Goal: Task Accomplishment & Management: Complete application form

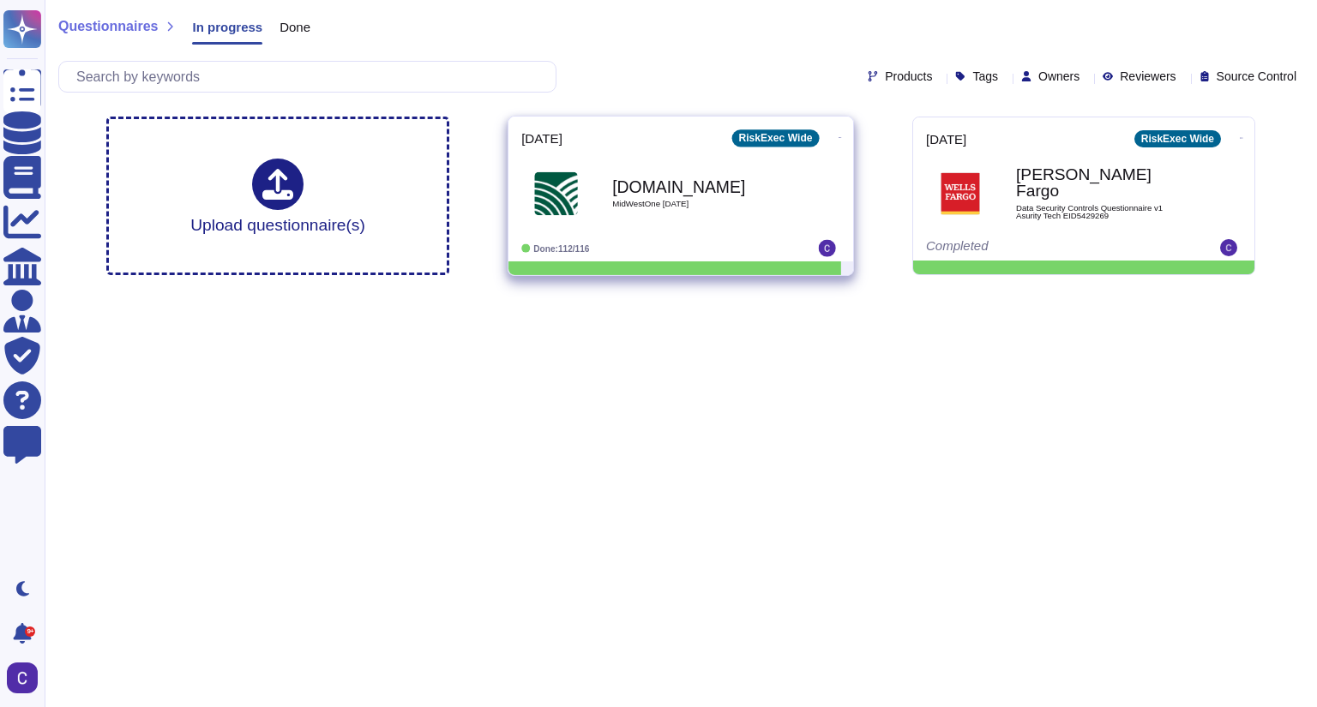
click at [713, 240] on div "Done: 112/116" at bounding box center [627, 248] width 213 height 17
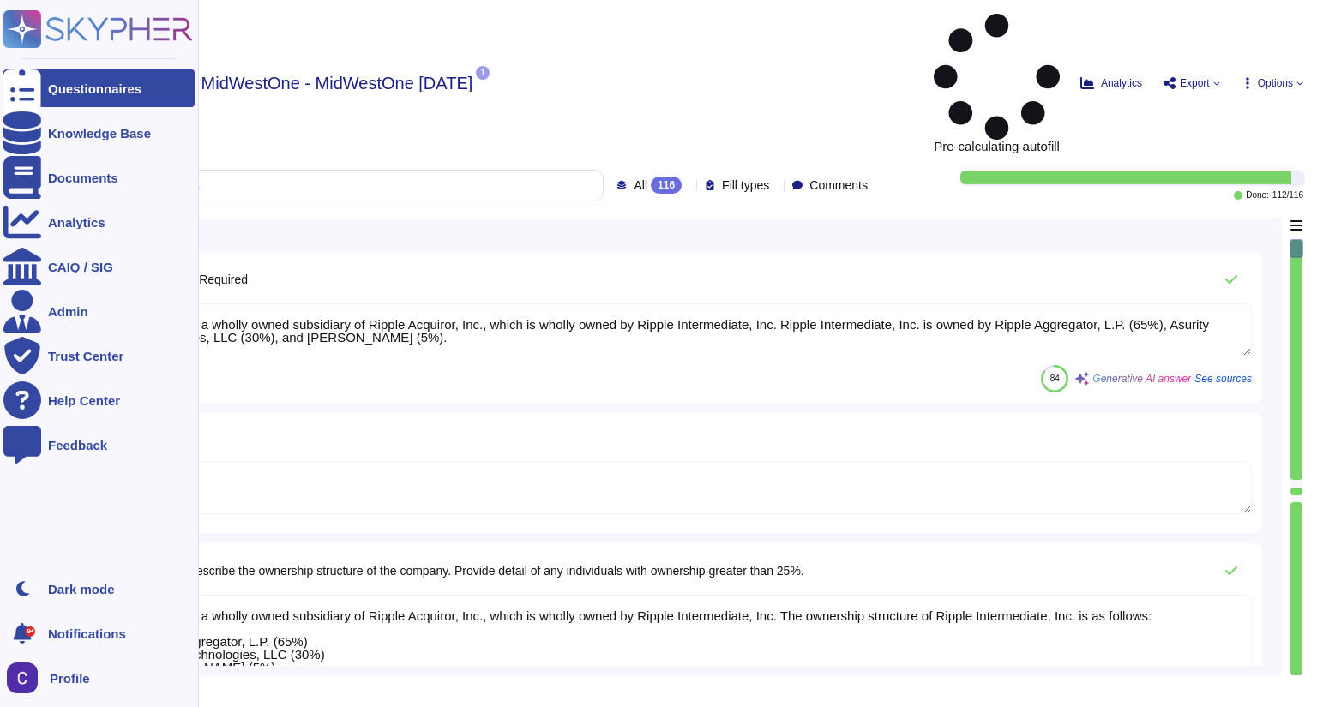
type textarea "RiskExec is a wholly owned subsidiary of Ripple Acquiror, Inc., which is wholly…"
type textarea "Private"
type textarea "RiskExec is a wholly owned subsidiary of Ripple Acquiror, Inc., which is wholly…"
type textarea "No"
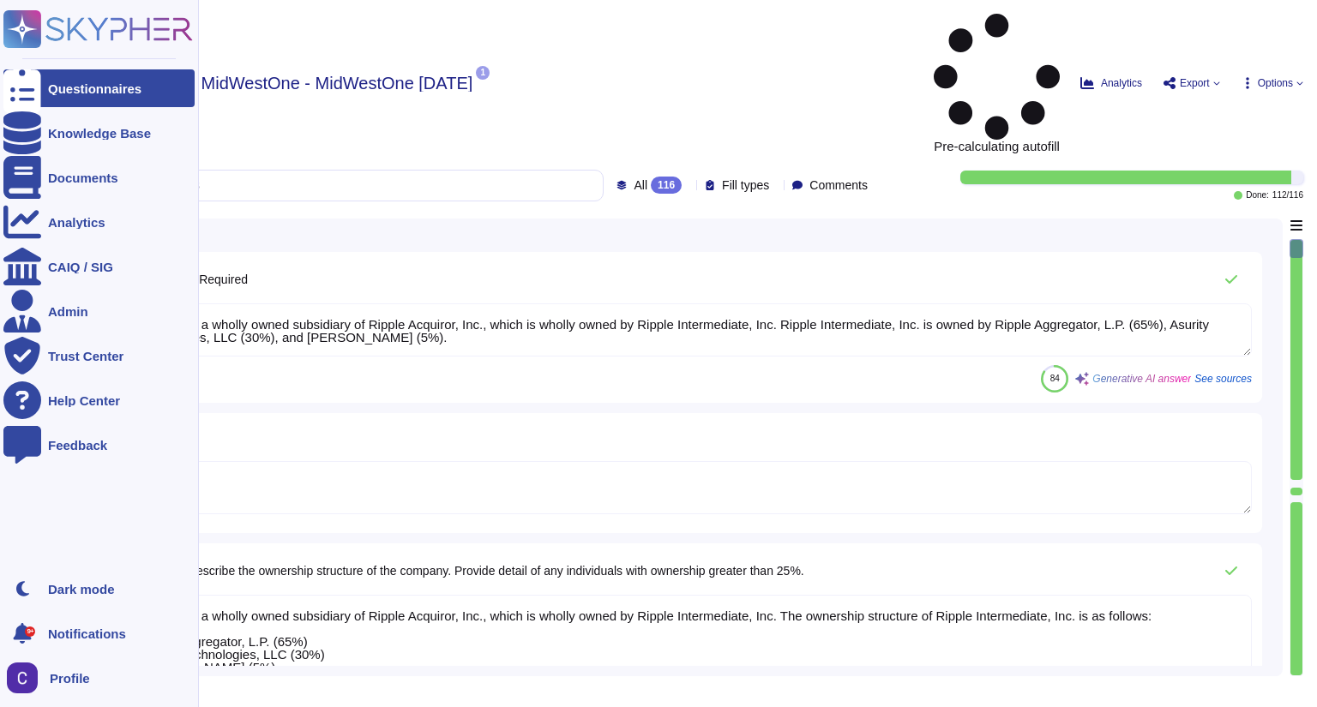
type textarea "No"
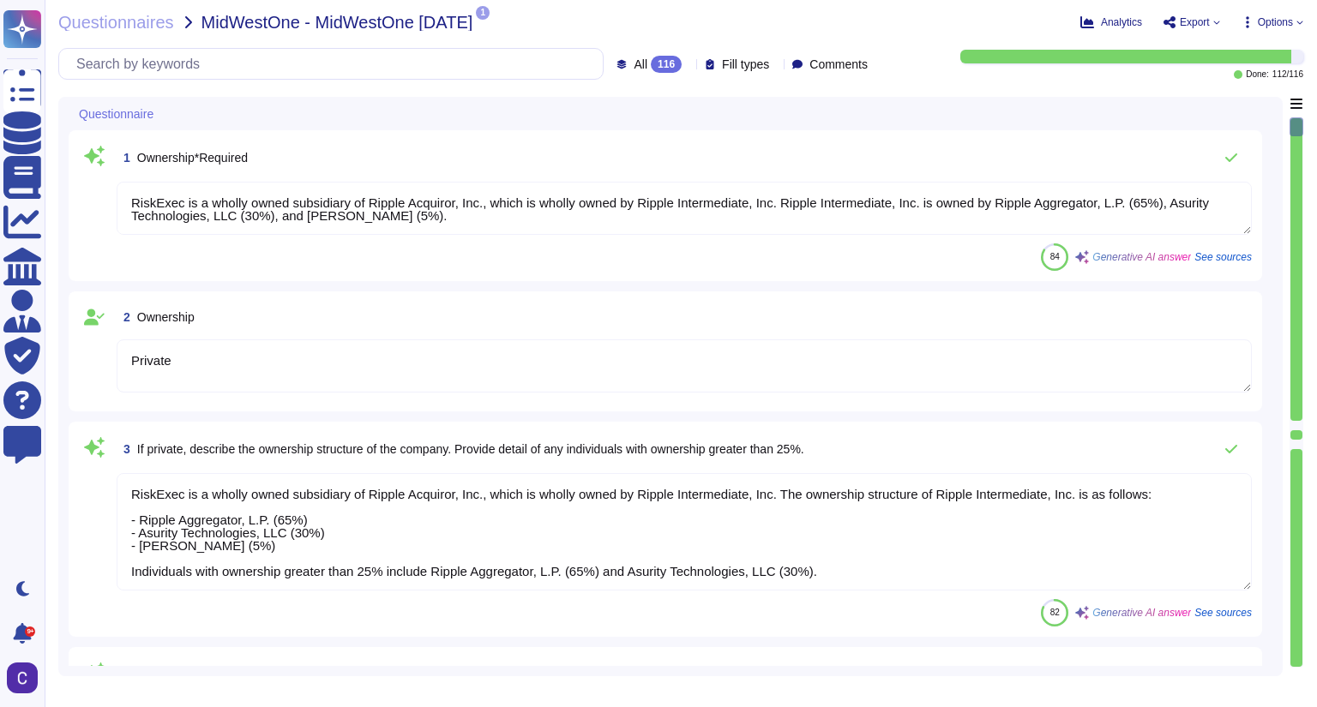
click at [309, 138] on div "1 Ownership*Required RiskExec is a wholly owned subsidiary of Ripple Acquiror, …" at bounding box center [665, 205] width 1193 height 151
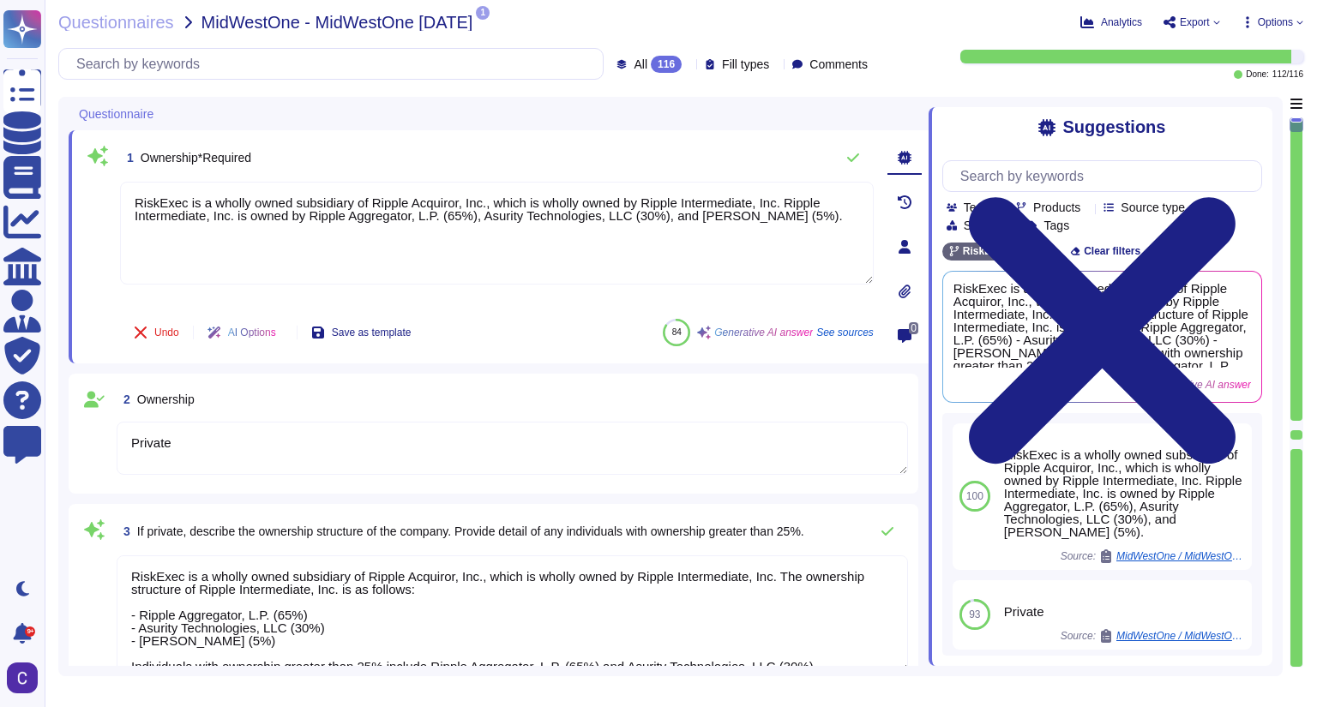
click at [423, 127] on div "Questionnaire" at bounding box center [379, 113] width 620 height 33
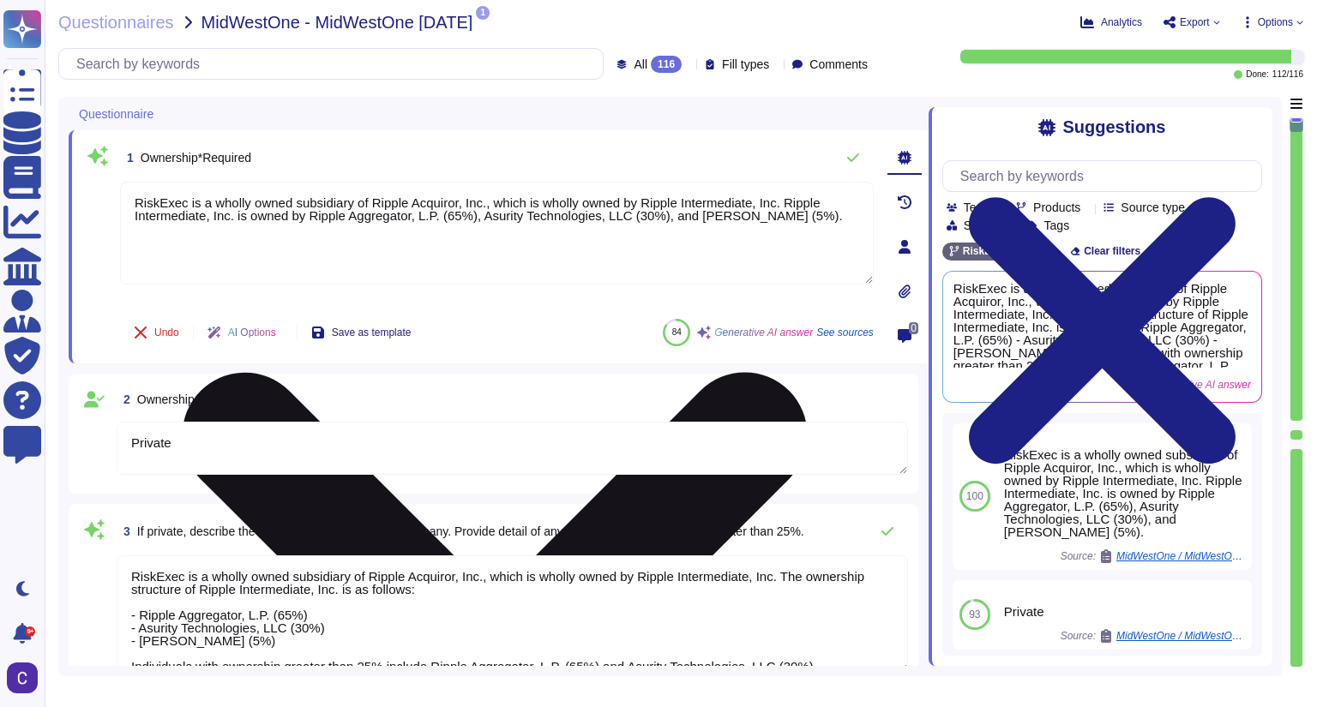
click at [423, 237] on textarea "RiskExec is a wholly owned subsidiary of Ripple Acquiror, Inc., which is wholly…" at bounding box center [497, 233] width 754 height 103
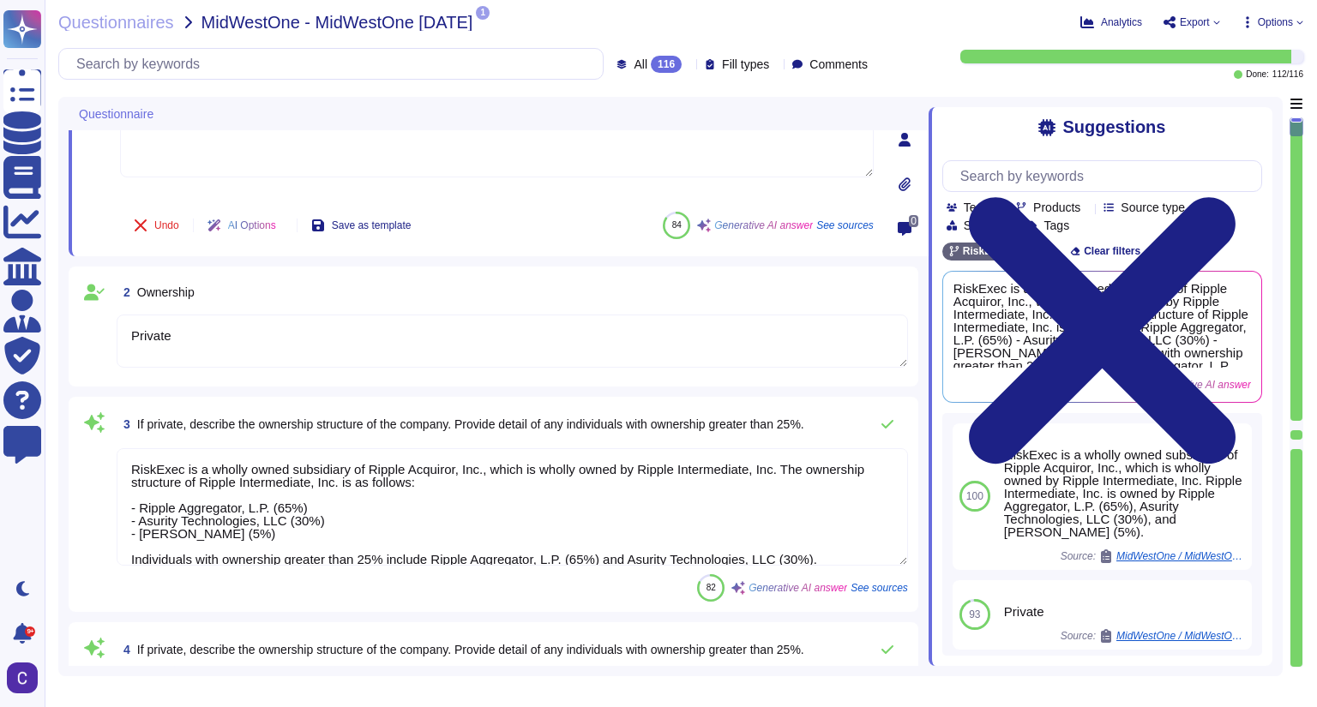
scroll to position [274, 0]
type textarea "No"
type textarea "N/A"
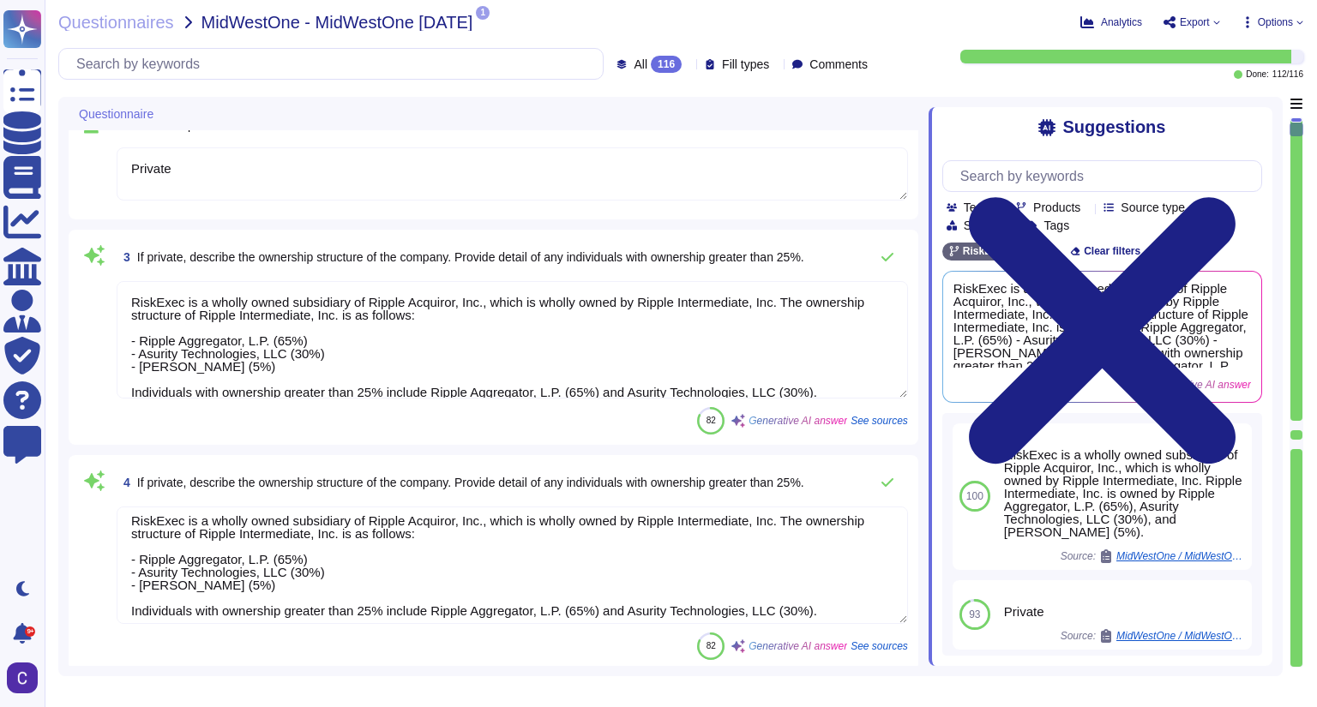
scroll to position [14, 0]
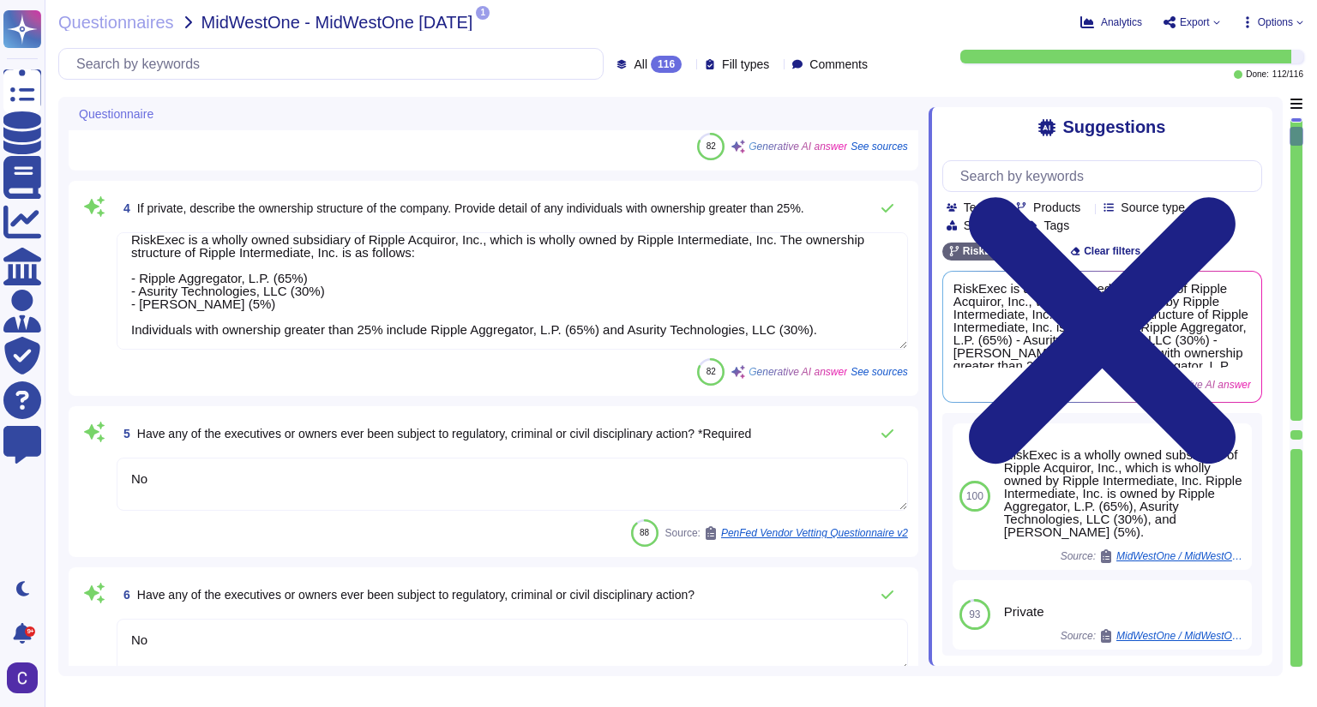
type textarea "N/A"
type textarea "10 years"
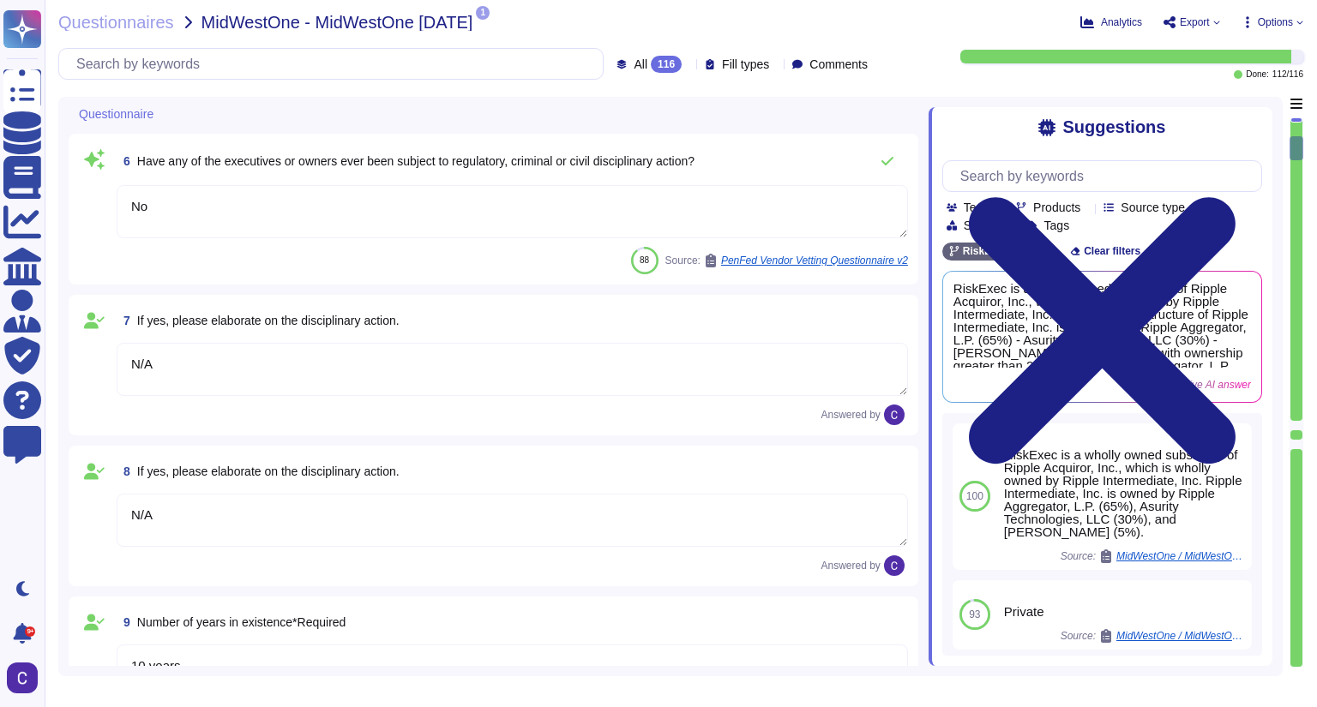
type textarea "10 years"
type textarea "10+"
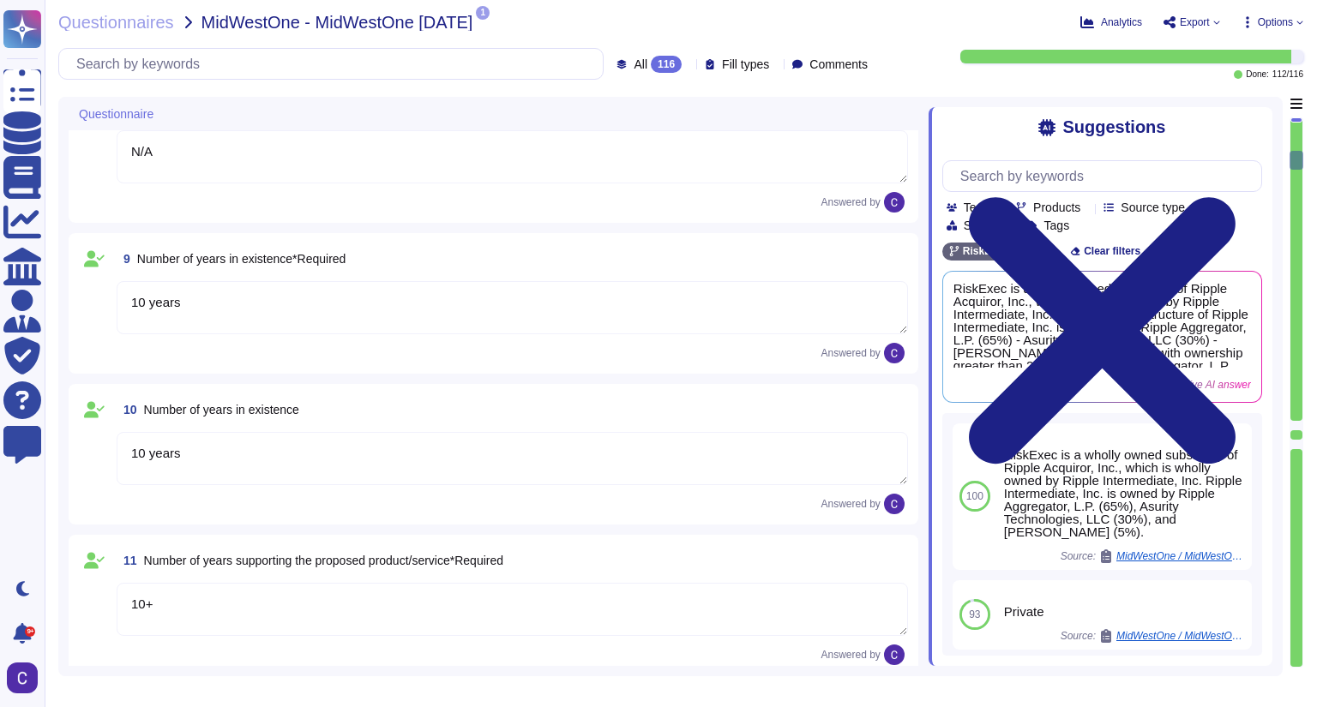
type textarea "26"
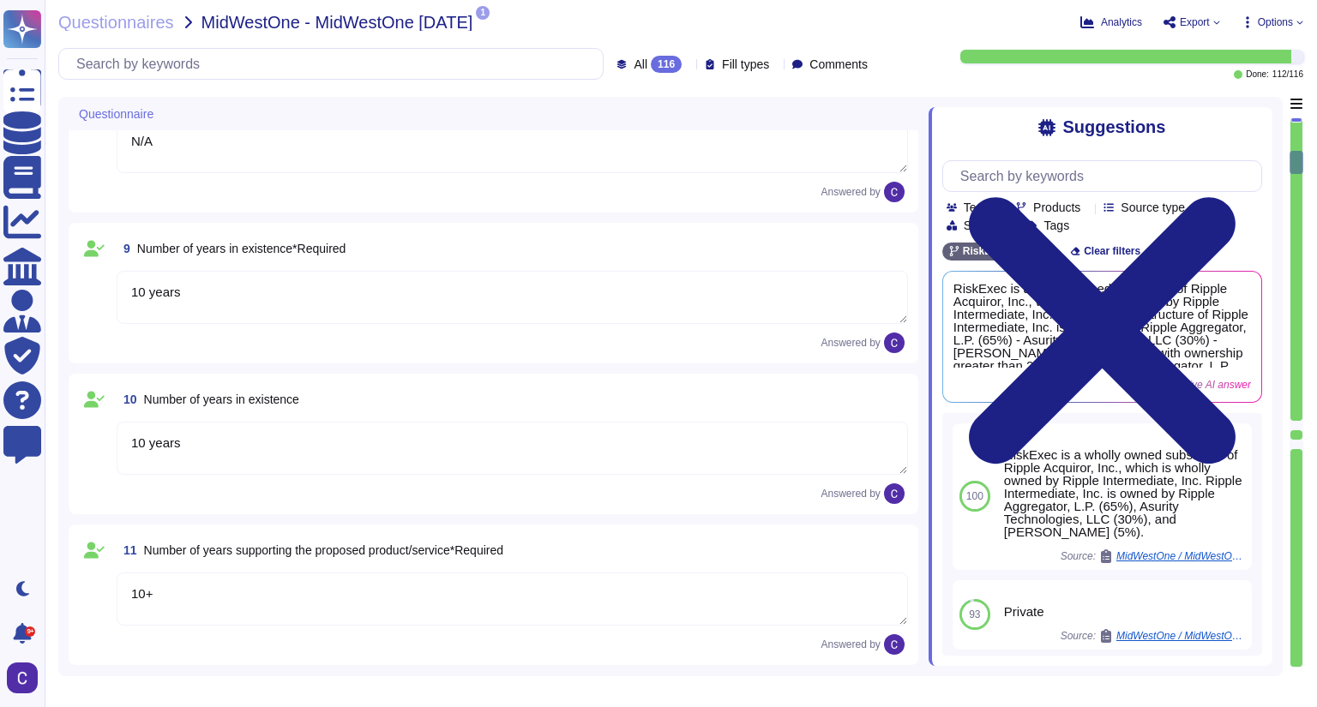
scroll to position [1440, 0]
type textarea "No"
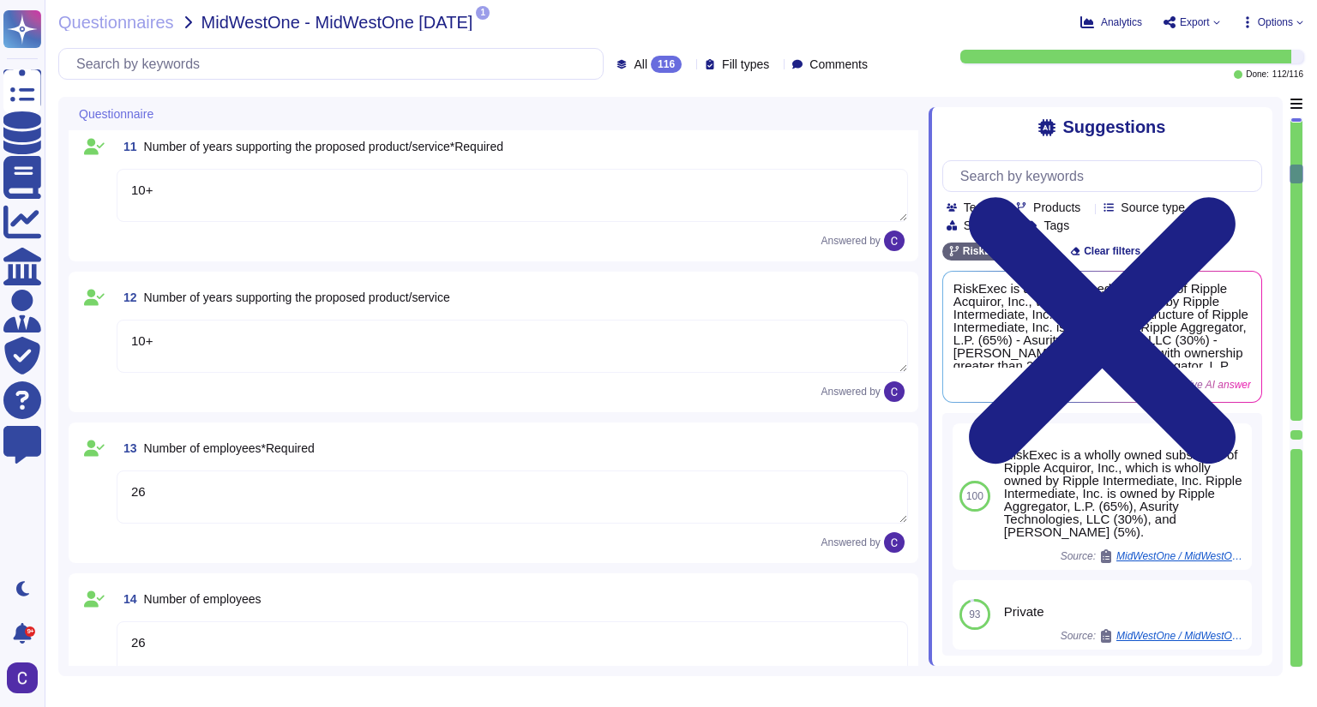
type textarea "No"
type textarea "N/A"
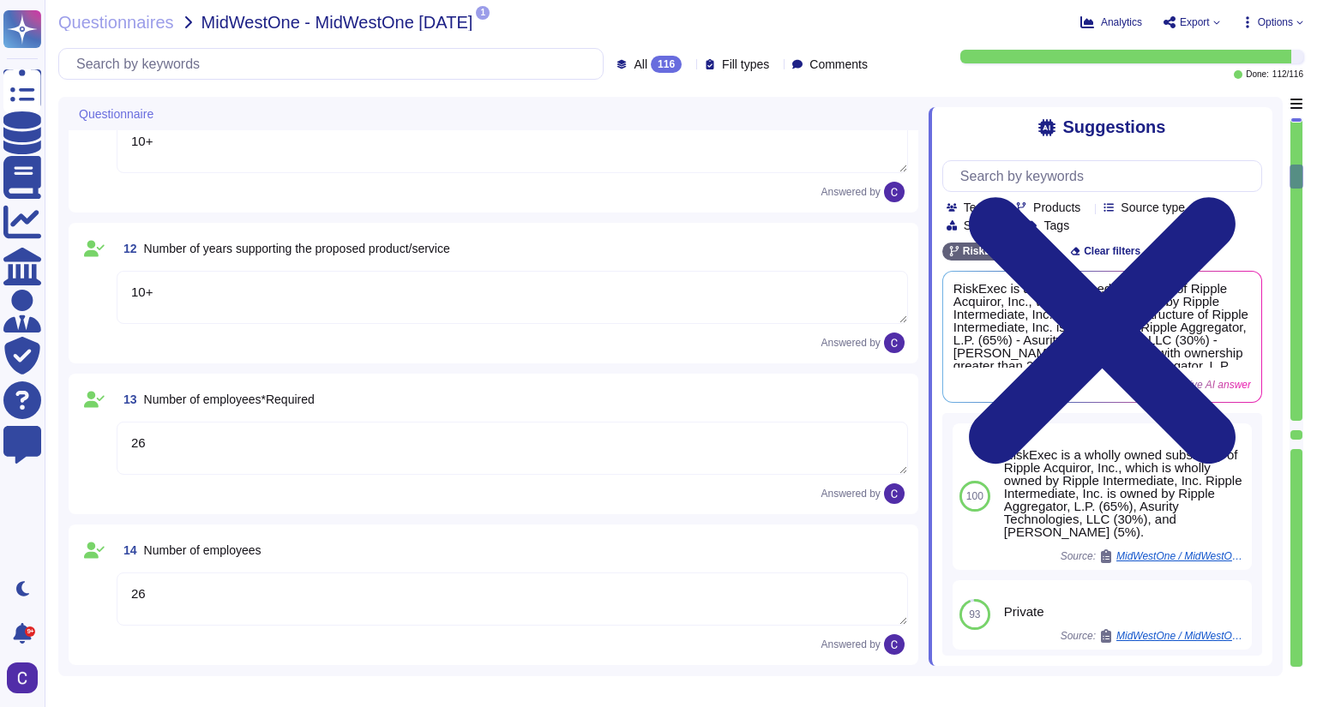
type textarea "N/A"
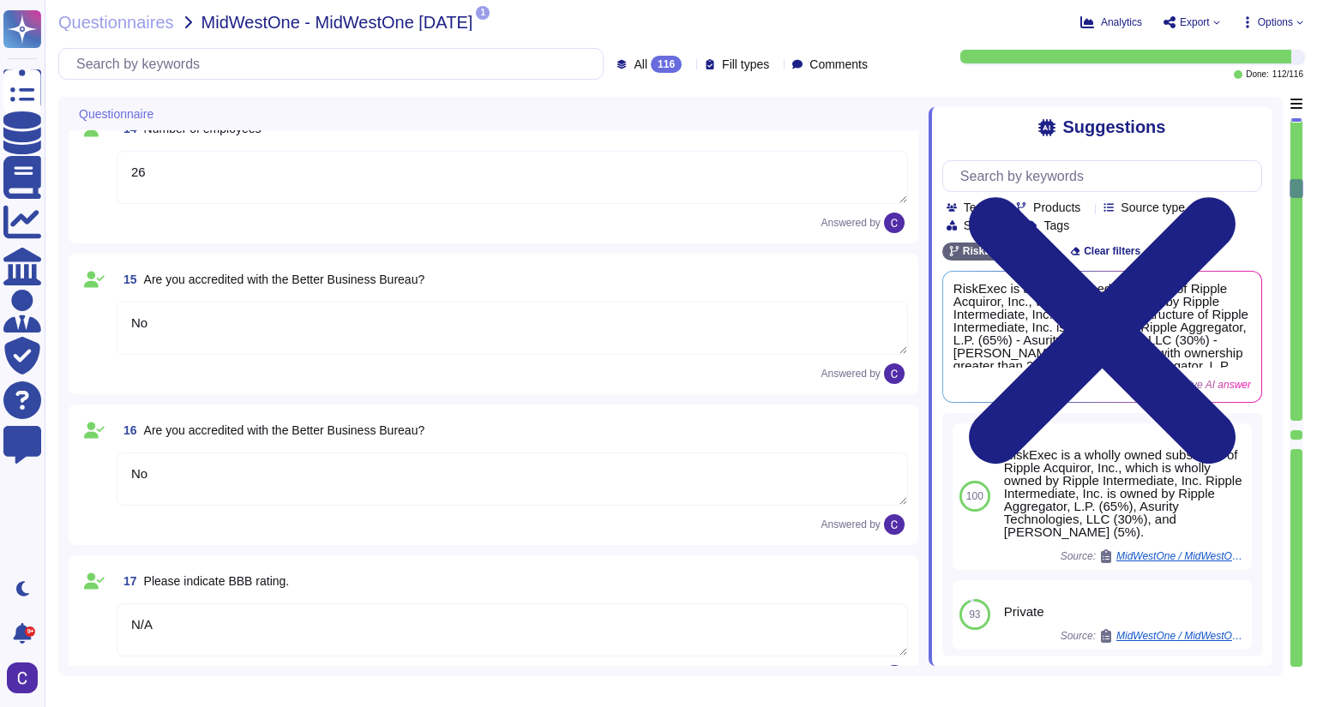
type textarea "N/A"
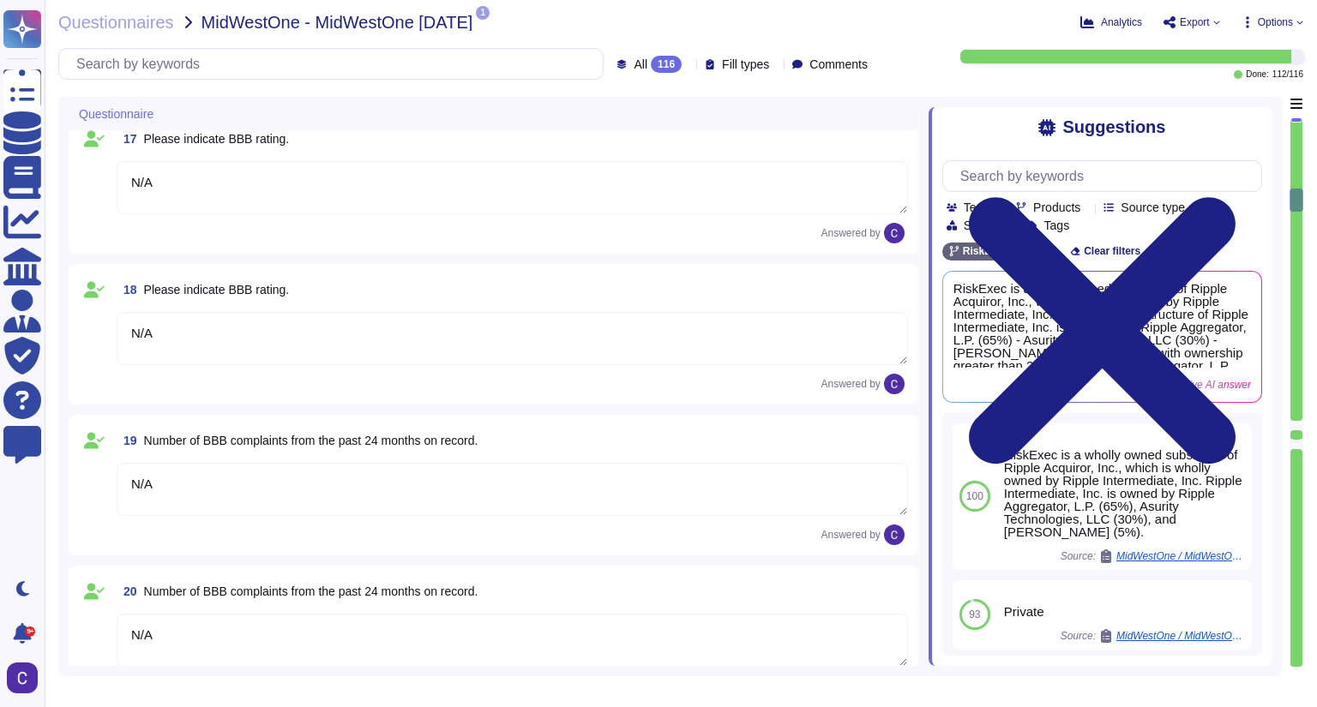
type textarea "There are no outstanding lawsuits."
type textarea "N/A"
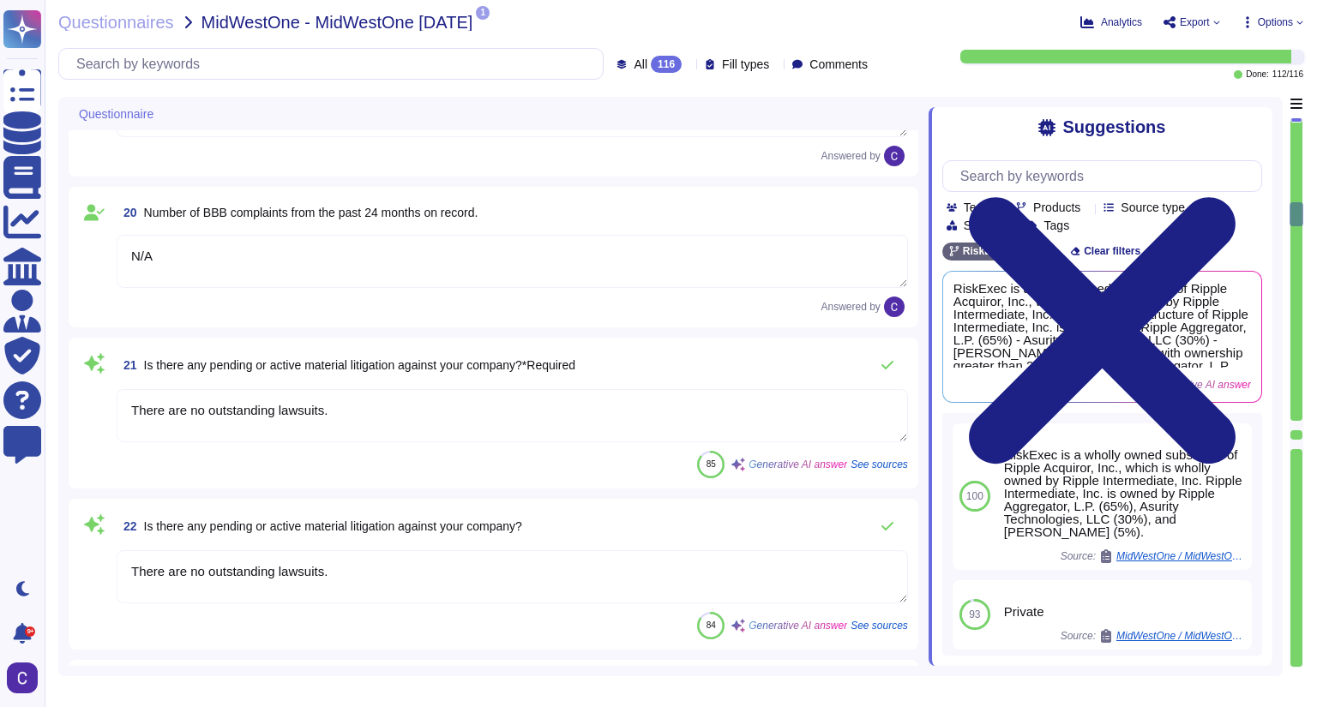
type textarea "N/A"
type textarea "No"
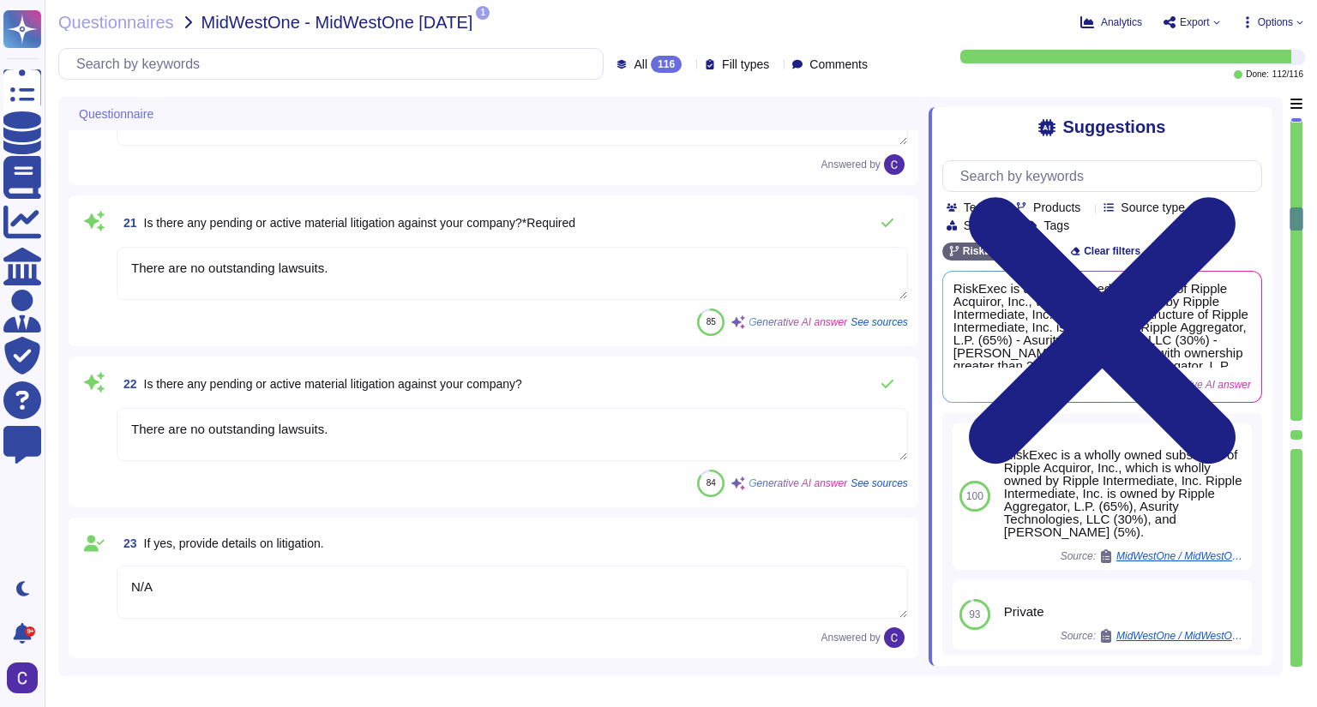
type textarea "N/A"
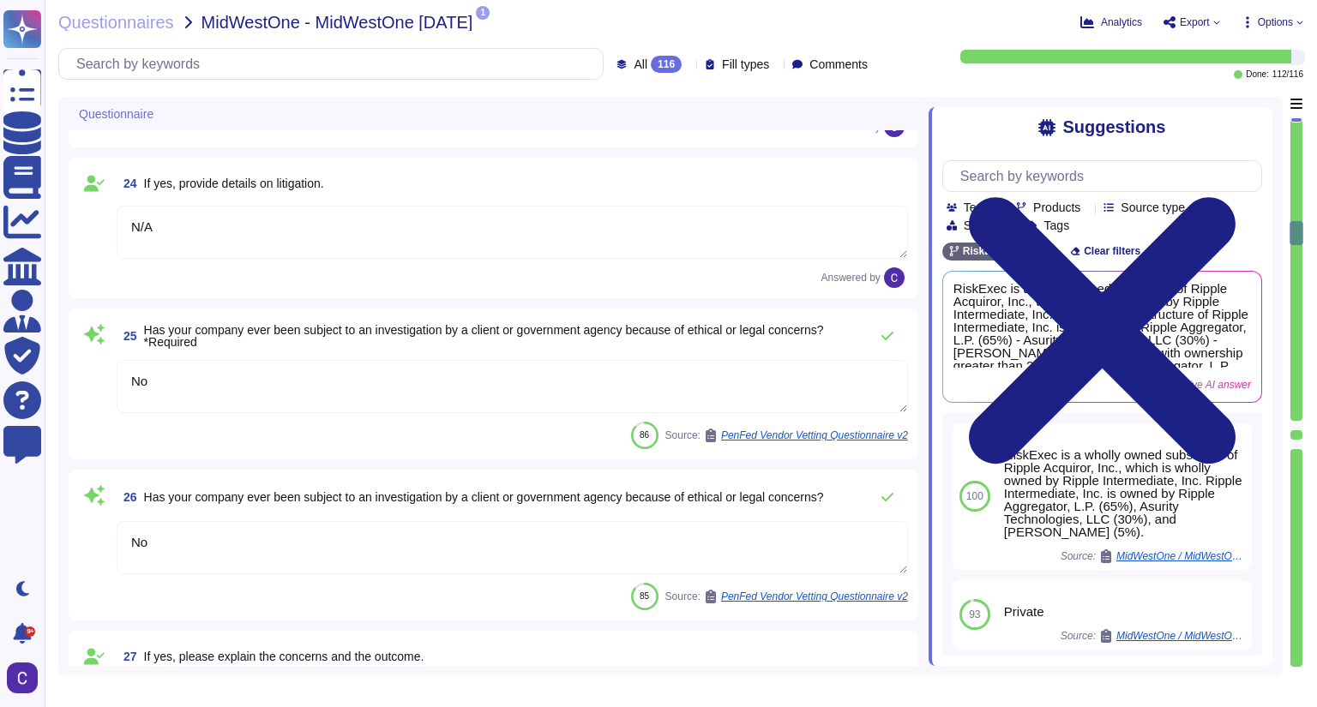
type textarea "N/A"
type textarea "RiskExec recently went through a carve-out from Asurity Technologies."
type textarea "Yes, RiskExec went through a carve-out from Asurity Technologies and is now a s…"
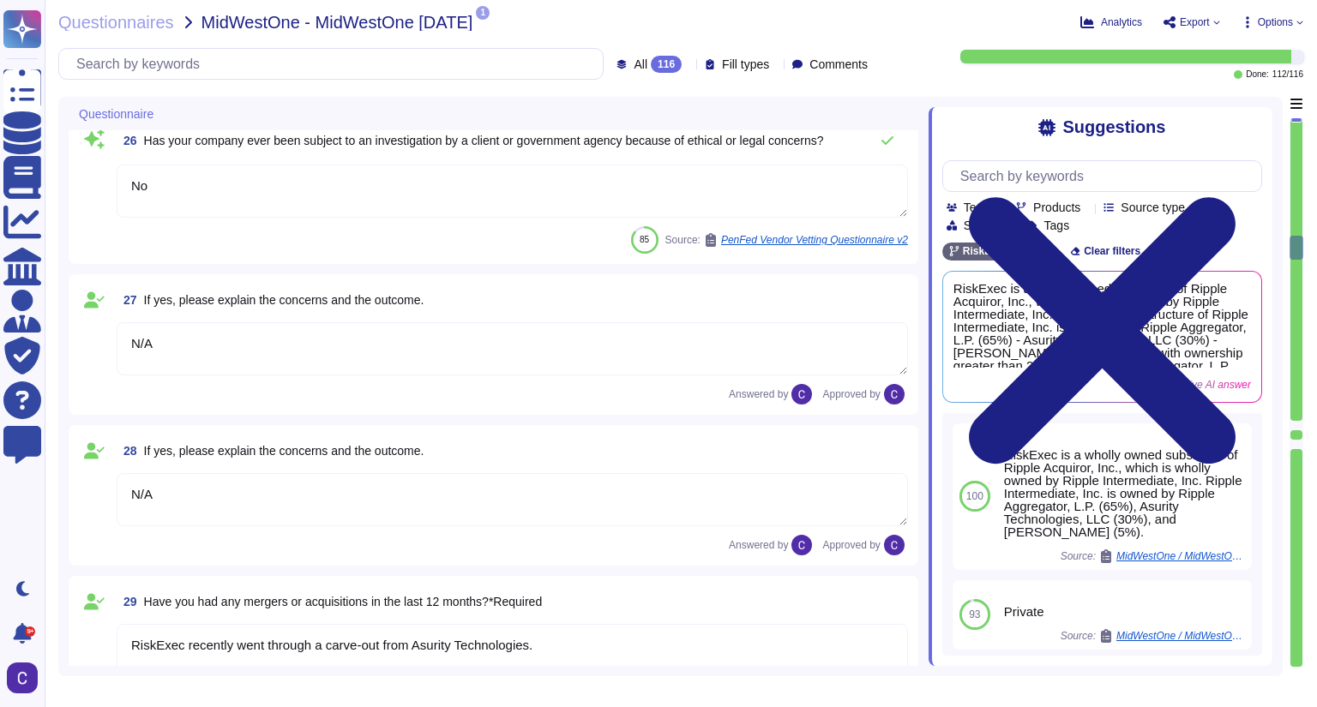
type textarea "RiskExec went through a carve-out from Asurity Technologies and is now a standa…"
type textarea "N/A - RiskExec is not a financial institution and not subject to regulation"
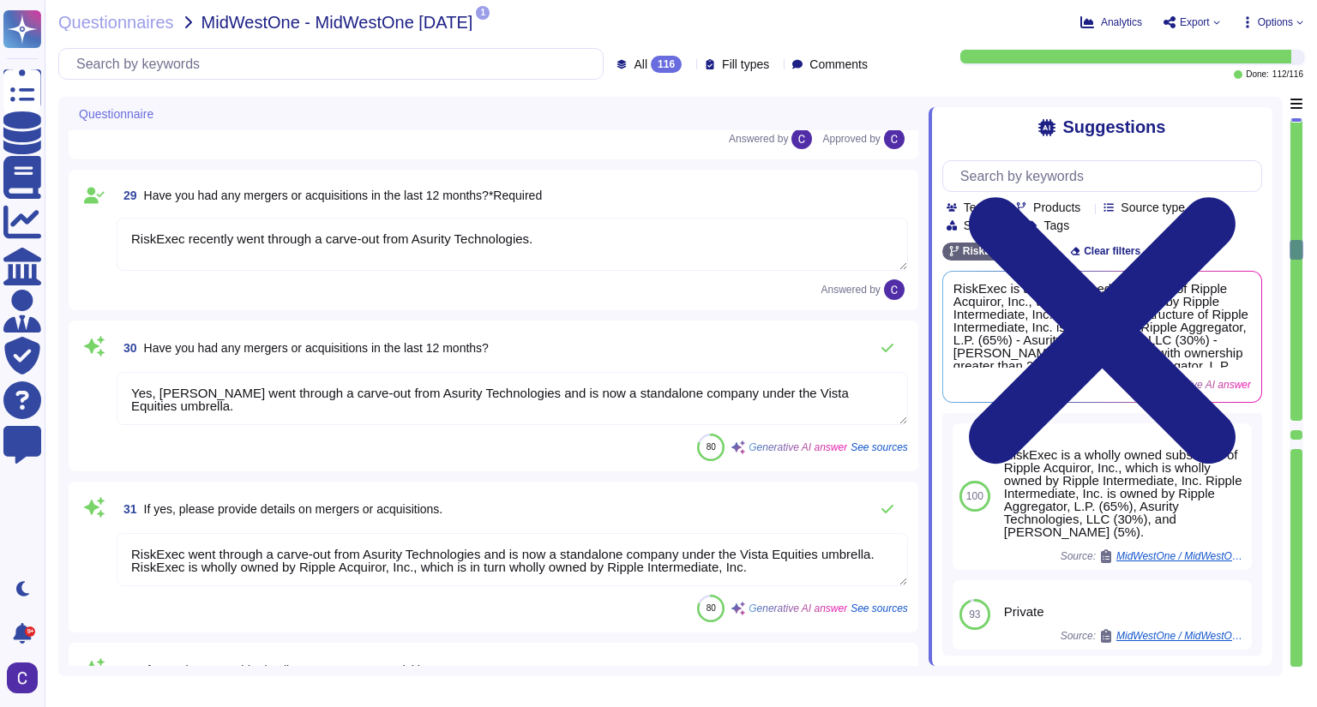
scroll to position [4389, 0]
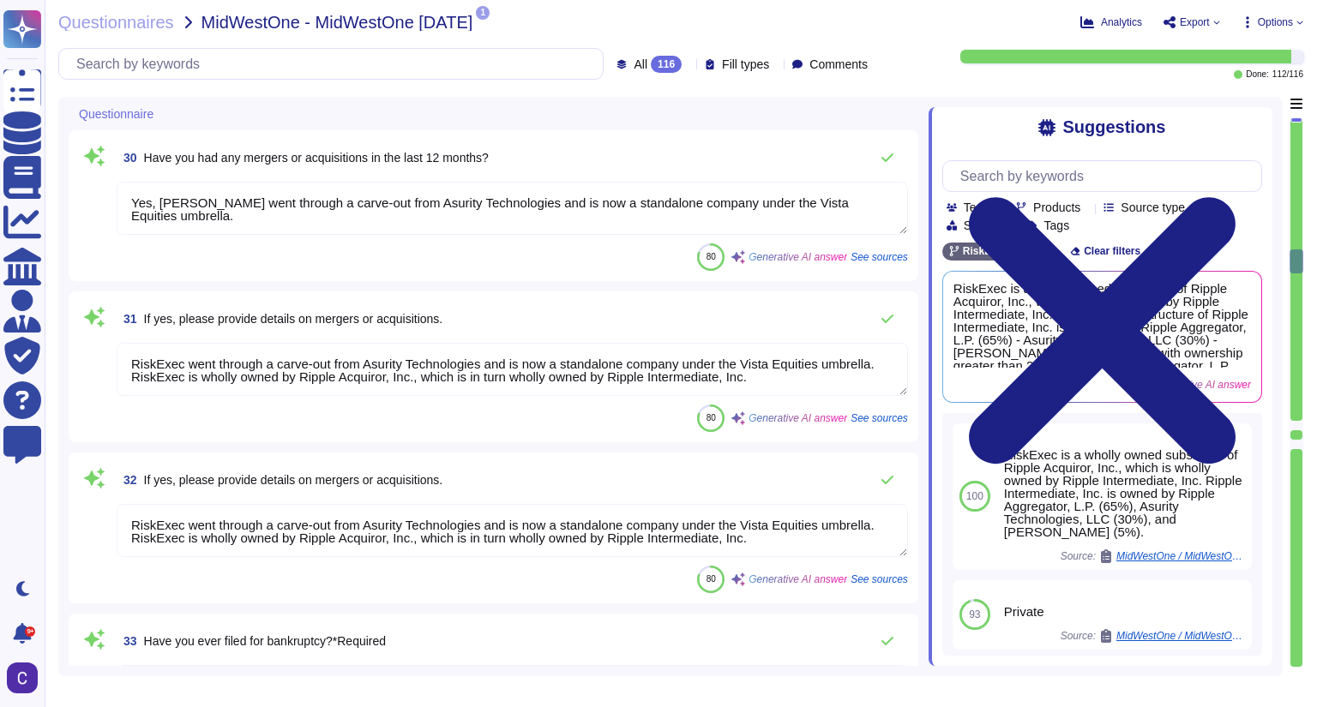
type textarea "No"
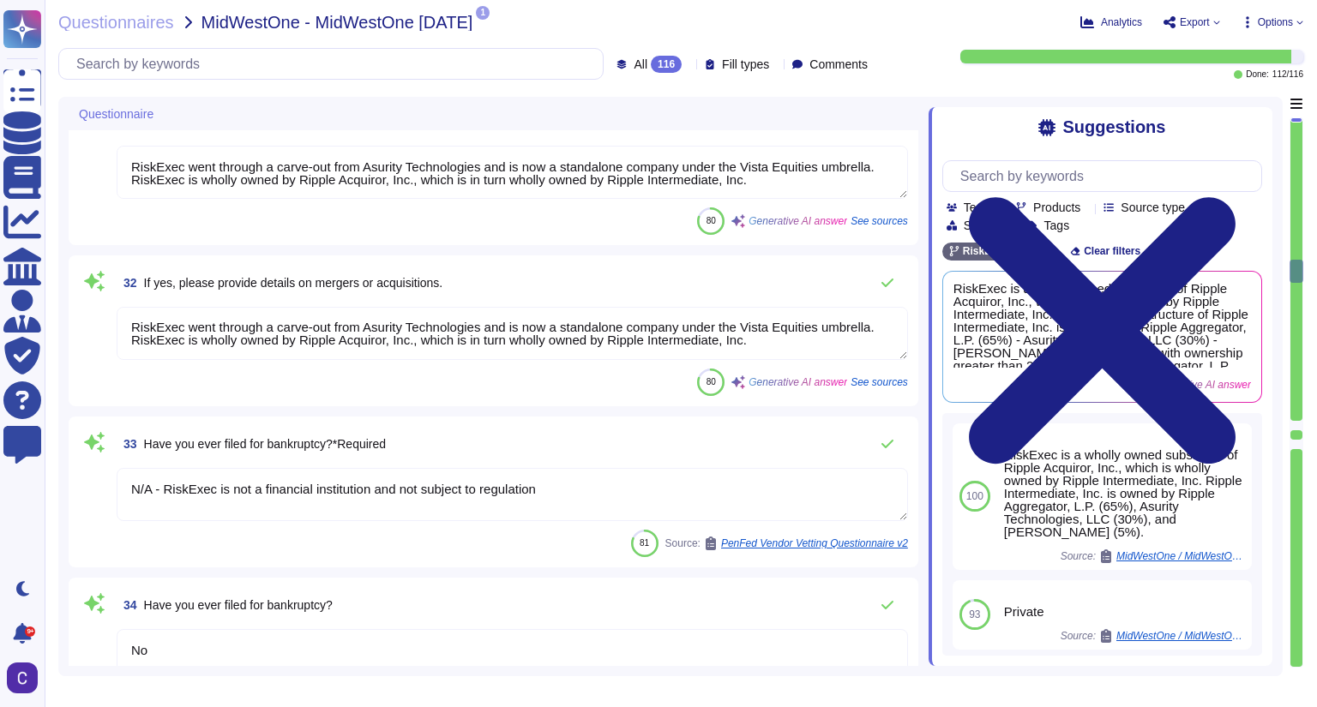
type textarea "Per contractual agreement"
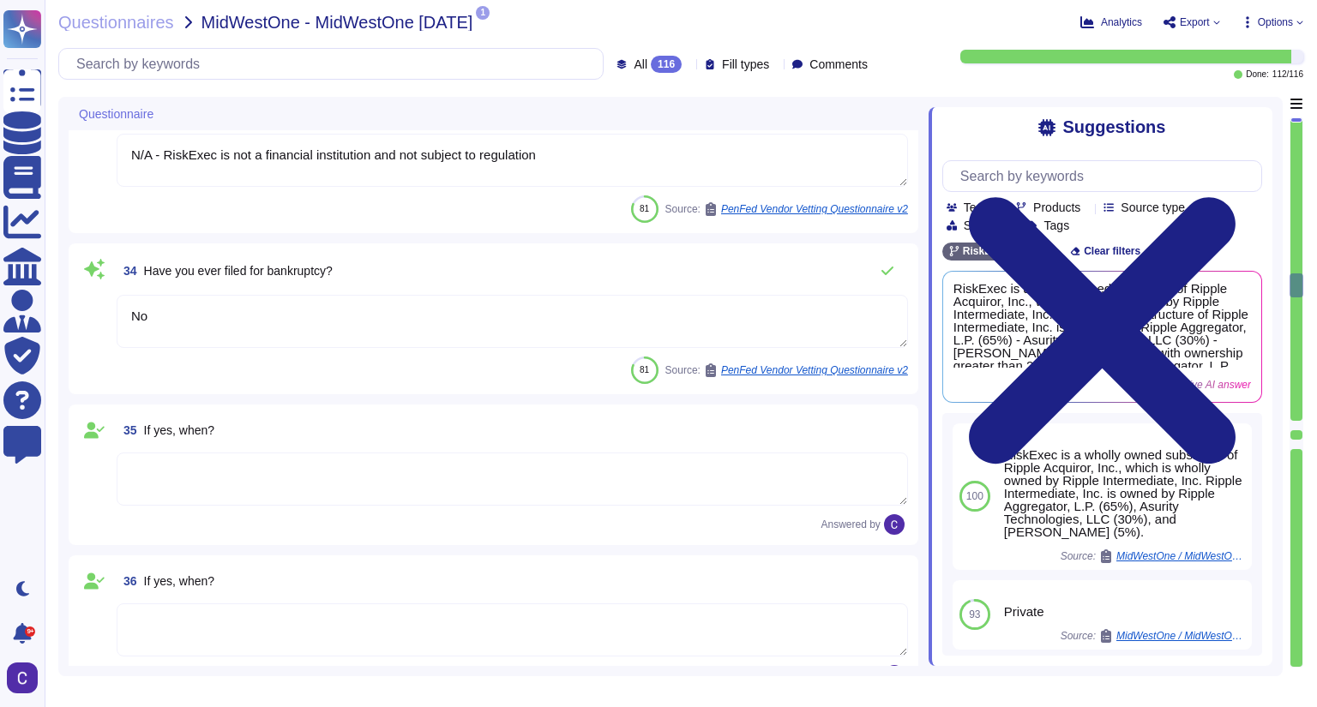
scroll to position [5075, 0]
type textarea "No"
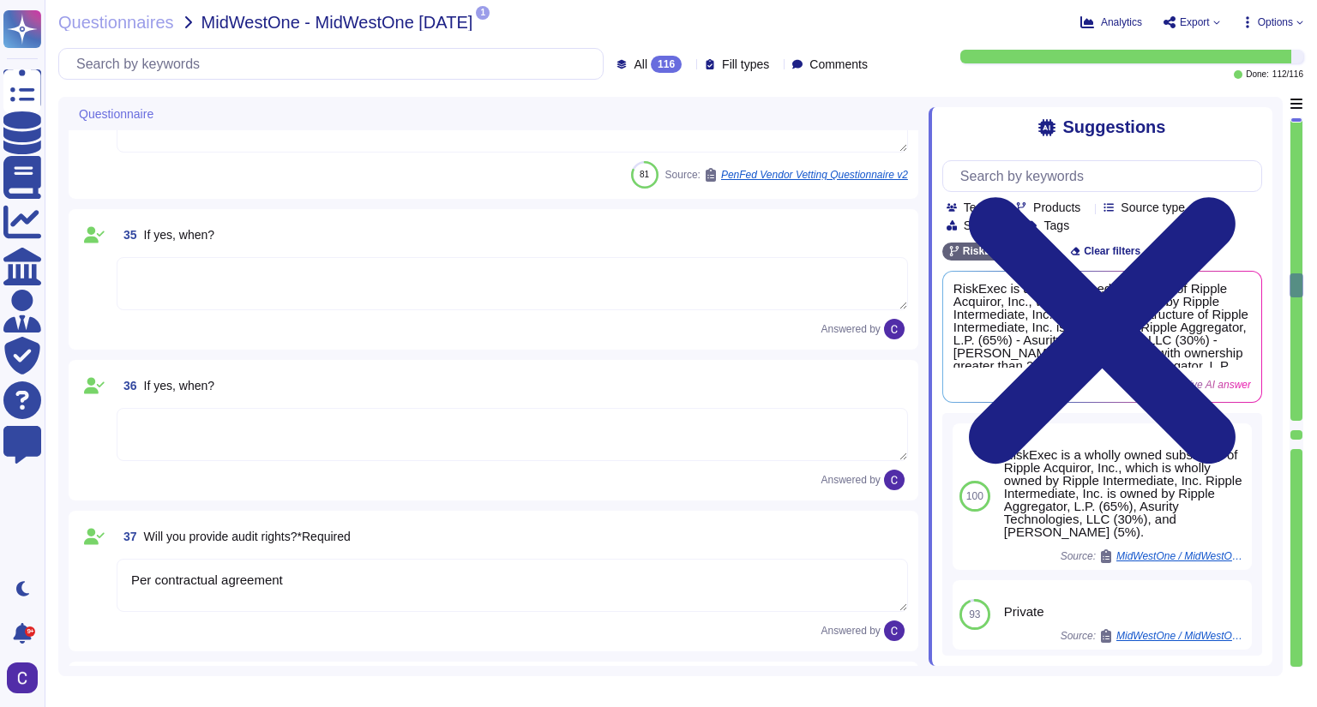
click at [164, 115] on icon at bounding box center [164, 115] width 0 height 0
click at [423, 301] on textarea at bounding box center [512, 283] width 791 height 53
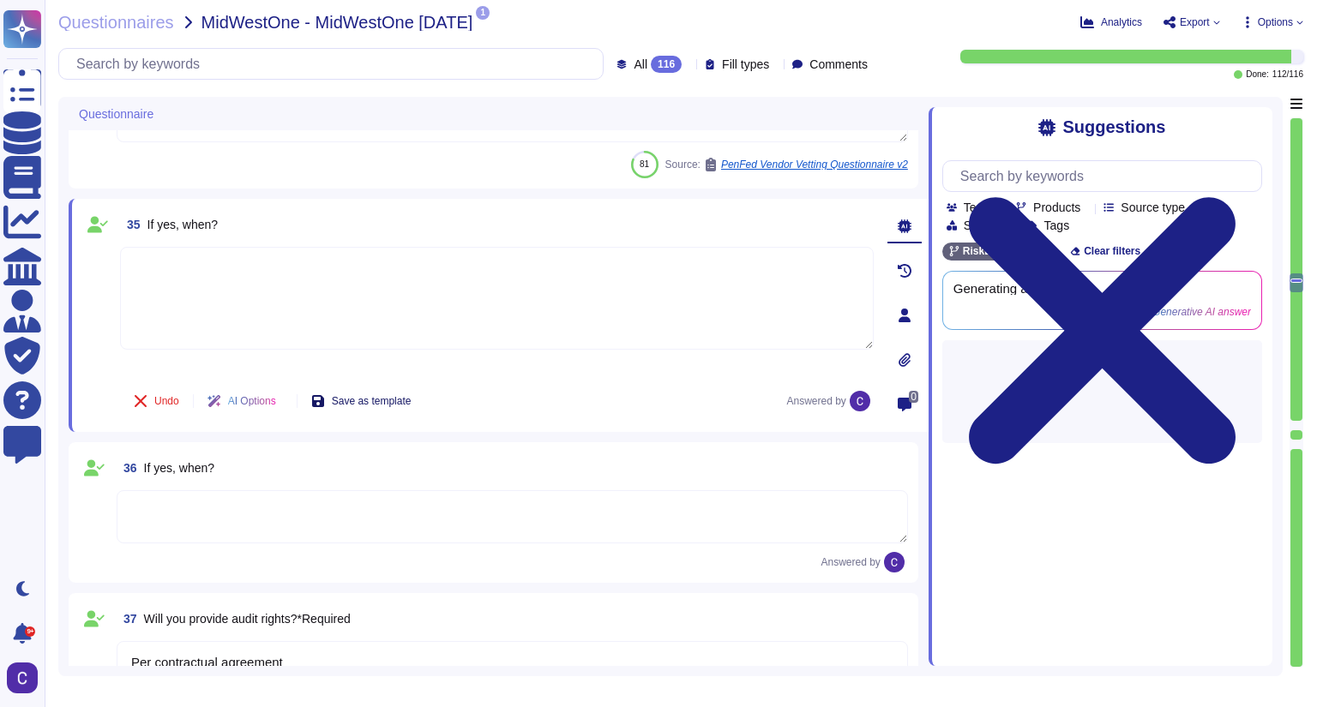
click at [415, 384] on button "Save as template" at bounding box center [361, 401] width 128 height 34
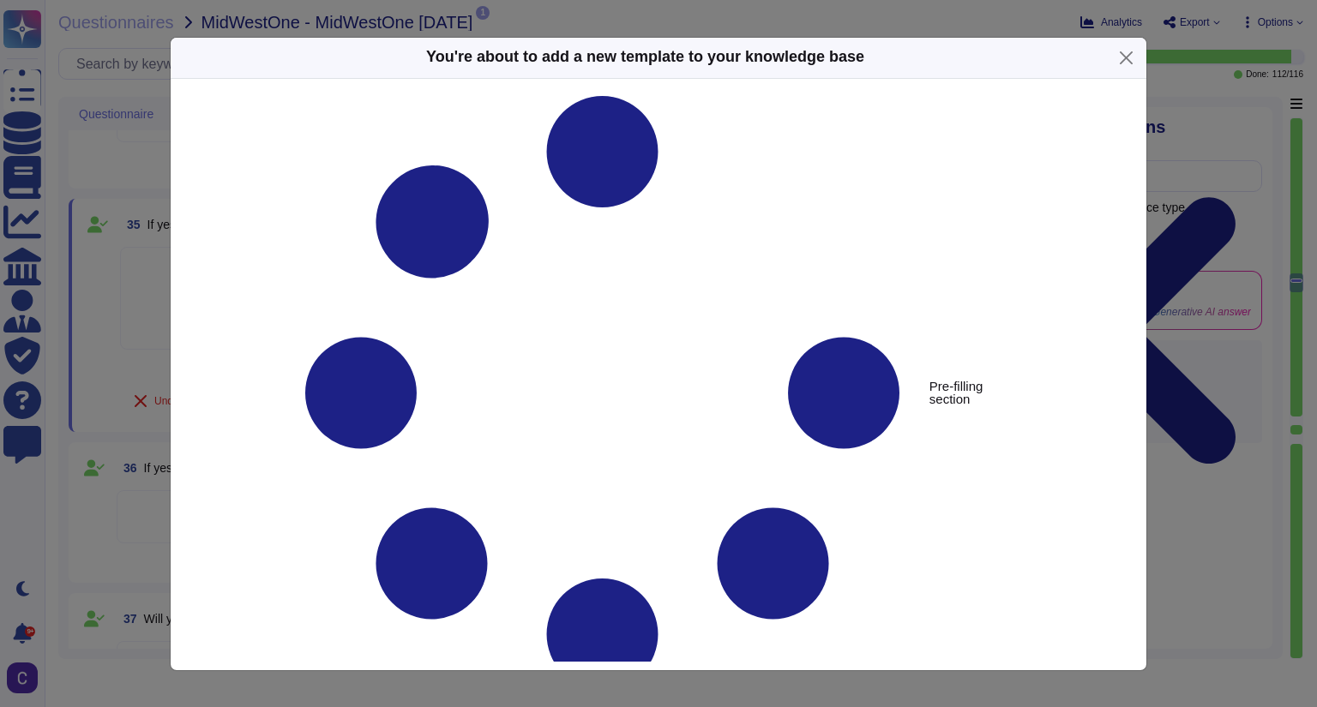
type textarea "If yes, when?"
click at [1129, 49] on button "Close" at bounding box center [1126, 58] width 27 height 27
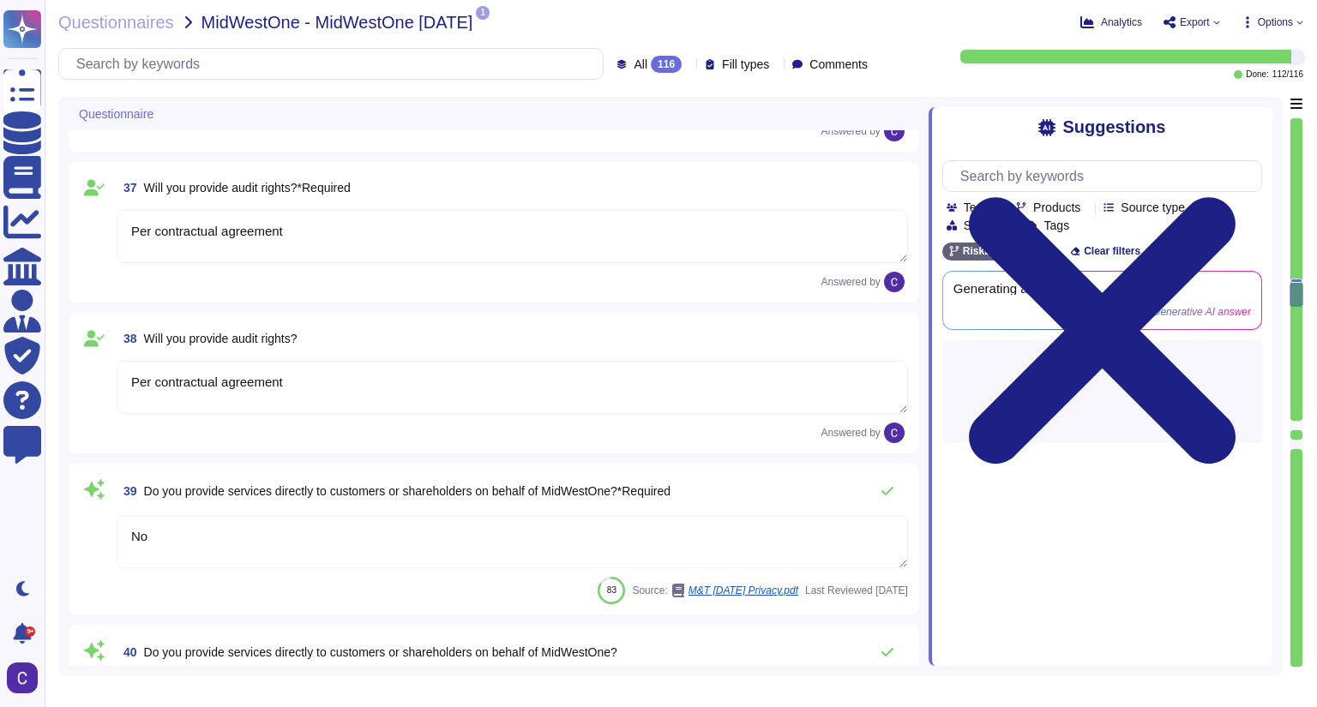
type textarea "N/A"
type textarea "RiskExec's primary goal in adjudicating background screening information is to …"
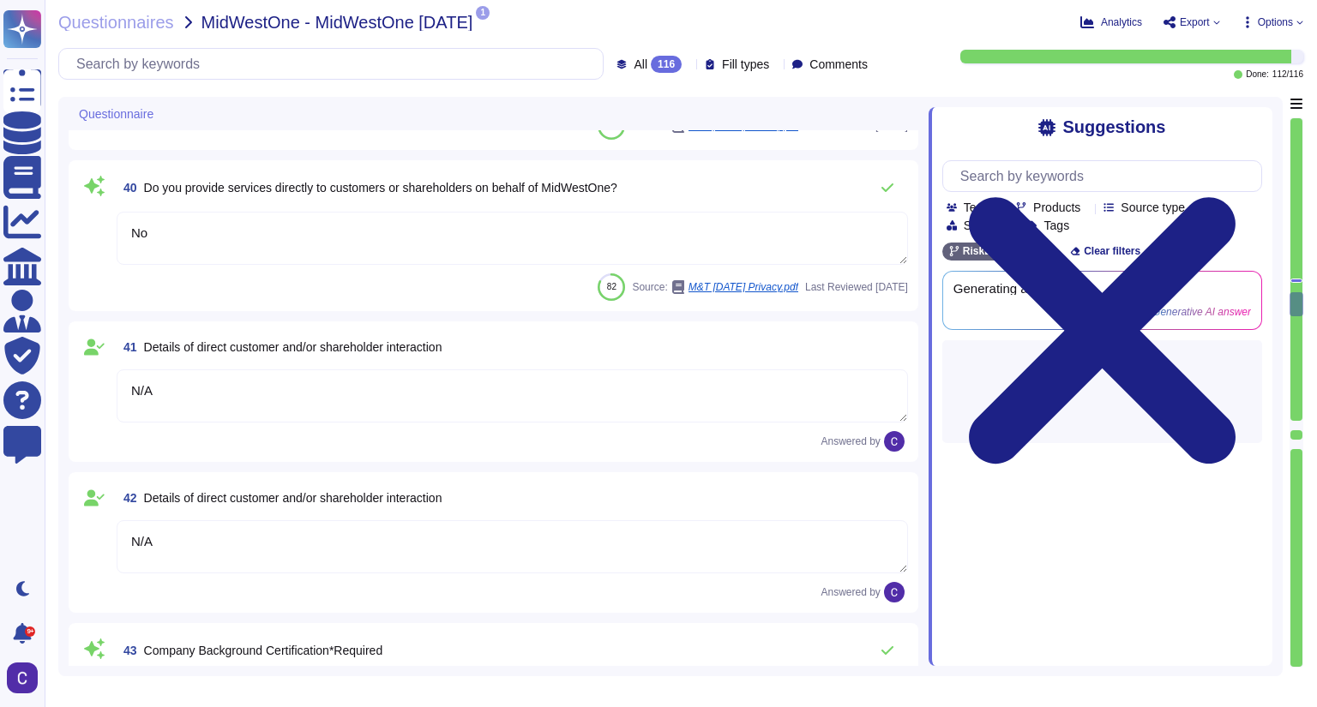
scroll to position [5967, 0]
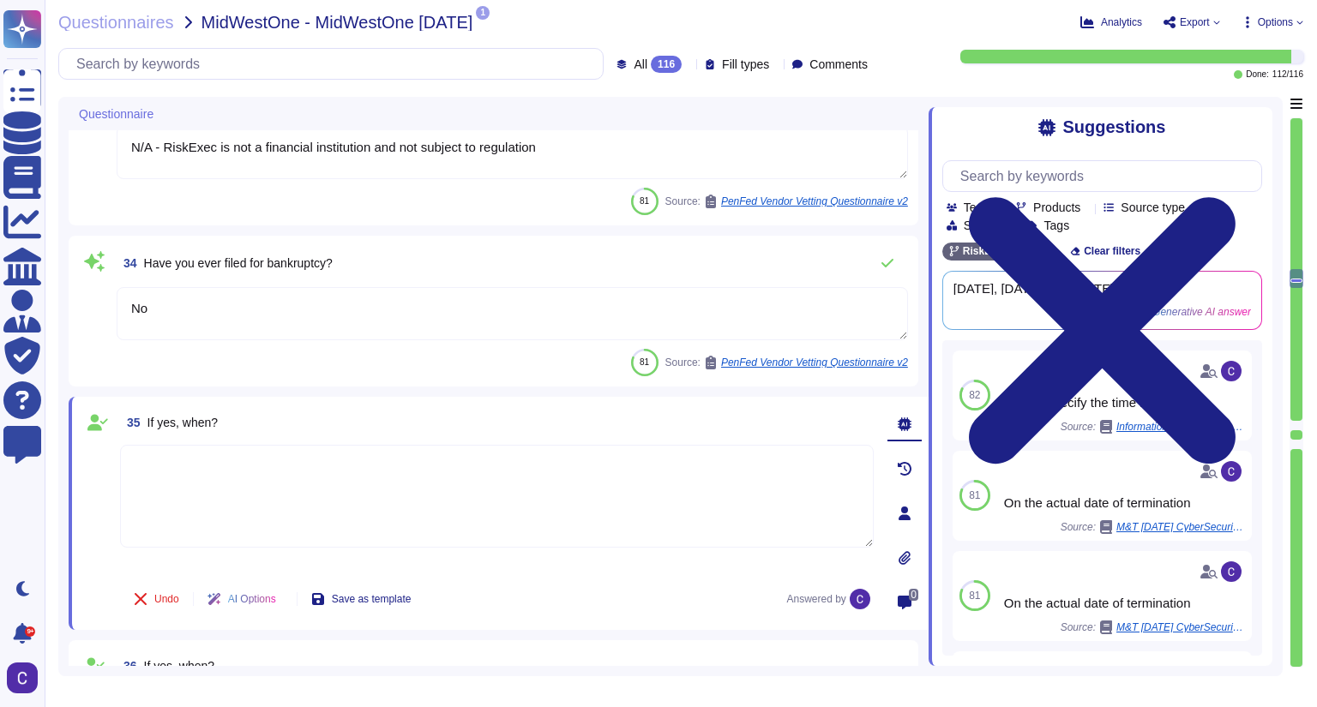
type textarea "RiskExec went through a carve-out from Asurity Technologies and is now a standa…"
type textarea "N/A - RiskExec is not a financial institution and not subject to regulation"
type textarea "No"
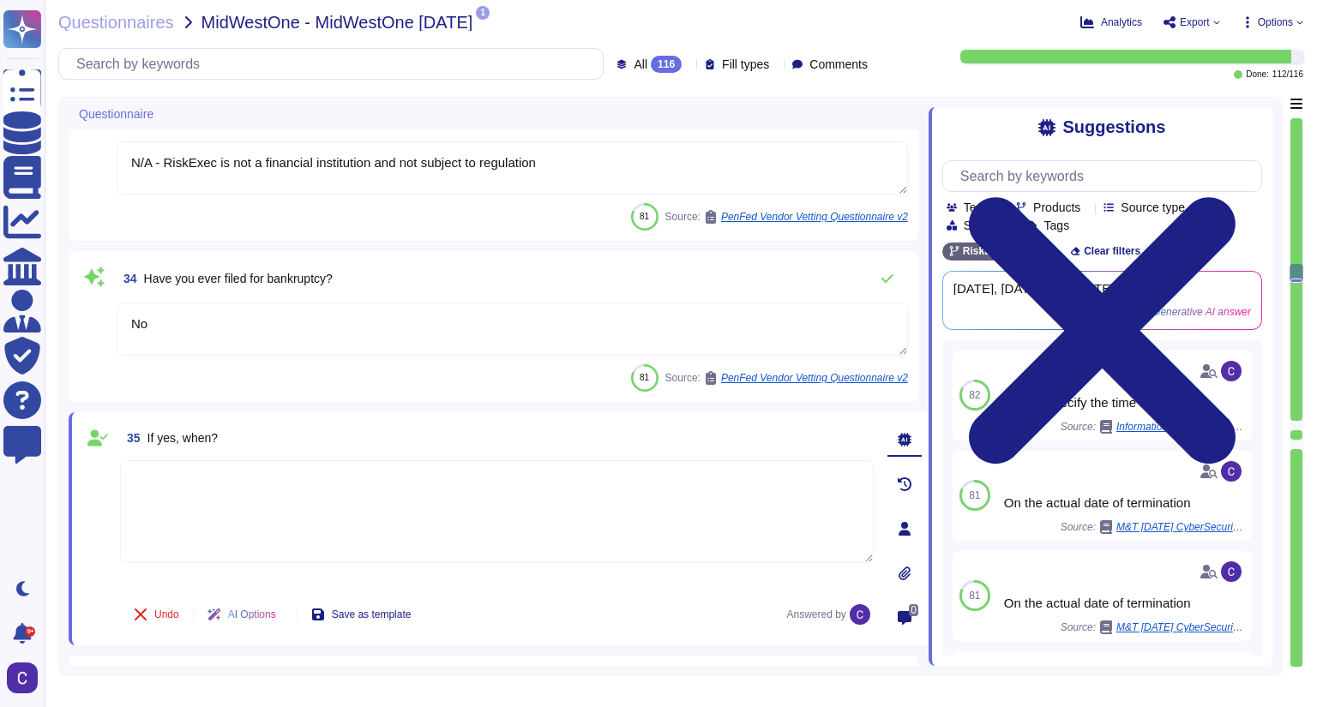
type textarea "Yes, RiskExec went through a carve-out from Asurity Technologies and is now a s…"
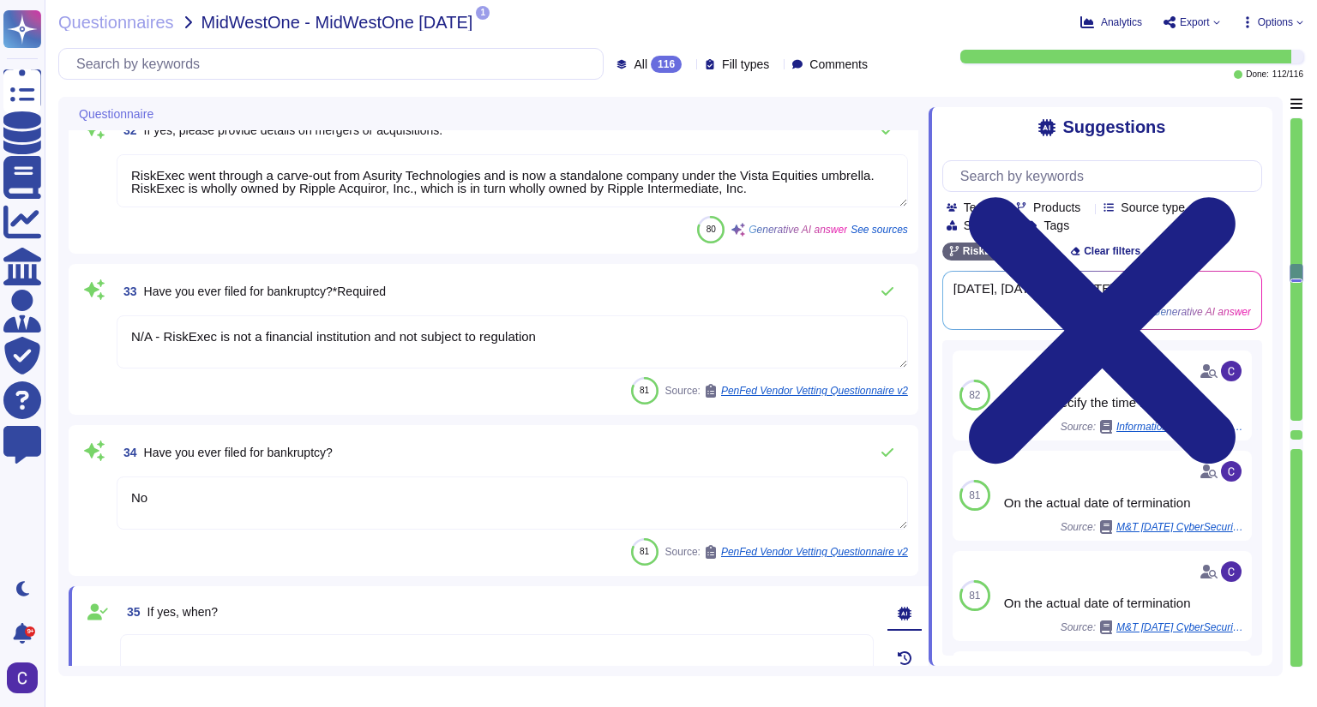
scroll to position [4539, 0]
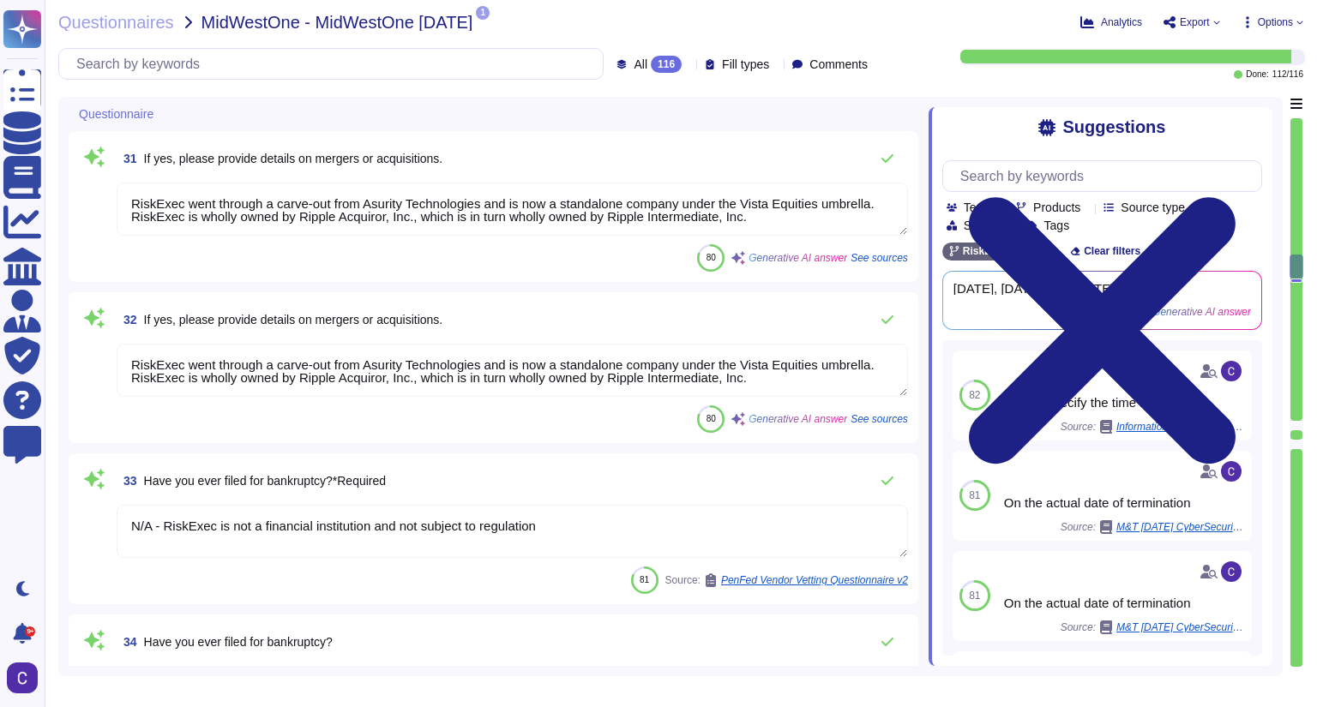
type textarea "N/A"
type textarea "RiskExec recently went through a carve-out from Asurity Technologies."
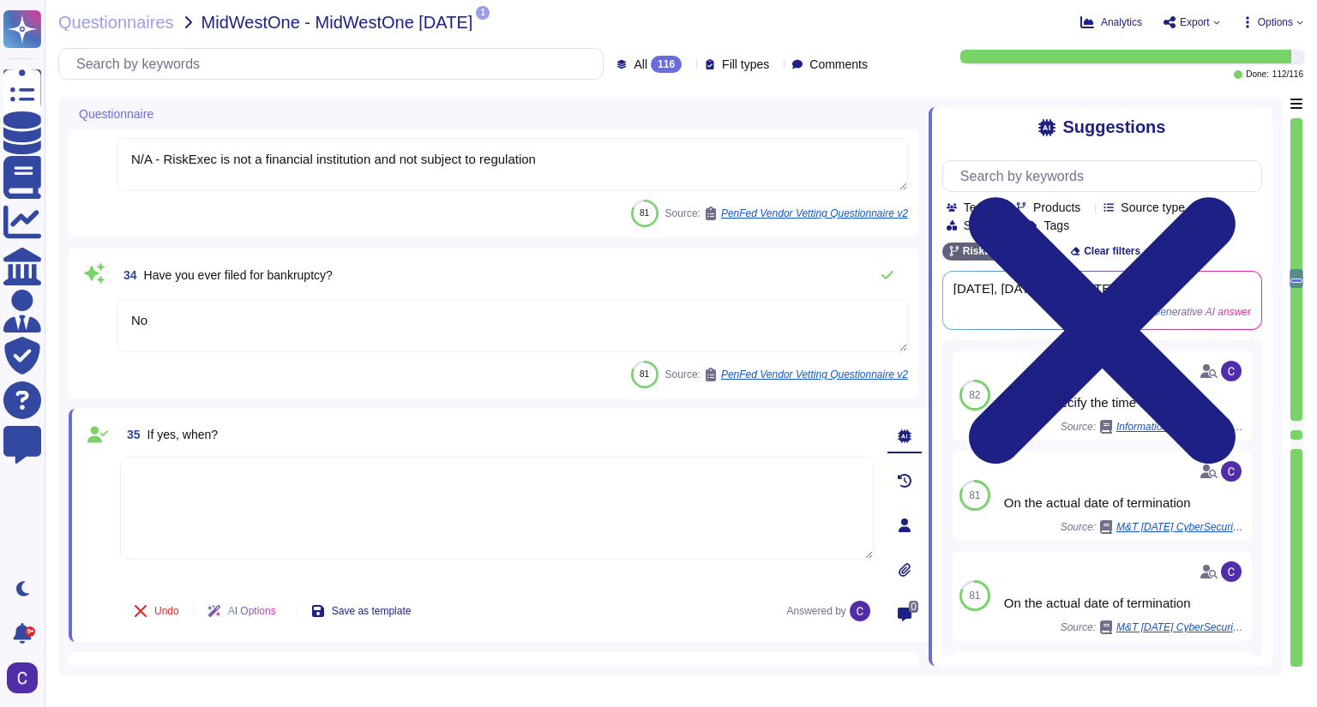
type textarea "Per contractual agreement"
type textarea "No"
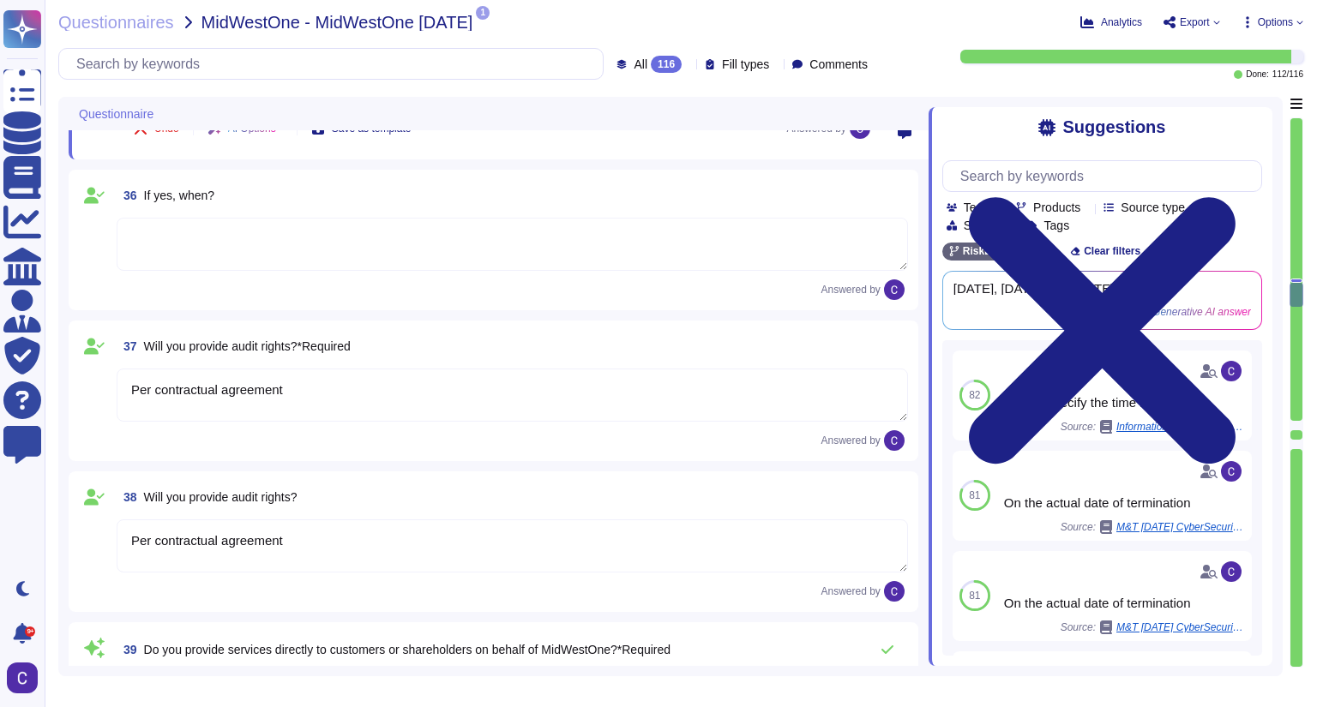
type textarea "No"
type textarea "N/A"
type textarea "RiskExec's primary goal in adjudicating background screening information is to …"
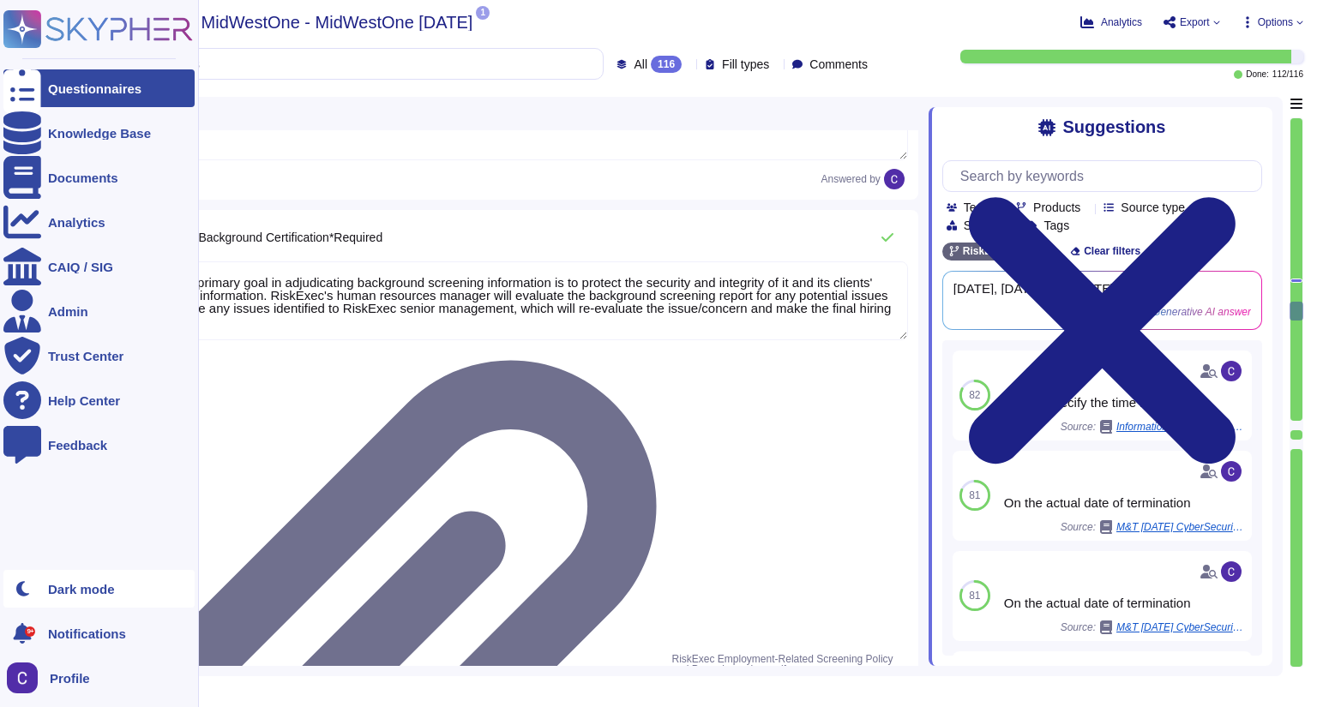
scroll to position [6391, 0]
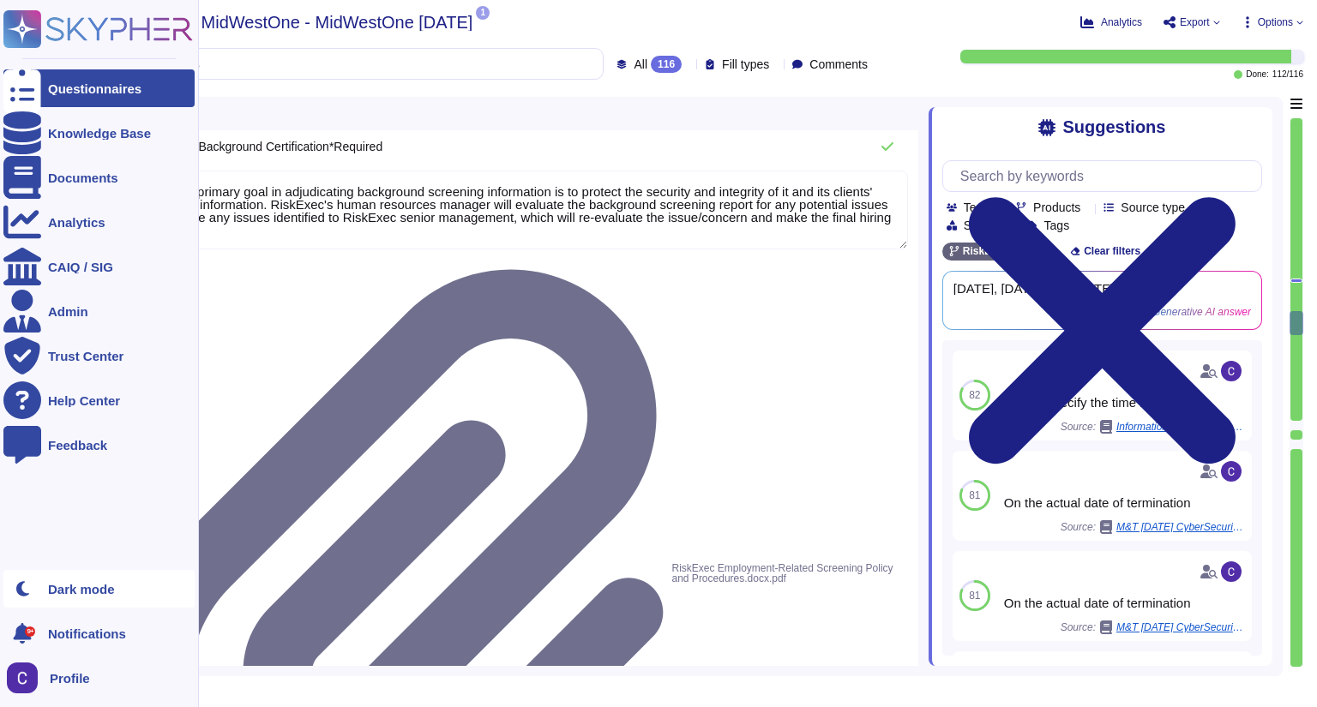
type textarea "Background verification checks are required as part of the hiring process prior…"
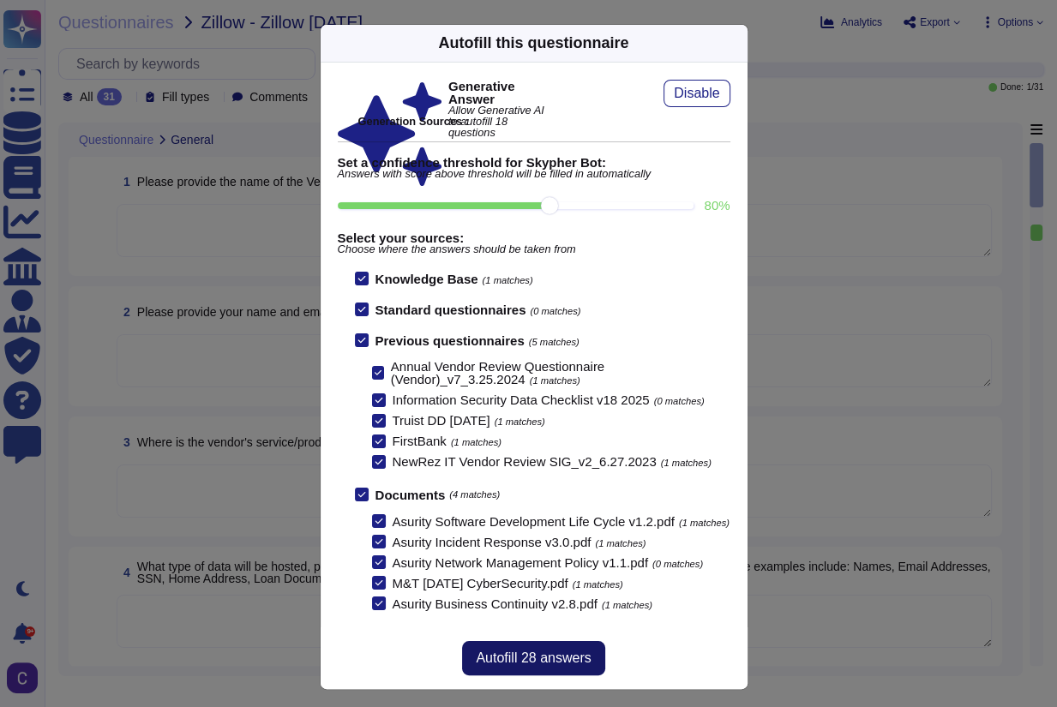
click at [508, 665] on span "Autofill 28 answers" at bounding box center [533, 659] width 115 height 14
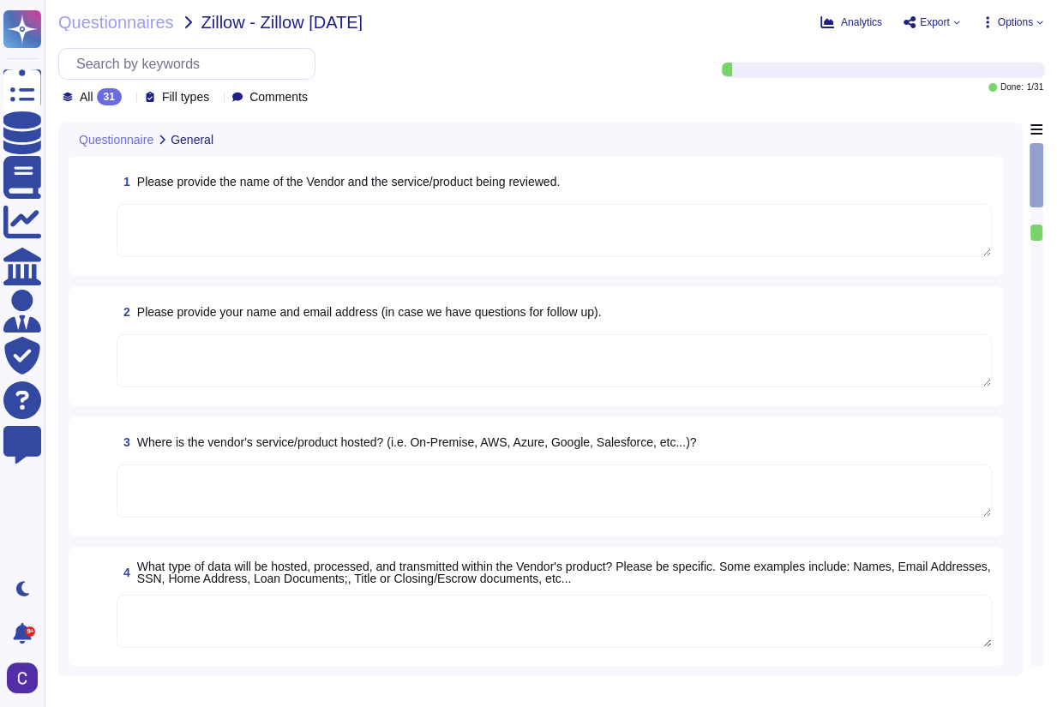
type textarea "Vendor: RiskExec Inc. Service/Product: Fair lending analytics and reporting pla…"
type textarea "[EMAIL_ADDRESS][DOMAIN_NAME]"
type textarea "The vendor's service/product is hosted on Microsoft Azure."
type textarea "The data hosted, processed, and transmitted within the Vendor's product may inc…"
type textarea "Zillow's data can enter the Vendor's application/product through two methods: m…"
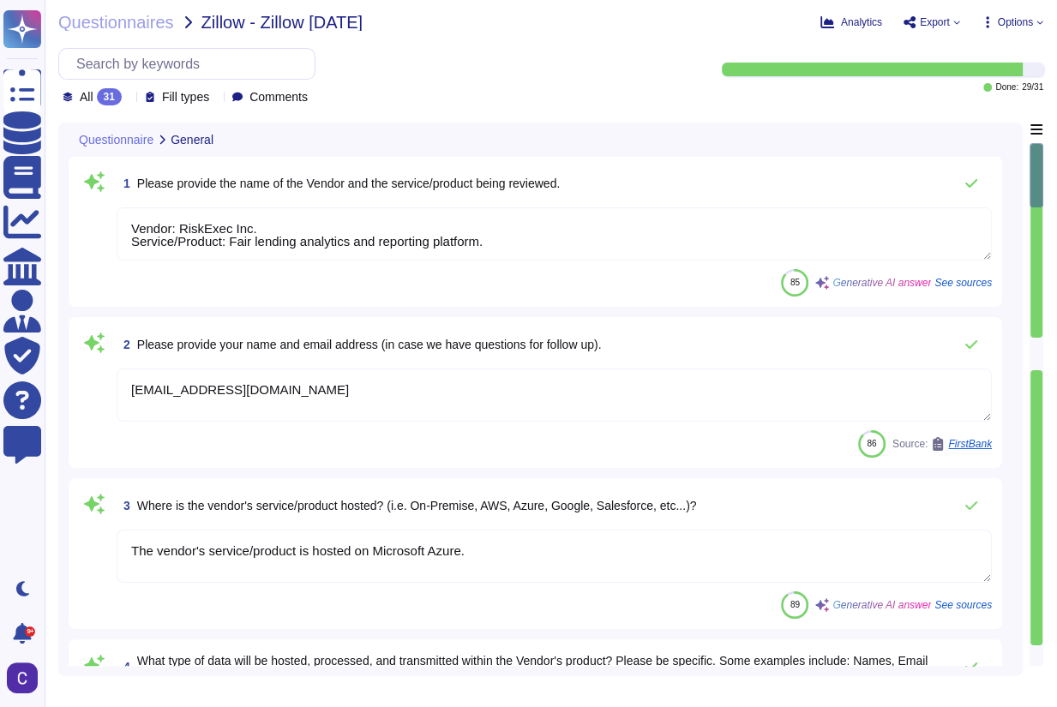
click at [1040, 357] on div at bounding box center [1036, 354] width 12 height 33
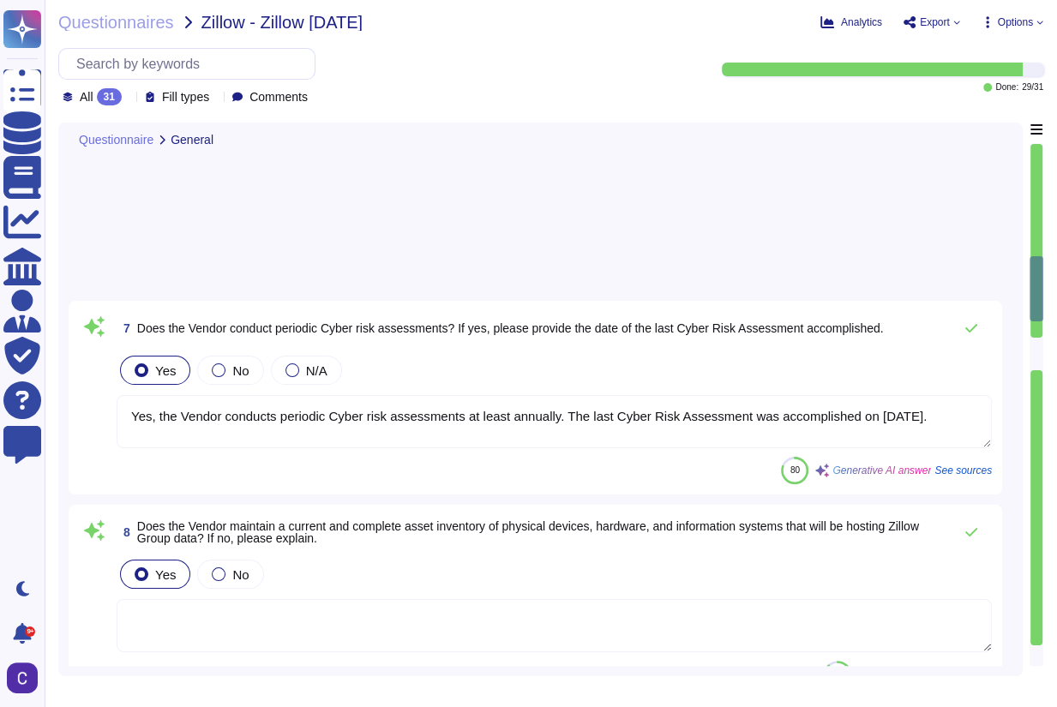
type textarea "Yes, the Vendor conducts periodic Cyber risk assessments at least annually. The…"
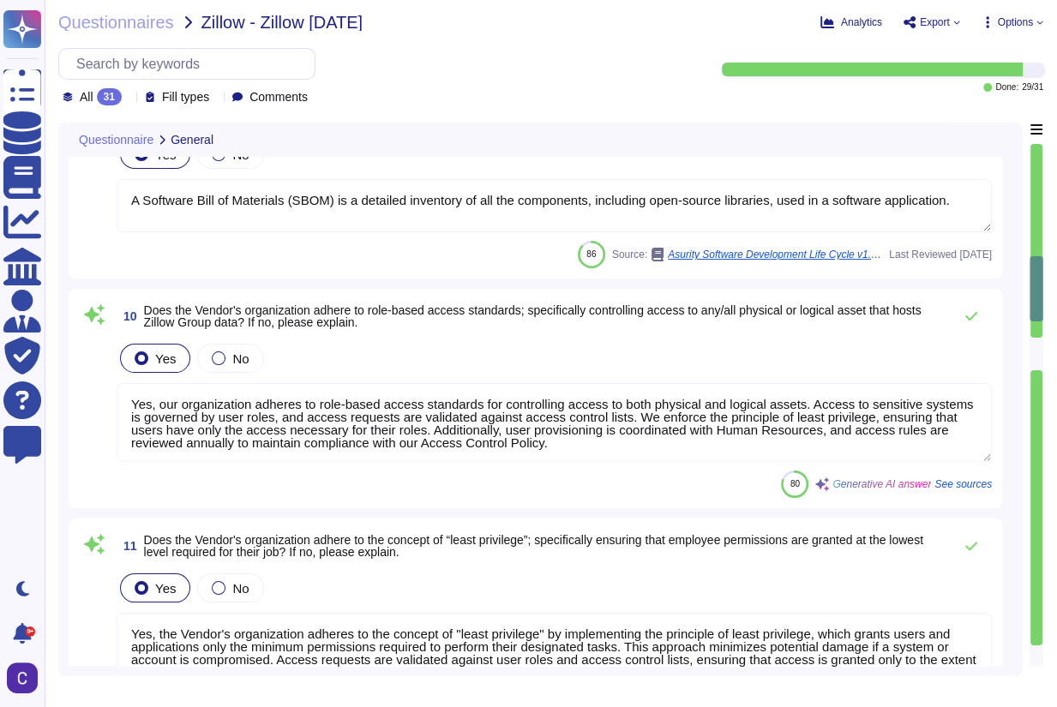
type textarea "A Software Bill of Materials (SBOM) is a detailed inventory of all the componen…"
type textarea "Yes, our organization adheres to role-based access standards for controlling ac…"
type textarea "Yes, the Vendor's organization adheres to the concept of "least privilege" by i…"
type textarea "Yes, Multi-Factor Authentication (MFA) is utilized for any individual accessing…"
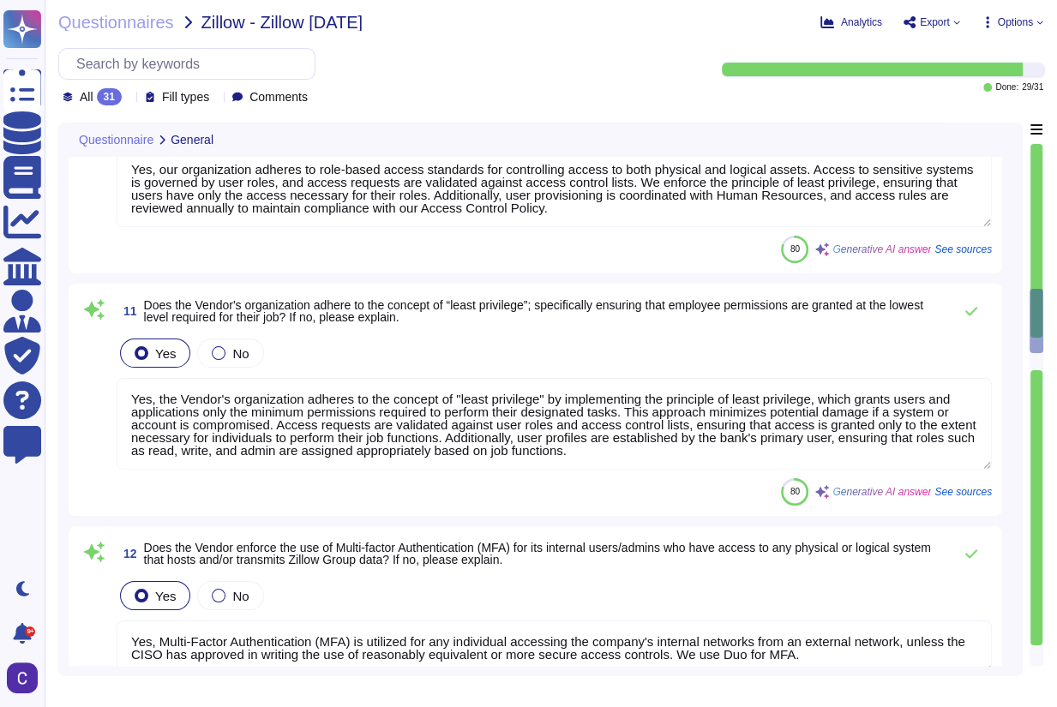
type textarea "Yes, the Vendor’s product will encrypt all data at rest using Microsoft Transpa…"
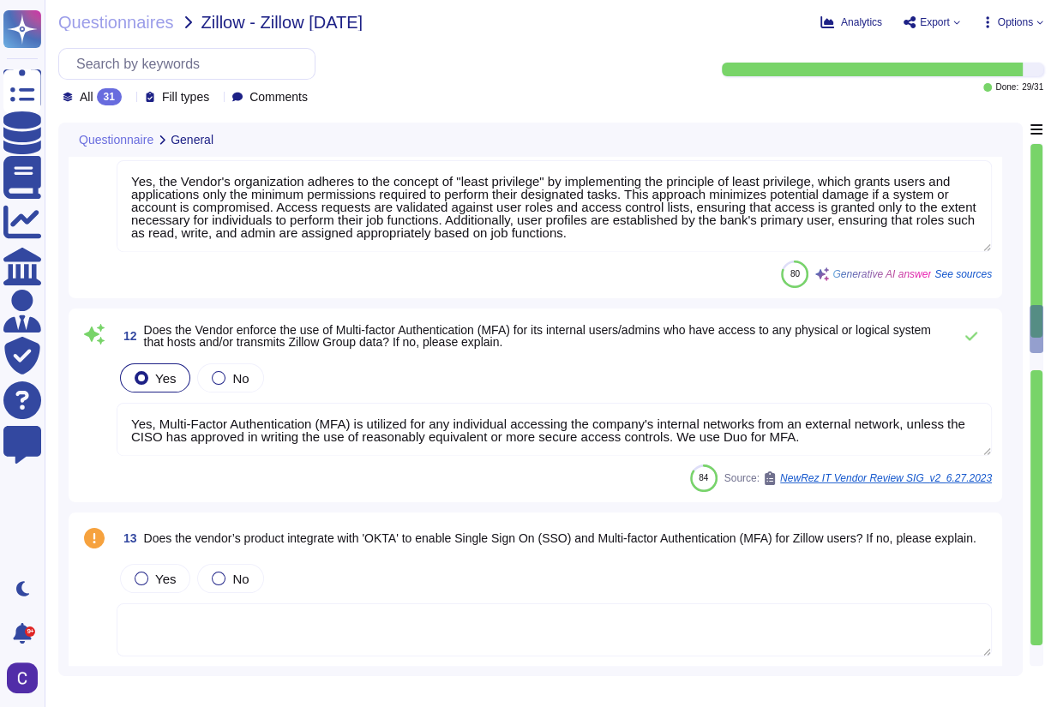
type textarea "Yes, the Vendor’s product encrypts all data-in-transit using TLS 1.2, HTTPS, an…"
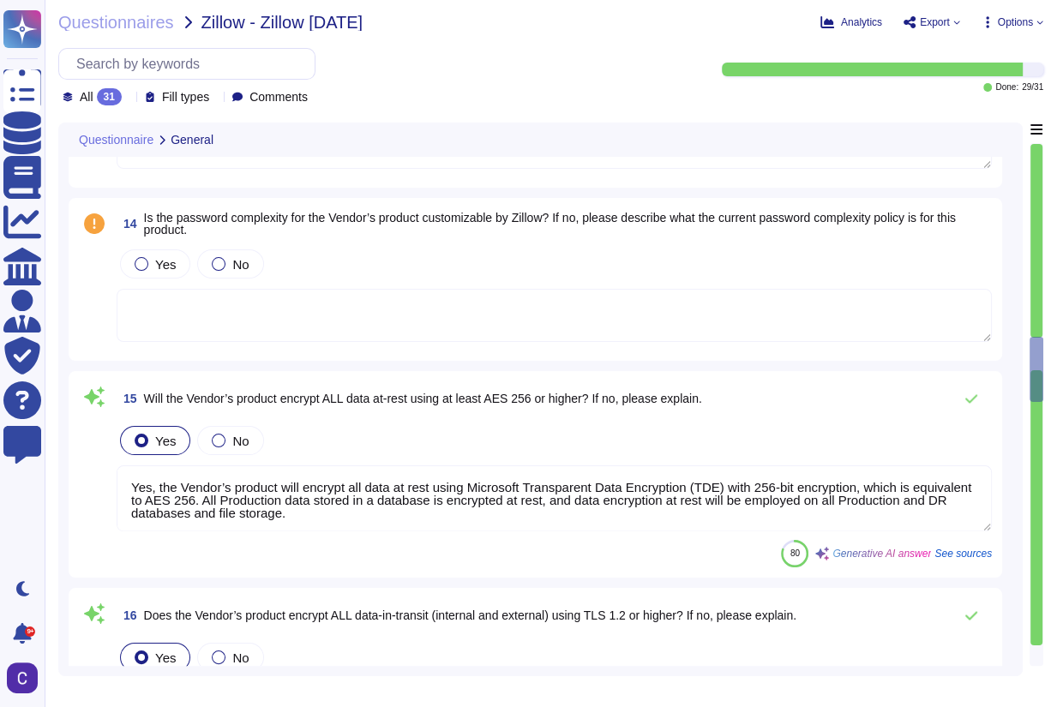
type textarea "CS 76.1: Please explain the method used for hashing passwords and/or the encryp…"
type textarea "The vendor's organizational asset management process includes the following key…"
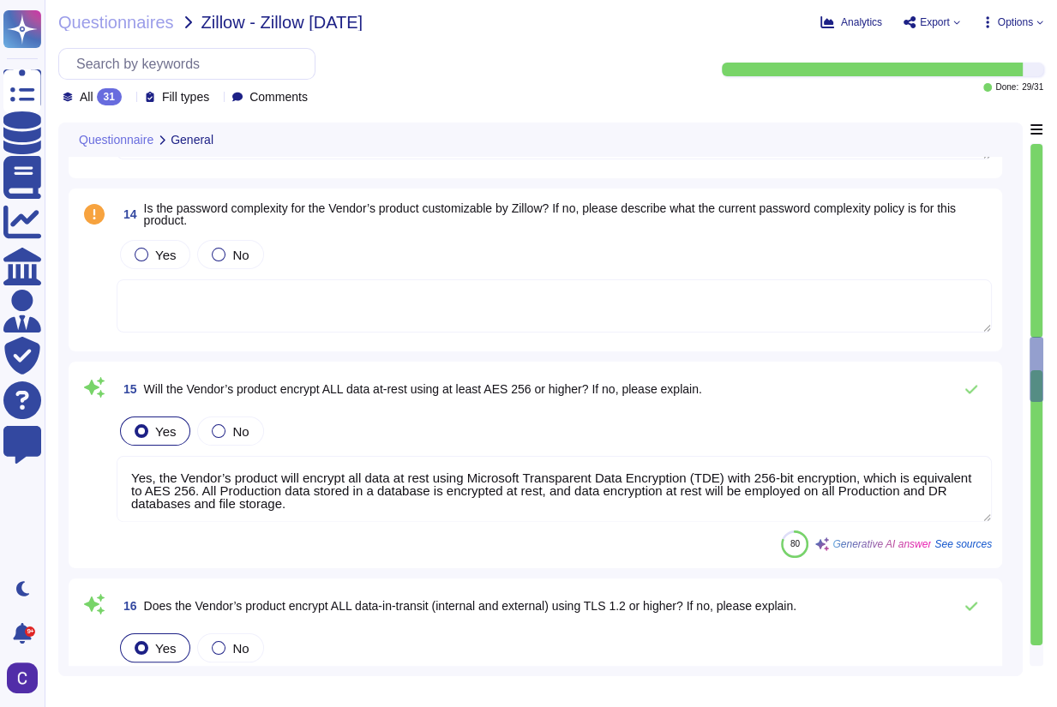
scroll to position [2423, 0]
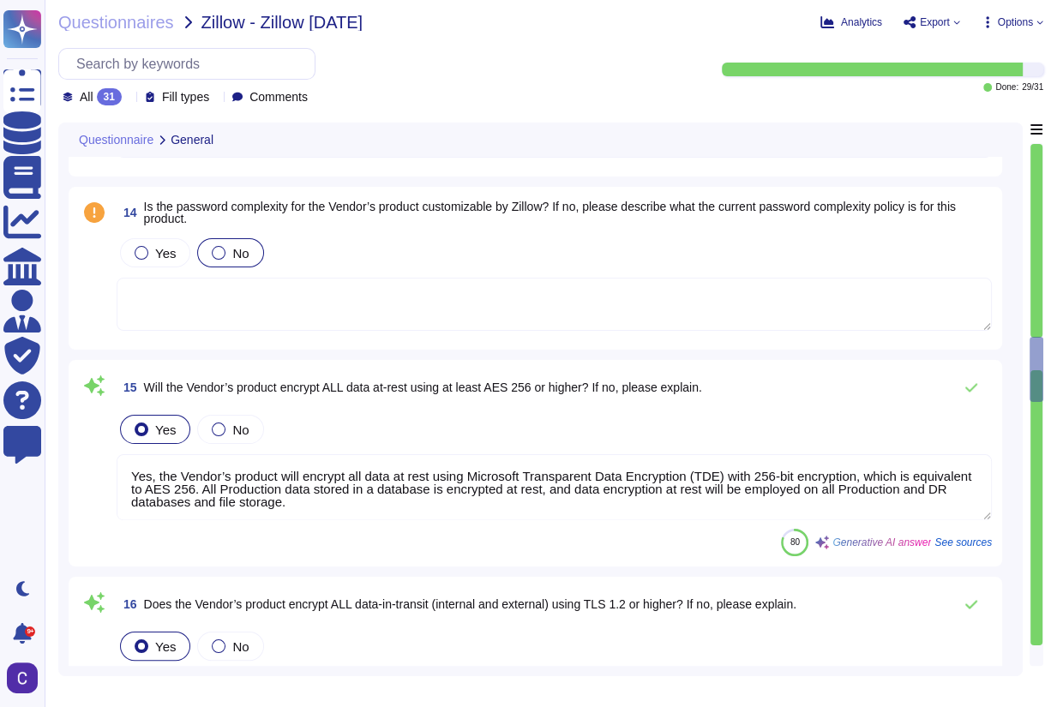
click at [237, 253] on span "No" at bounding box center [240, 253] width 16 height 15
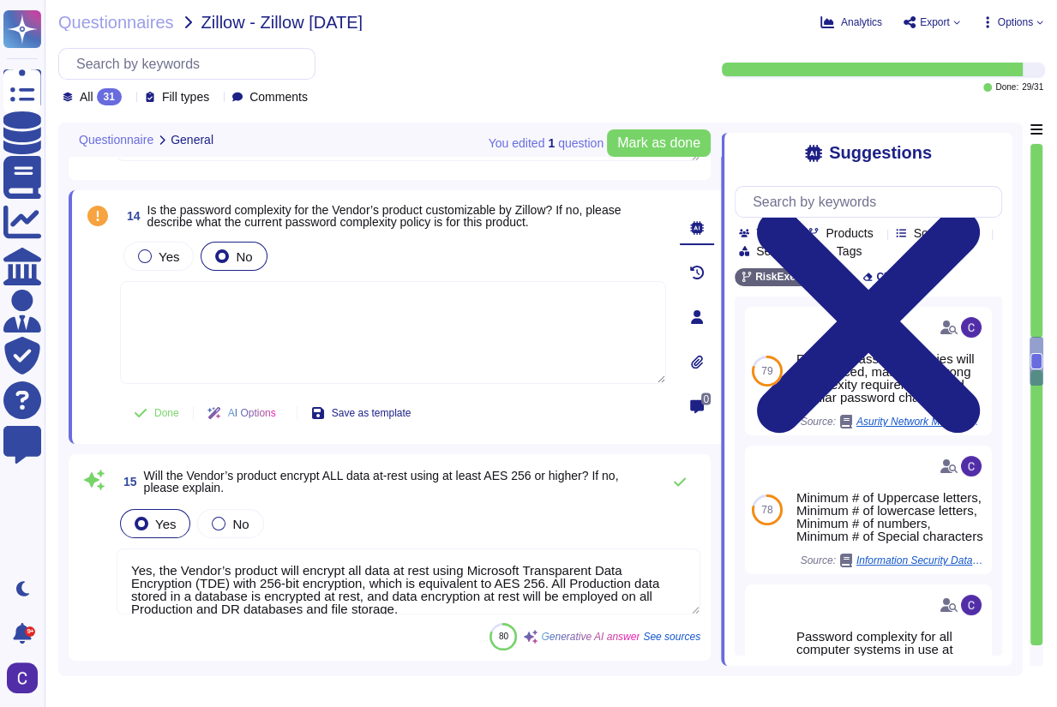
click at [281, 301] on textarea at bounding box center [393, 332] width 546 height 103
paste textarea "Each user account in the system has a password that must comply to the set pass…"
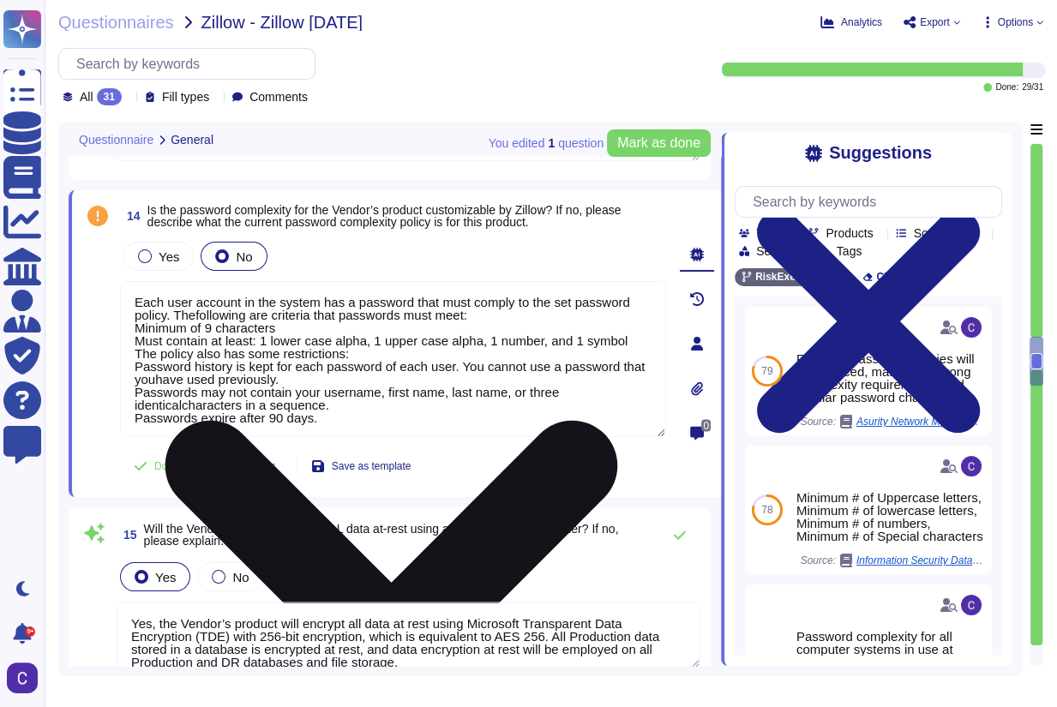
click at [197, 315] on textarea "Each user account in the system has a password that must comply to the set pass…" at bounding box center [393, 359] width 546 height 156
click at [155, 377] on textarea "Each user account in the system has a password that must comply to the set pass…" at bounding box center [393, 359] width 546 height 156
click at [189, 405] on textarea "Each user account in the system has a password that must comply to the set pass…" at bounding box center [393, 359] width 546 height 156
click at [185, 405] on textarea "Each user account in the system has a password that must comply to the set pass…" at bounding box center [393, 359] width 546 height 156
click at [183, 405] on textarea "Each user account in the system has a password that must comply to the set pass…" at bounding box center [393, 359] width 546 height 156
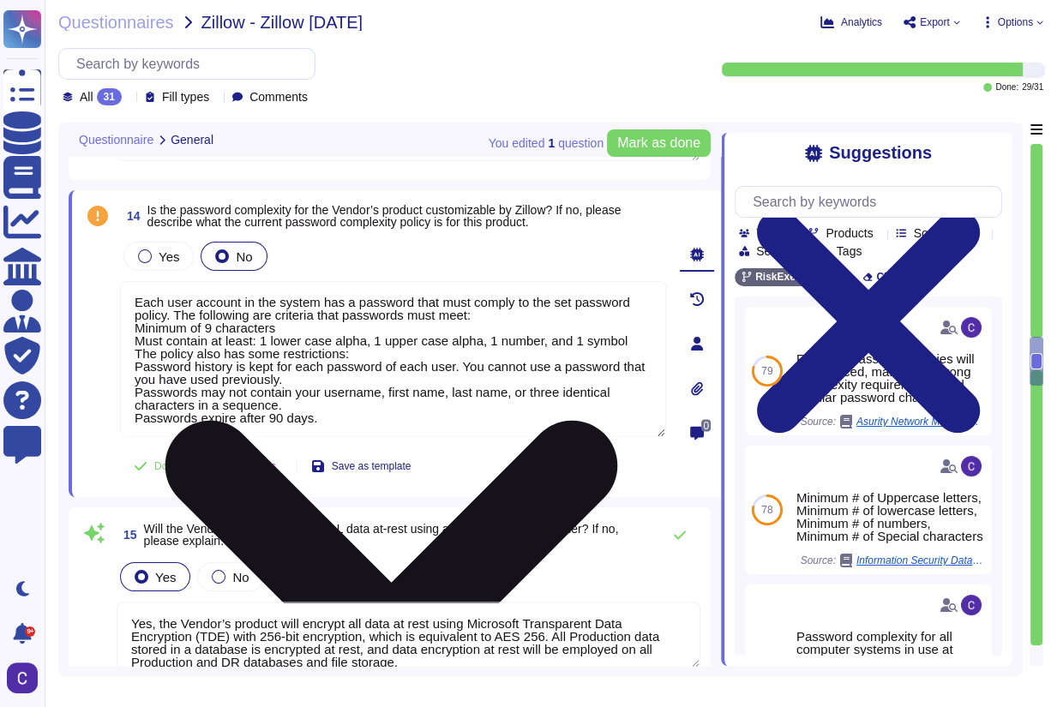
scroll to position [1, 0]
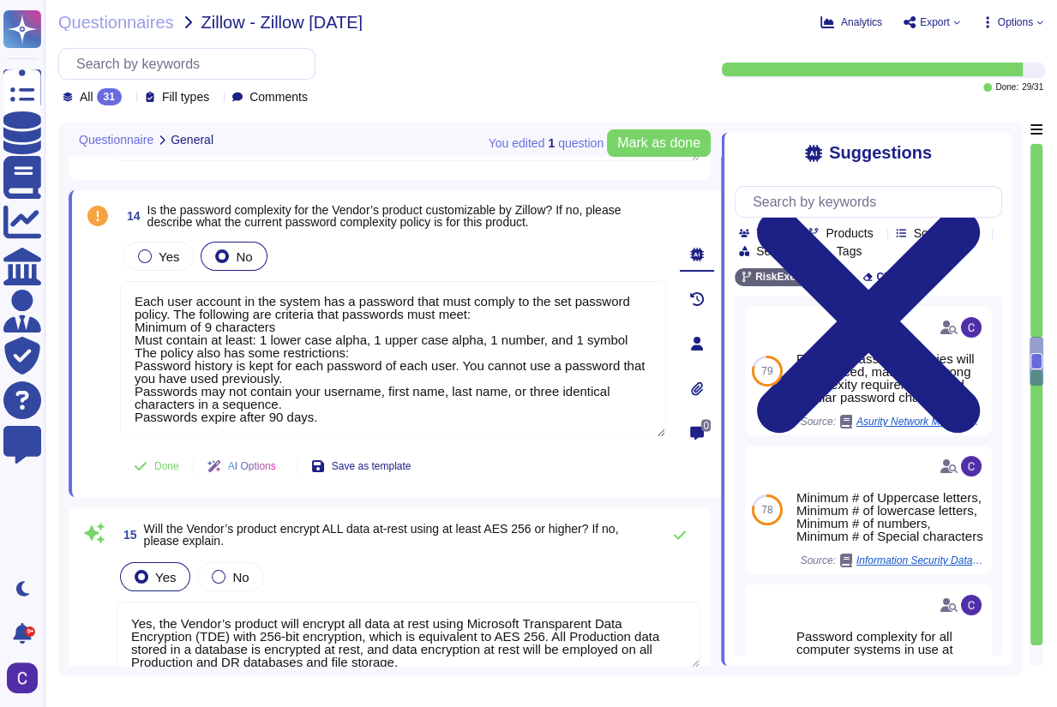
type textarea "Each user account in the system has a password that must comply to the set pass…"
click at [1032, 652] on div at bounding box center [1037, 404] width 14 height 523
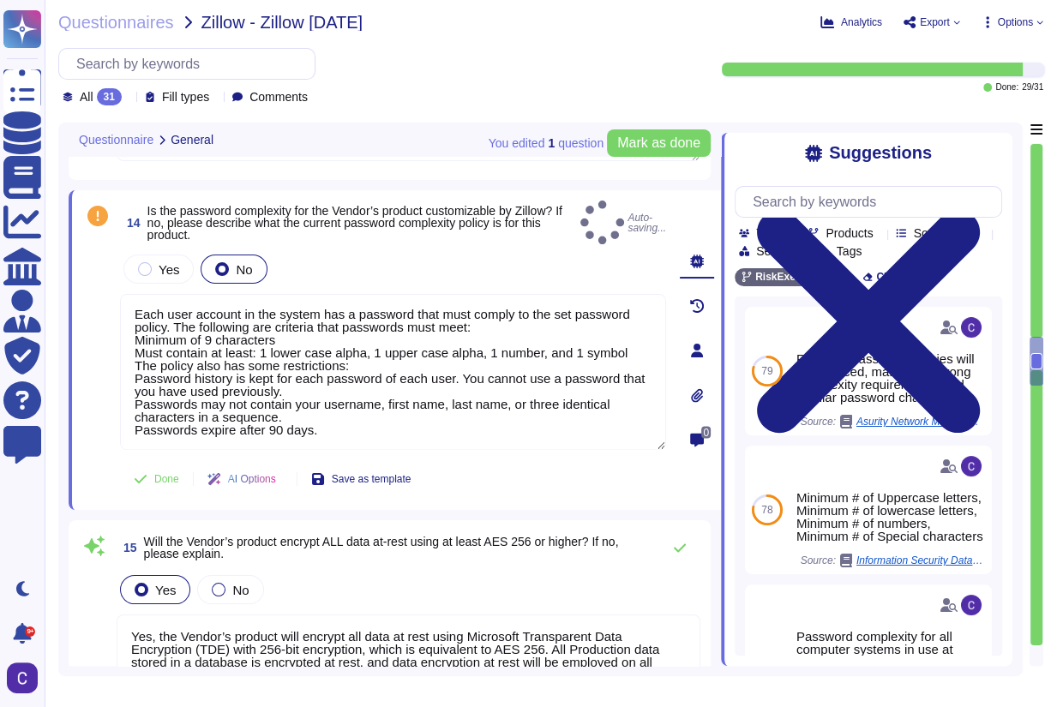
type textarea "The vendor's organizational asset management process includes the following key…"
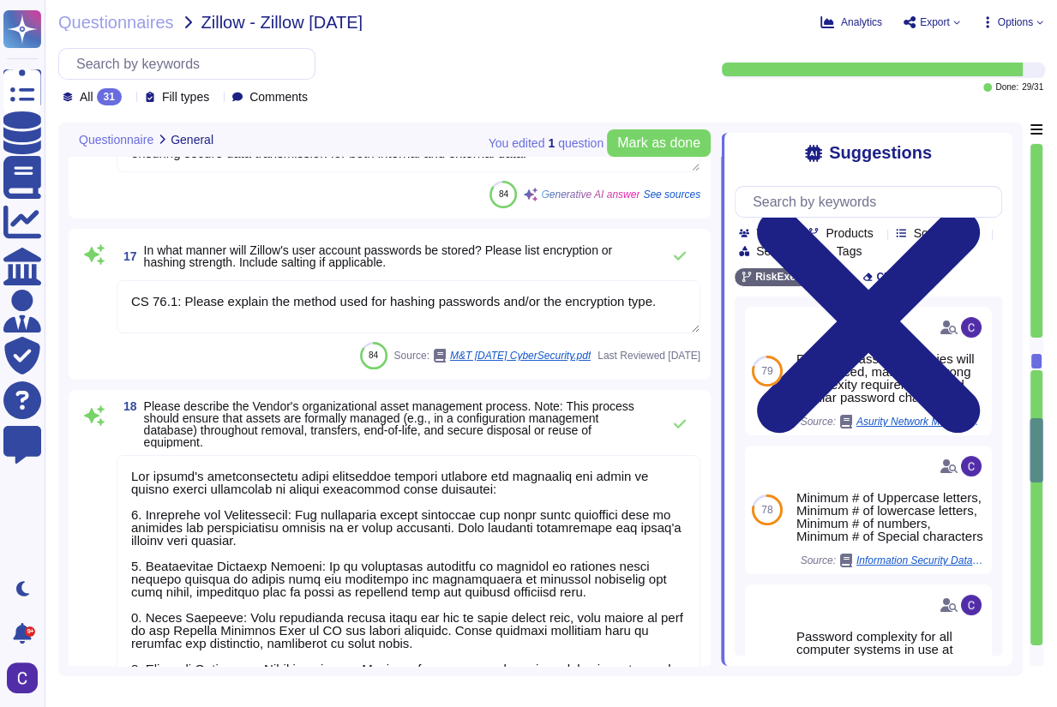
type textarea "The vendor ensures network availability of its product by deploying the solutio…"
type textarea "System hardening standards are established and maintained for server and workst…"
type textarea "RiskExec's Secure Software Development practices include the following key comp…"
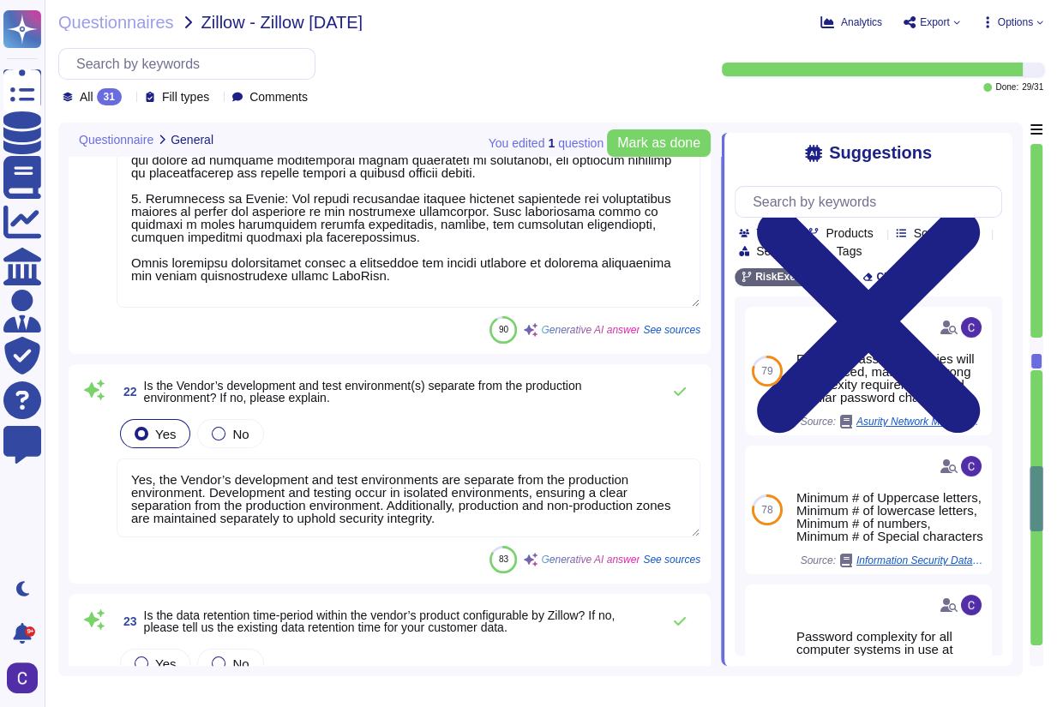
type textarea "Yes, the Vendor’s development and test environments are separate from the produ…"
type textarea "Data Retention Policy"
type textarea "Yes, the Vendor’s Business Continuity Plan (BCP) identifies specific Recovery T…"
type textarea "In total, Asurity employs a number of prevention and detection solutions, inclu…"
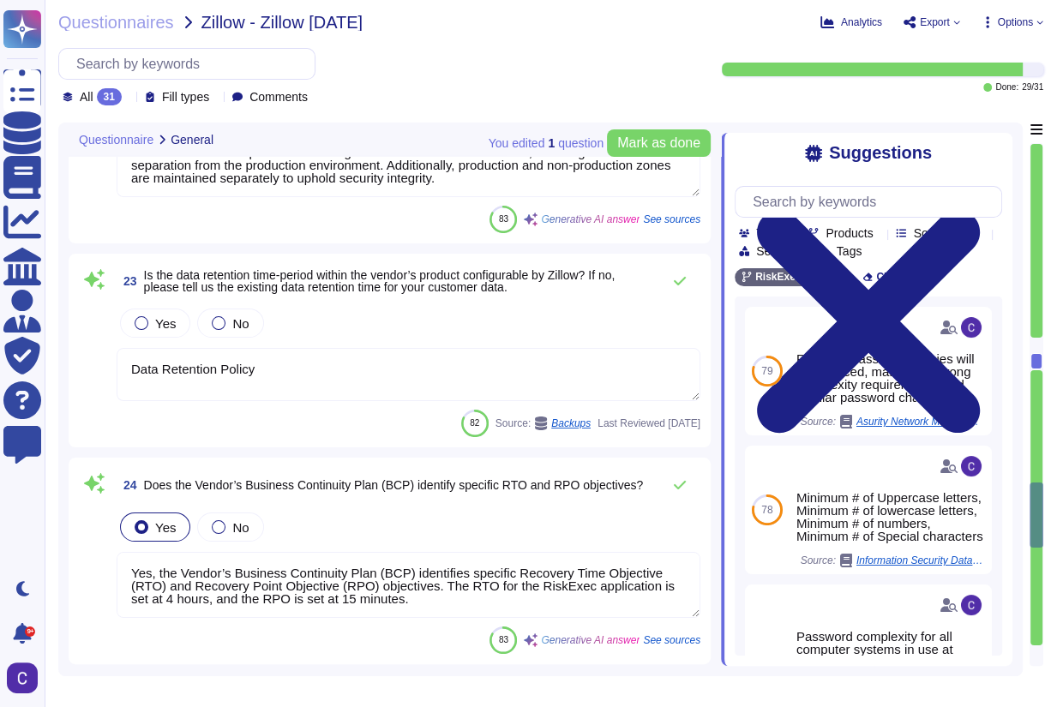
type textarea "The vendor employs a SIEM solution to consolidate detailed logs that support in…"
type textarea "Our anti-DDoS solution includes several mechanisms to prevent DoS/DDoS attacks:…"
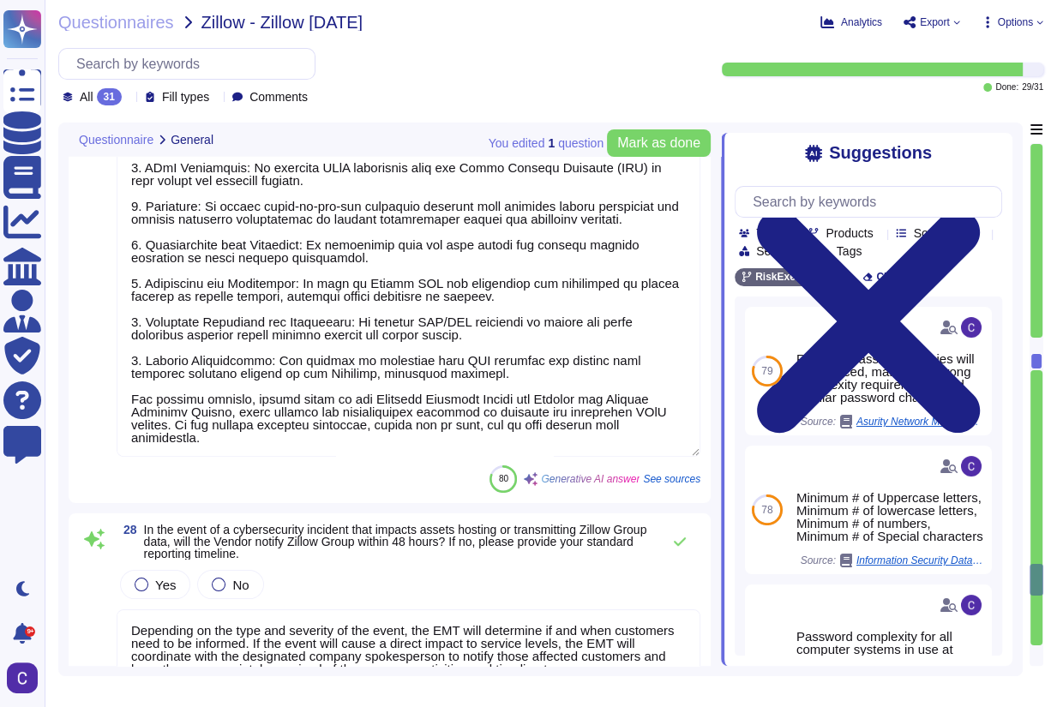
type textarea "Depending on the type and severity of the event, the EMT will determine if and …"
type textarea "Provided"
type textarea "All organizational policies and plans are available on the Asurity Wiki (Intran…"
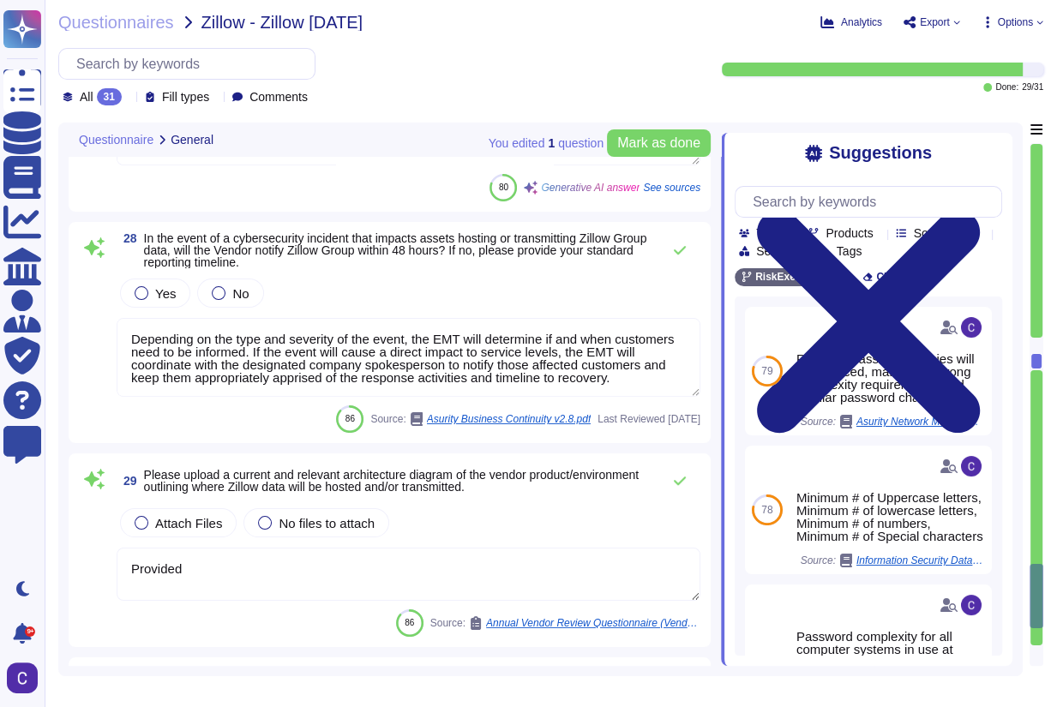
type textarea "We are currently in the process of becoming SOC 2 compliant and are using Micro…"
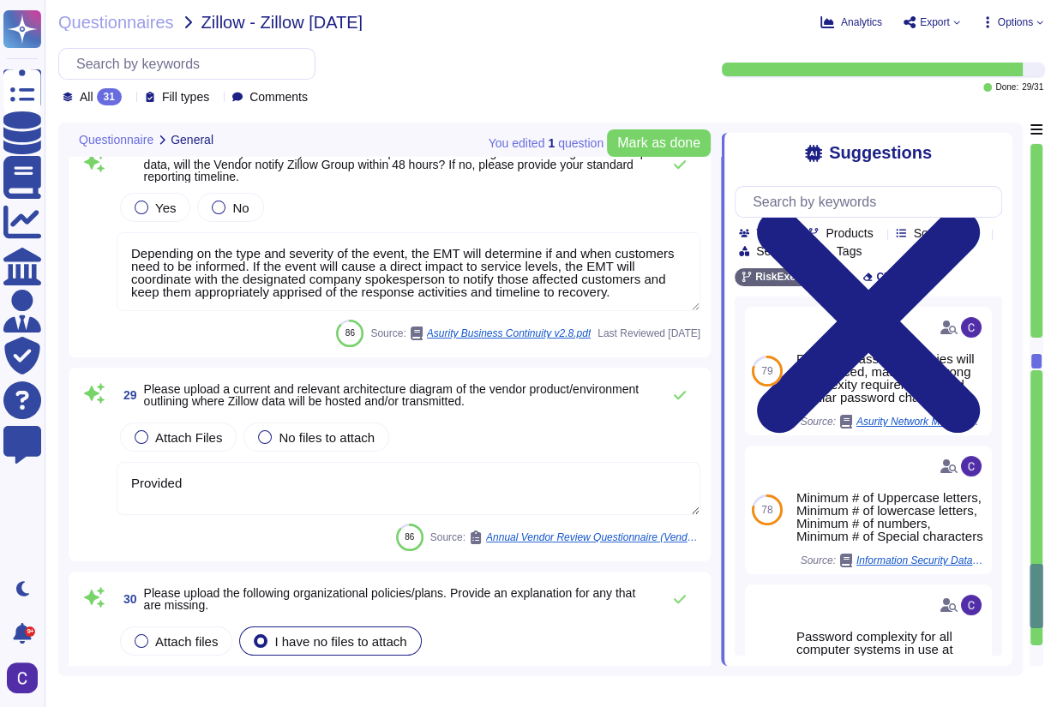
scroll to position [6138, 0]
click at [659, 147] on span "Mark as done" at bounding box center [658, 143] width 83 height 14
click at [1030, 345] on div at bounding box center [1036, 346] width 12 height 16
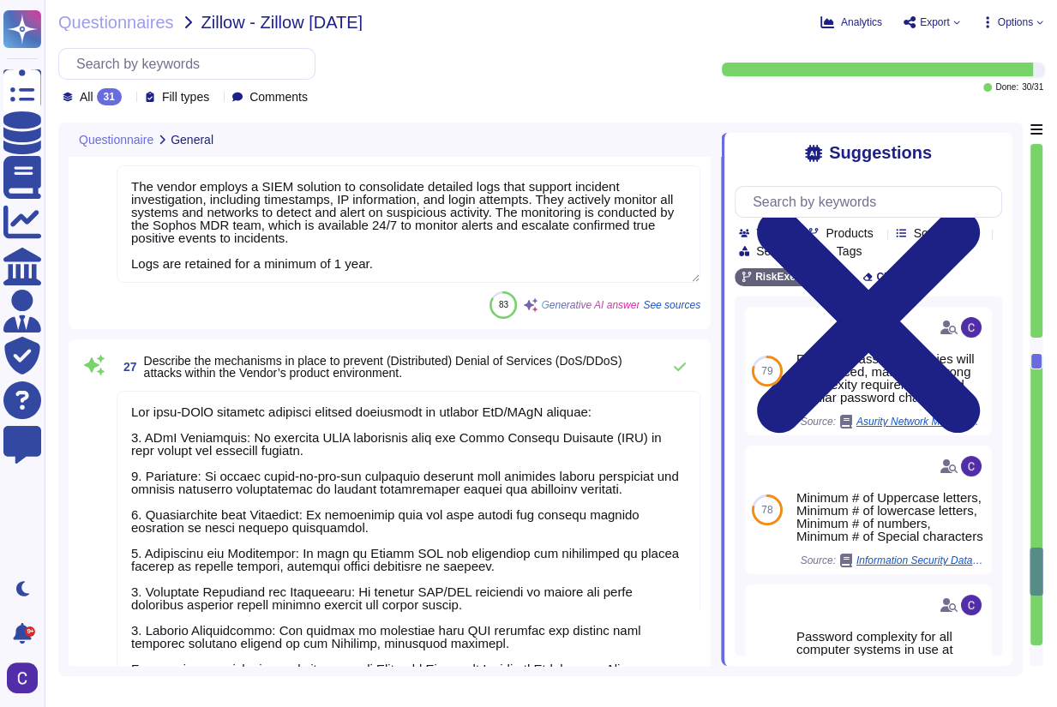
type textarea "Yes, the Vendor’s Business Continuity Plan (BCP) identifies specific Recovery T…"
type textarea "In total, Asurity employs a number of prevention and detection solutions, inclu…"
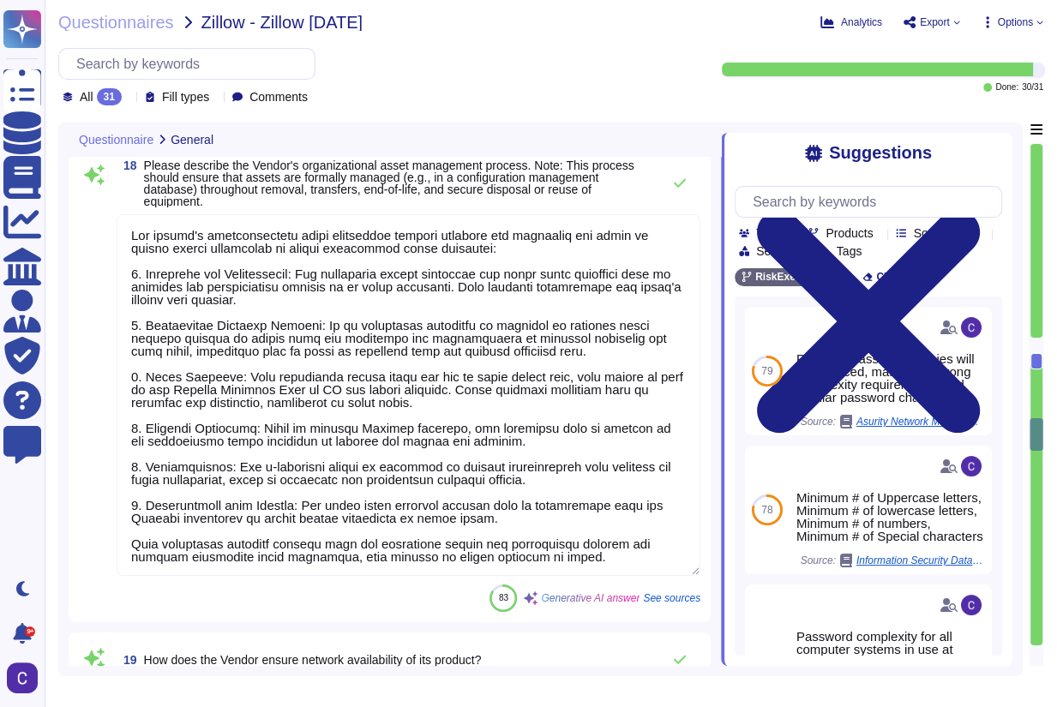
type textarea "Yes, the Vendor’s product will encrypt all data at rest using Microsoft Transpa…"
type textarea "Yes, the Vendor’s product encrypts all data-in-transit using TLS 1.2, HTTPS, an…"
type textarea "CS 76.1: Please explain the method used for hashing passwords and/or the encryp…"
type textarea "The vendor's organizational asset management process includes the following key…"
type textarea "The vendor ensures network availability of its product by deploying the solutio…"
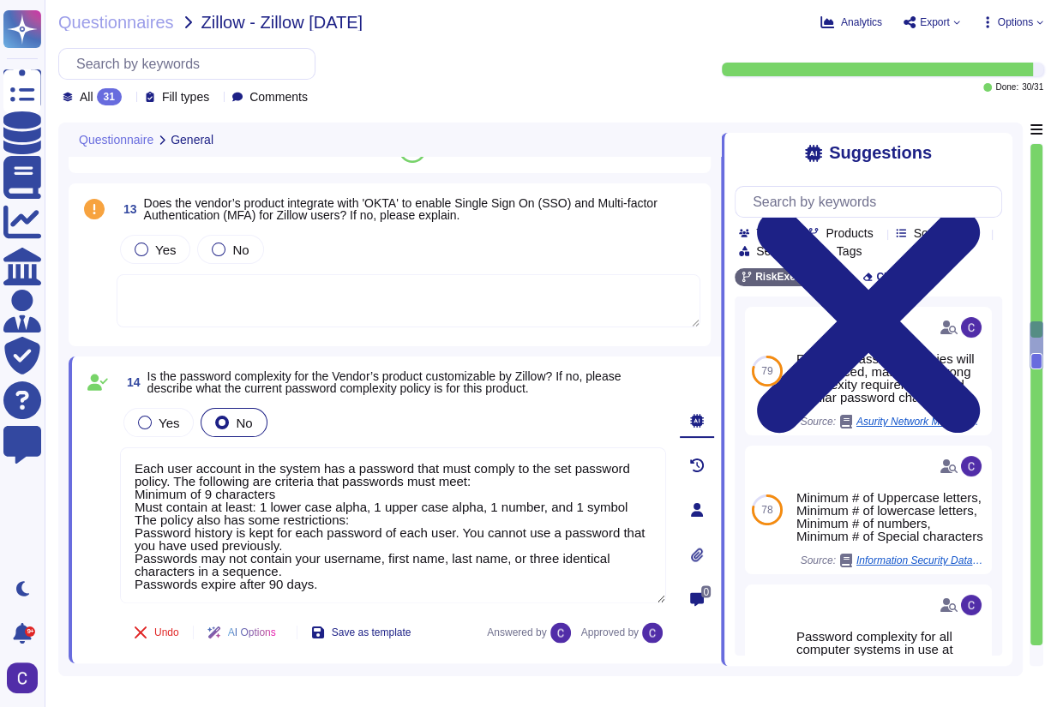
type textarea "Yes, the Vendor's organization adheres to the concept of "least privilege" by i…"
type textarea "Yes, Multi-Factor Authentication (MFA) is utilized for any individual accessing…"
type textarea "Each user account in the system has a password that must comply to the set pass…"
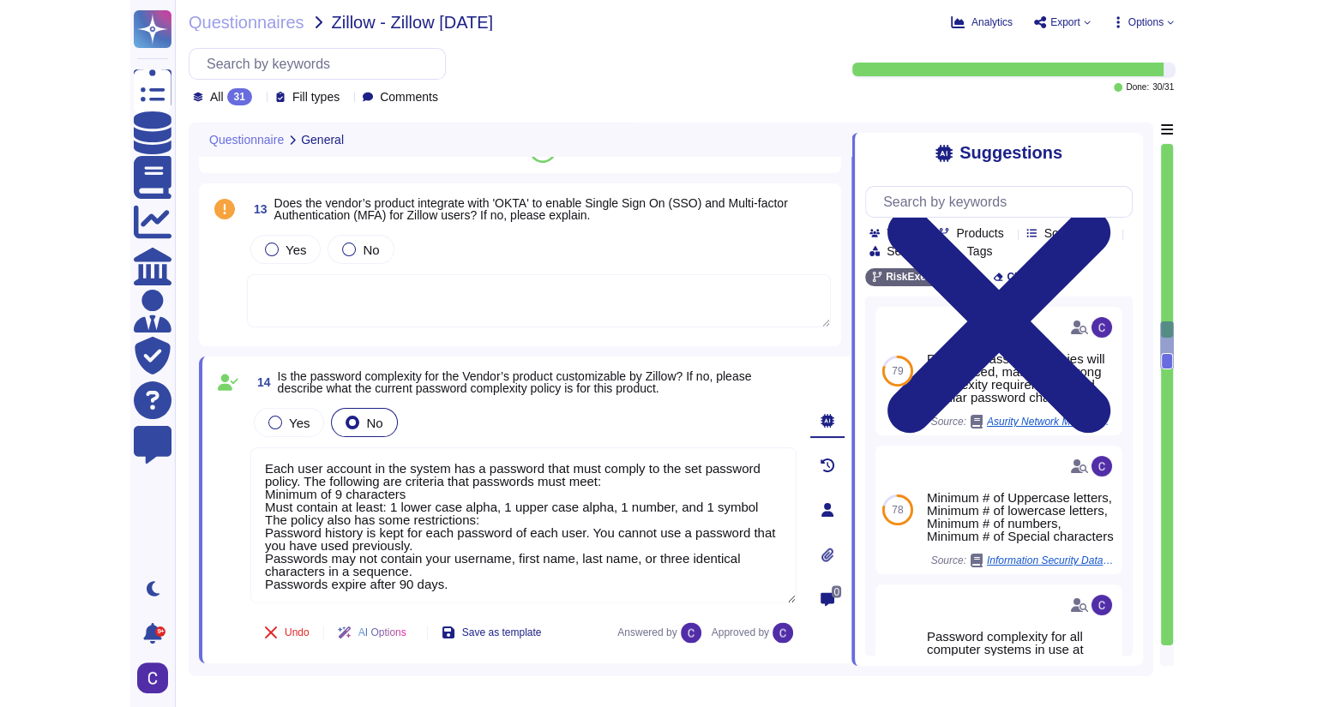
scroll to position [2315, 0]
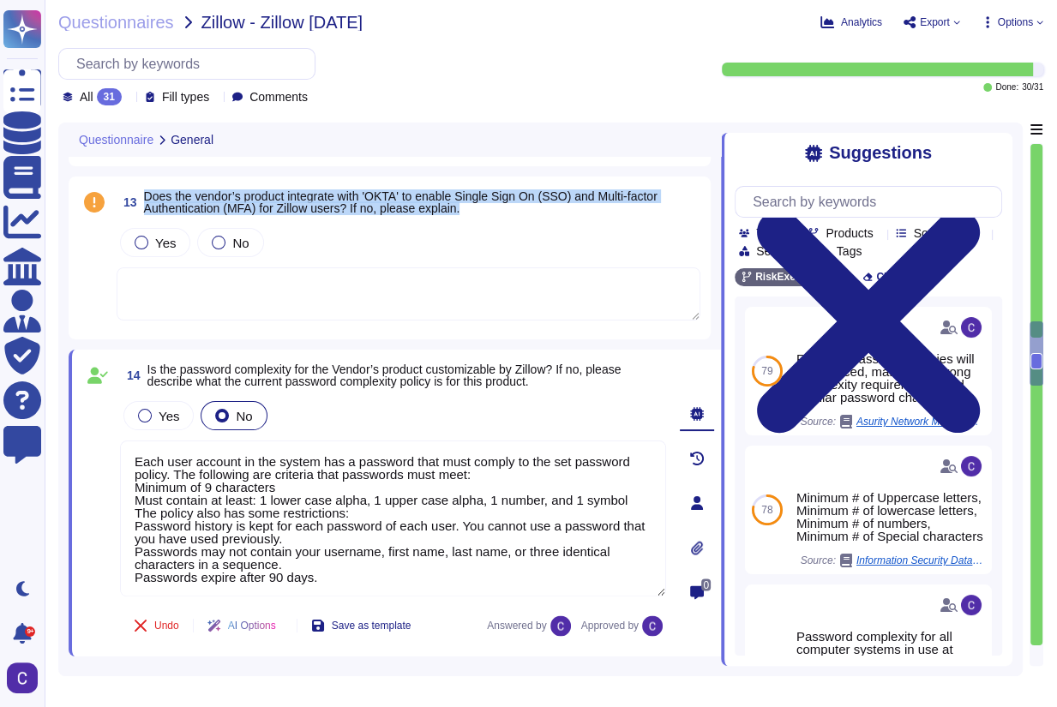
drag, startPoint x: 487, startPoint y: 210, endPoint x: 142, endPoint y: 195, distance: 344.9
click at [142, 195] on span "13 Does the vendor’s product integrate with 'OKTA' to enable Single Sign On (SS…" at bounding box center [409, 202] width 584 height 31
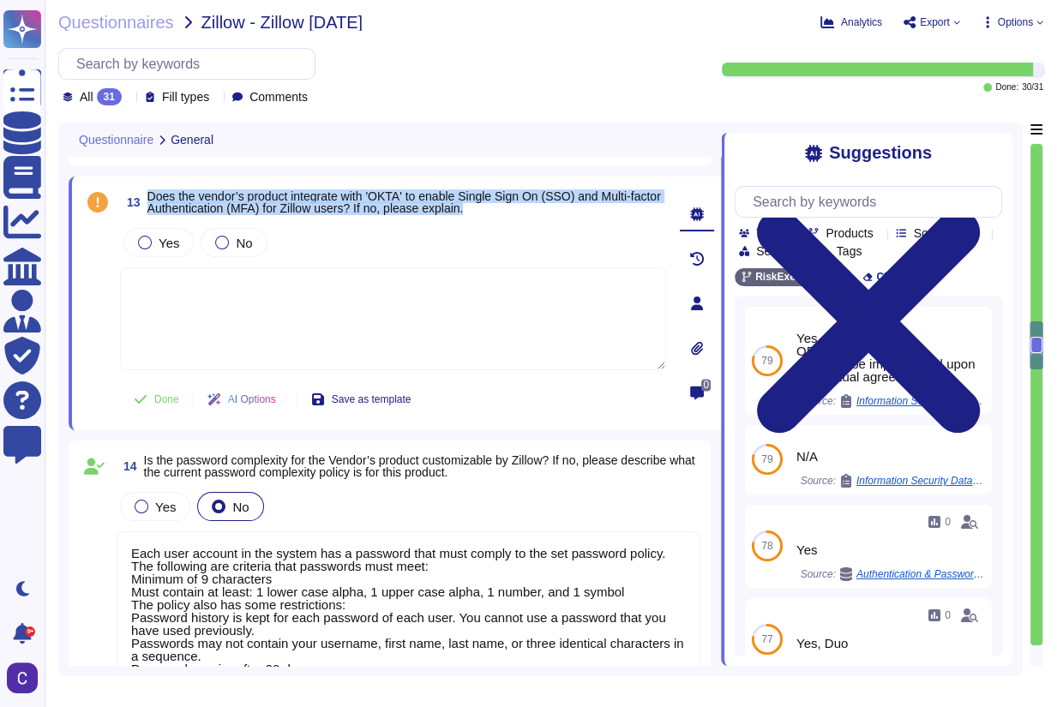
drag, startPoint x: 148, startPoint y: 197, endPoint x: 545, endPoint y: 213, distance: 397.2
click at [545, 213] on span "Does the vendor’s product integrate with 'OKTA' to enable Single Sign On (SSO) …" at bounding box center [406, 202] width 519 height 24
copy span "Does the vendor’s product integrate with 'OKTA' to enable Single Sign On (SSO) …"
click at [134, 241] on div "Yes" at bounding box center [158, 242] width 70 height 29
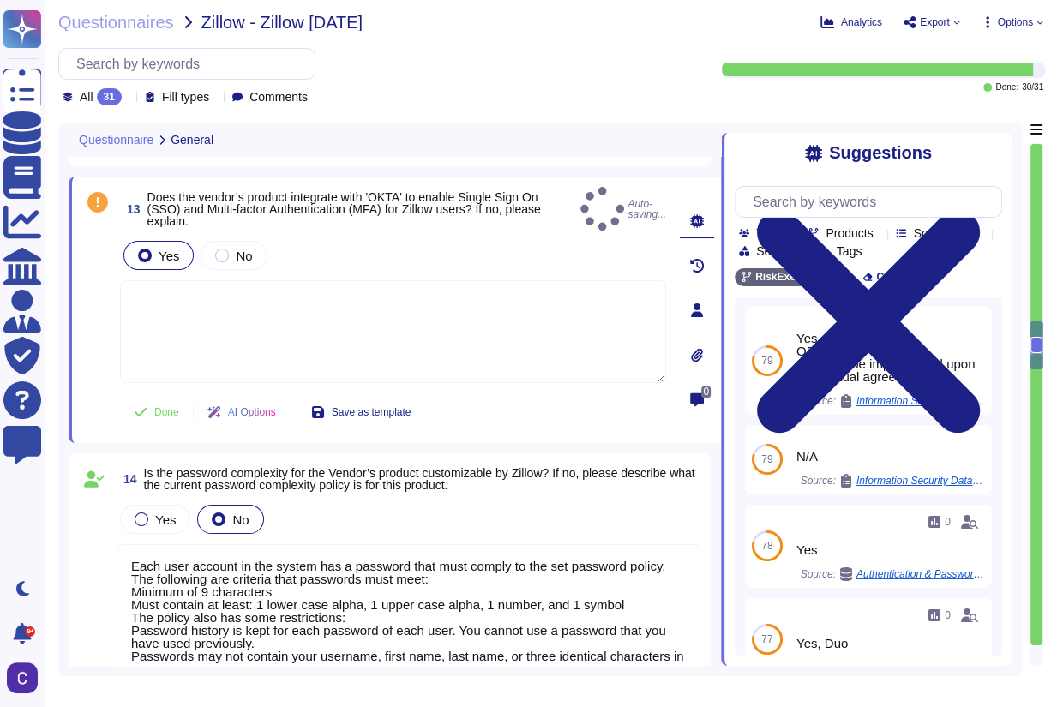
click at [425, 253] on div "Yes No" at bounding box center [393, 255] width 546 height 36
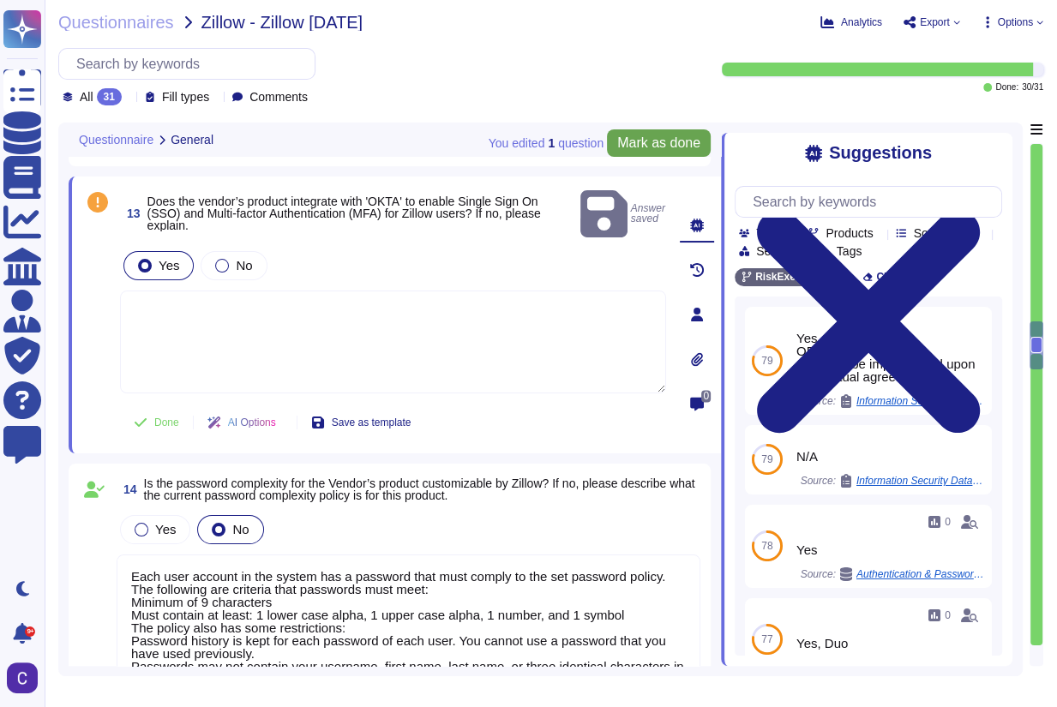
click at [680, 146] on span "Mark as done" at bounding box center [658, 143] width 83 height 14
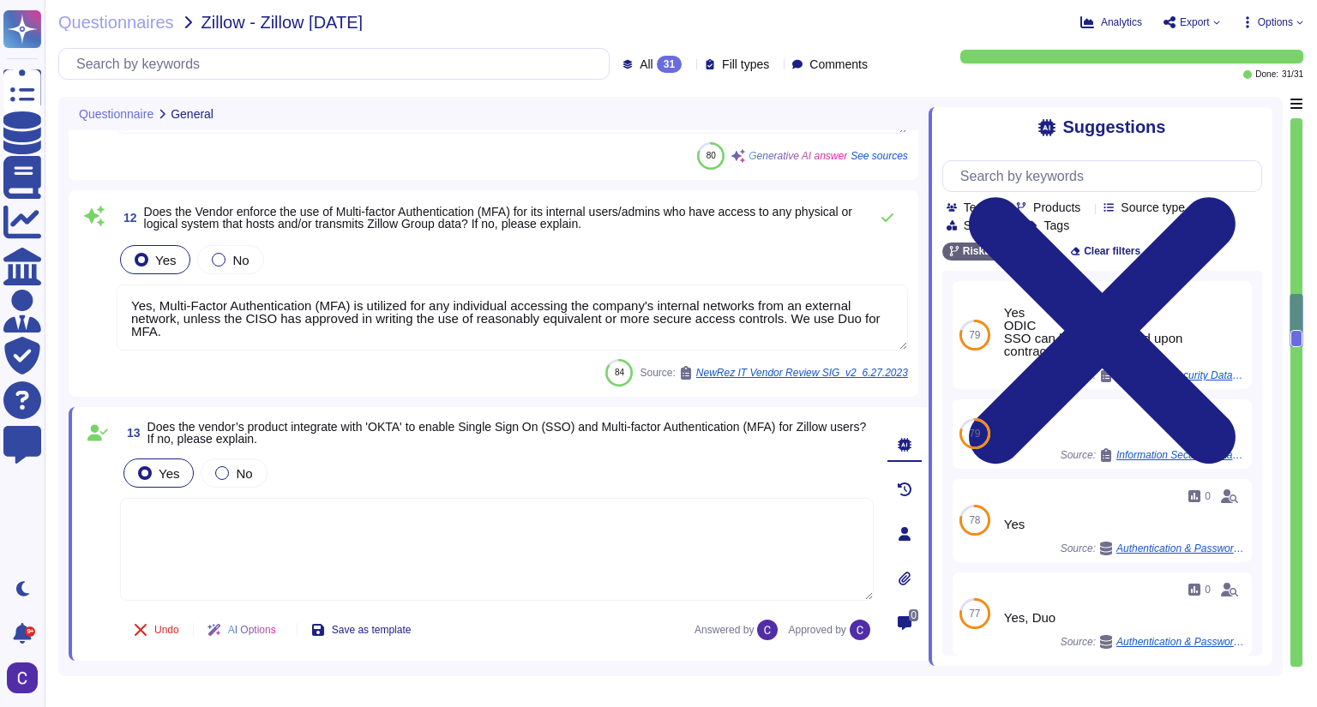
type textarea "A Software Bill of Materials (SBOM) is a detailed inventory of all the componen…"
type textarea "Yes, our organization adheres to role-based access standards for controlling ac…"
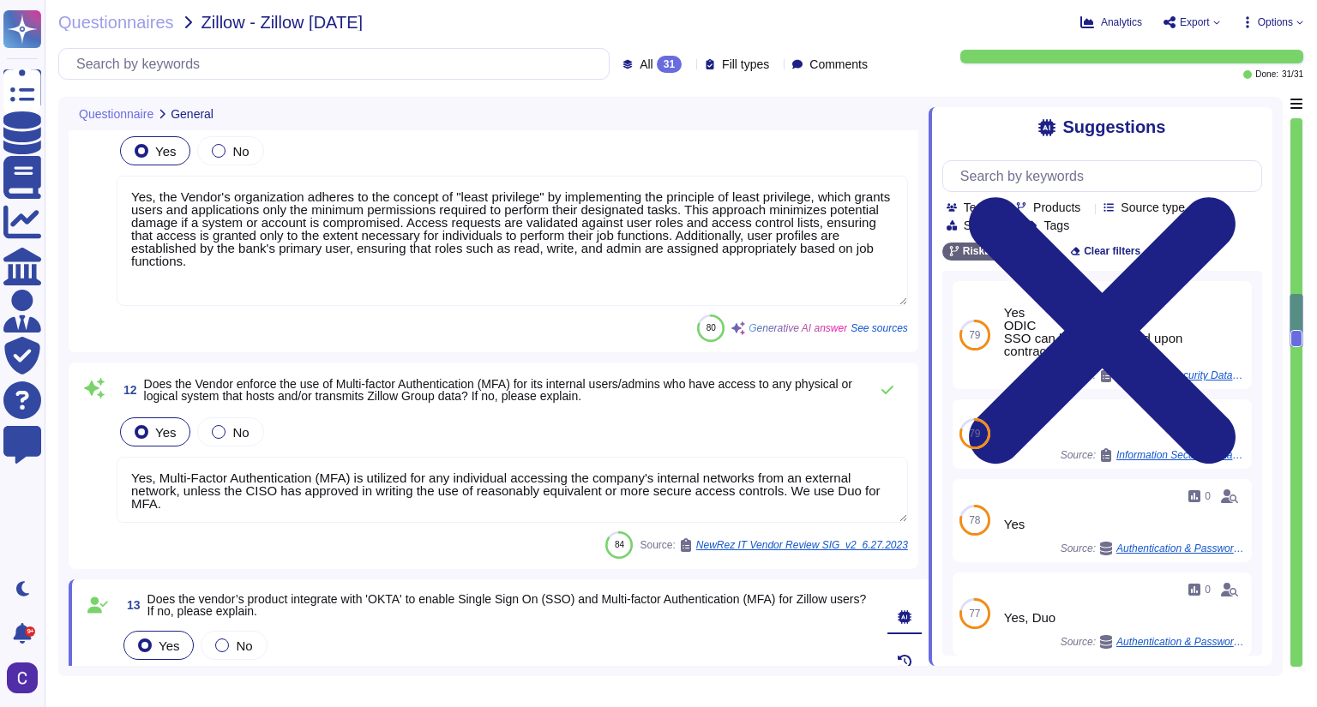
drag, startPoint x: 1293, startPoint y: 337, endPoint x: 1294, endPoint y: 130, distance: 206.6
click at [1056, 130] on div at bounding box center [1296, 392] width 14 height 550
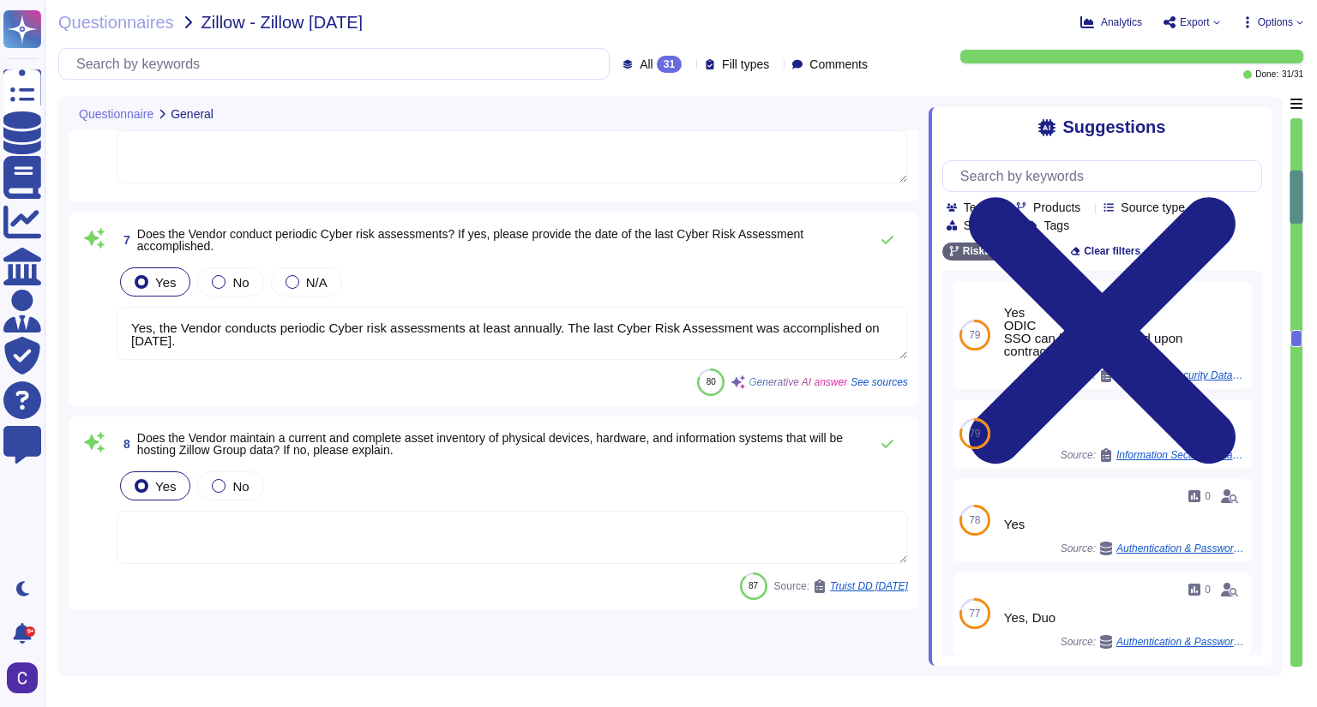
type textarea "Vendor: RiskExec Inc. Service/Product: Fair lending analytics and reporting pla…"
type textarea "[EMAIL_ADDRESS][DOMAIN_NAME]"
type textarea "The vendor's service/product is hosted on Microsoft Azure."
type textarea "The data hosted, processed, and transmitted within the Vendor's product may inc…"
type textarea "Zillow's data can enter the Vendor's application/product through two methods: m…"
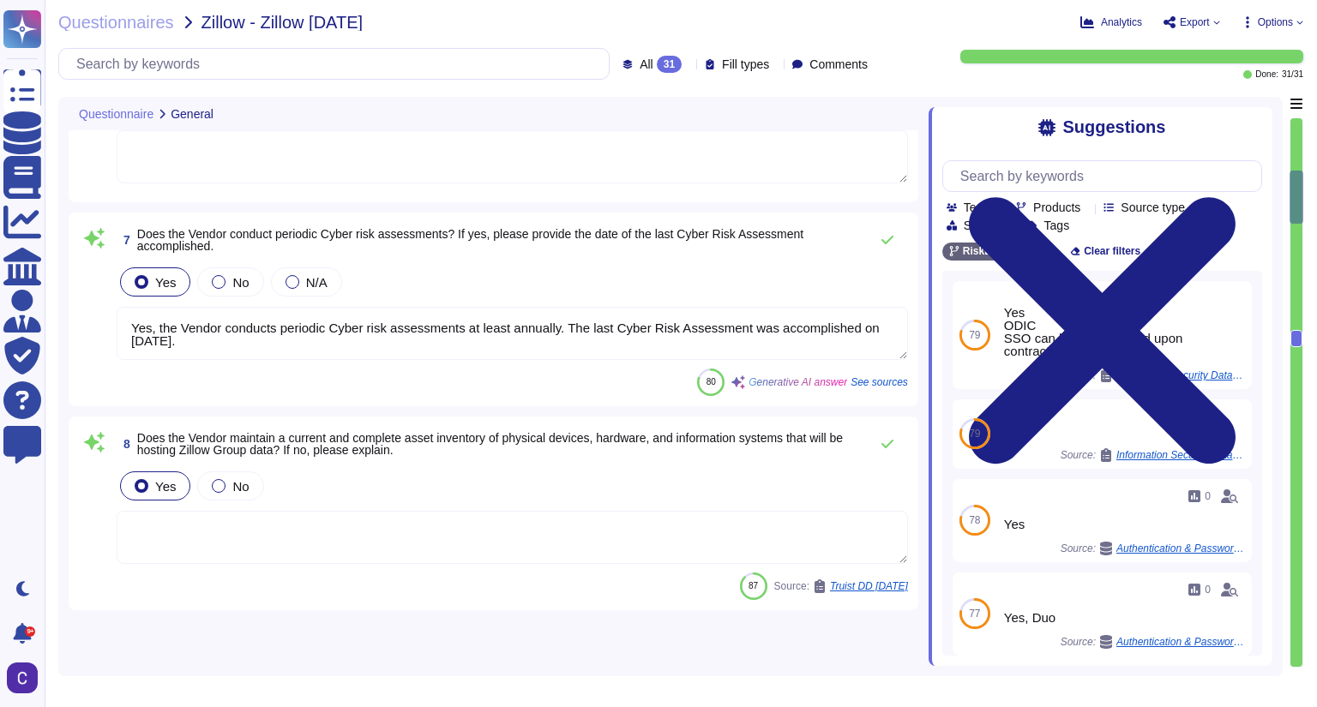
type textarea "Yes, the Vendor conducts periodic Cyber risk assessments at least annually. The…"
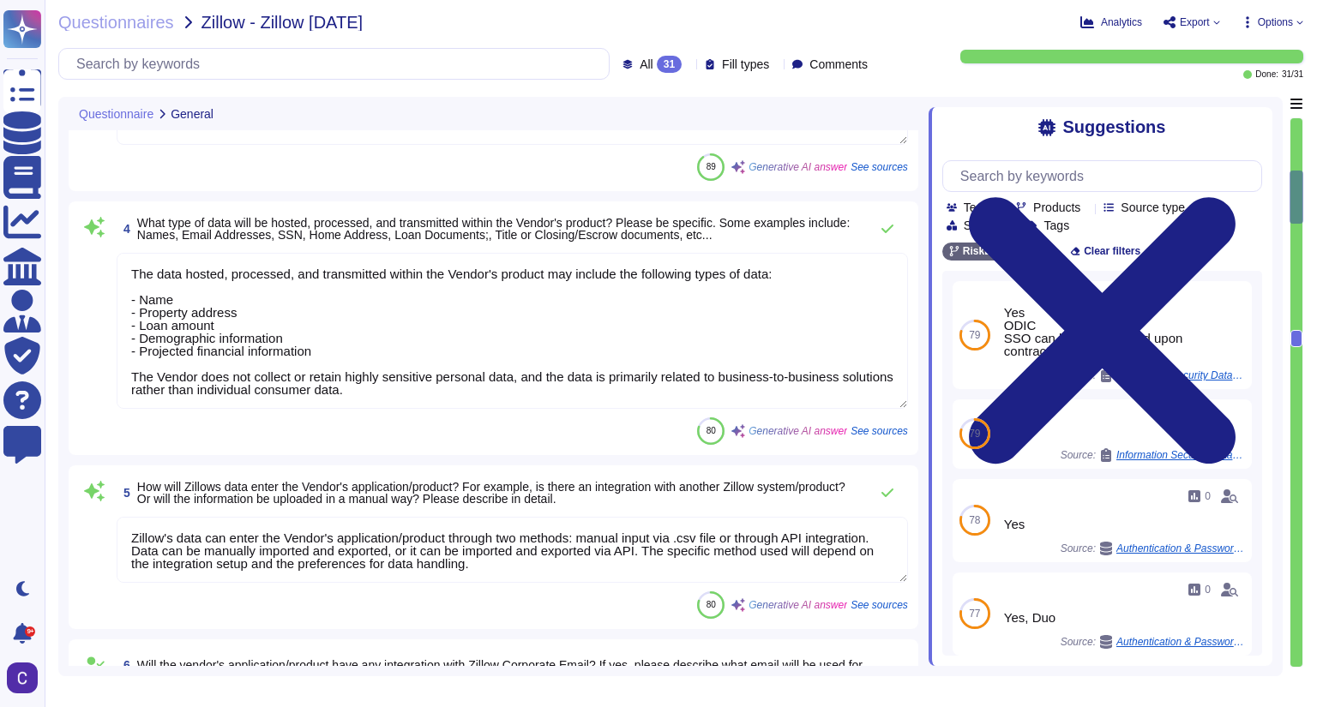
click at [1056, 117] on div at bounding box center [1296, 392] width 14 height 550
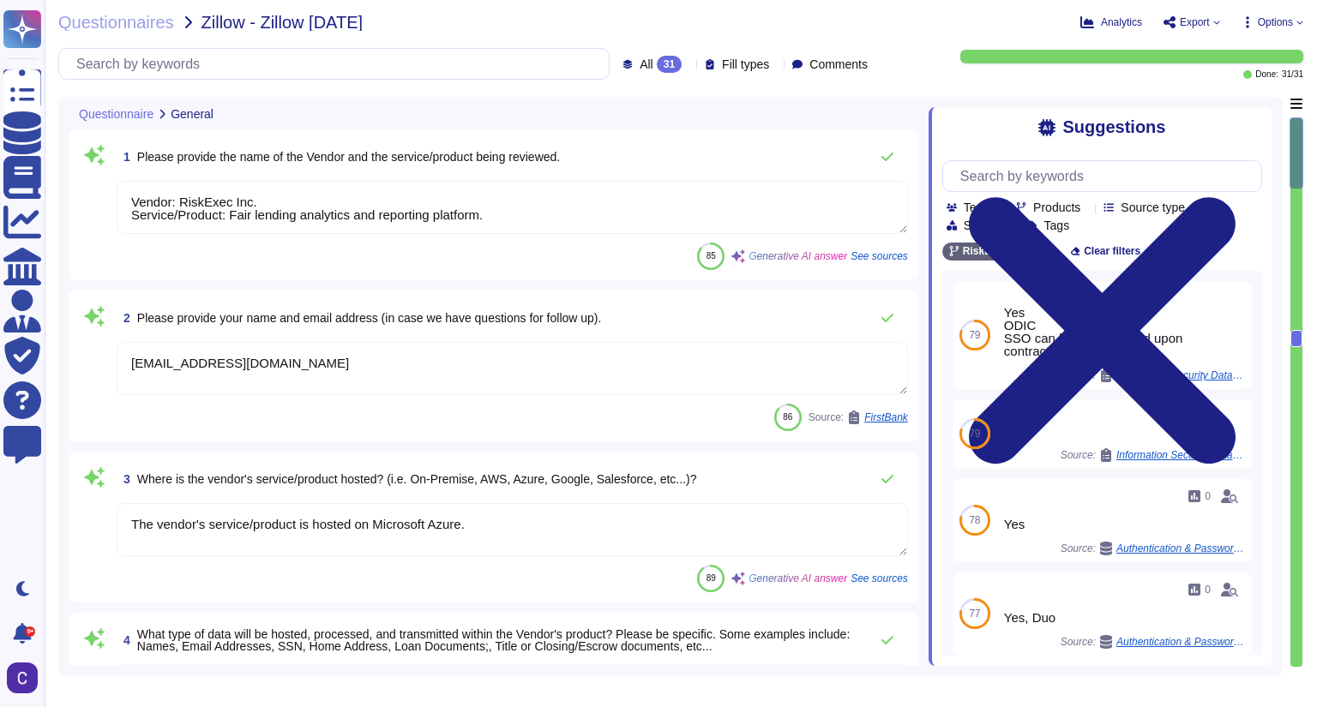
scroll to position [0, 0]
click at [134, 189] on textarea "Vendor: RiskExec Inc. Service/Product: Fair lending analytics and reporting pla…" at bounding box center [512, 208] width 791 height 53
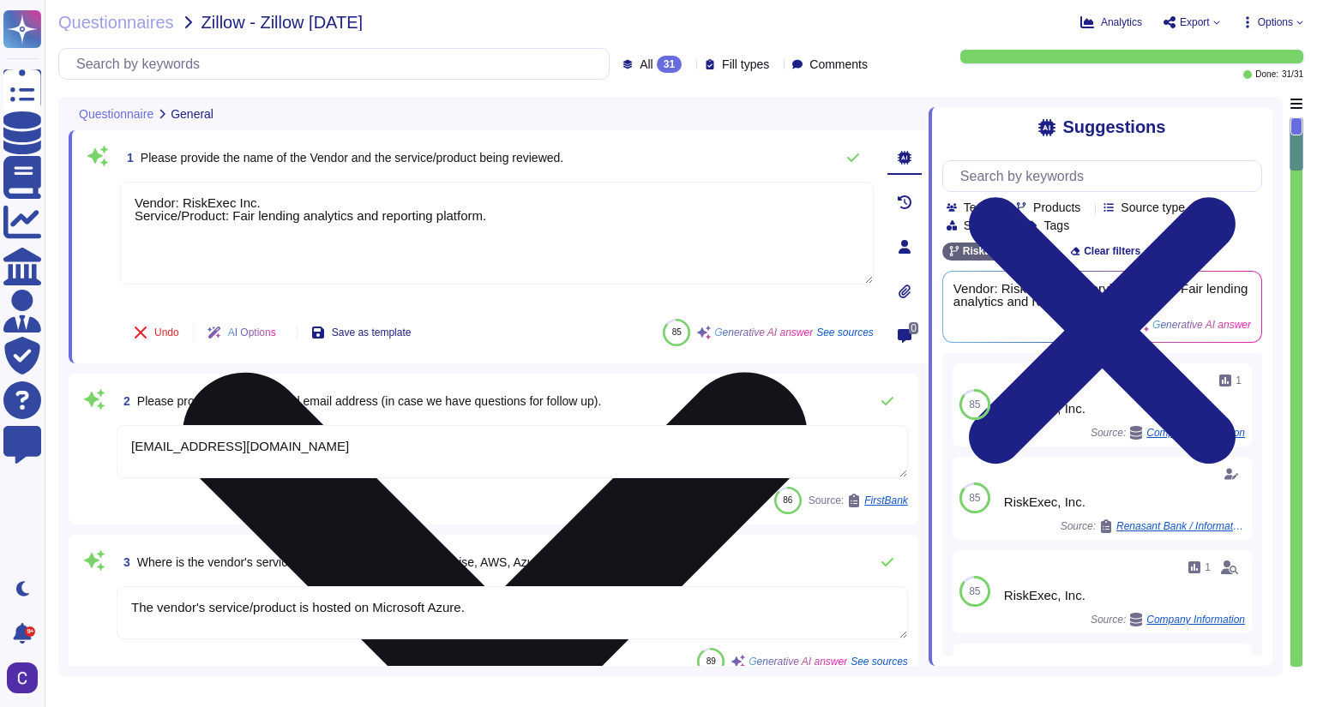
click at [230, 215] on textarea "Vendor: RiskExec Inc. Service/Product: Fair lending analytics and reporting pla…" at bounding box center [497, 233] width 754 height 103
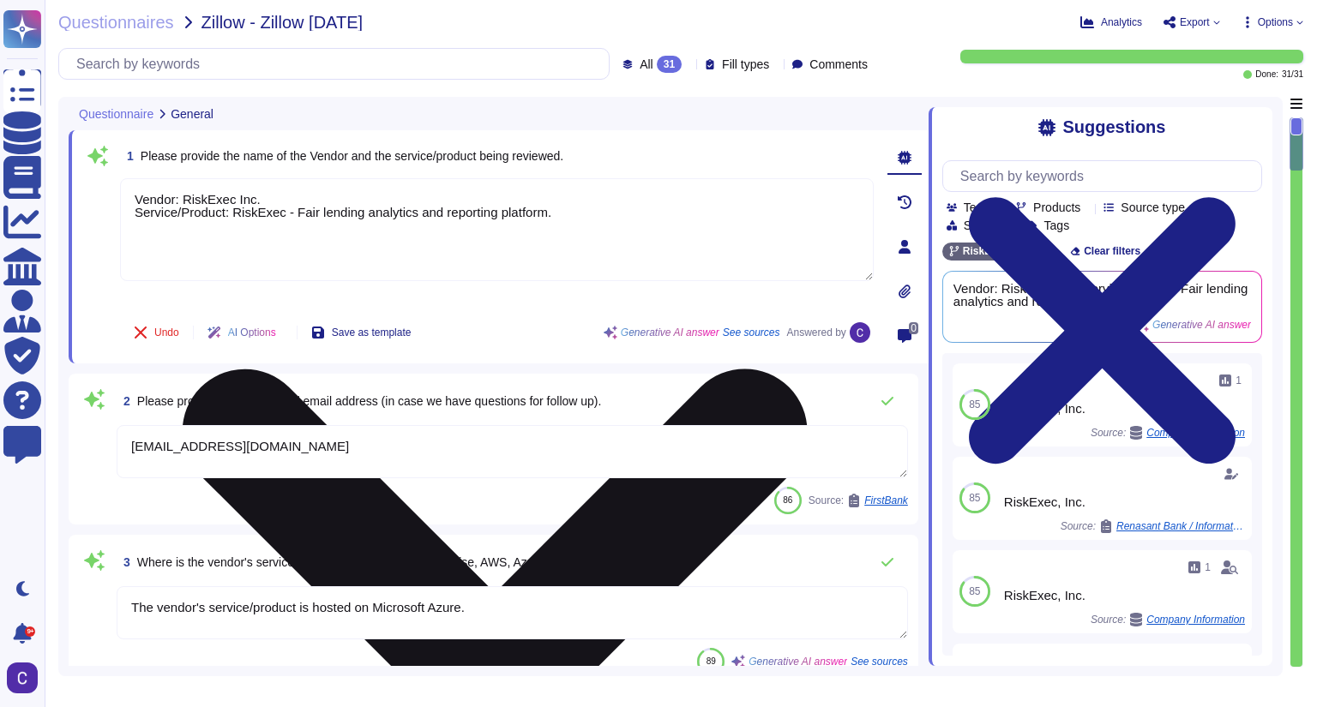
click at [564, 209] on textarea "Vendor: RiskExec Inc. Service/Product: RiskExec - Fair lending analytics and re…" at bounding box center [497, 229] width 754 height 103
drag, startPoint x: 556, startPoint y: 218, endPoint x: 291, endPoint y: 202, distance: 265.3
click at [291, 202] on textarea "Vendor: RiskExec Inc. Service/Product: RiskExec - Fair lending analytics and re…" at bounding box center [497, 229] width 754 height 103
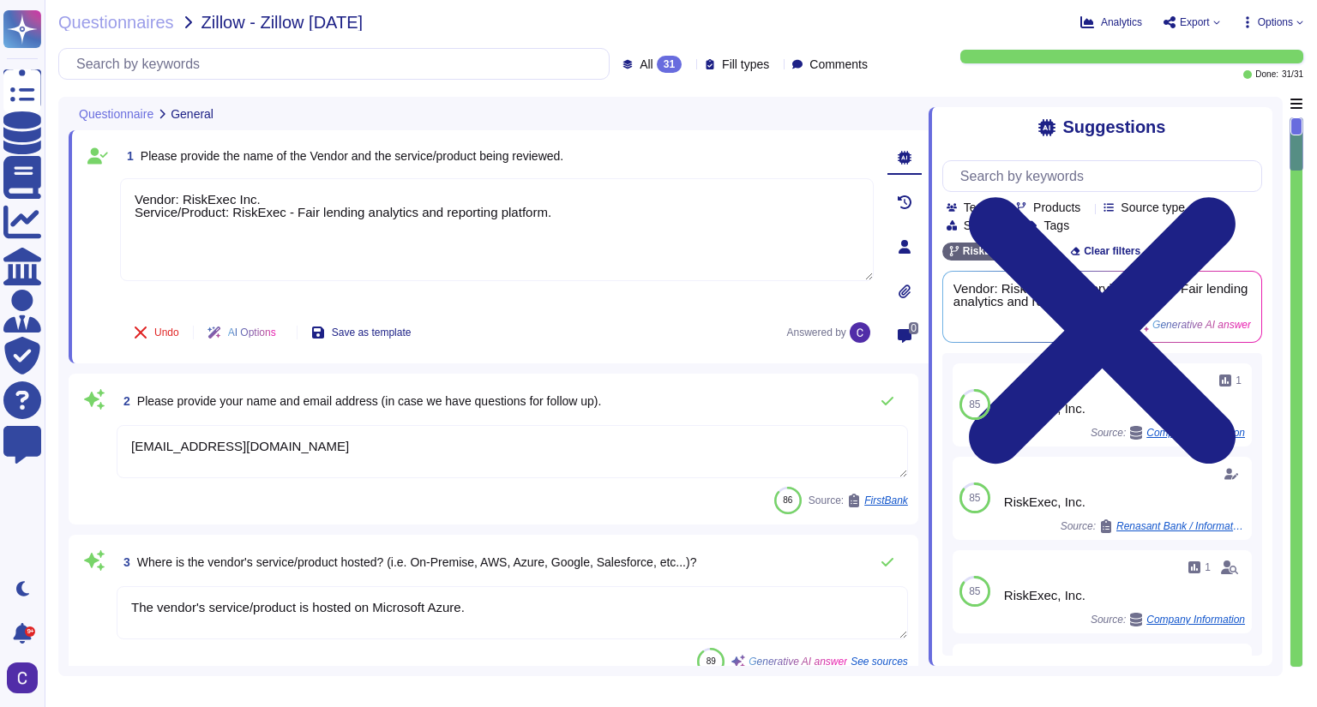
type textarea "Vendor: RiskExec Inc. Service/Product: RiskExec - a reporting and analysis plat…"
drag, startPoint x: 179, startPoint y: 440, endPoint x: 139, endPoint y: 449, distance: 41.4
click at [139, 449] on textarea "[EMAIL_ADDRESS][DOMAIN_NAME]" at bounding box center [512, 451] width 791 height 53
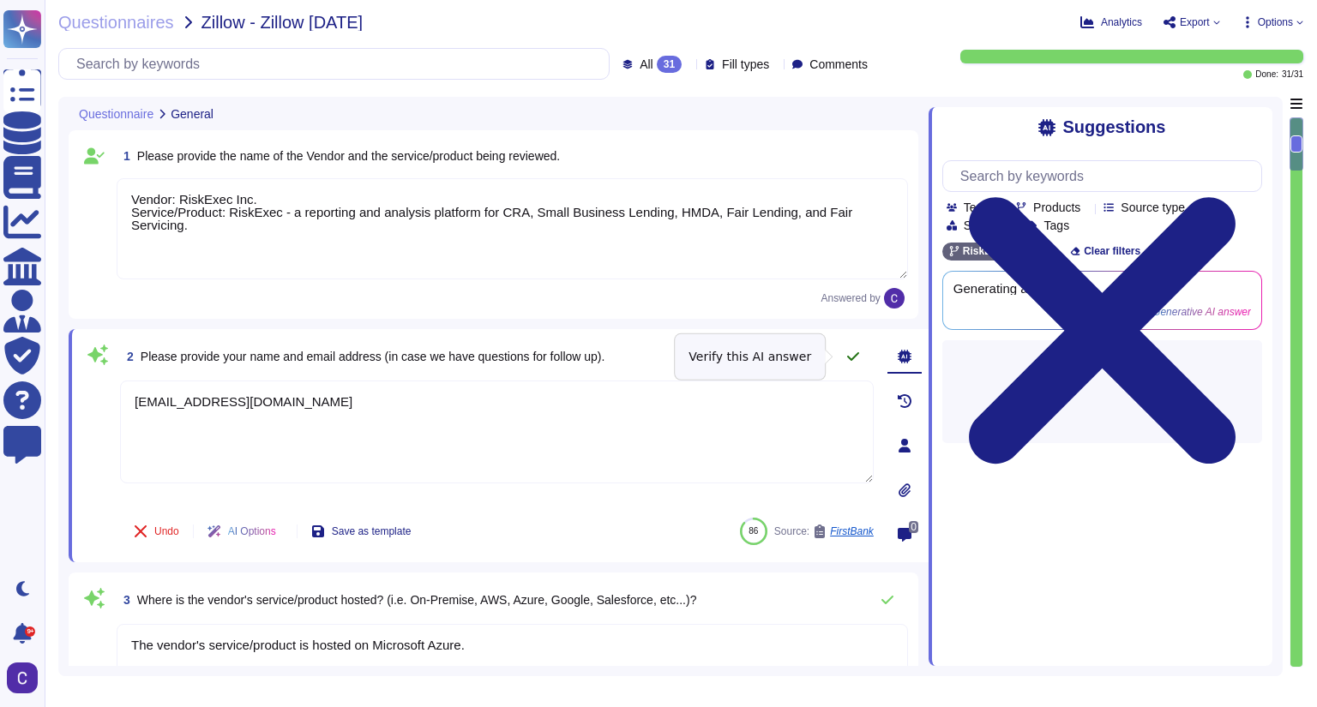
click at [848, 350] on icon at bounding box center [853, 357] width 14 height 14
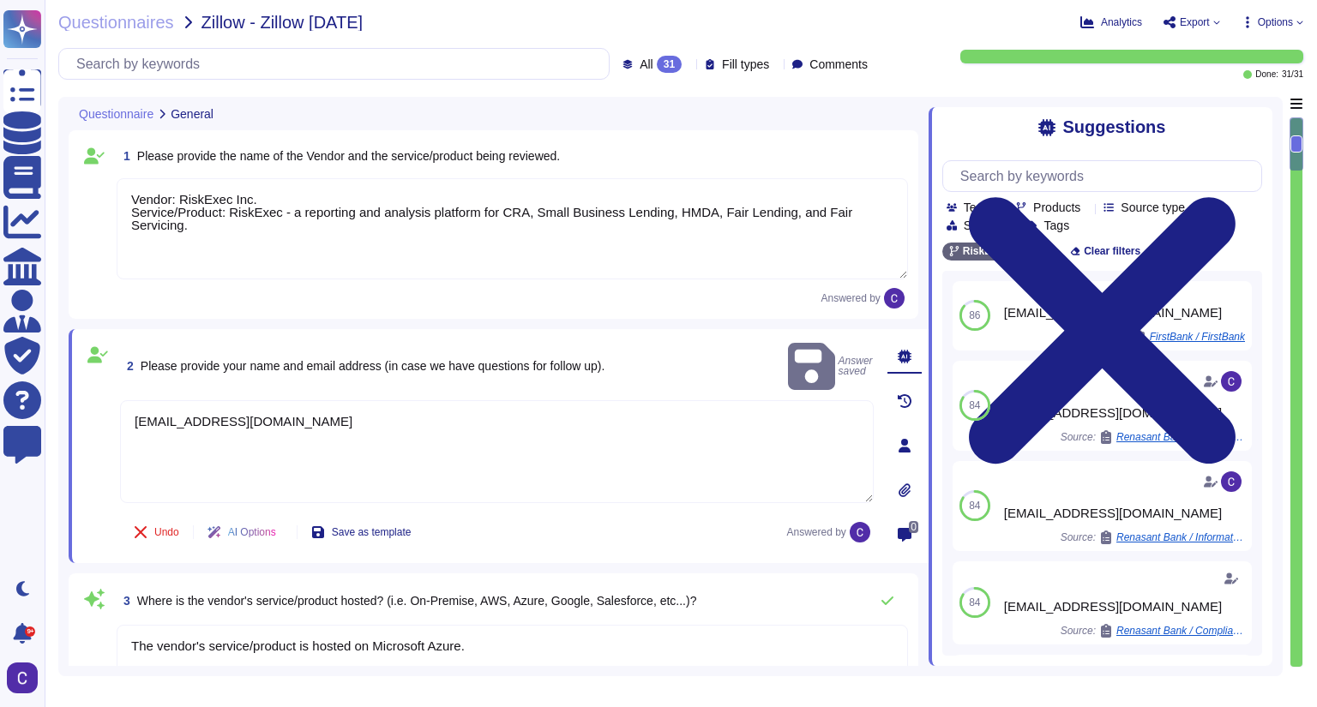
type textarea "[EMAIL_ADDRESS][DOMAIN_NAME]"
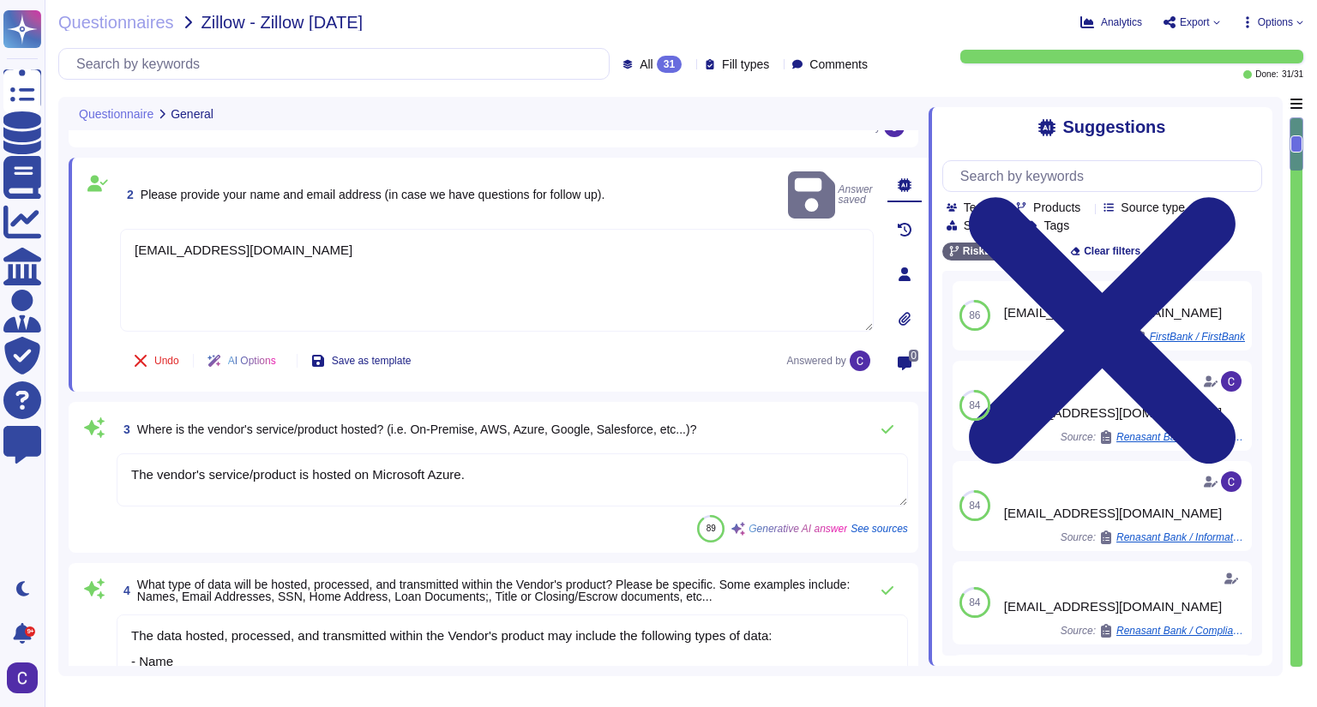
scroll to position [206, 0]
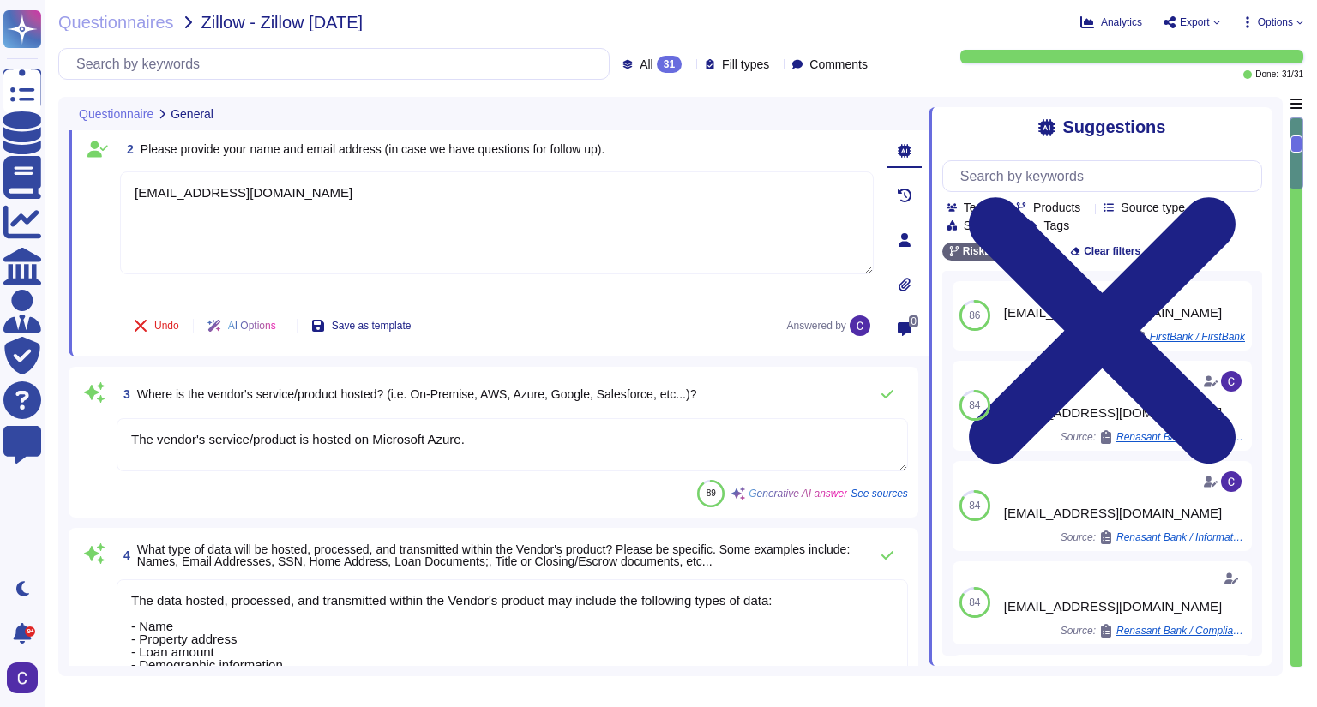
click at [490, 441] on textarea "The vendor's service/product is hosted on Microsoft Azure." at bounding box center [512, 444] width 791 height 53
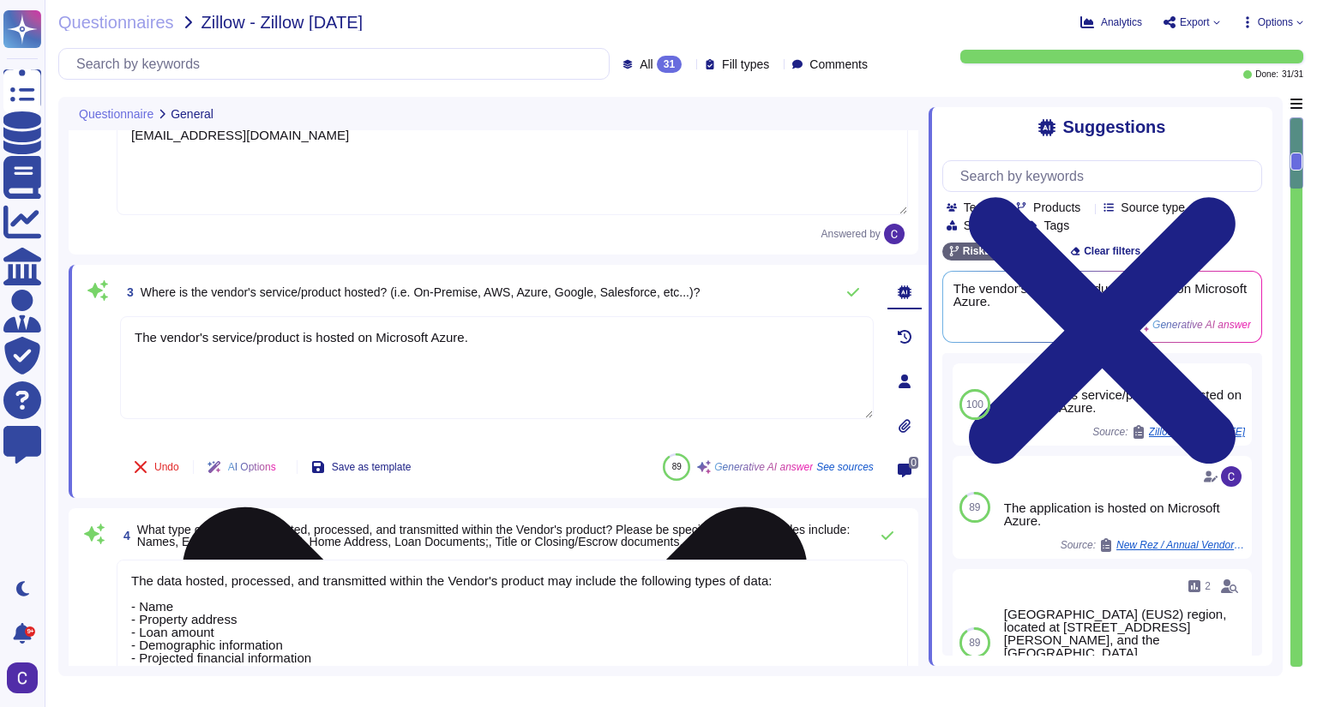
scroll to position [343, 0]
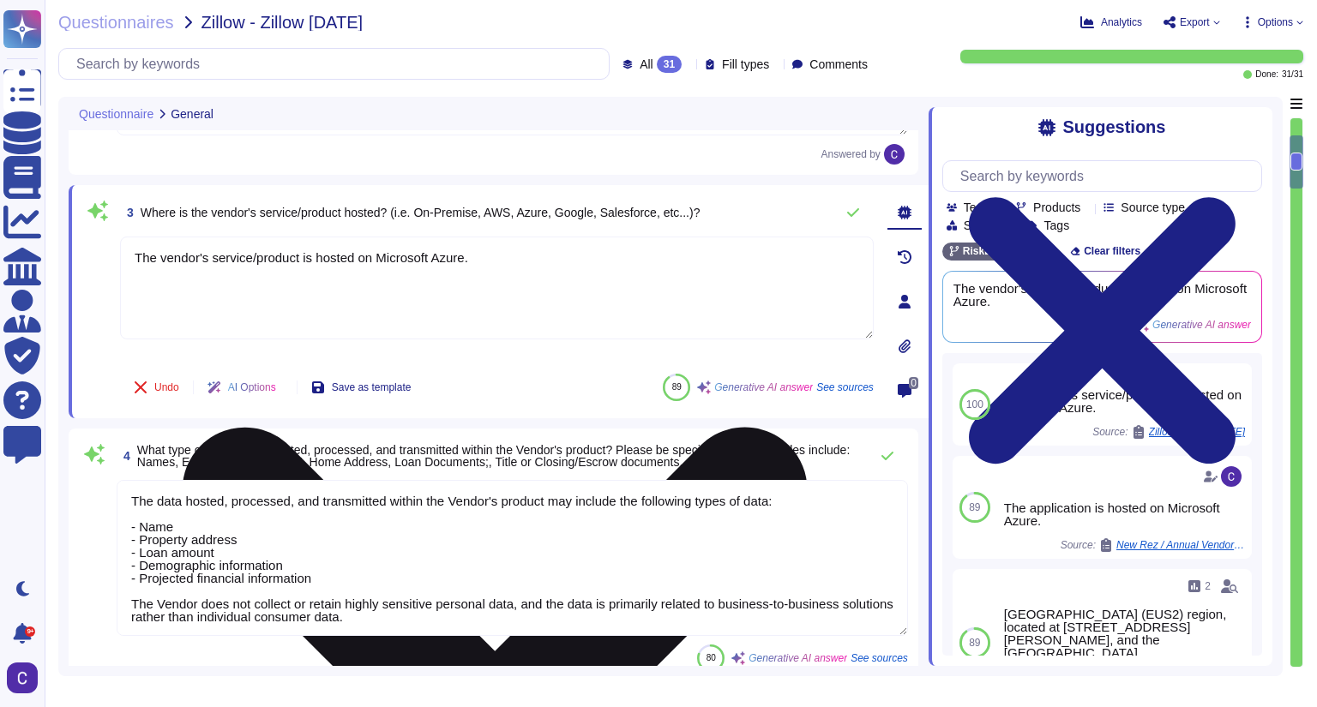
type textarea "Yes, the Vendor conducts periodic Cyber risk assessments at least annually. The…"
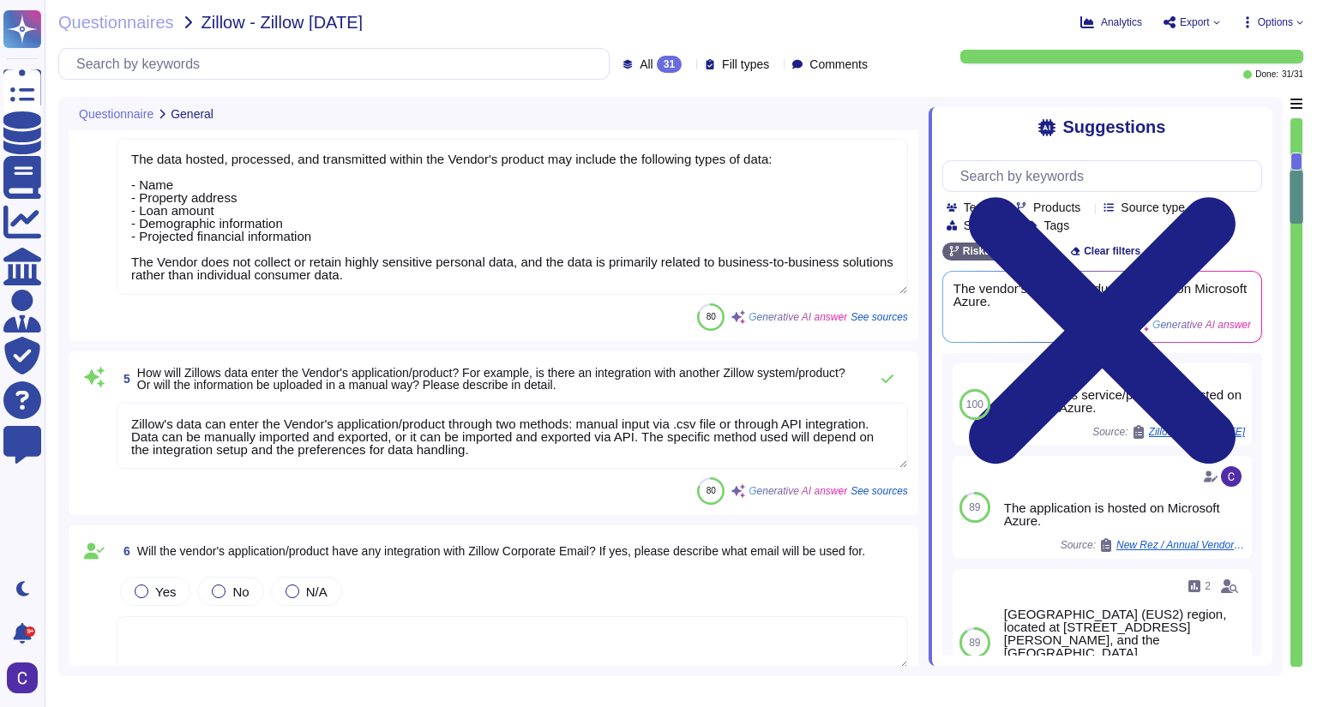
scroll to position [686, 0]
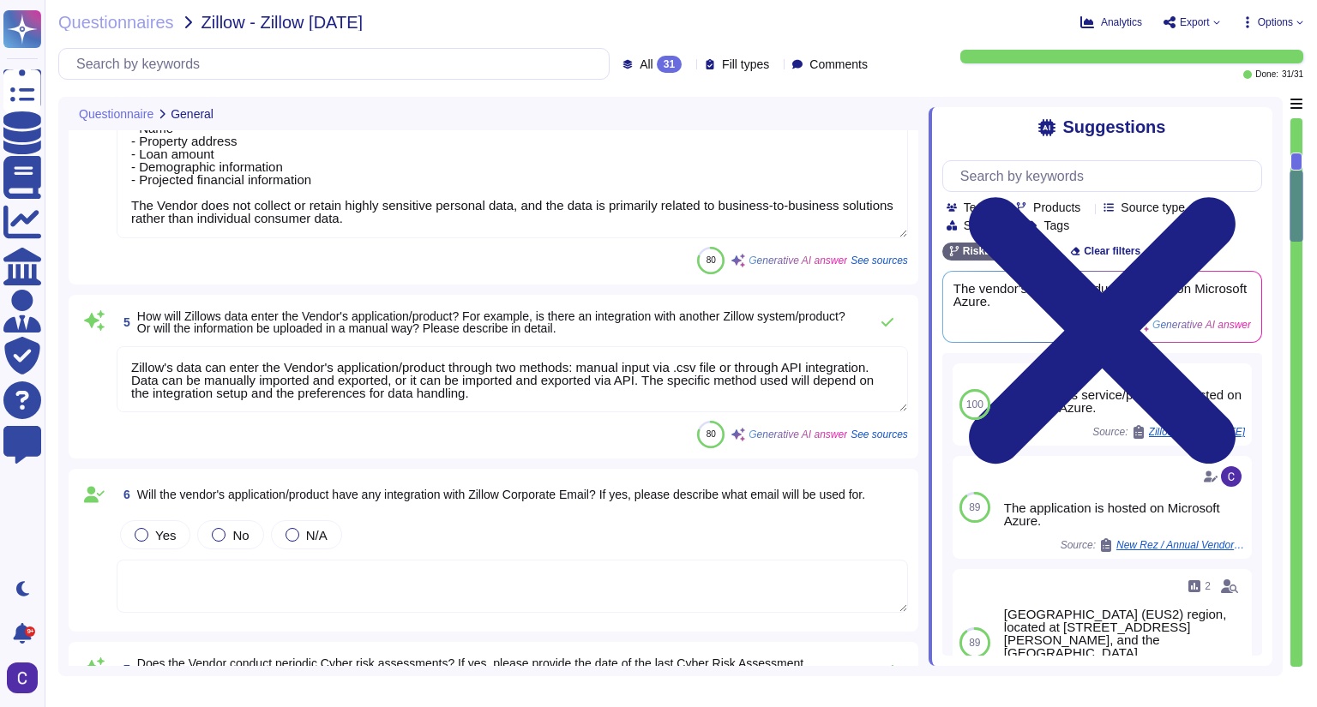
type textarea "A Software Bill of Materials (SBOM) is a detailed inventory of all the componen…"
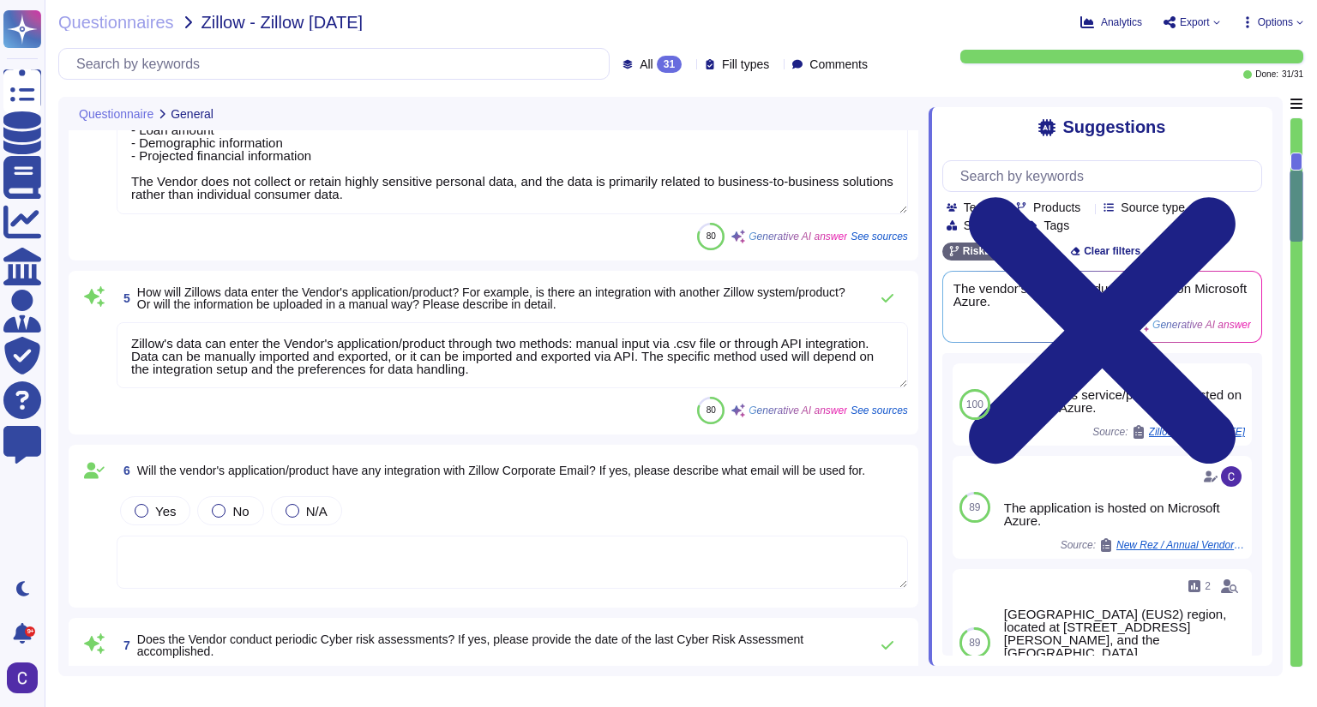
scroll to position [1, 0]
click at [241, 514] on span "No" at bounding box center [240, 511] width 16 height 15
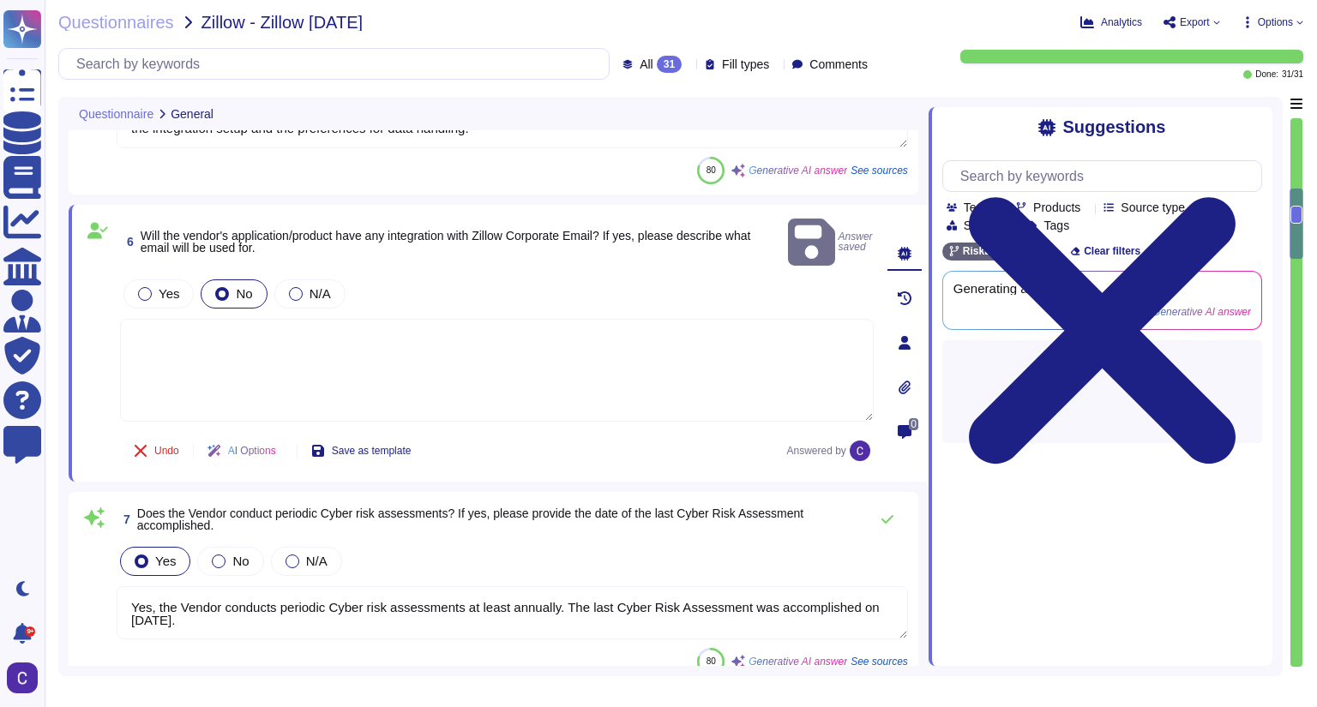
type textarea "Yes, our organization adheres to role-based access standards for controlling ac…"
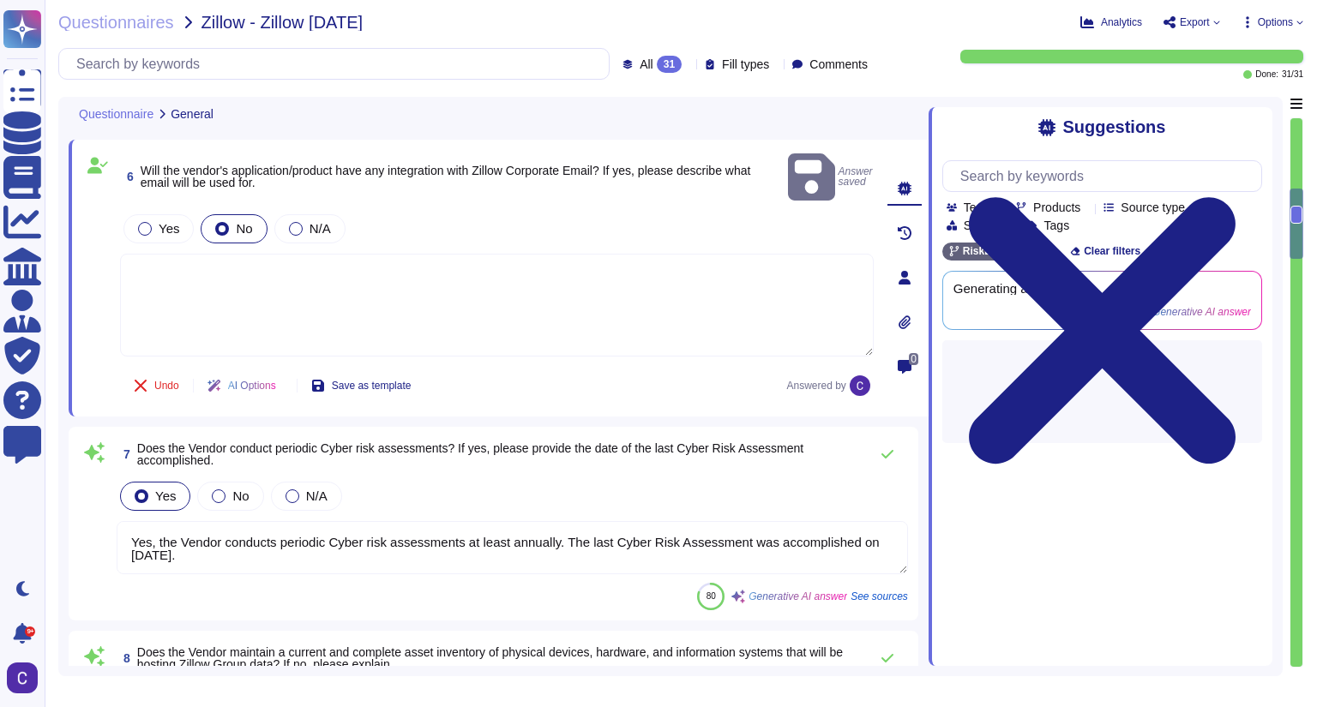
scroll to position [1029, 0]
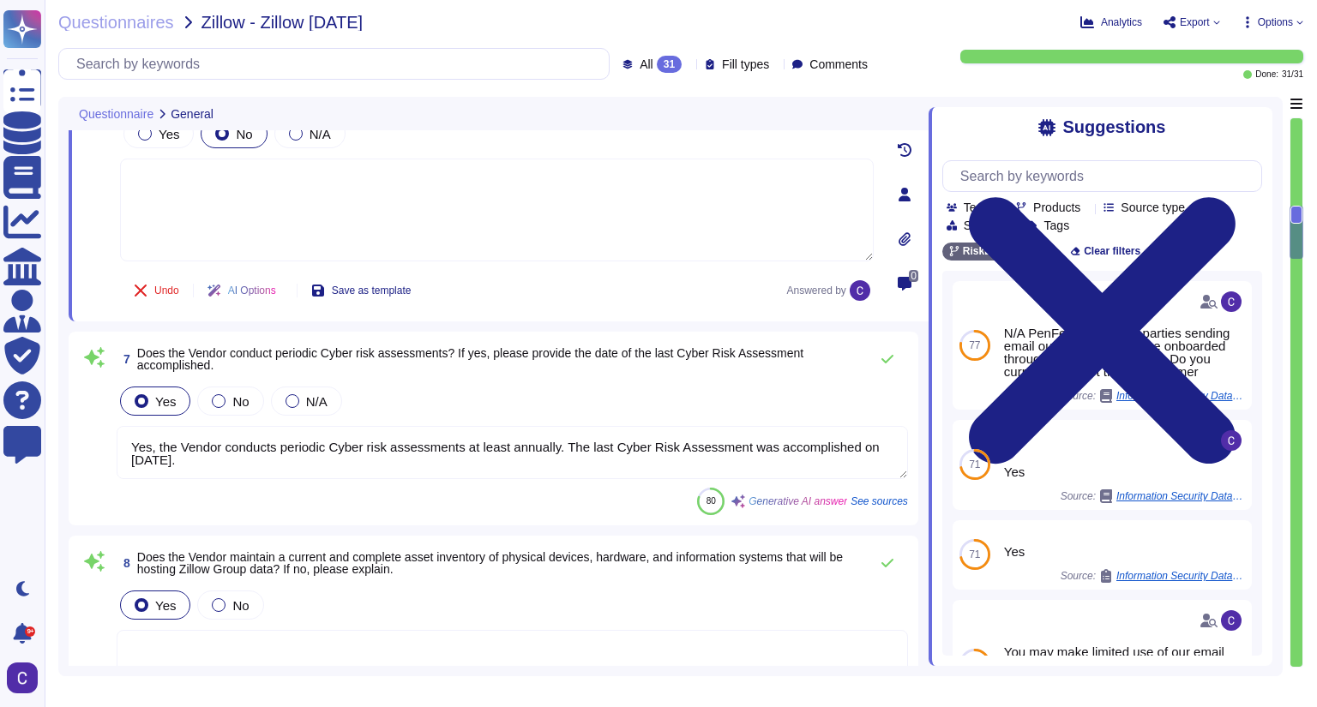
click at [225, 463] on textarea "Yes, the Vendor conducts periodic Cyber risk assessments at least annually. The…" at bounding box center [512, 452] width 791 height 53
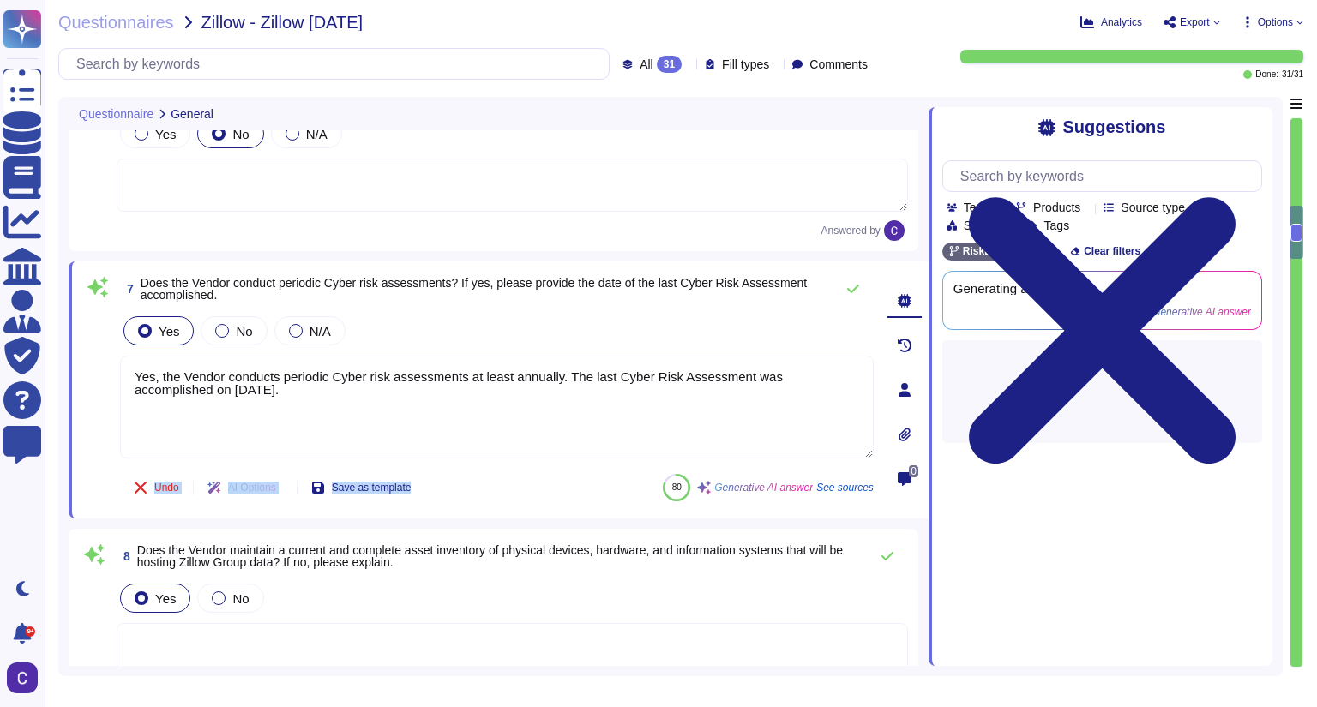
click at [225, 463] on div "7 Does the Vendor conduct periodic Cyber risk assessments? If yes, please provi…" at bounding box center [477, 390] width 791 height 237
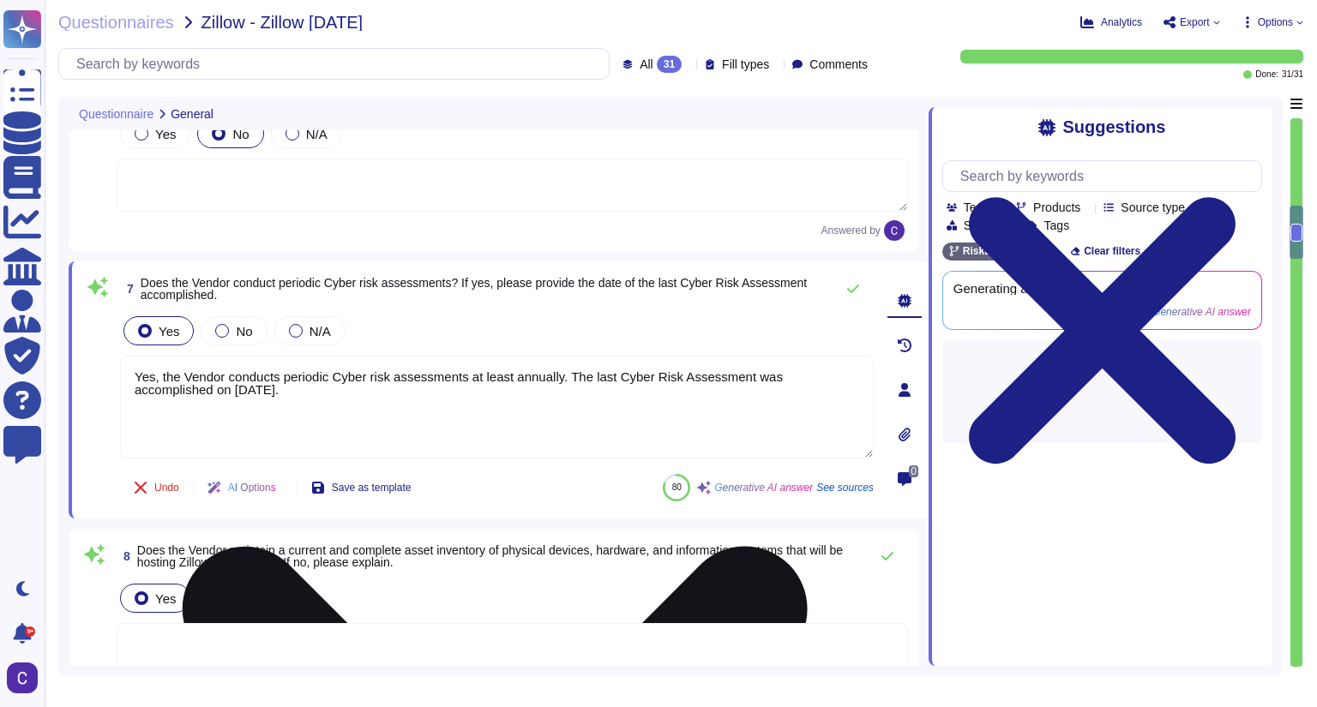
click at [227, 399] on textarea "Yes, the Vendor conducts periodic Cyber risk assessments at least annually. The…" at bounding box center [497, 407] width 754 height 103
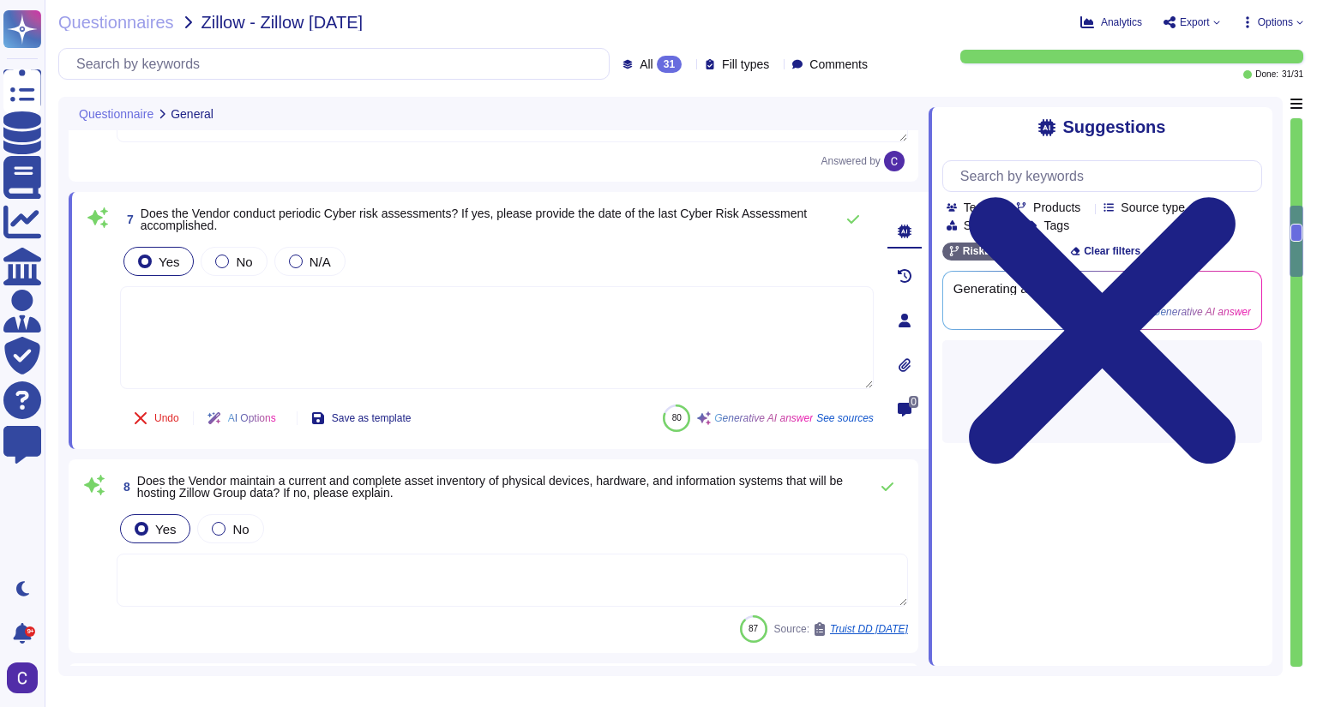
type textarea "Yes, the Vendor's organization adheres to the concept of "least privilege" by i…"
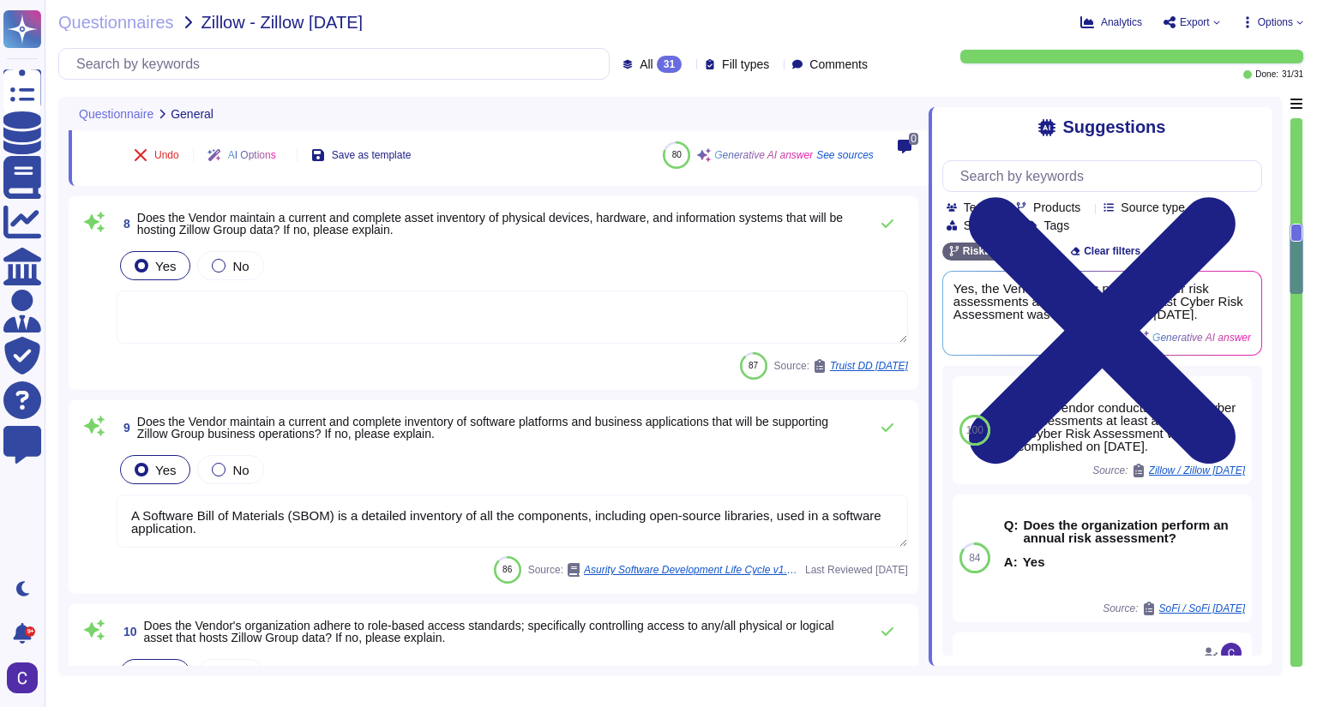
scroll to position [1440, 0]
type textarea "Yes, Multi-Factor Authentication (MFA) is utilized for any individual accessing…"
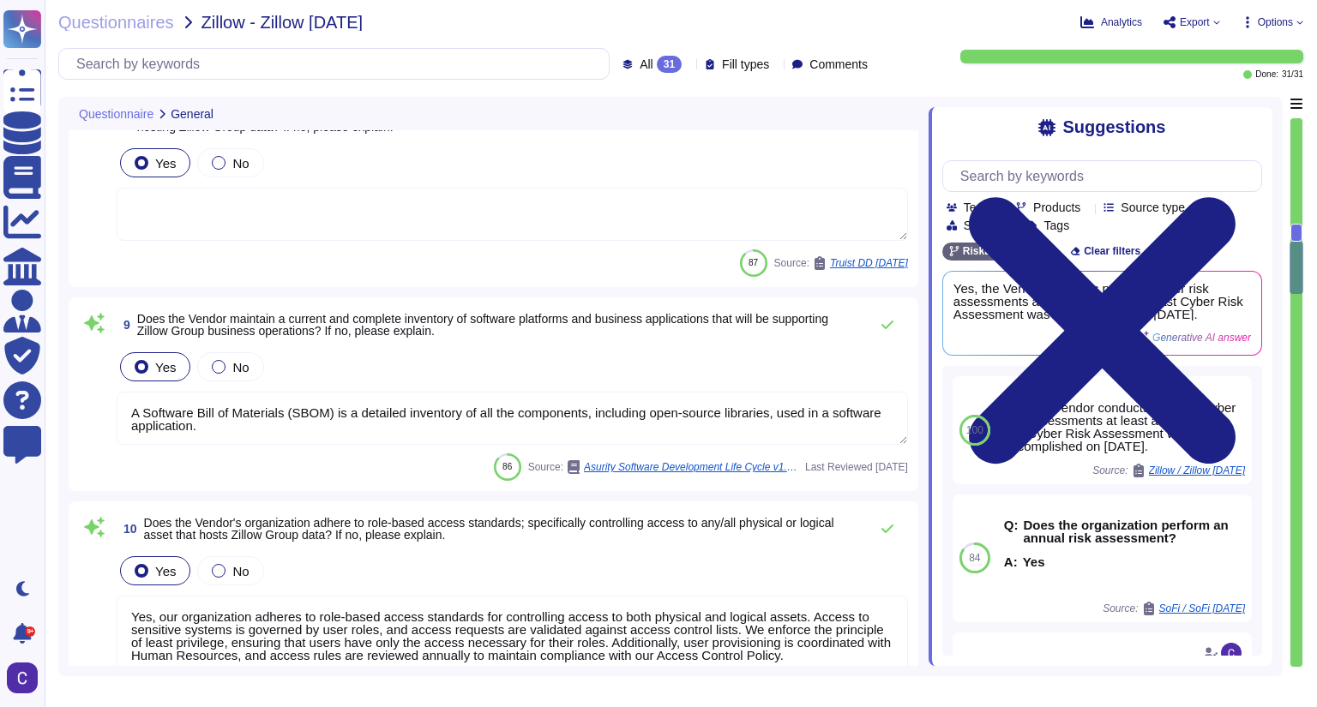
click at [295, 430] on textarea "A Software Bill of Materials (SBOM) is a detailed inventory of all the componen…" at bounding box center [512, 418] width 791 height 53
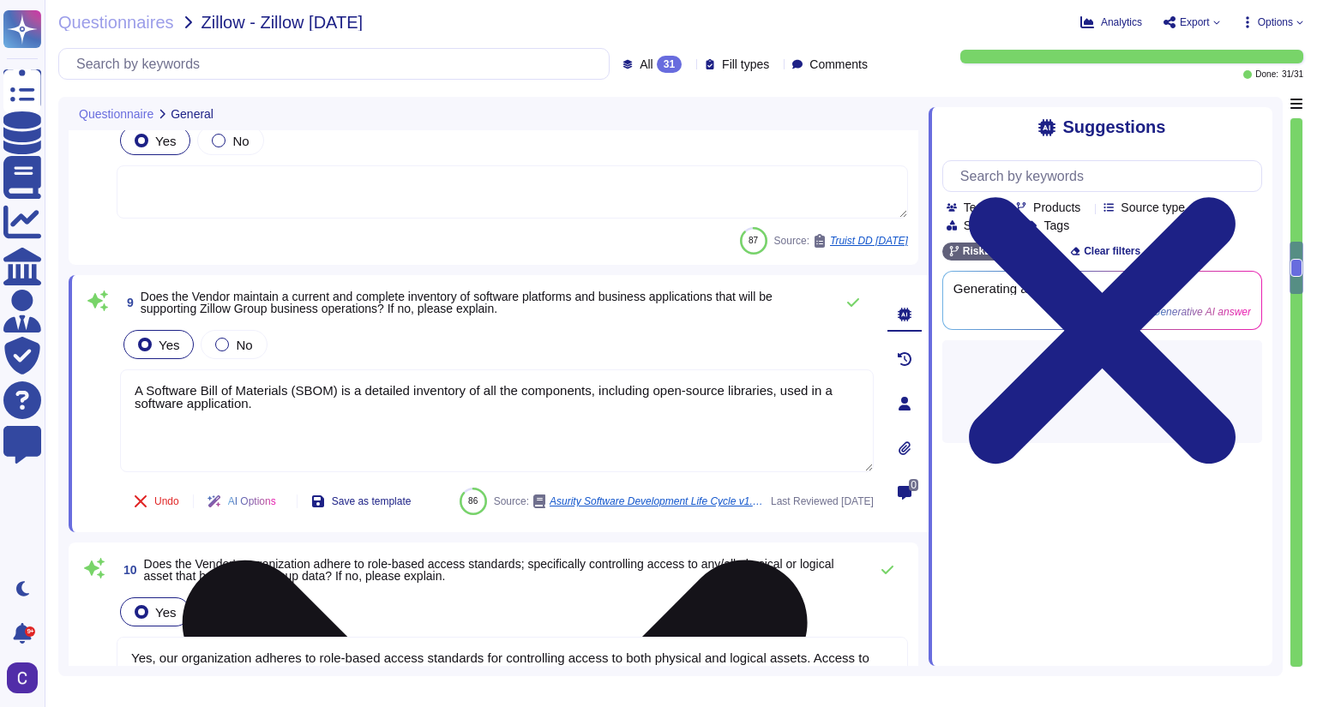
click at [295, 430] on textarea "A Software Bill of Materials (SBOM) is a detailed inventory of all the componen…" at bounding box center [497, 420] width 754 height 103
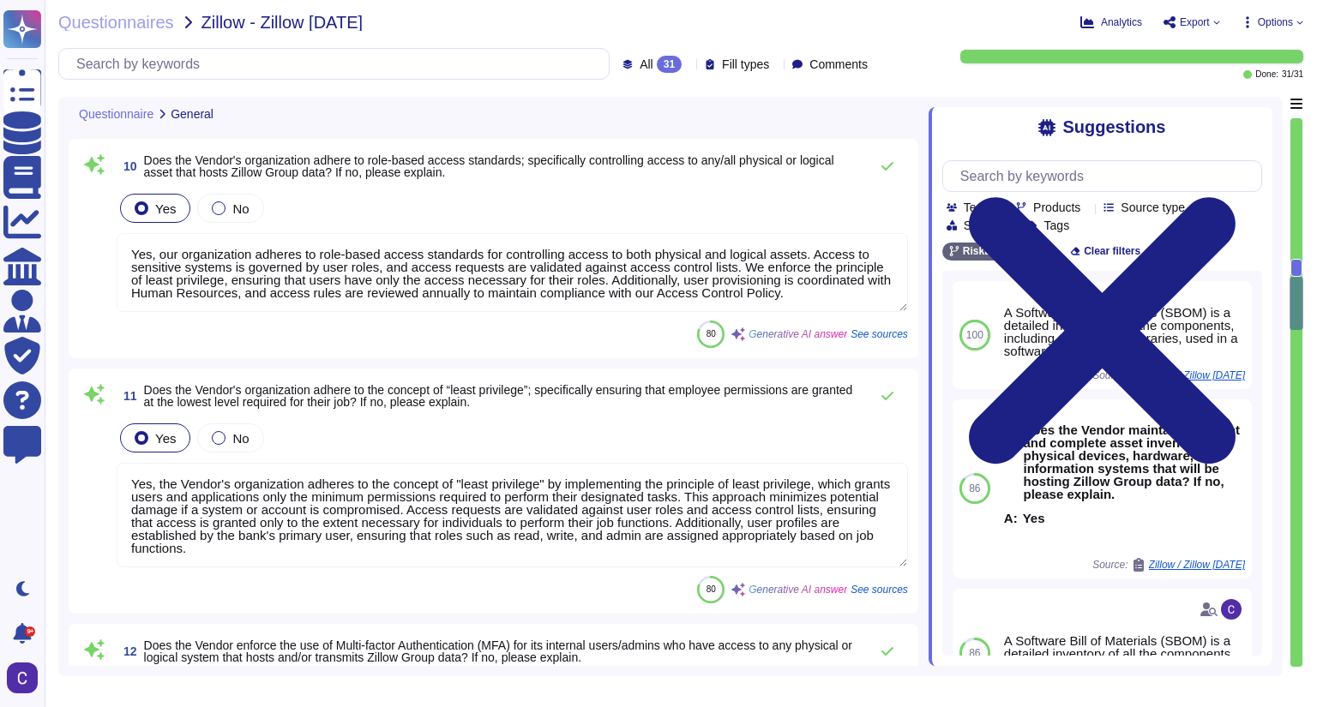
scroll to position [1920, 0]
type textarea "Each user account in the system has a password that must comply to the set pass…"
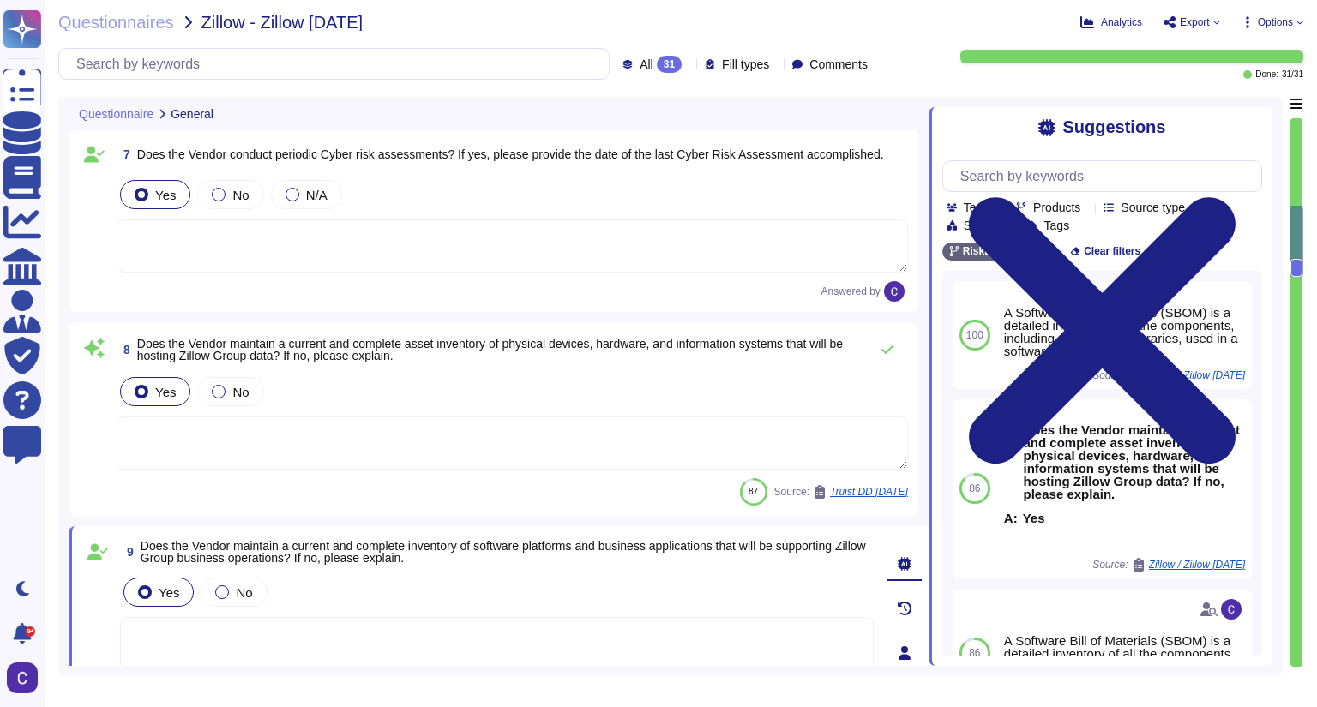
scroll to position [1109, 0]
type textarea "The data hosted, processed, and transmitted within the Vendor's product may inc…"
type textarea "Zillow's data can enter the Vendor's application/product through two methods: m…"
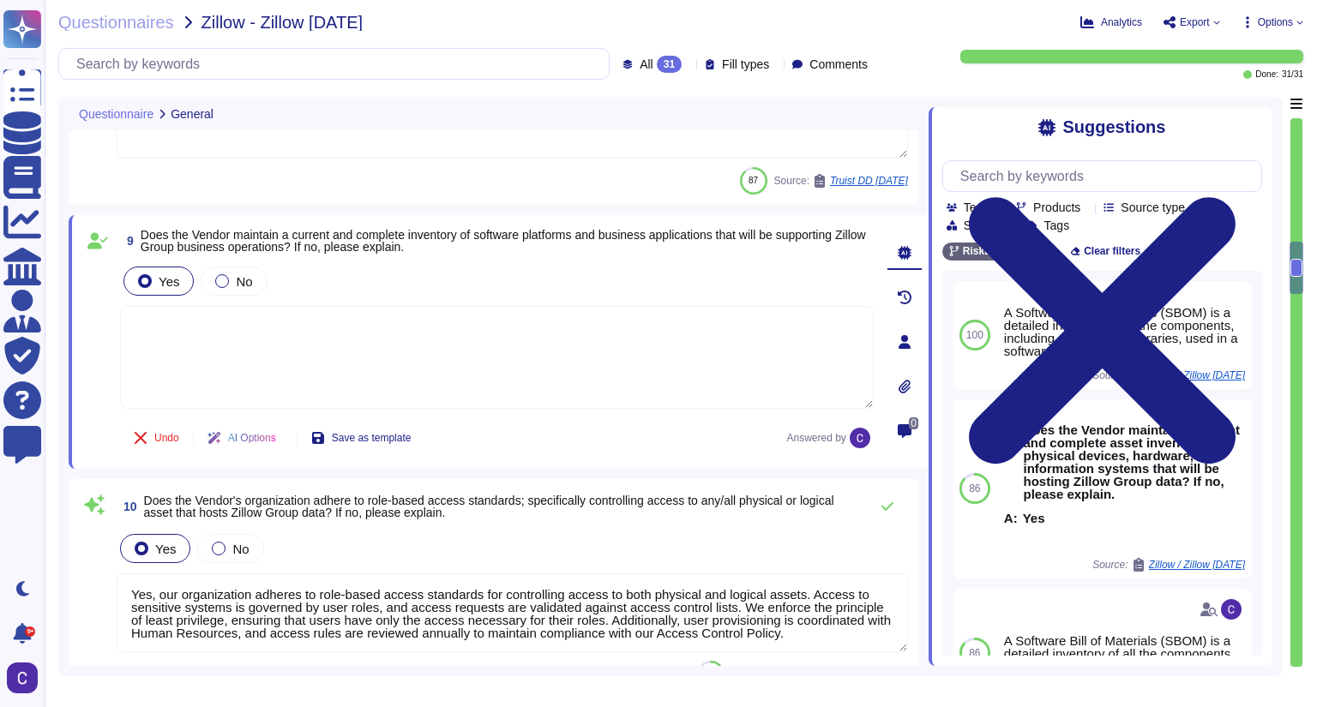
type textarea "Yes, Multi-Factor Authentication (MFA) is utilized for any individual accessing…"
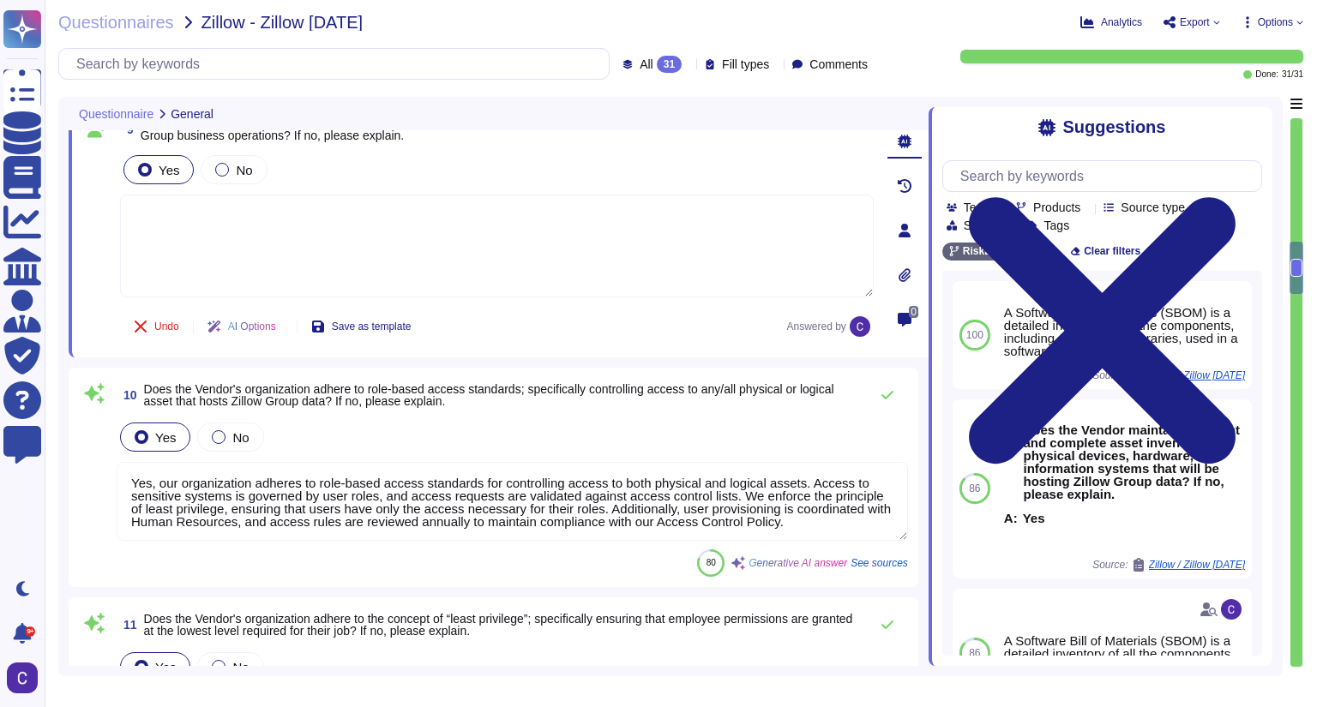
scroll to position [1727, 0]
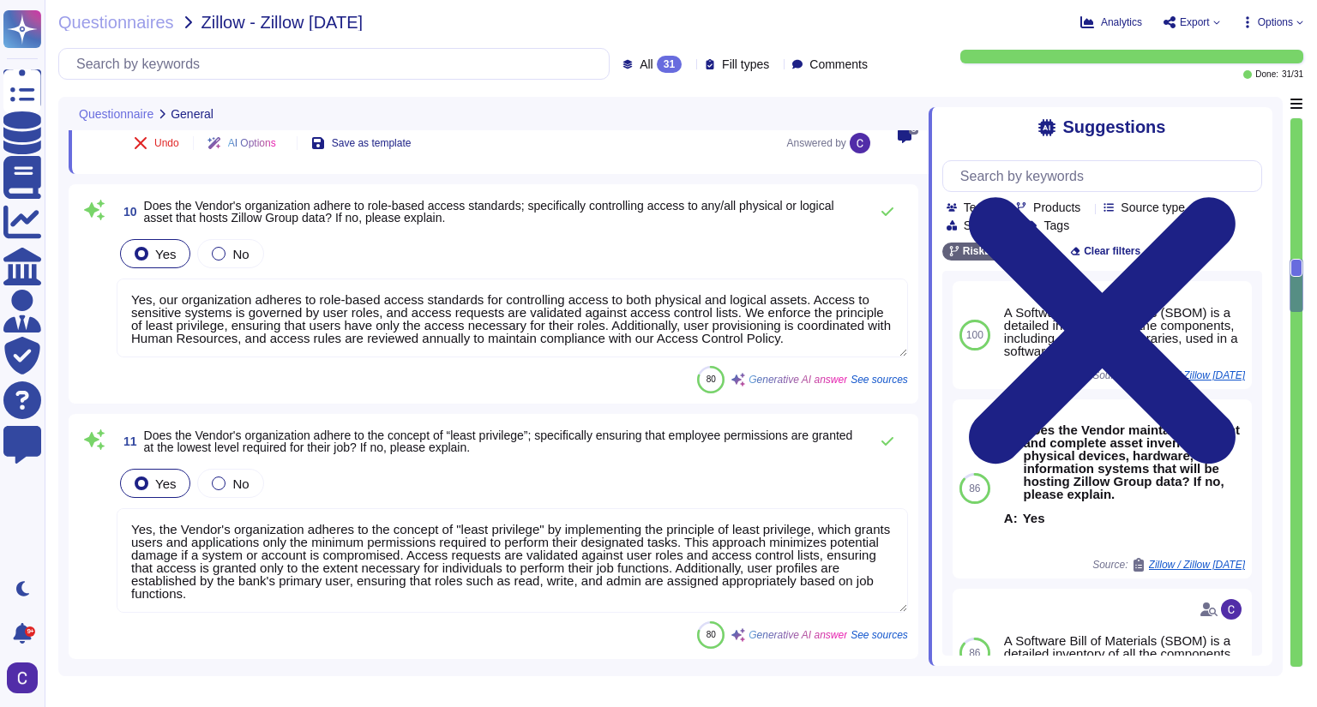
type textarea "Each user account in the system has a password that must comply to the set pass…"
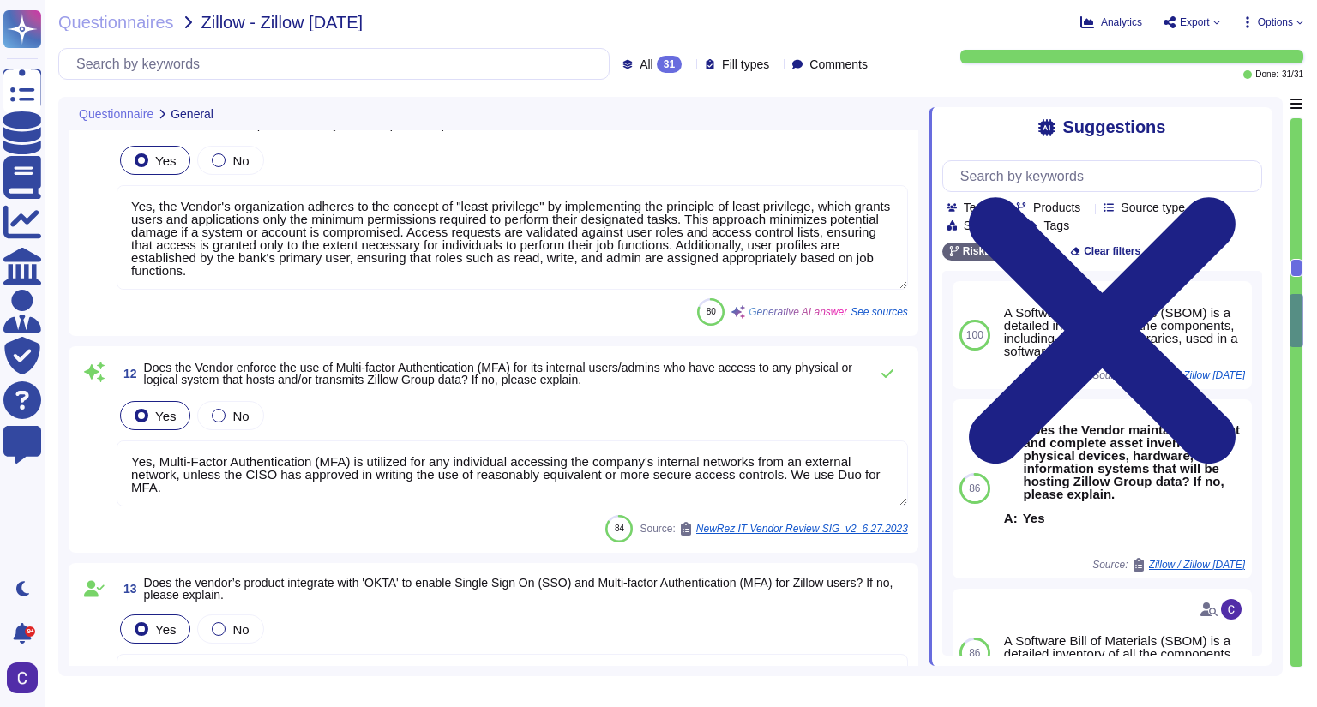
type textarea "Yes, the Vendor’s product will encrypt all data at rest using Microsoft Transpa…"
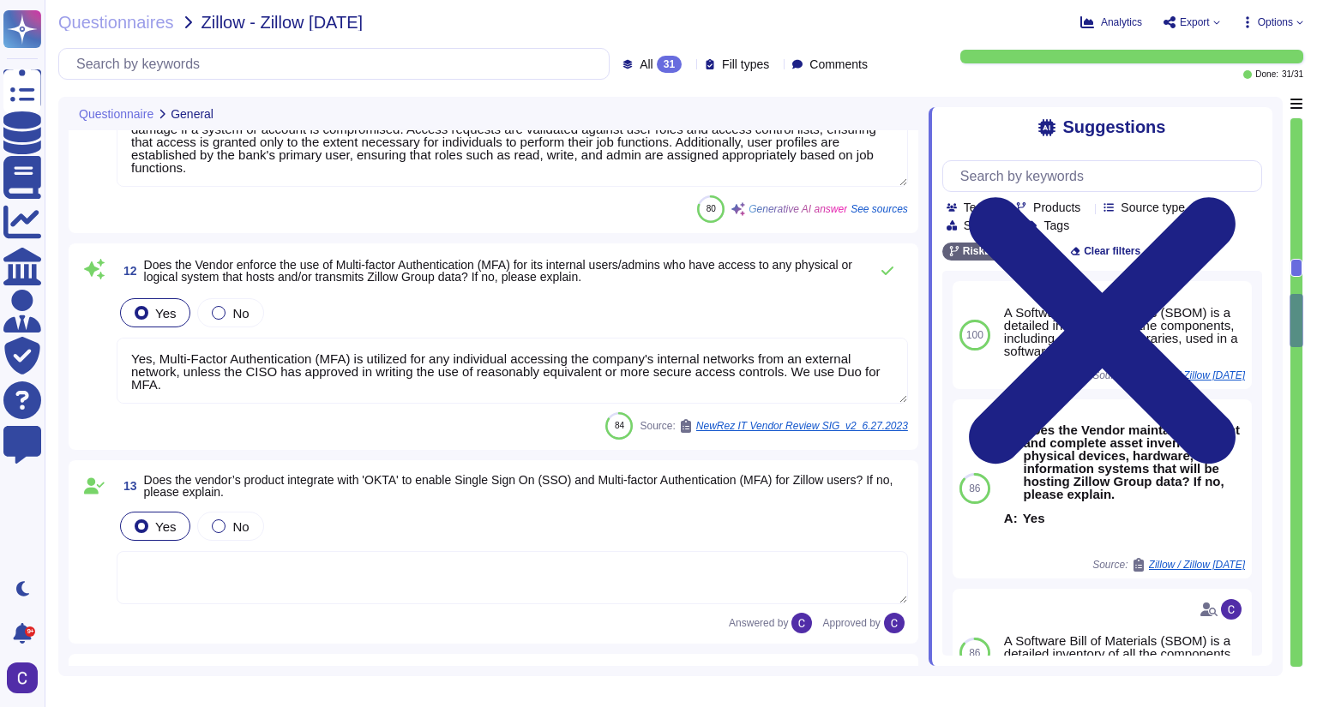
scroll to position [2275, 0]
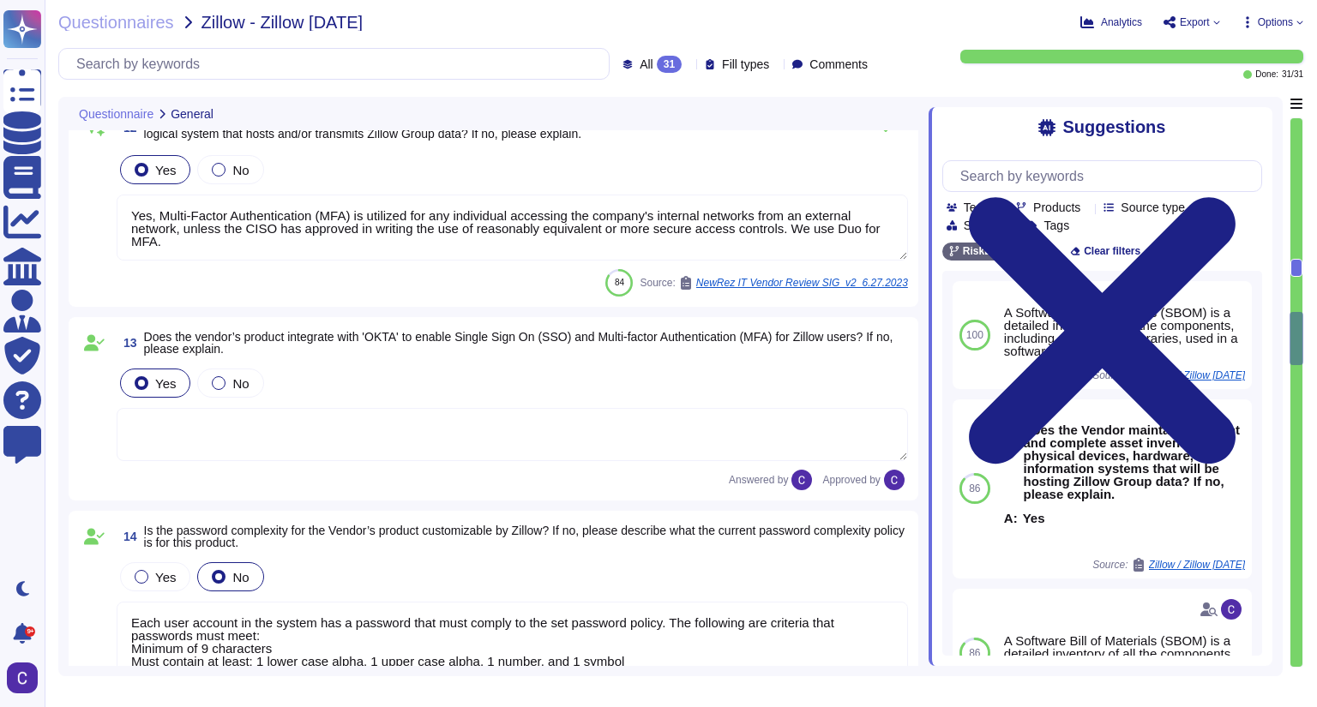
type textarea "Yes, the Vendor’s product encrypts all data-in-transit using TLS 1.2, HTTPS, an…"
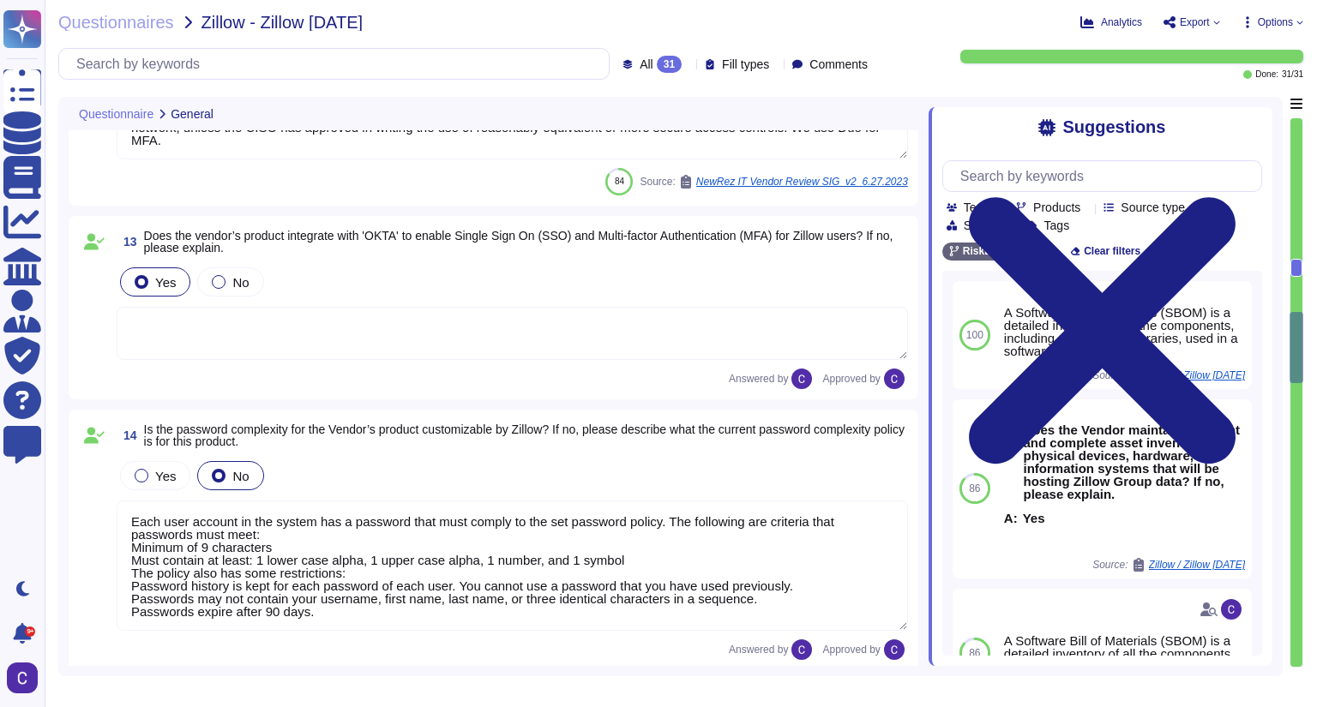
scroll to position [2481, 0]
type textarea "CS 76.1: Please explain the method used for hashing passwords and/or the encryp…"
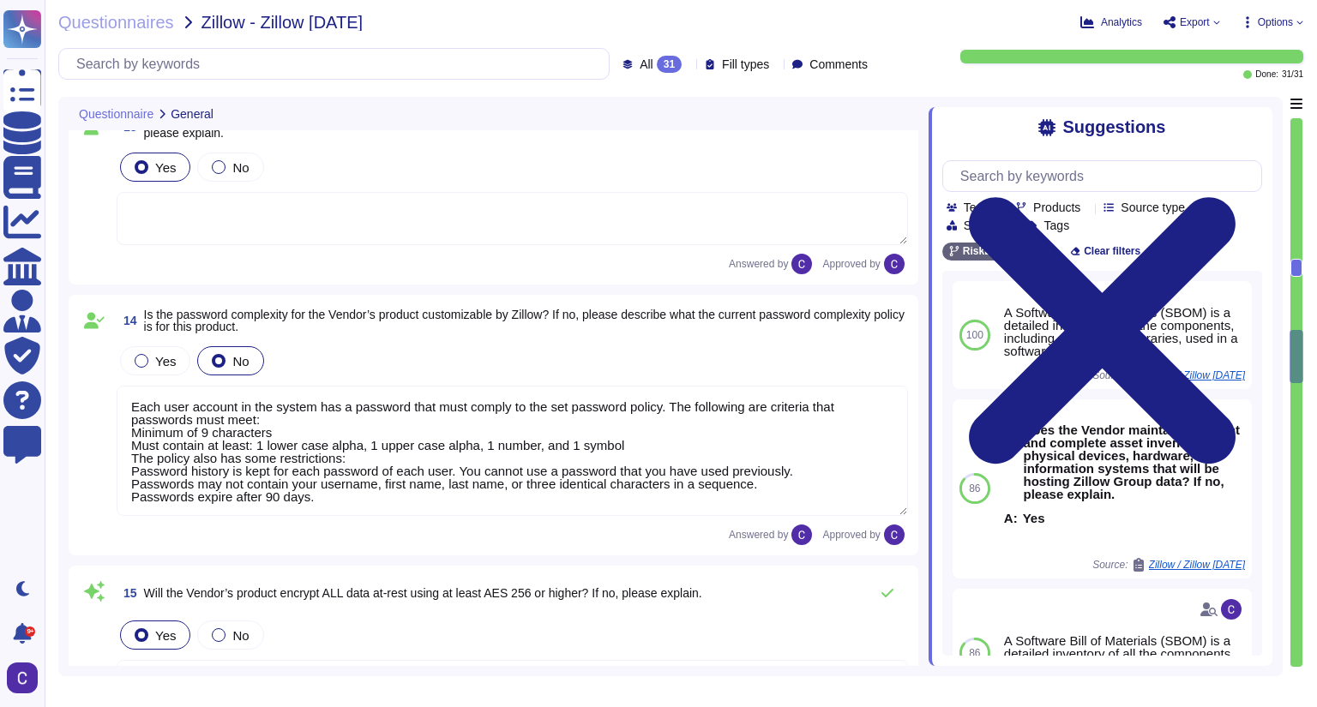
scroll to position [1, 0]
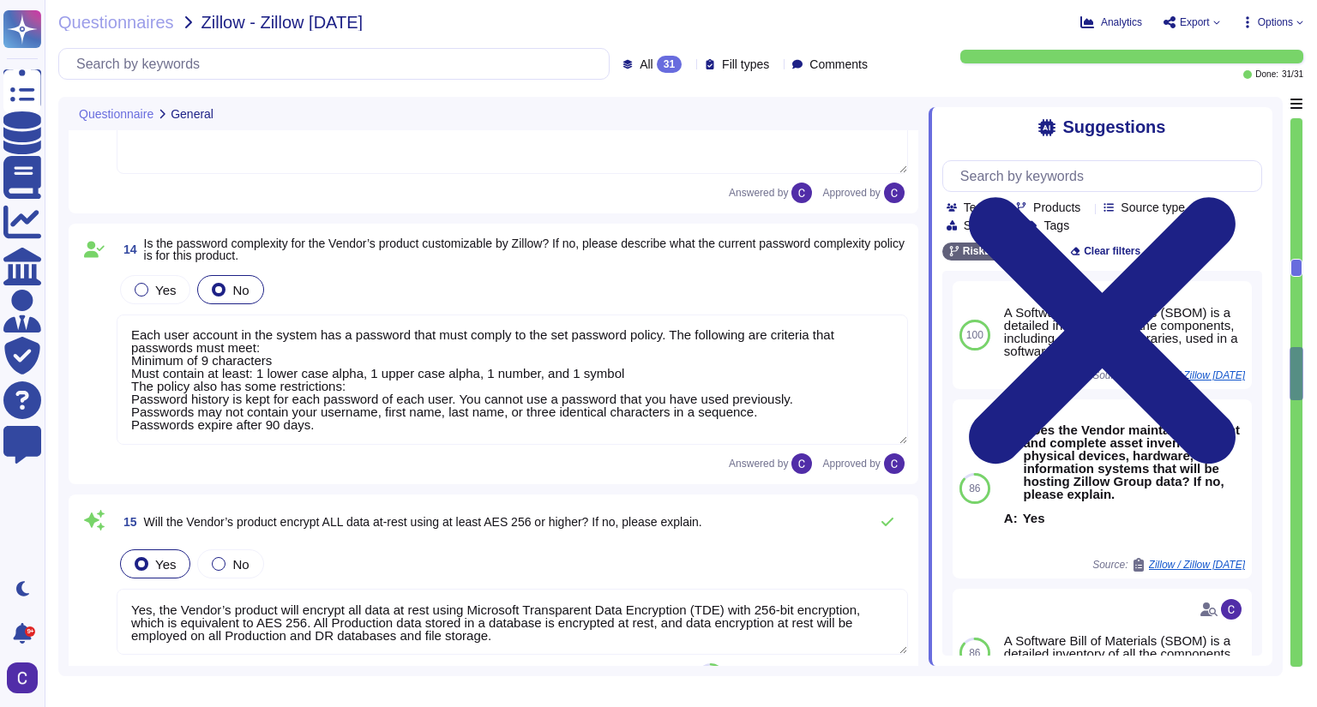
type textarea "The vendor's organizational asset management process includes the following key…"
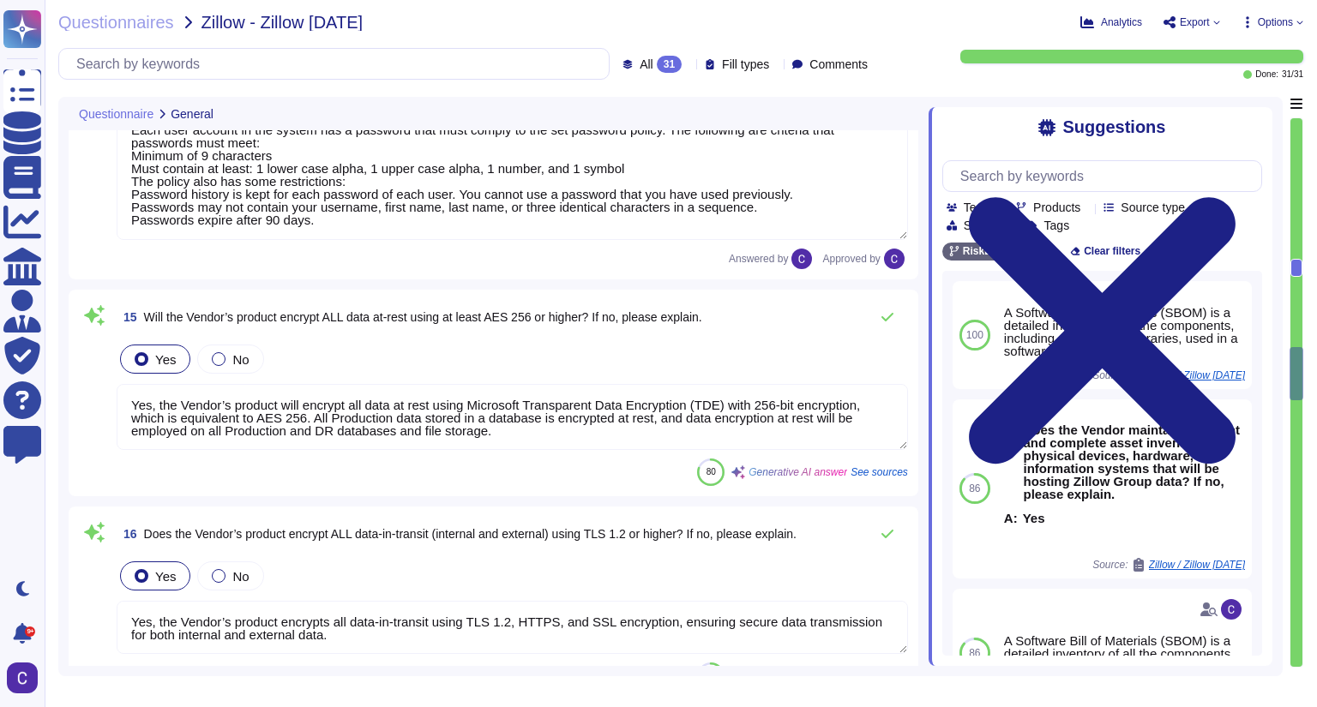
scroll to position [2892, 0]
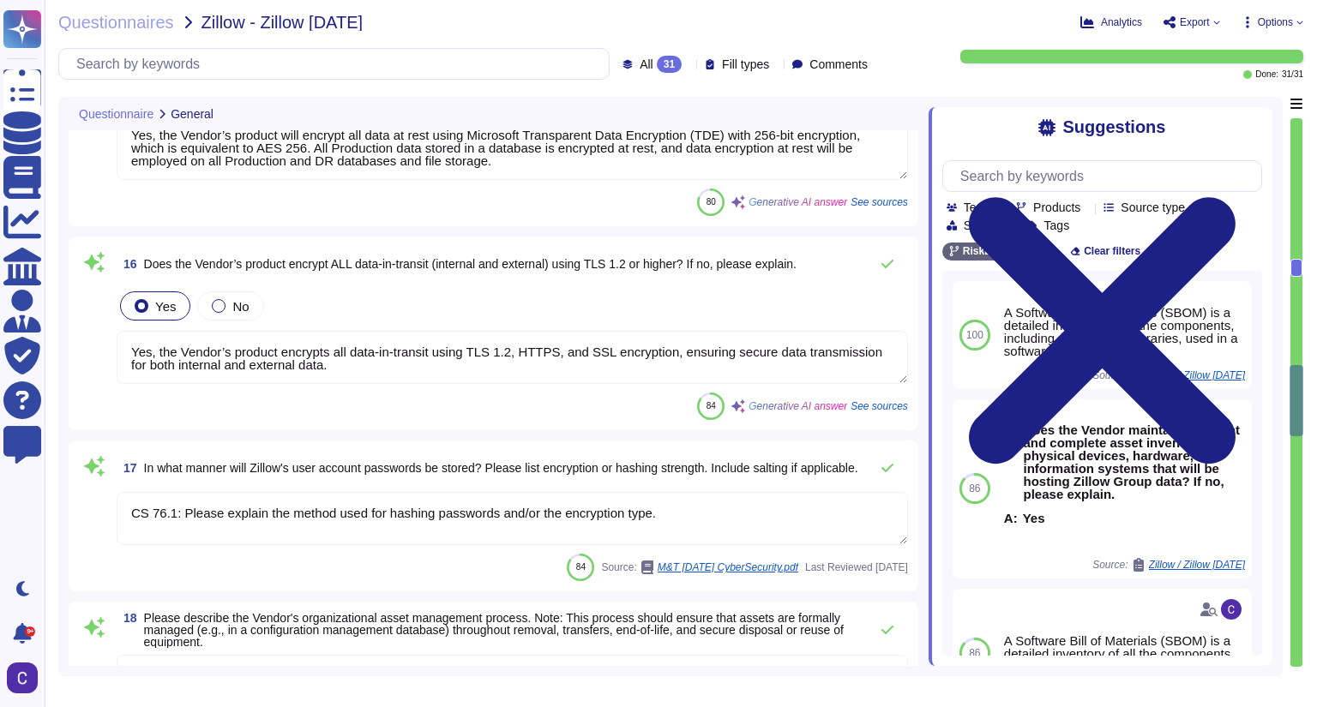
type textarea "The vendor ensures network availability of its product by deploying the solutio…"
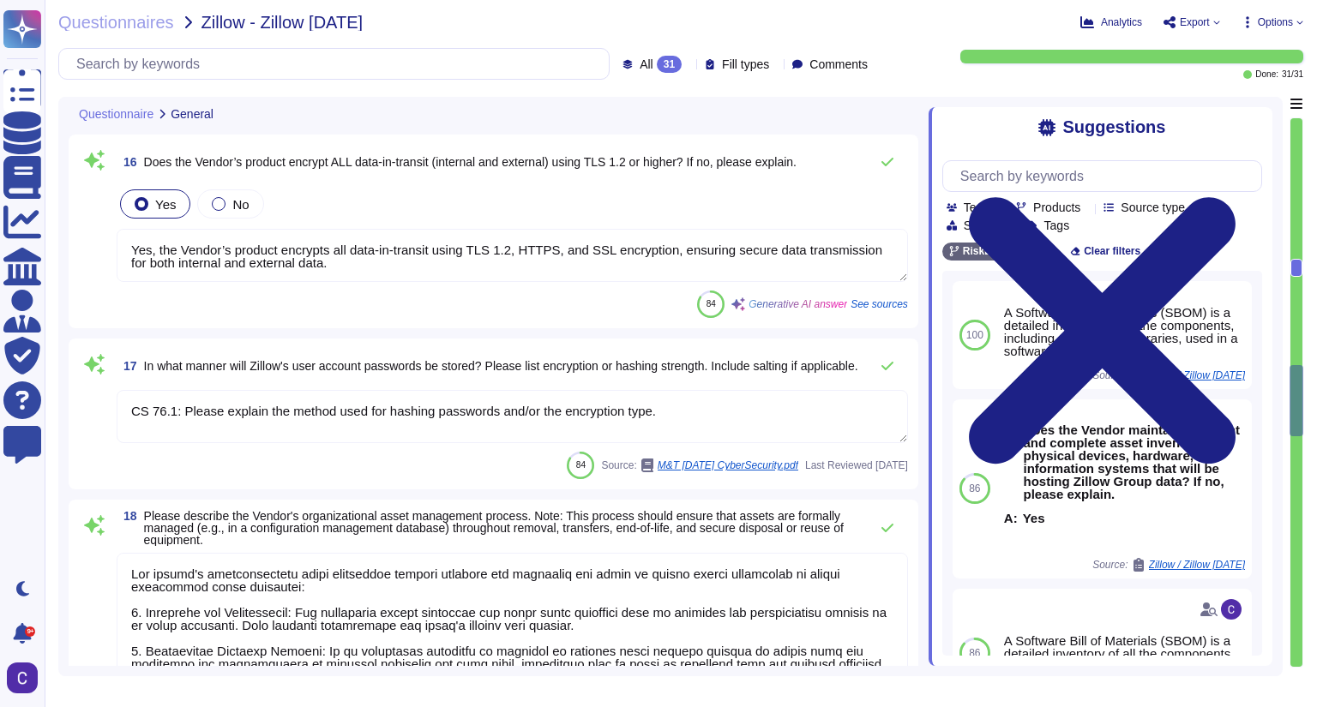
click at [375, 415] on textarea "CS 76.1: Please explain the method used for hashing passwords and/or the encryp…" at bounding box center [512, 416] width 791 height 53
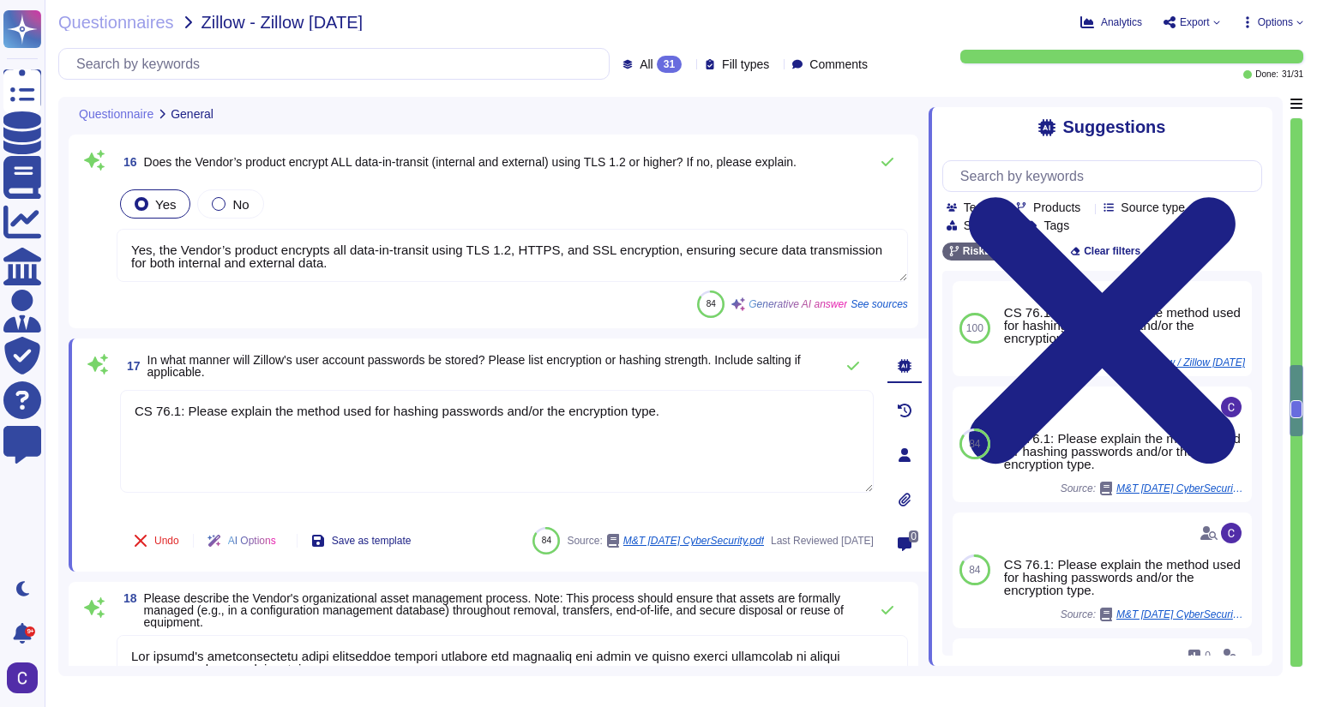
drag, startPoint x: 677, startPoint y: 418, endPoint x: 93, endPoint y: 417, distance: 584.7
click at [93, 417] on div "17 In what manner will Zillow's user account passwords be stored? Please list e…" at bounding box center [477, 455] width 791 height 213
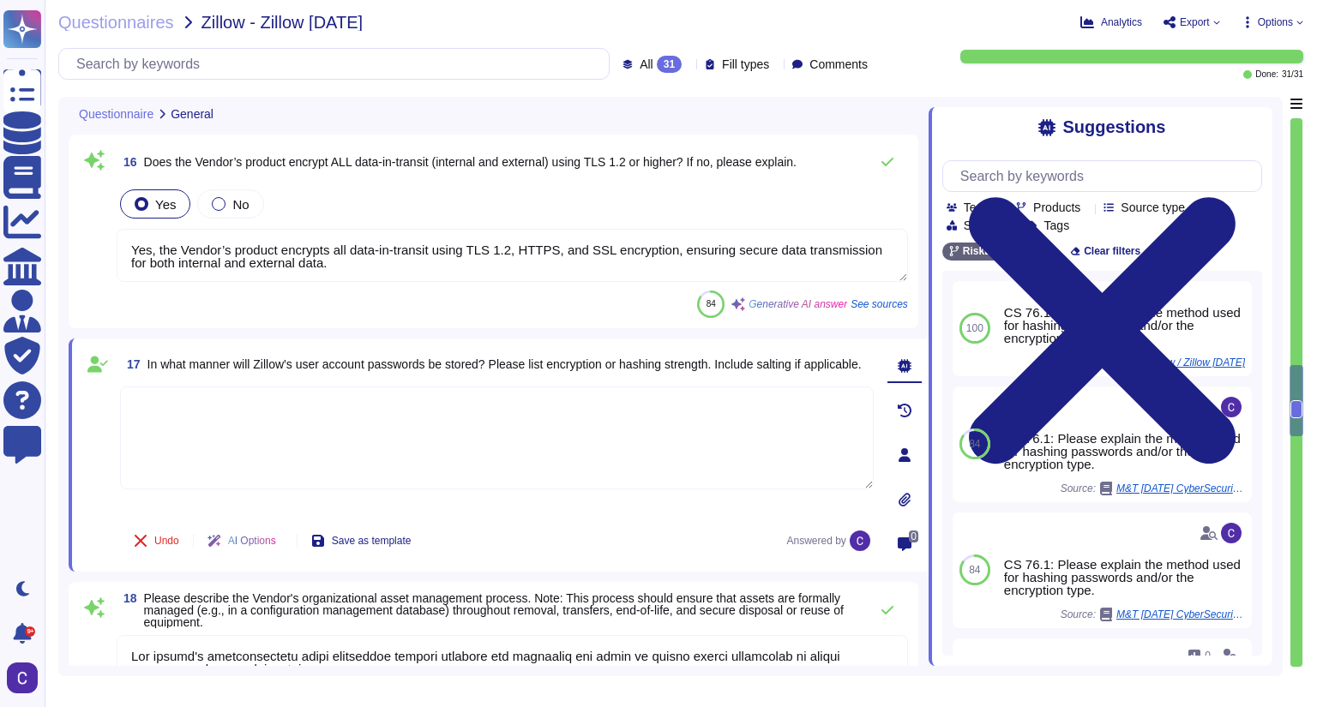
click at [351, 420] on textarea at bounding box center [497, 438] width 754 height 103
paste textarea "● RFC 2898 hash with 128-bit salt"
drag, startPoint x: 160, startPoint y: 401, endPoint x: 65, endPoint y: 401, distance: 95.2
click at [65, 401] on div "Questionnaire General [SECURITY_DATA] Is the password complexity for the Vendor…" at bounding box center [670, 387] width 1224 height 580
type textarea "RFC 2898 hash with 128-bit salt"
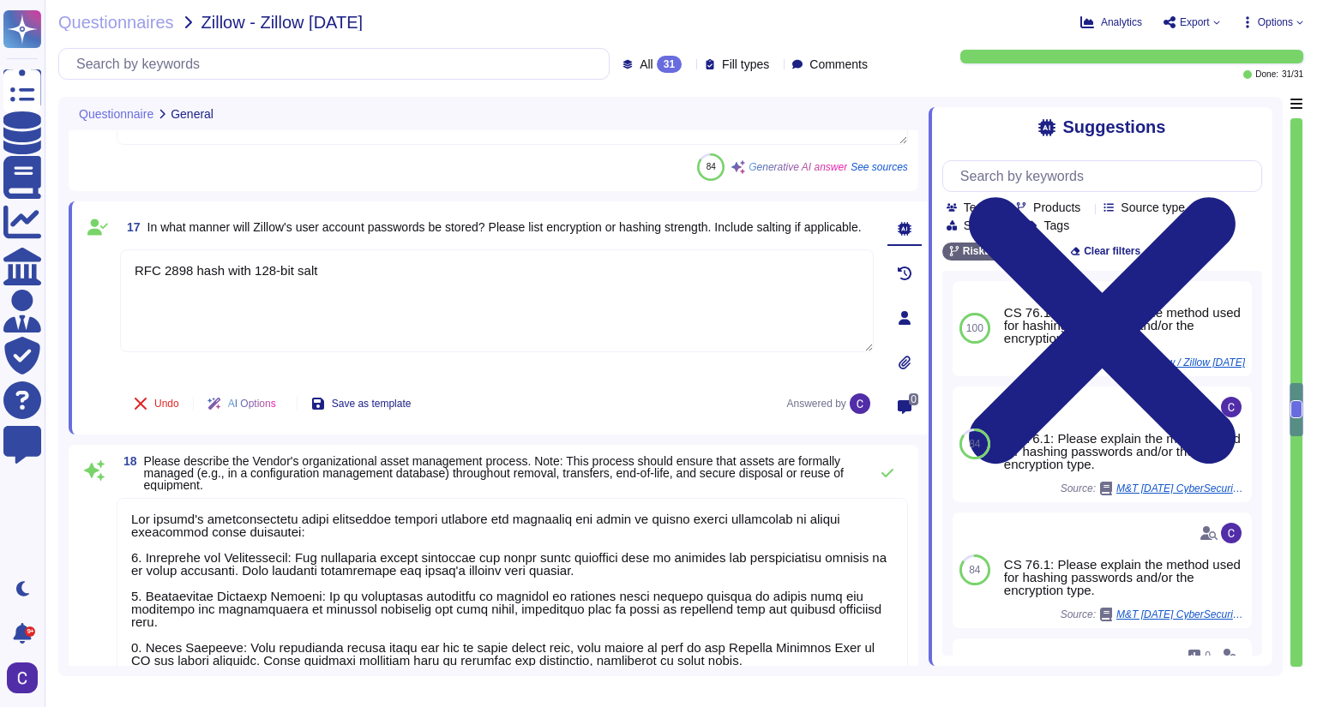
type textarea "System hardening standards are established and maintained for server and workst…"
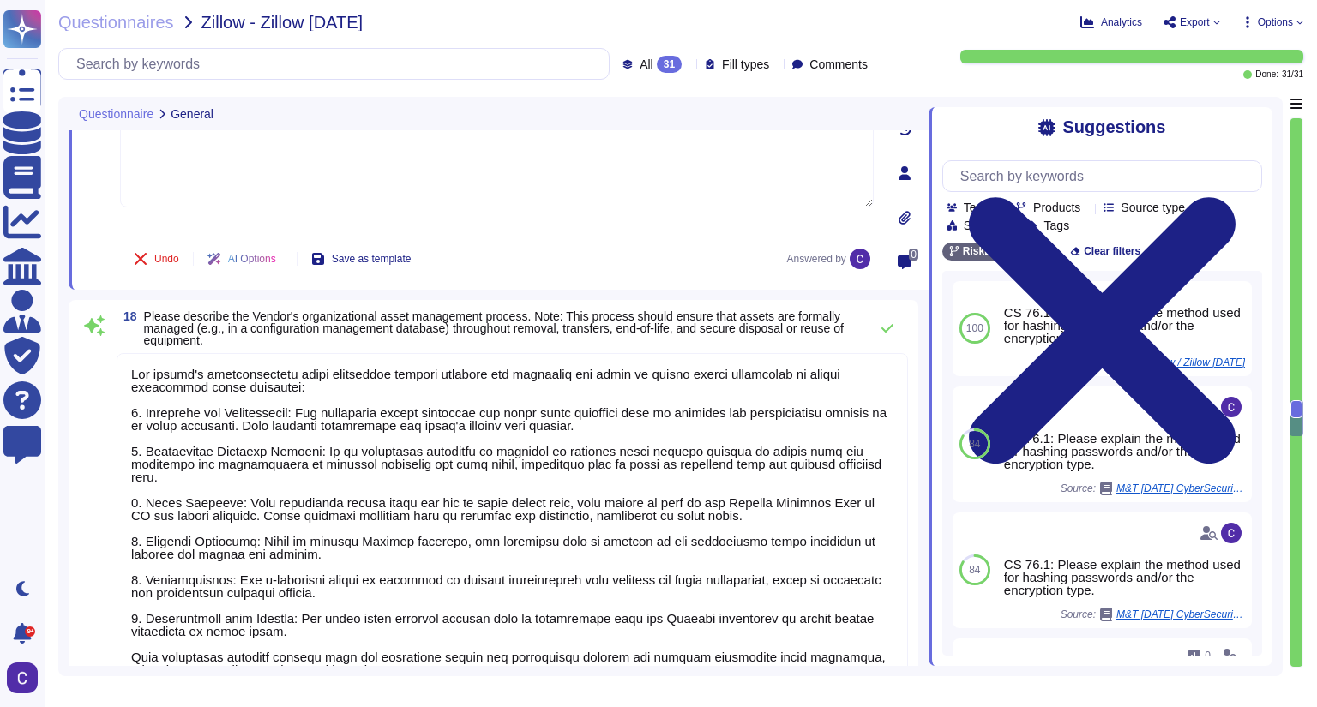
scroll to position [3373, 0]
type textarea "RiskExec's Secure Software Development practices include the following key comp…"
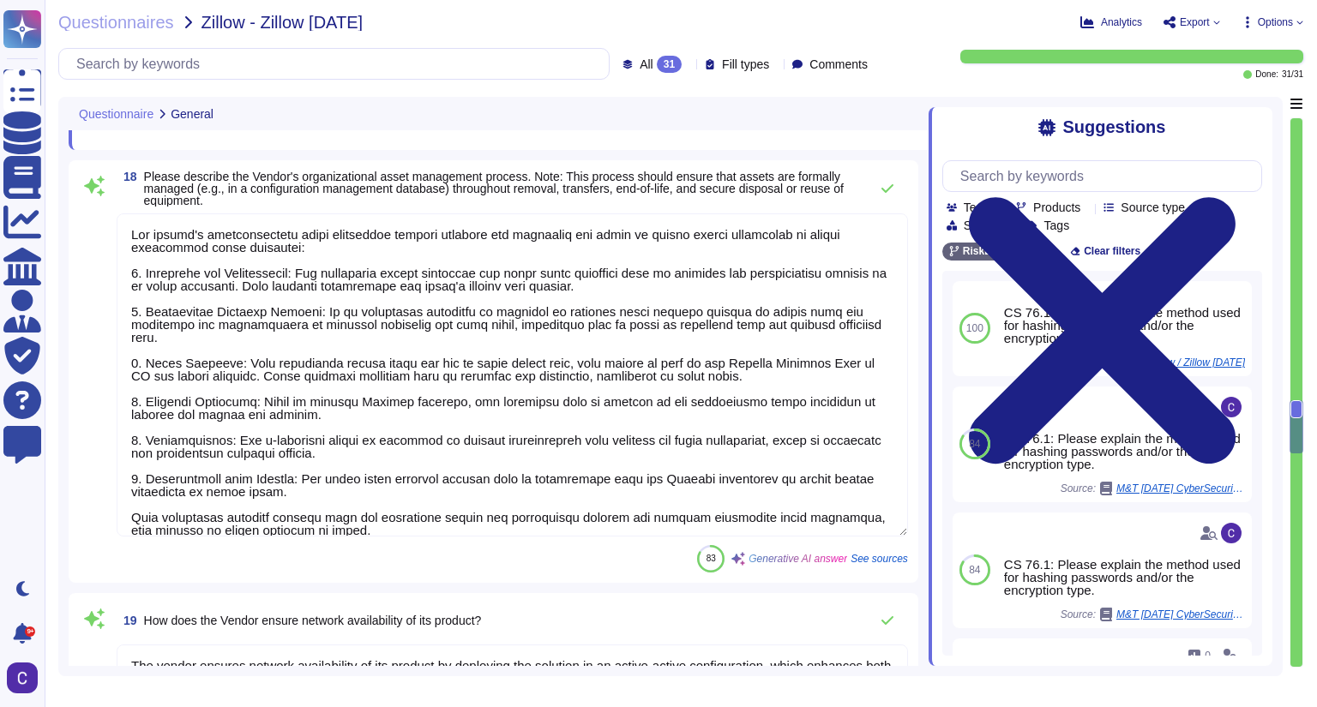
scroll to position [1, 0]
type textarea "RFC 2898 hash with 128-bit salt"
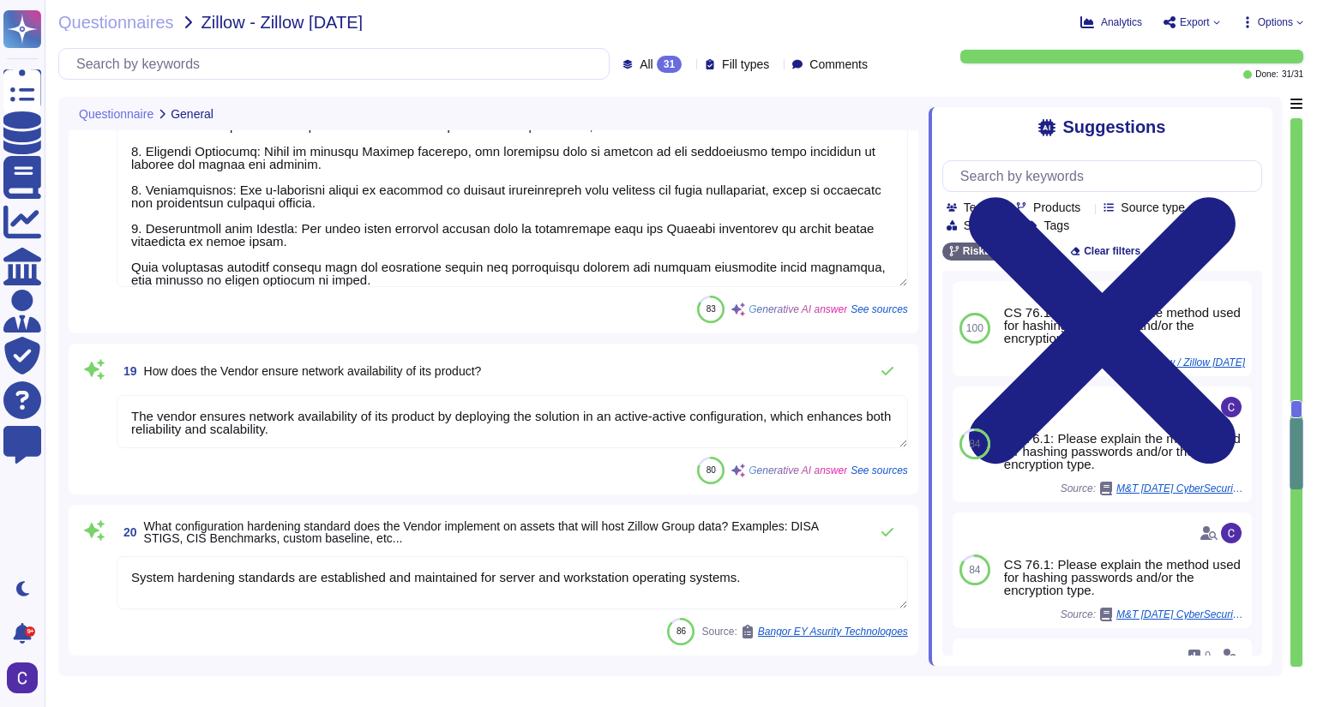
scroll to position [3784, 0]
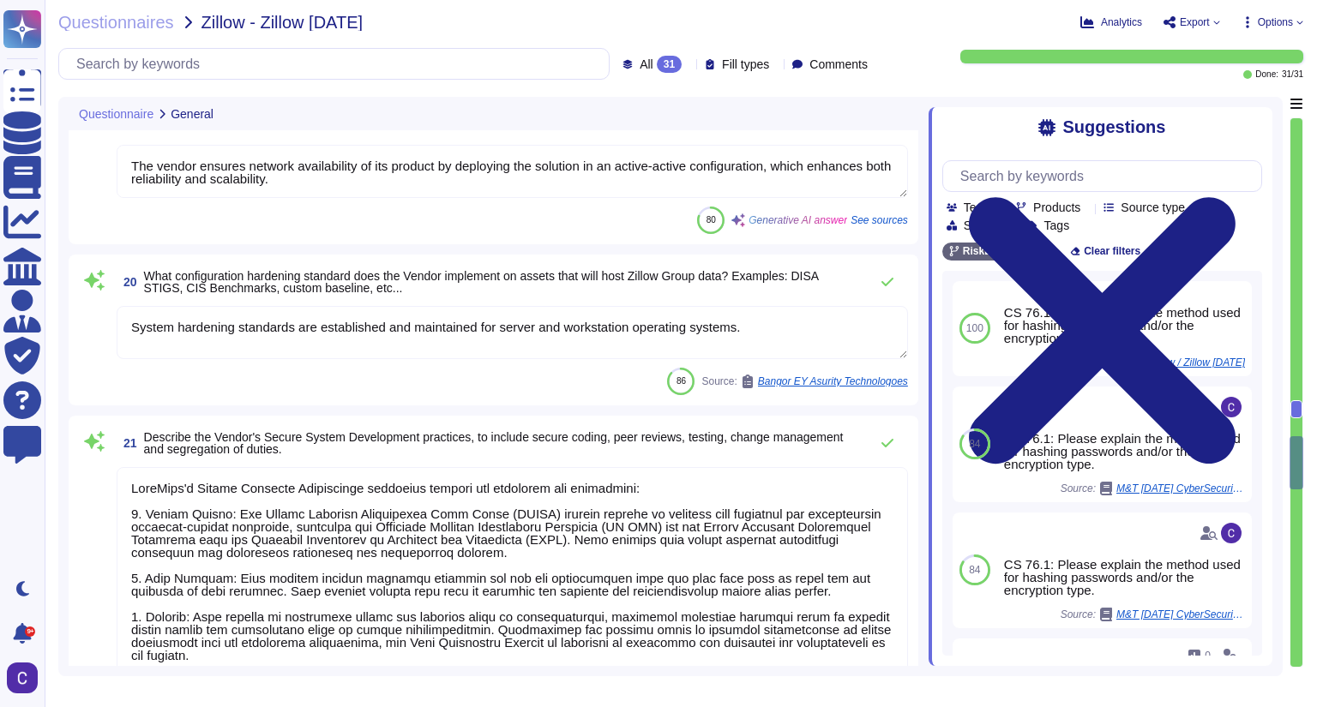
type textarea "Yes, the Vendor’s development and test environments are separate from the produ…"
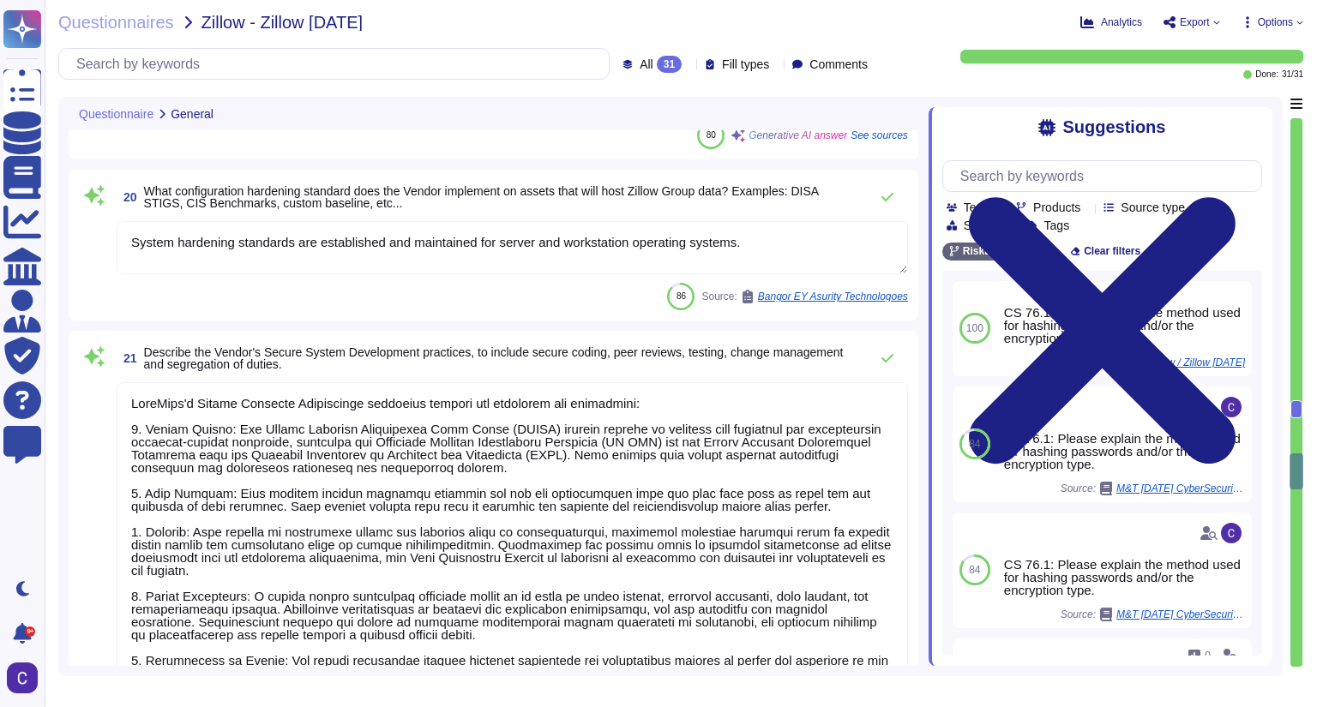
scroll to position [4127, 0]
type textarea "Data Retention Policy"
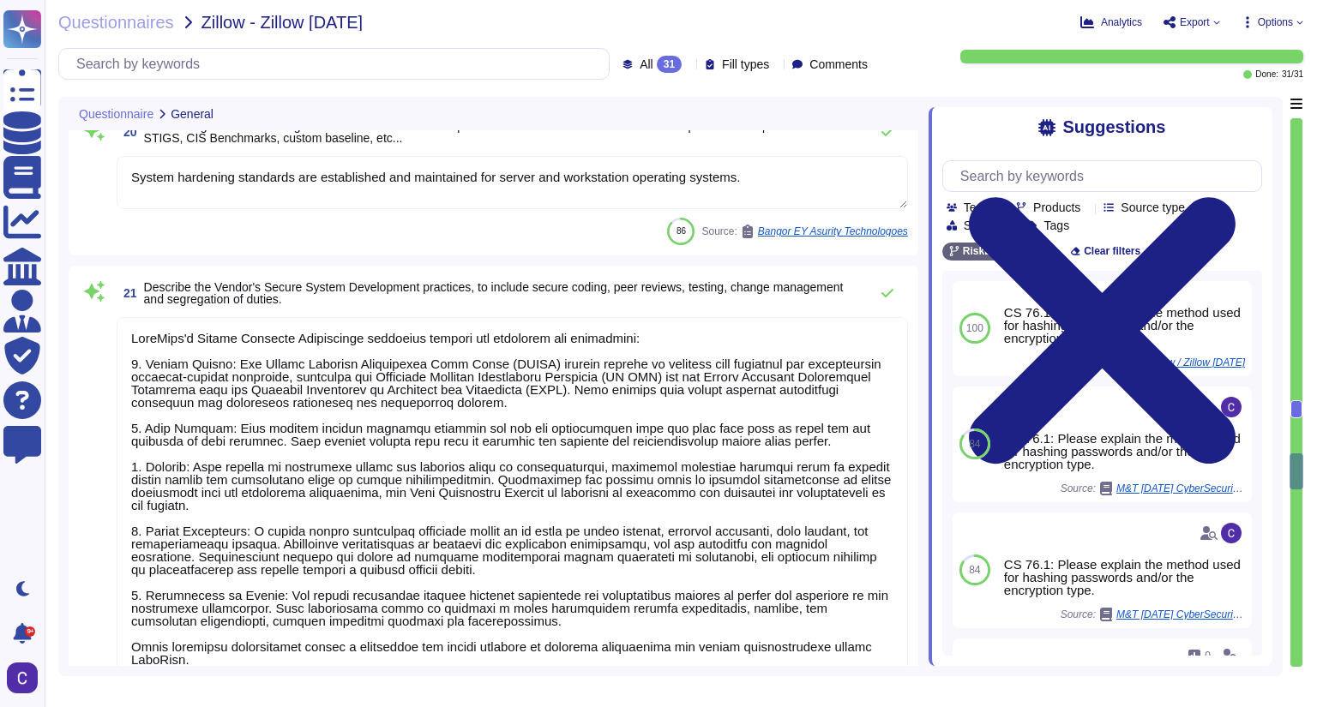
scroll to position [1, 0]
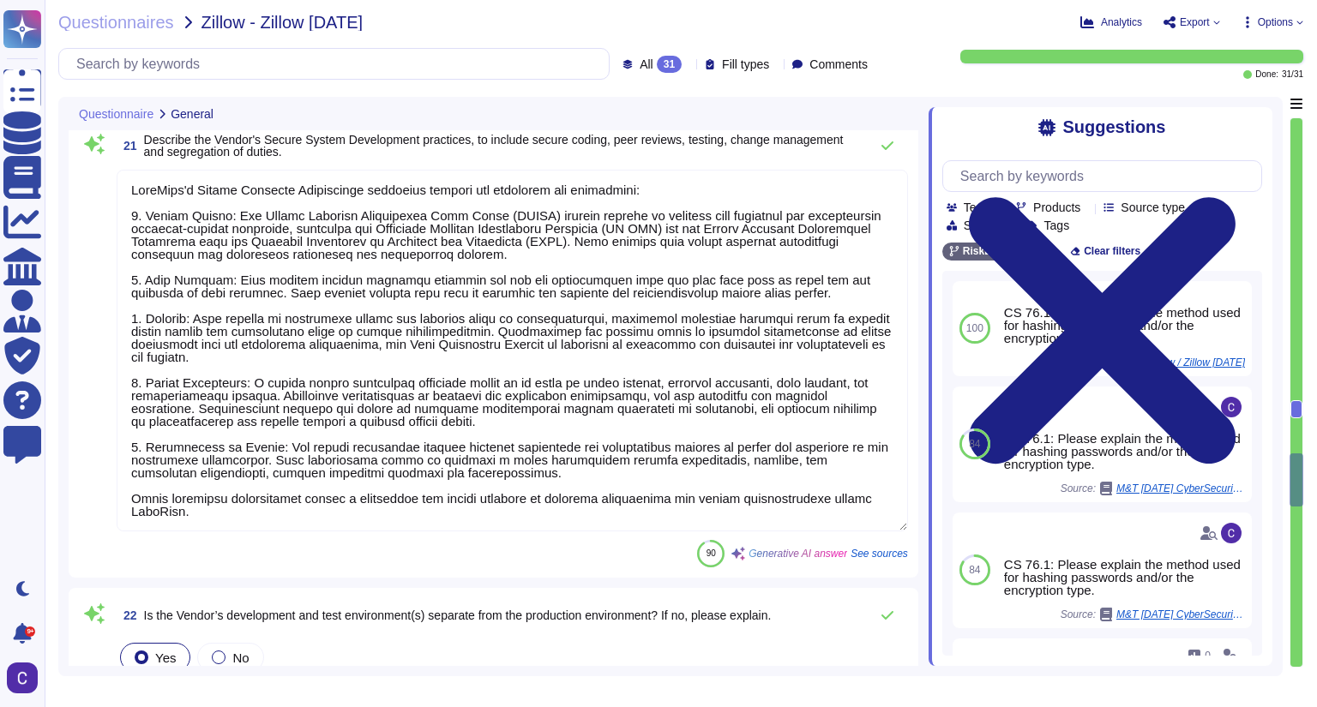
type textarea "Yes, the Vendor’s Business Continuity Plan (BCP) identifies specific Recovery T…"
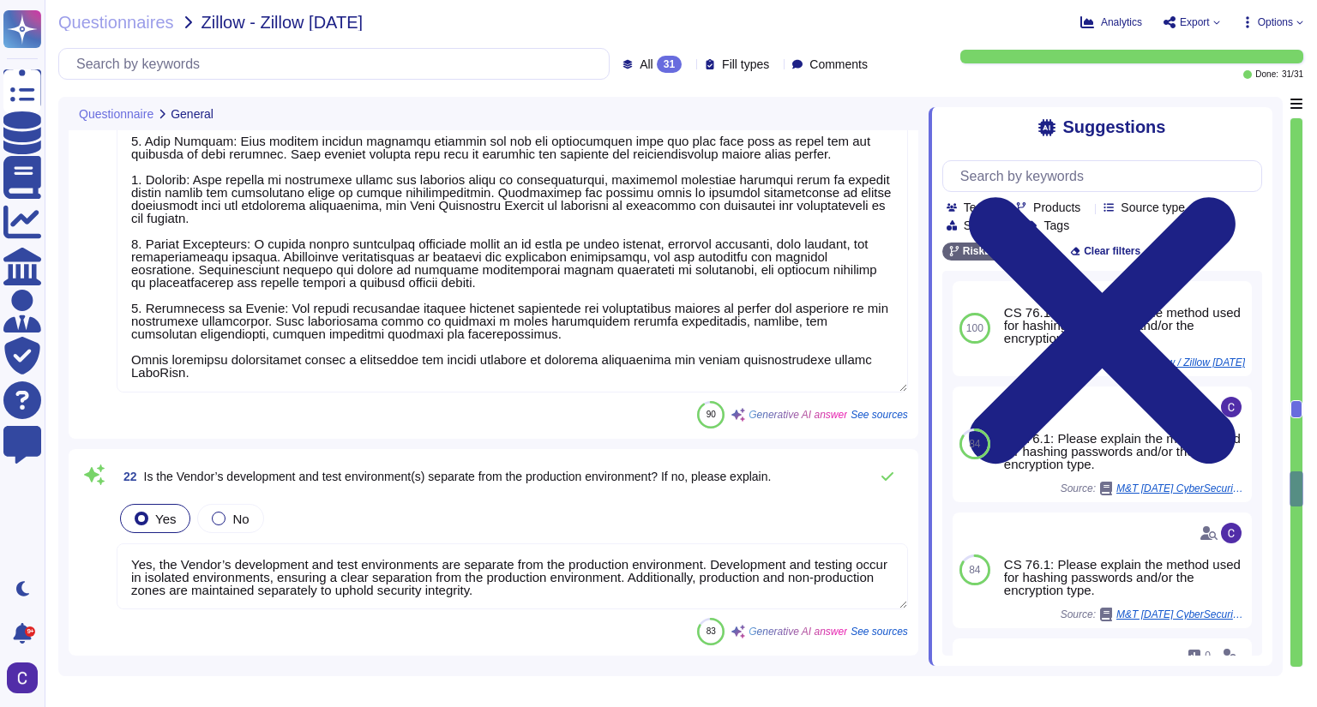
type textarea "In total, Asurity employs a number of prevention and detection solutions, inclu…"
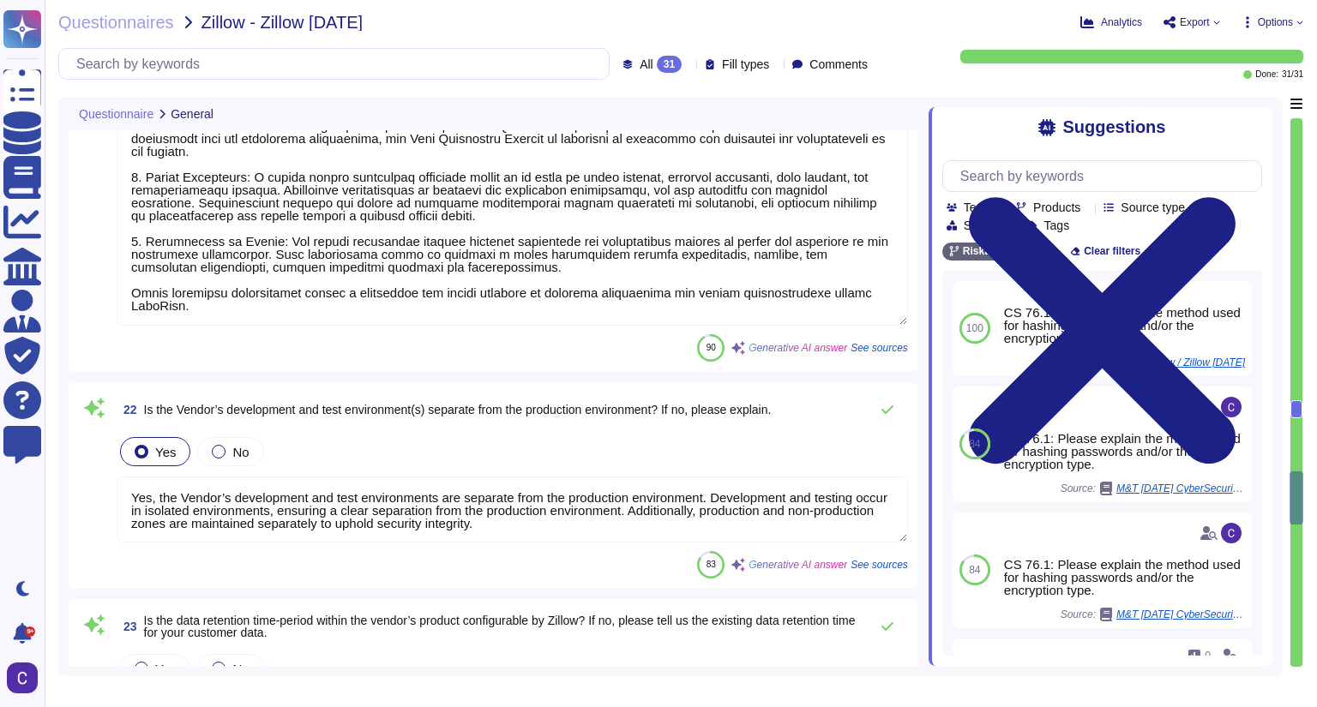
scroll to position [4676, 0]
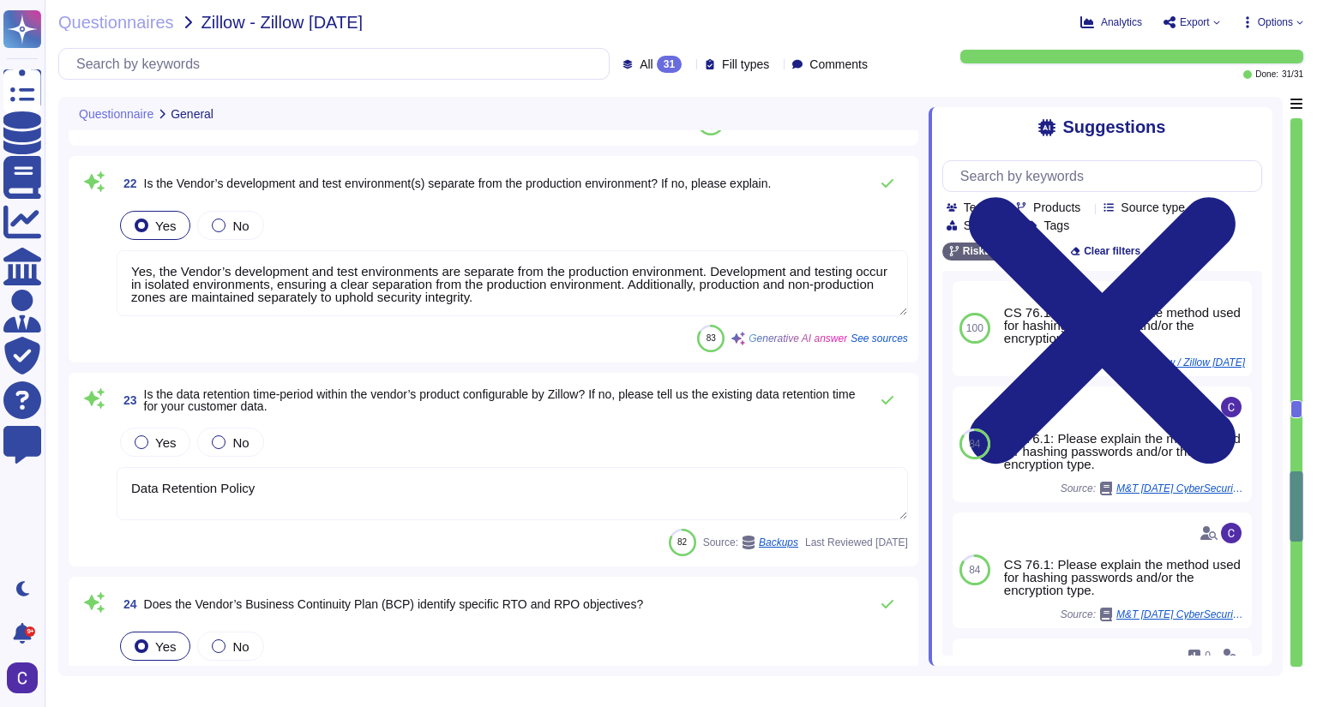
type textarea "The vendor employs a SIEM solution to consolidate detailed logs that support in…"
click at [141, 442] on div at bounding box center [142, 443] width 14 height 14
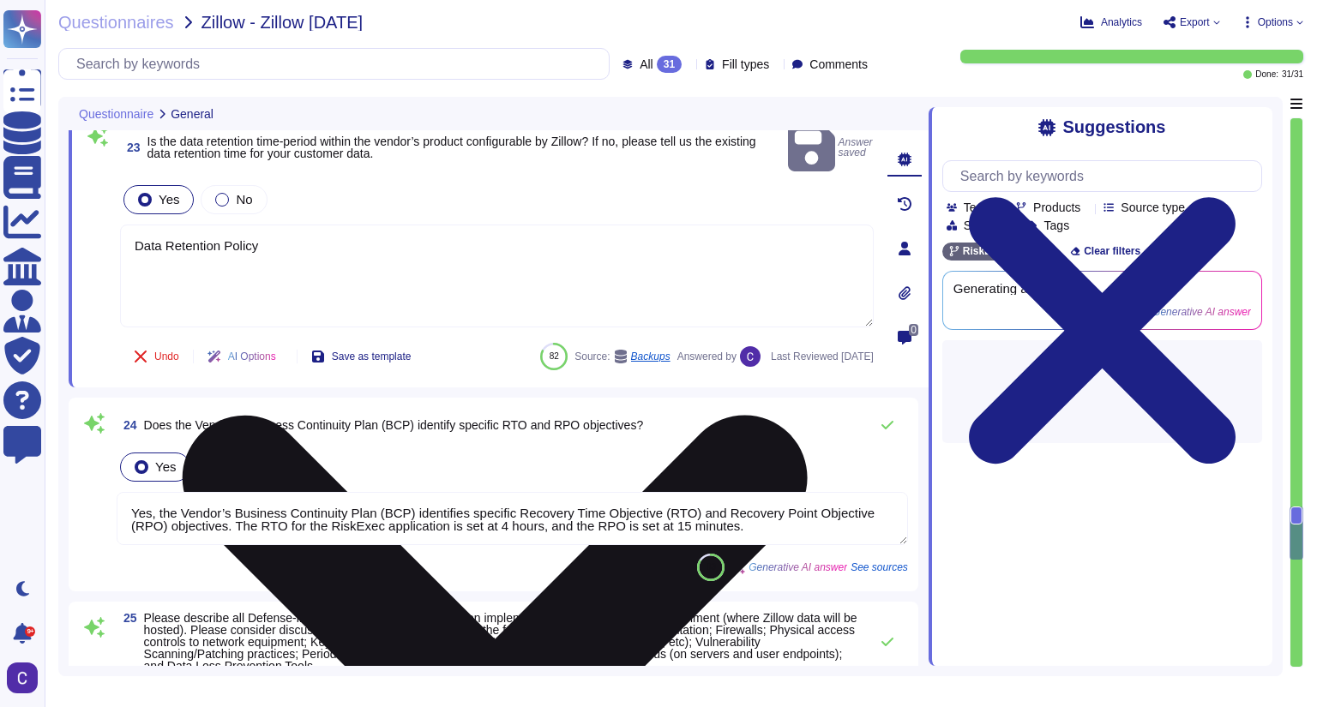
scroll to position [4950, 0]
type textarea "Our anti-DDoS solution includes several mechanisms to prevent DoS/DDoS attacks:…"
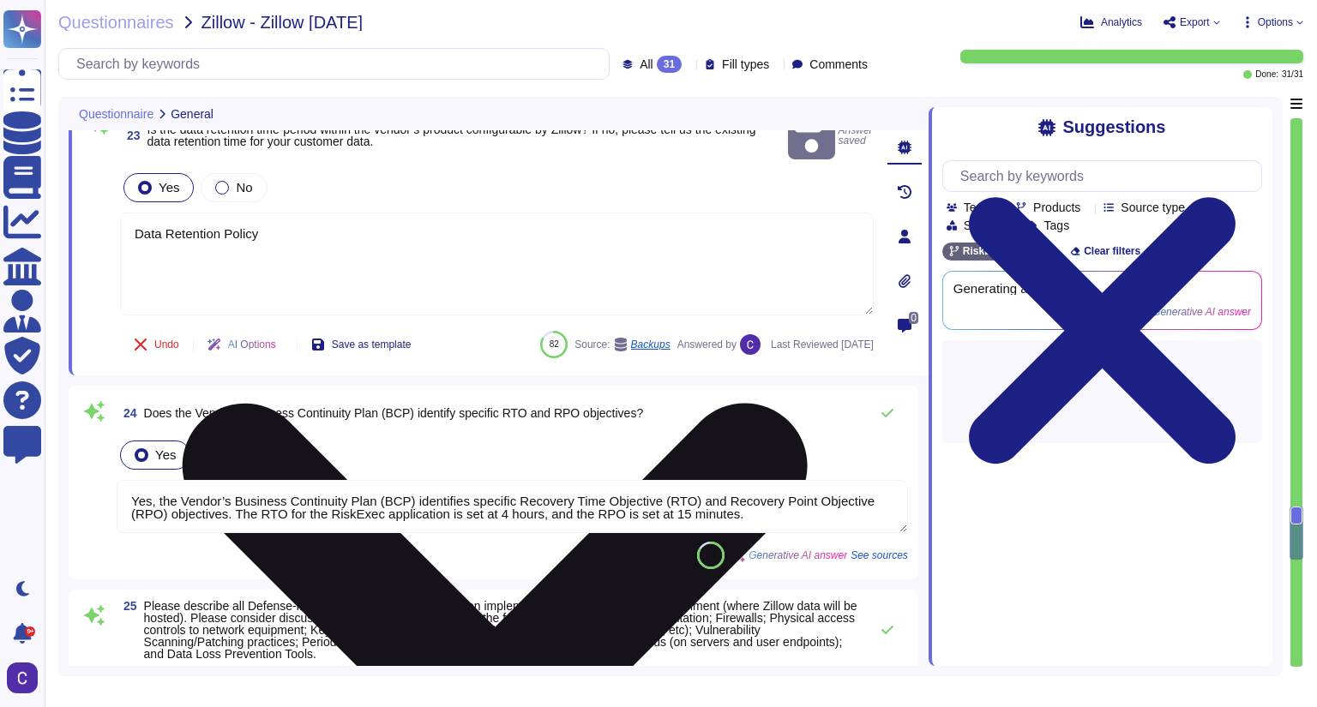
click at [323, 243] on textarea "Data Retention Policy" at bounding box center [497, 264] width 754 height 103
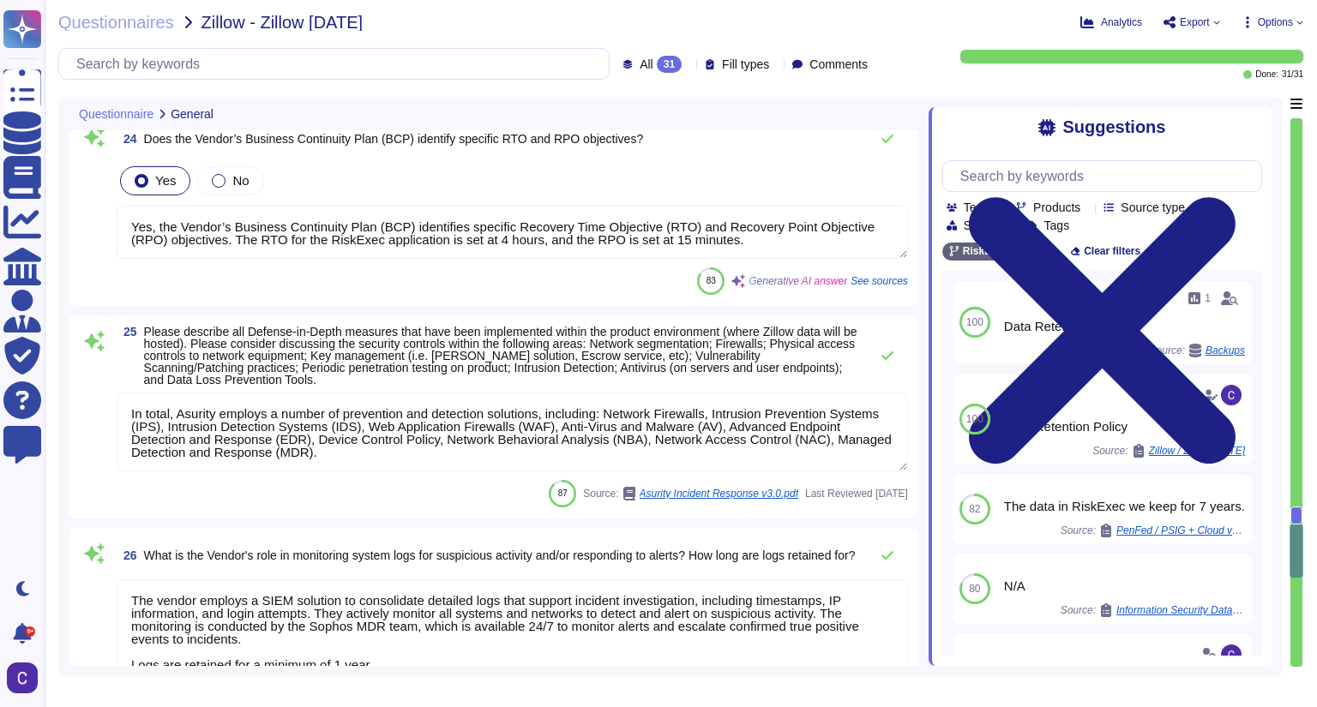
scroll to position [1, 0]
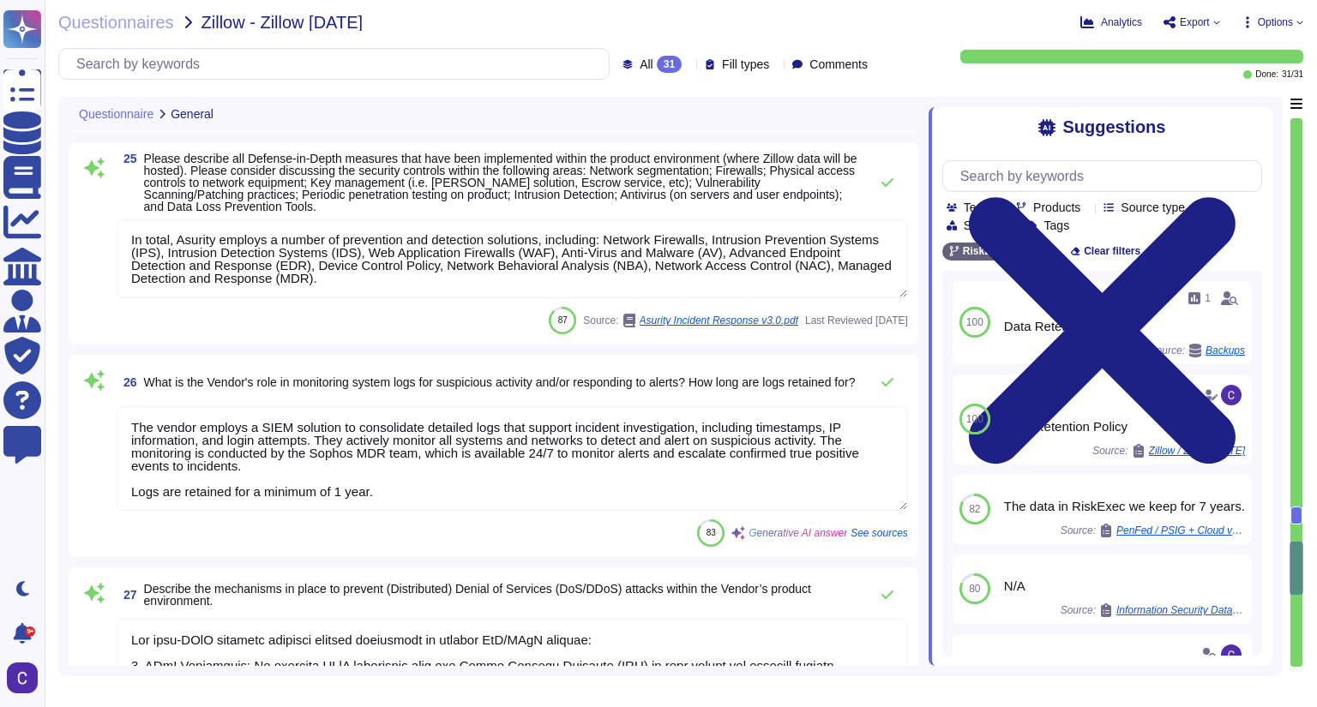
type textarea "Depending on the type and severity of the event, the EMT will determine if and …"
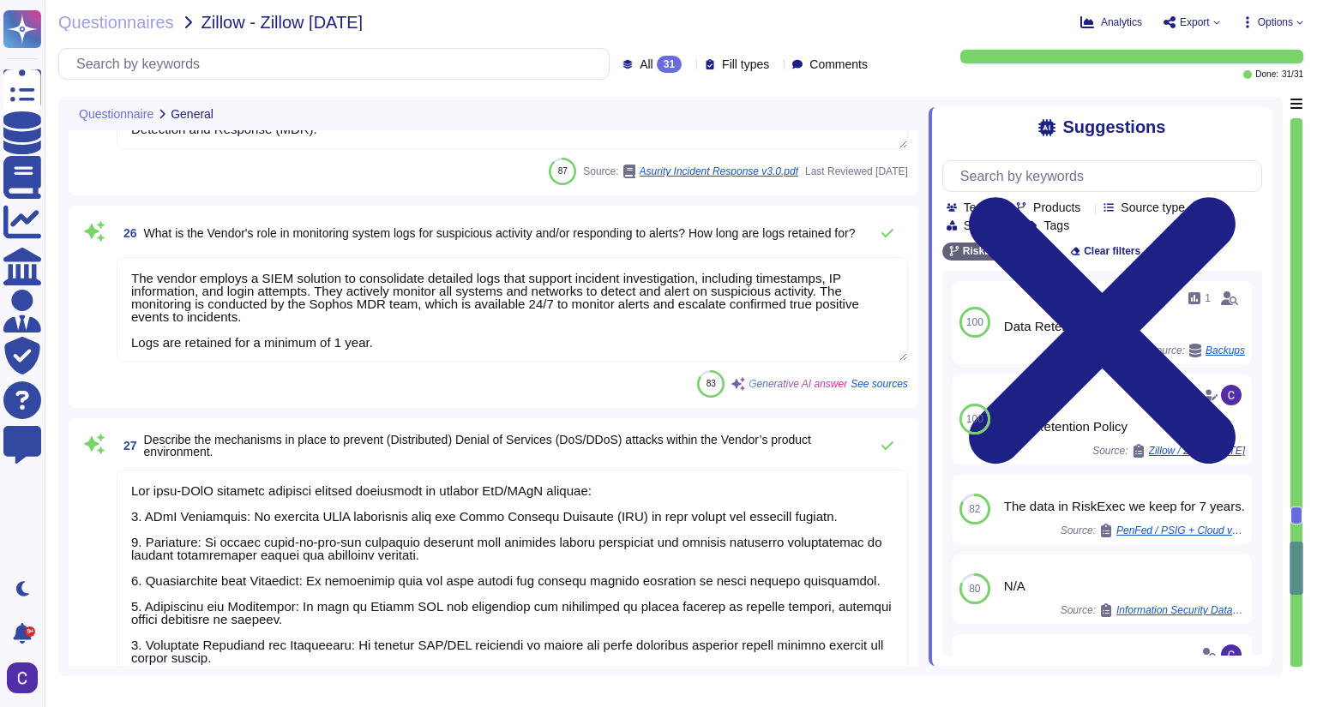
scroll to position [5567, 0]
type textarea "Provided"
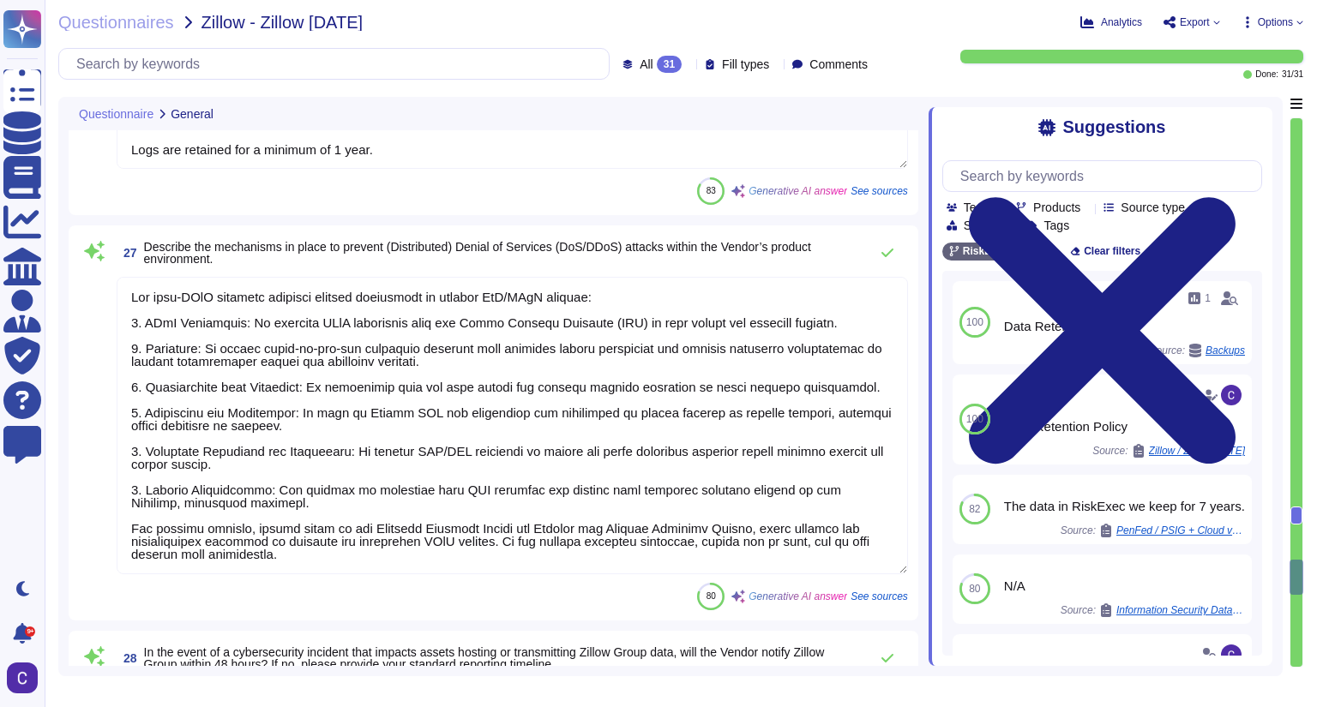
scroll to position [5704, 0]
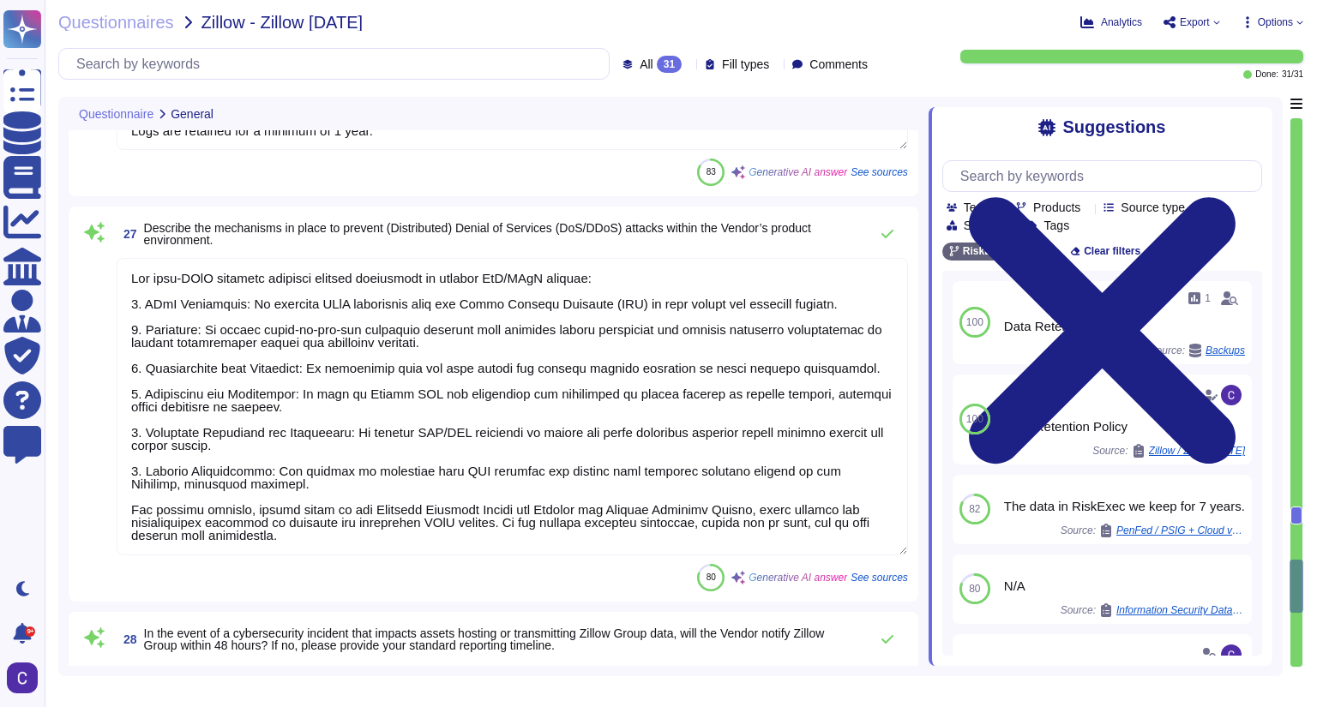
type textarea "All organizational policies and plans are available on the Asurity Wiki (Intran…"
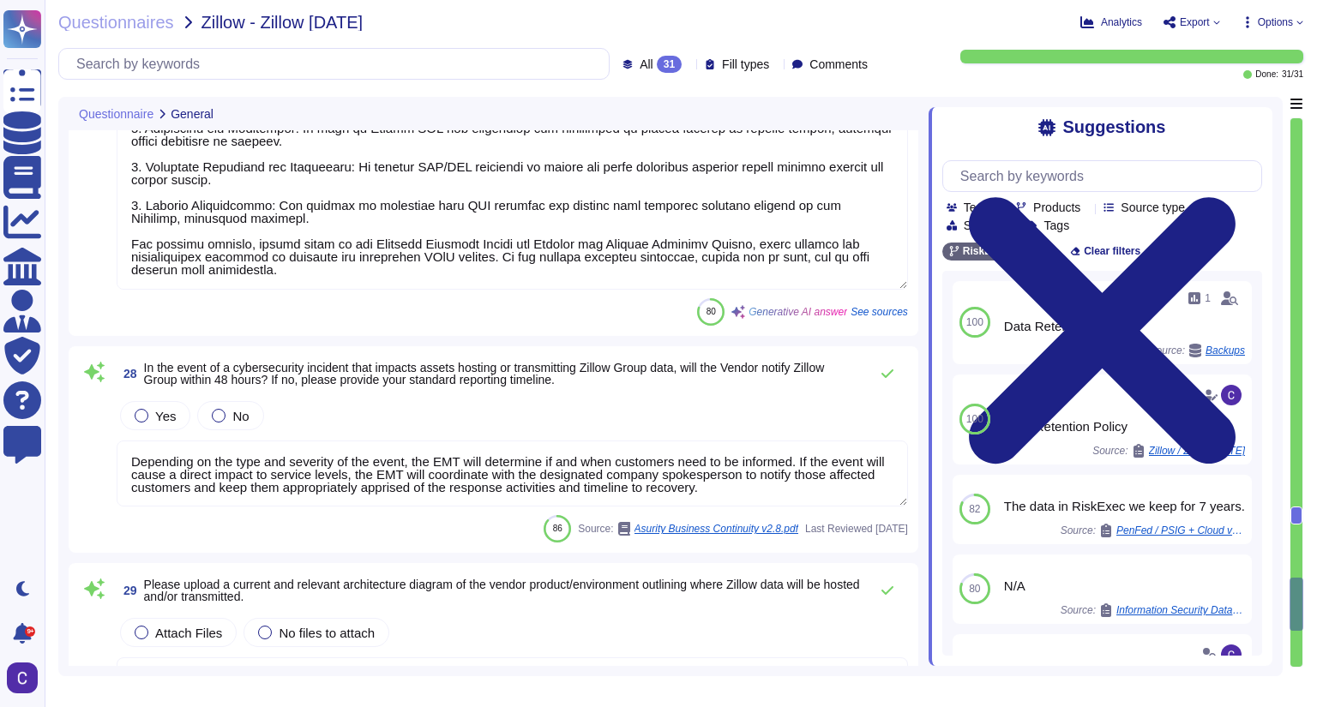
scroll to position [5979, 0]
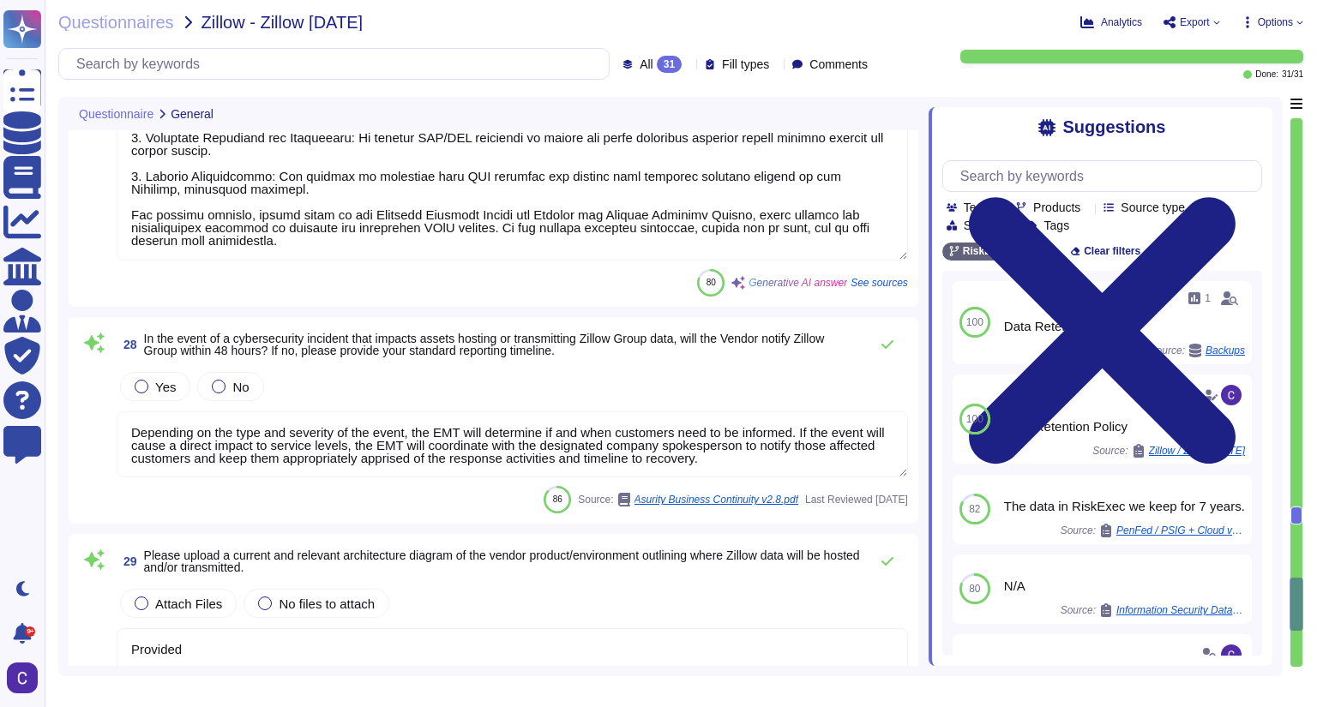
type textarea "We are currently in the process of becoming SOC 2 compliant and are using Micro…"
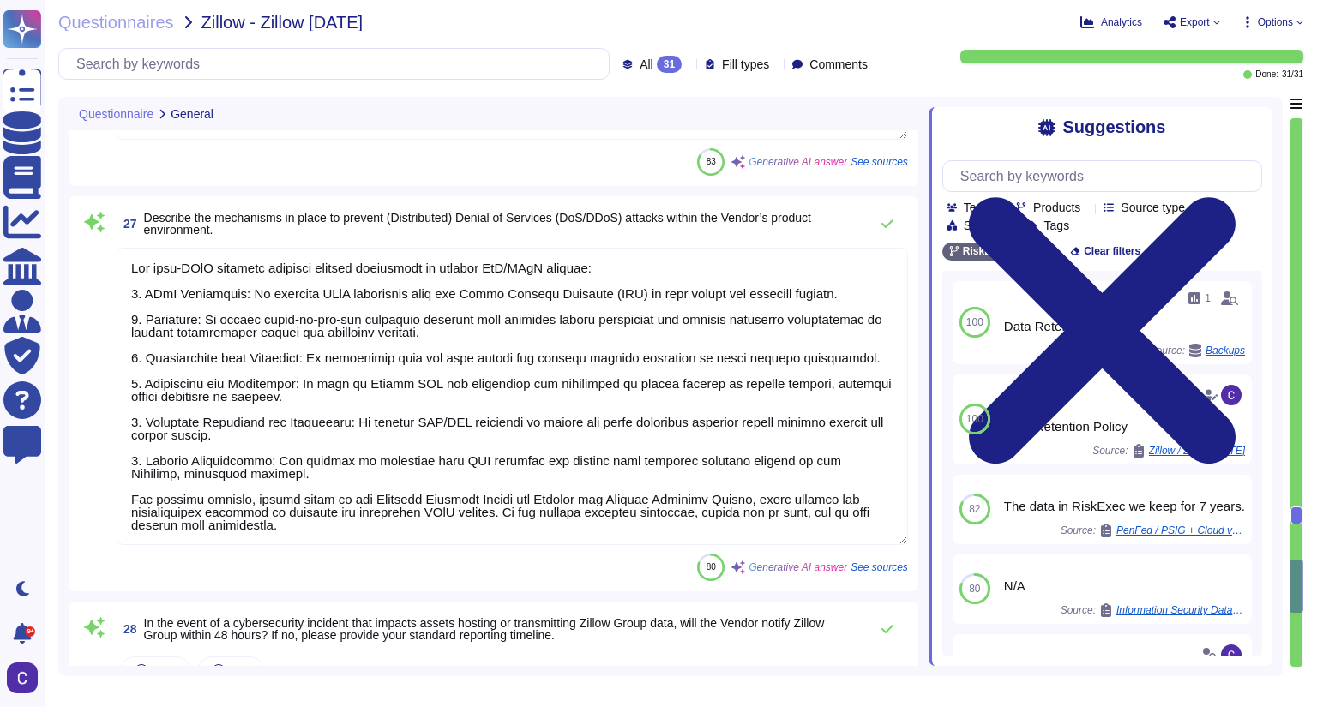
type textarea "In total, Asurity employs a number of prevention and detection solutions, inclu…"
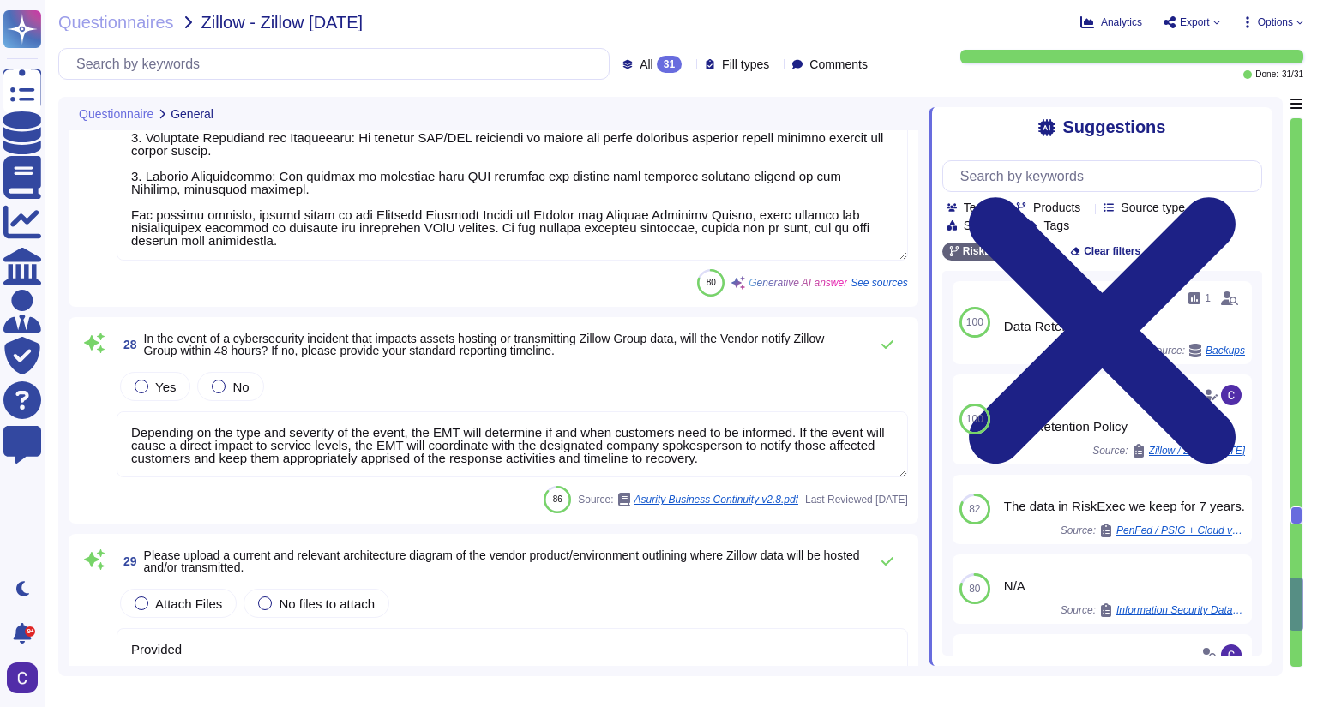
type textarea "We are currently in the process of becoming SOC 2 compliant and are using Micro…"
click at [168, 388] on span "Yes" at bounding box center [165, 387] width 21 height 15
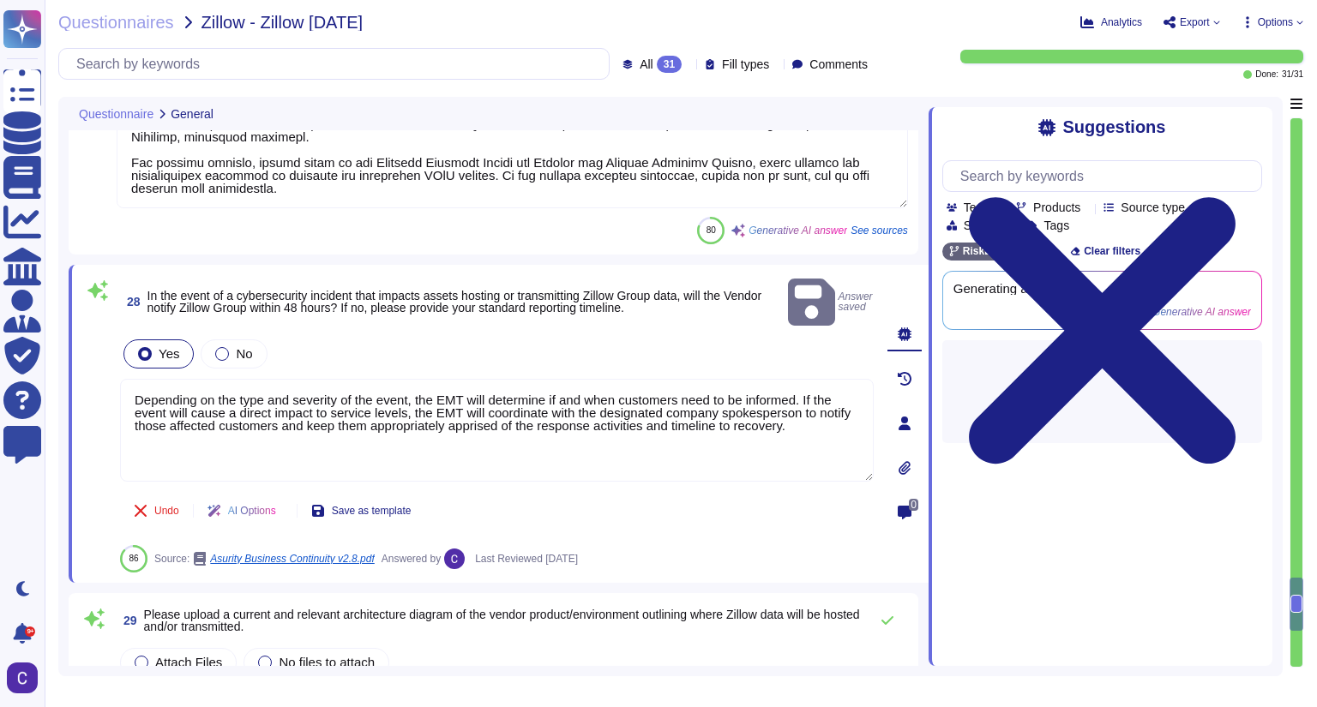
type textarea "We are currently in the process of becoming SOC 2 compliant and are using Micro…"
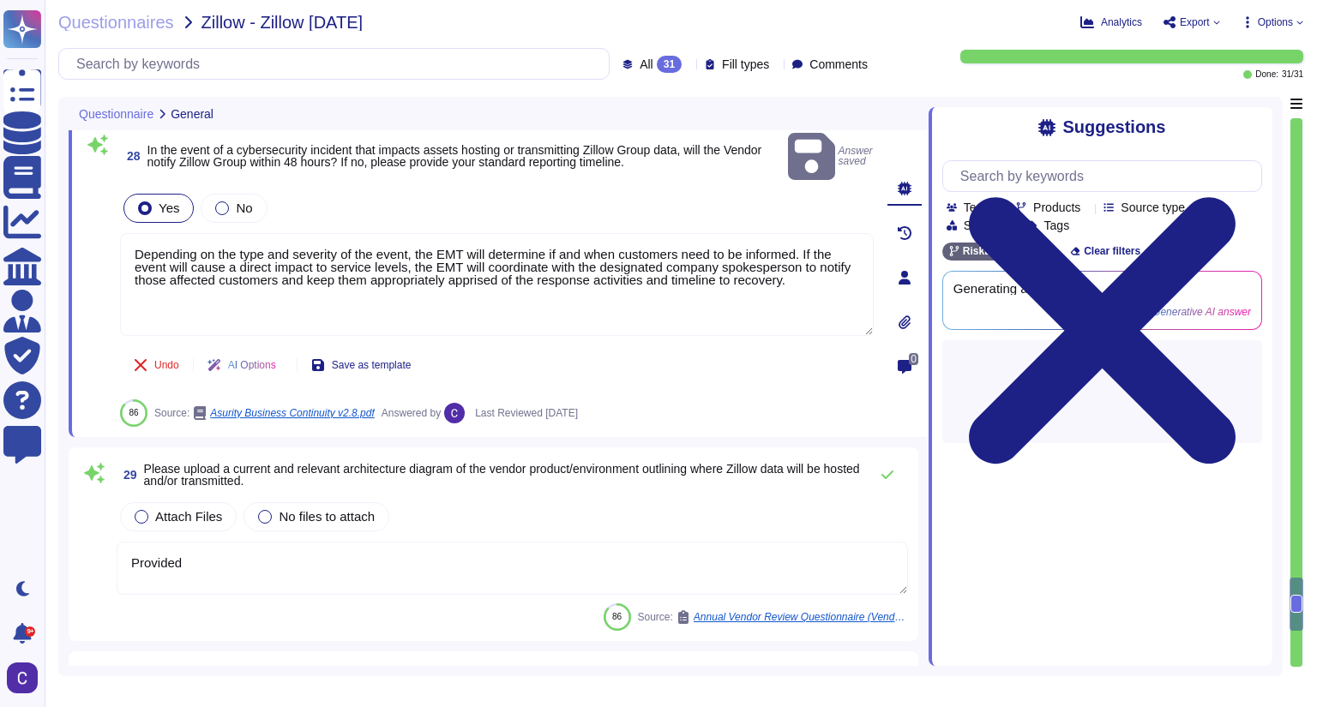
scroll to position [6184, 0]
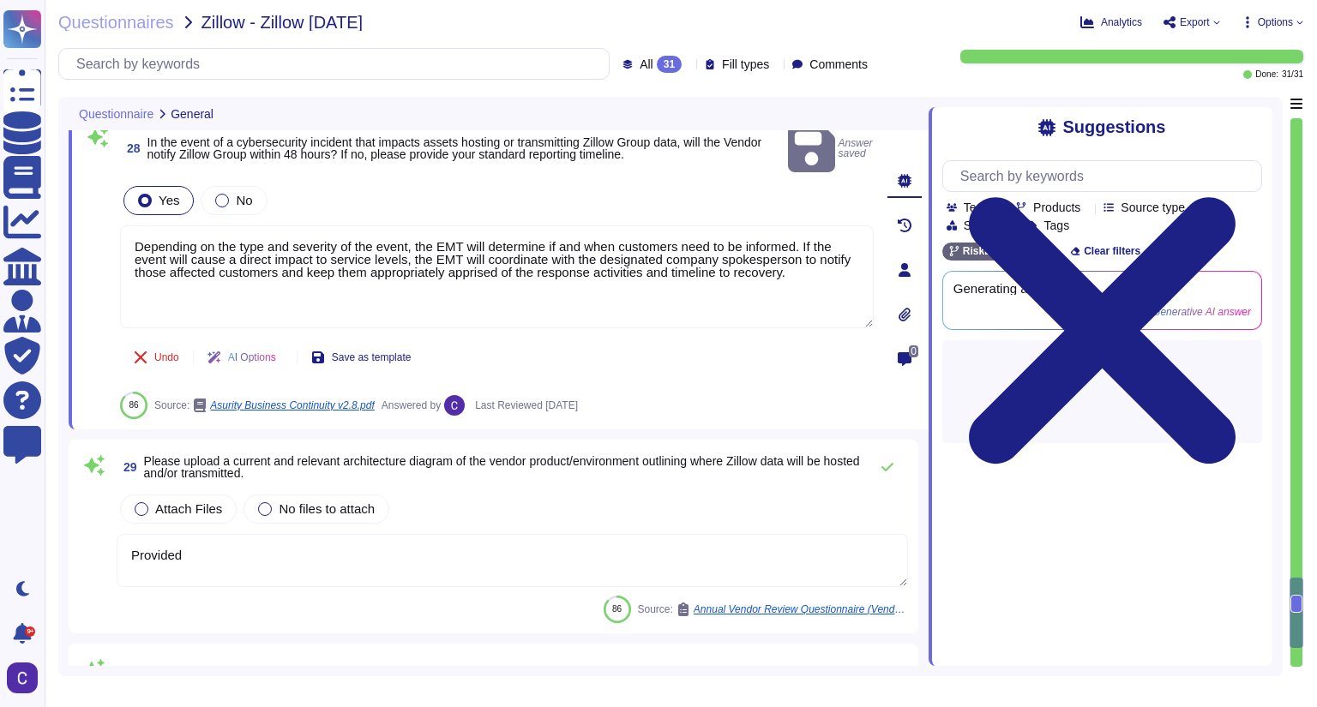
click at [195, 544] on textarea "Provided" at bounding box center [512, 560] width 791 height 53
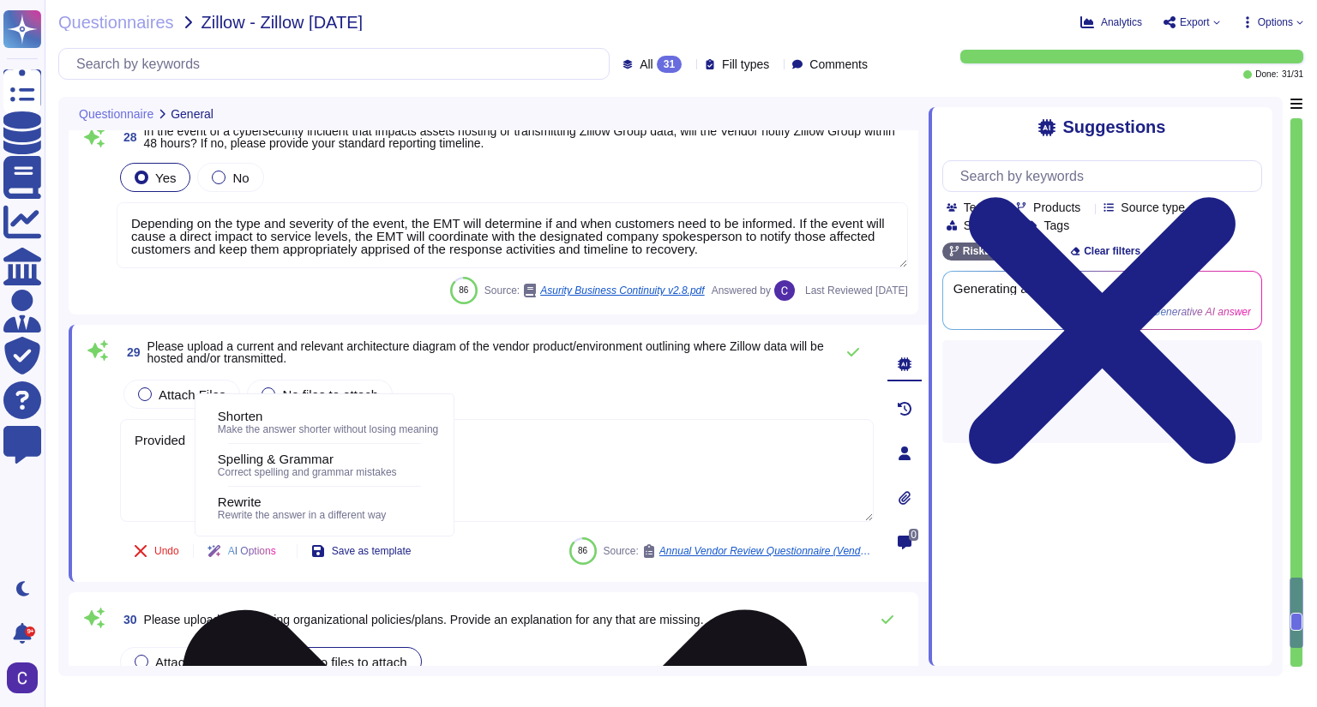
click at [544, 463] on textarea "Provided" at bounding box center [497, 470] width 754 height 103
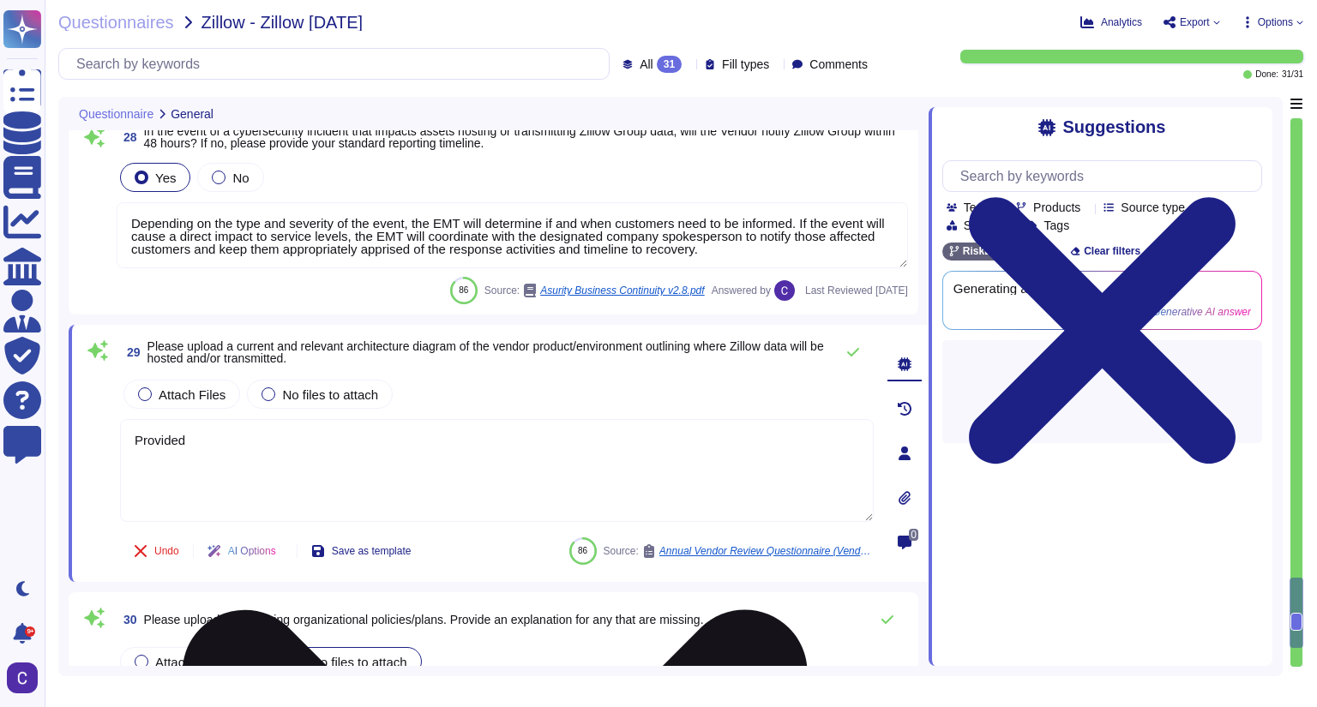
click at [544, 463] on textarea "Provided" at bounding box center [497, 470] width 754 height 103
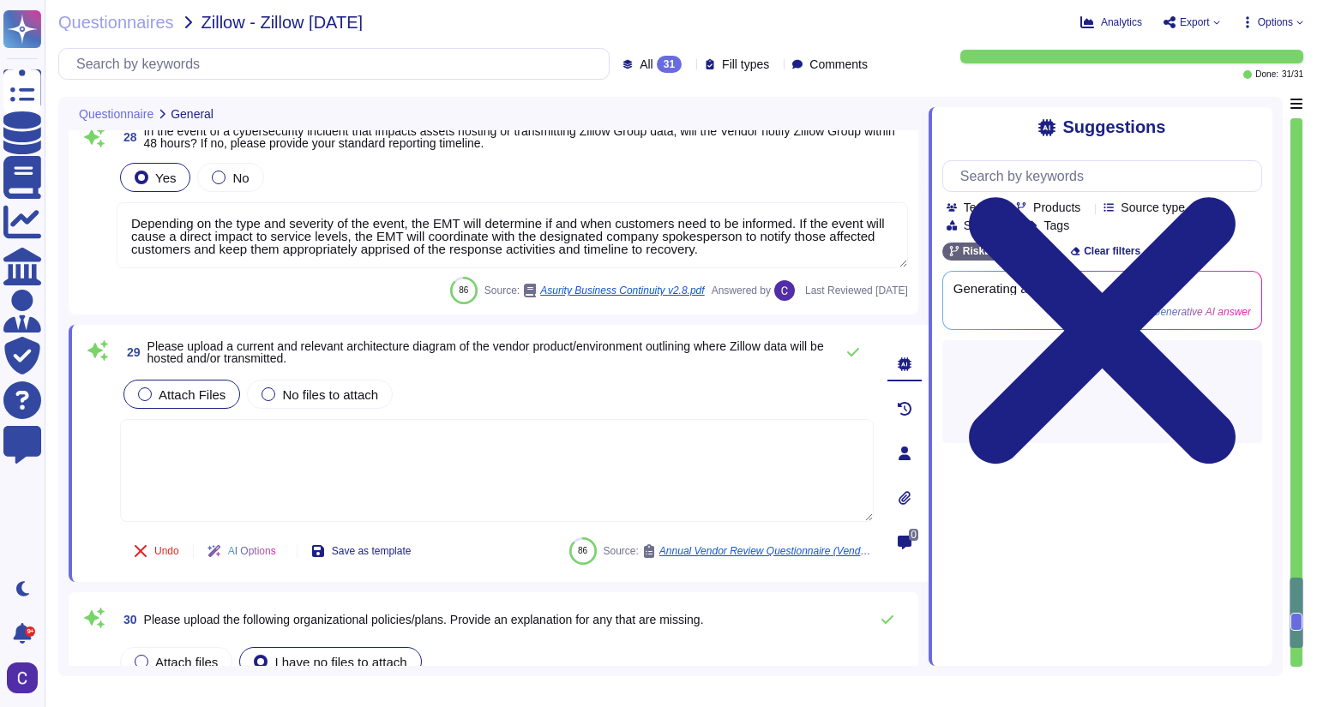
click at [213, 387] on span "Attach Files" at bounding box center [192, 394] width 67 height 15
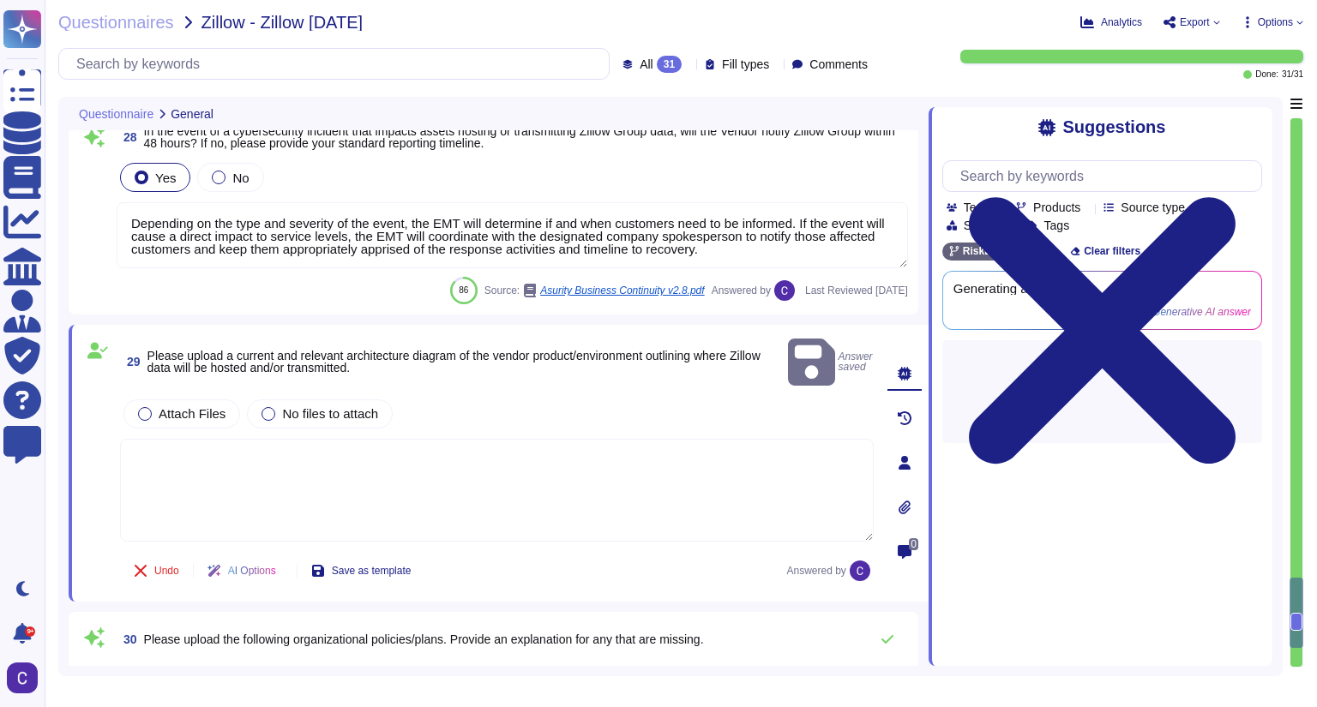
click at [894, 493] on div at bounding box center [904, 507] width 34 height 34
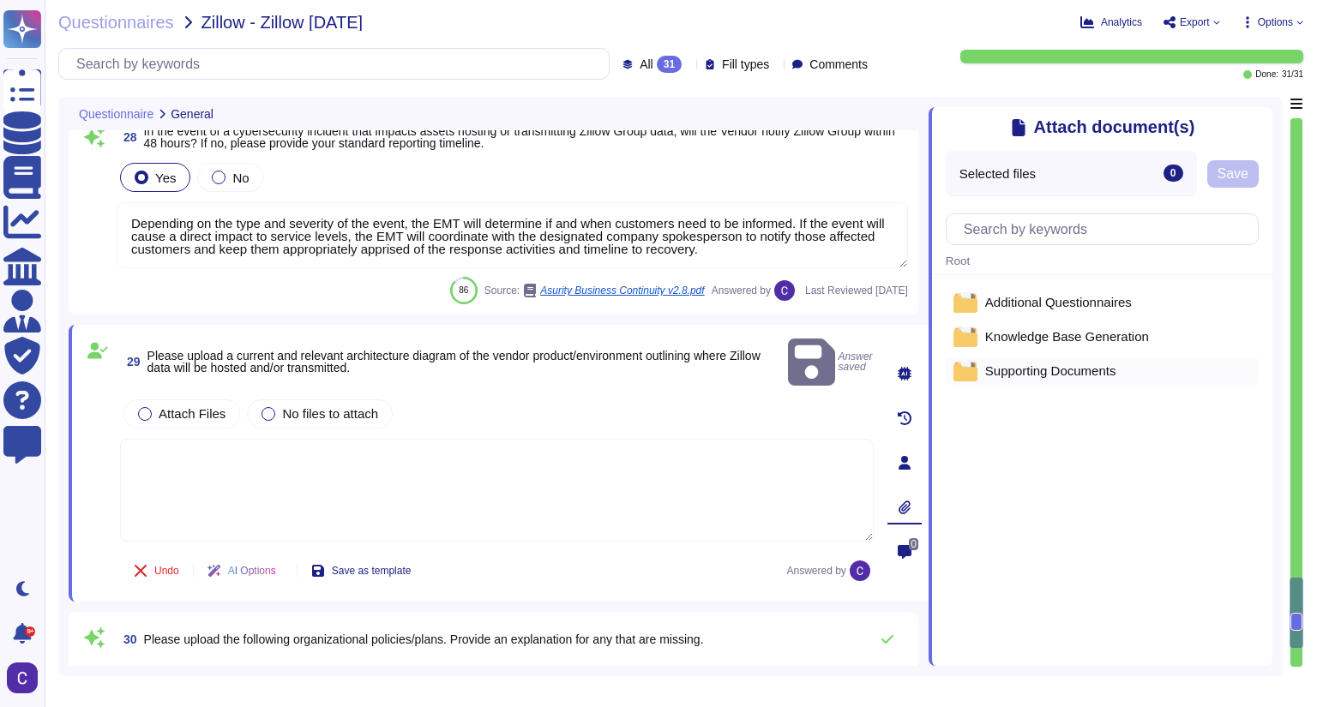
click at [991, 370] on span "Supporting Documents" at bounding box center [1050, 370] width 131 height 13
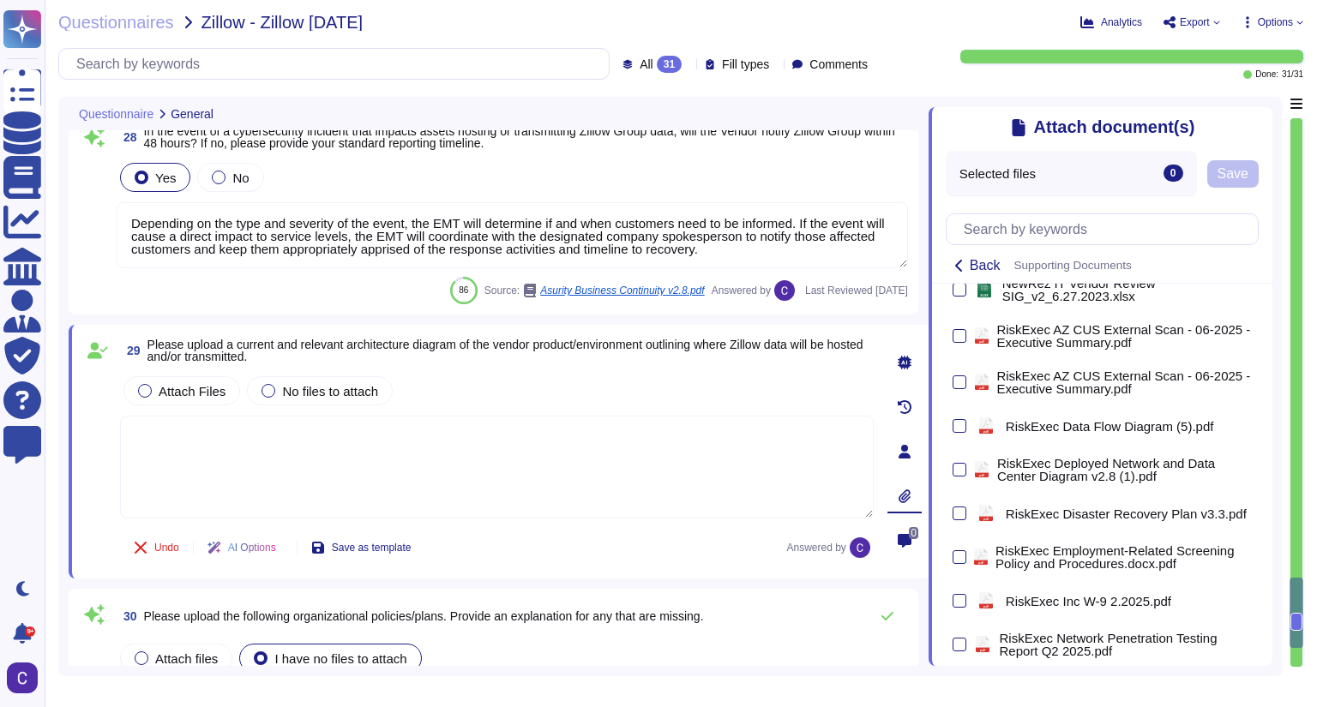
scroll to position [1577, 0]
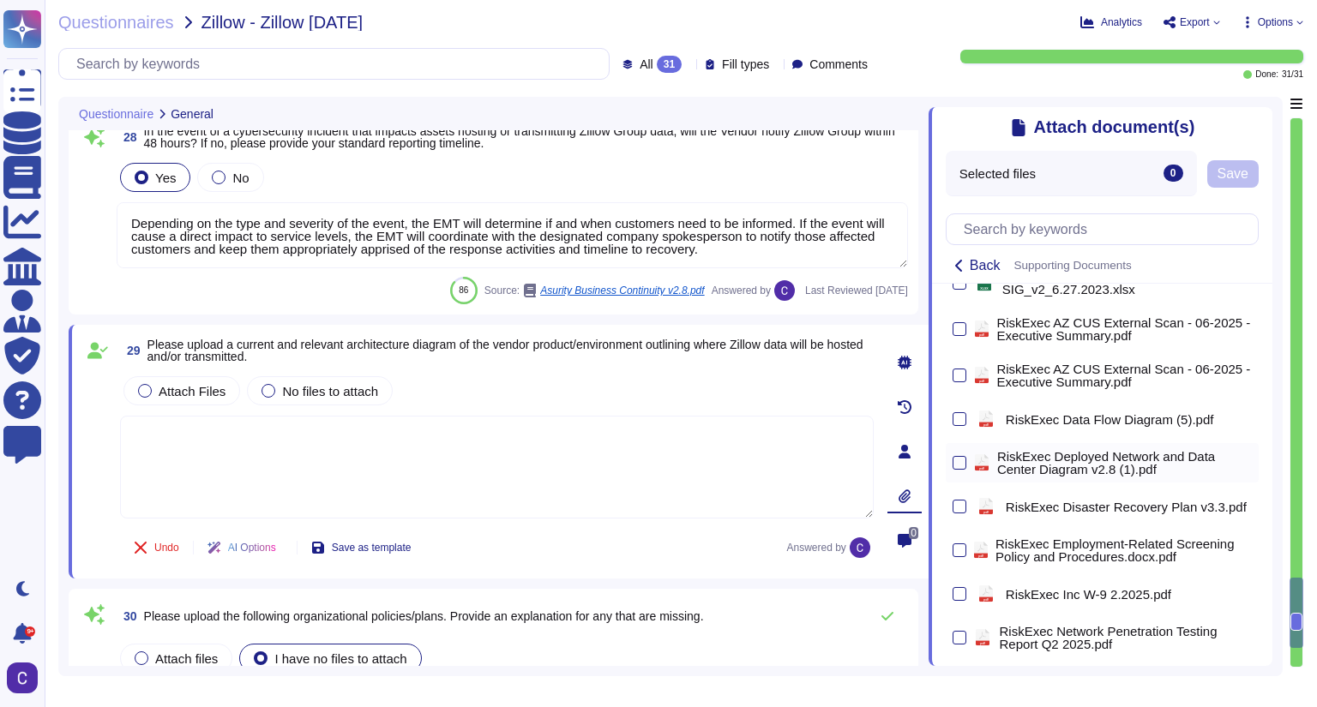
click at [967, 470] on div "pdf RiskExec Deployed Network and Data Center Diagram v2.8 (1).pdf" at bounding box center [1102, 462] width 313 height 39
click at [956, 470] on div at bounding box center [959, 463] width 14 height 14
click at [0, 0] on input "checkbox" at bounding box center [0, 0] width 0 height 0
click at [954, 418] on div at bounding box center [959, 419] width 14 height 14
click at [0, 0] on input "checkbox" at bounding box center [0, 0] width 0 height 0
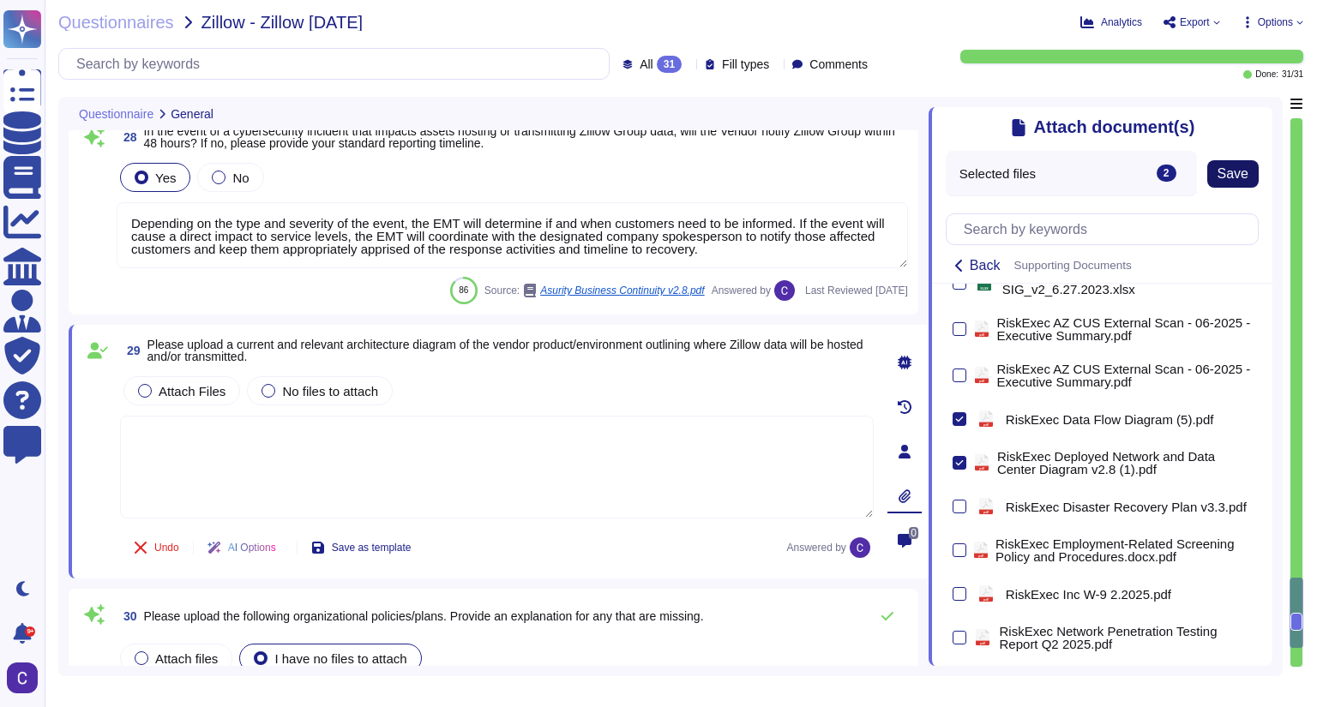
click at [1056, 167] on span "Save" at bounding box center [1232, 174] width 31 height 14
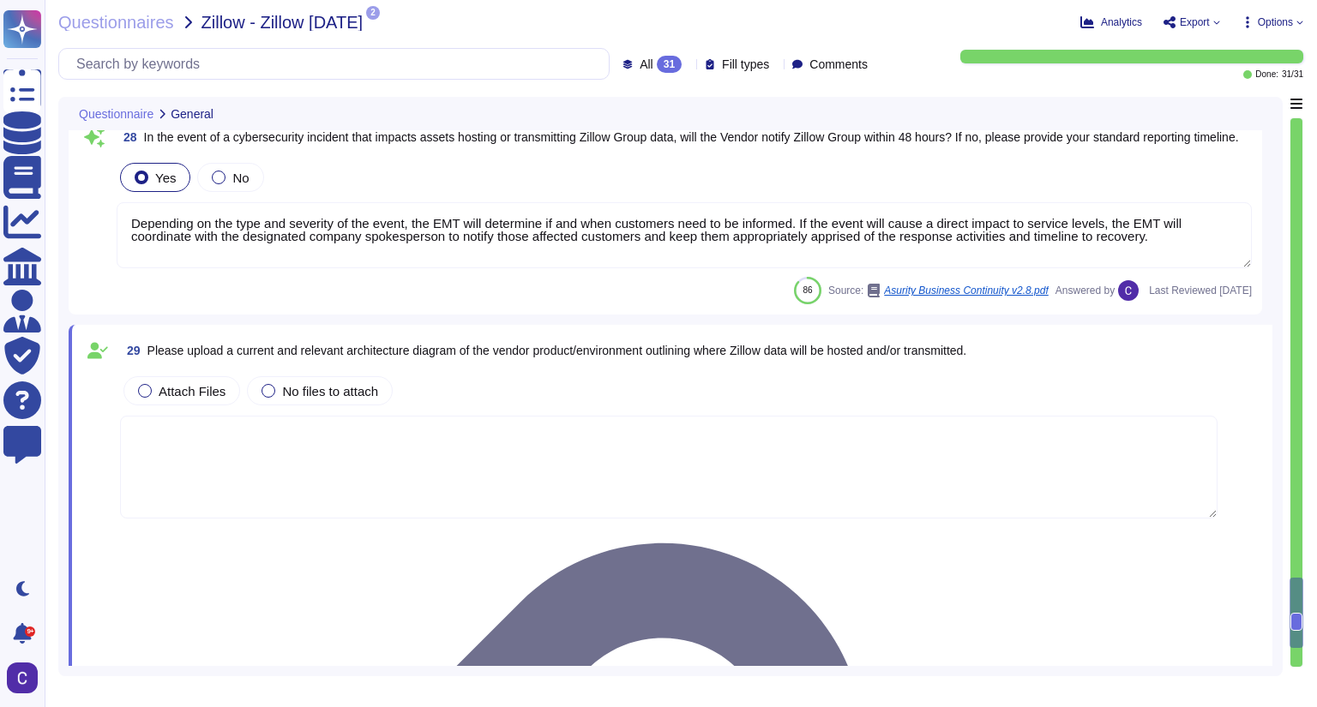
scroll to position [0, 0]
click at [195, 384] on span "Attach Files" at bounding box center [192, 391] width 67 height 15
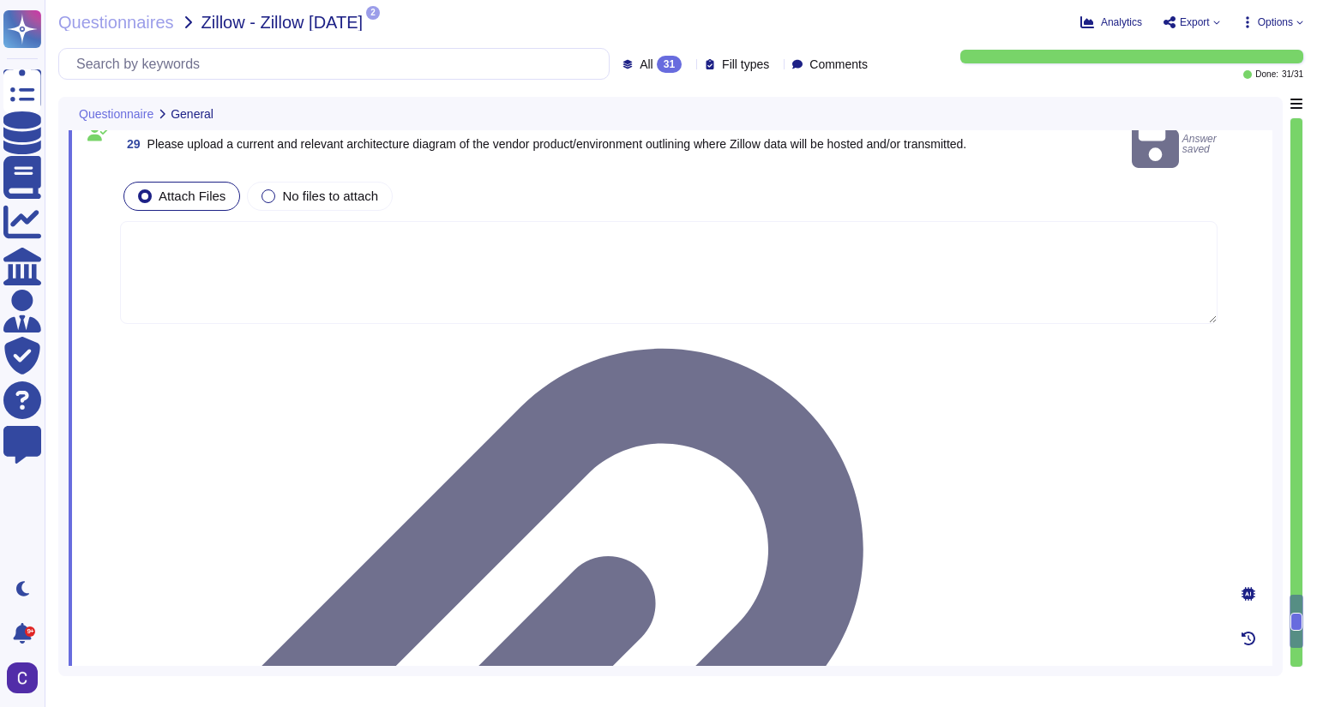
scroll to position [6459, 0]
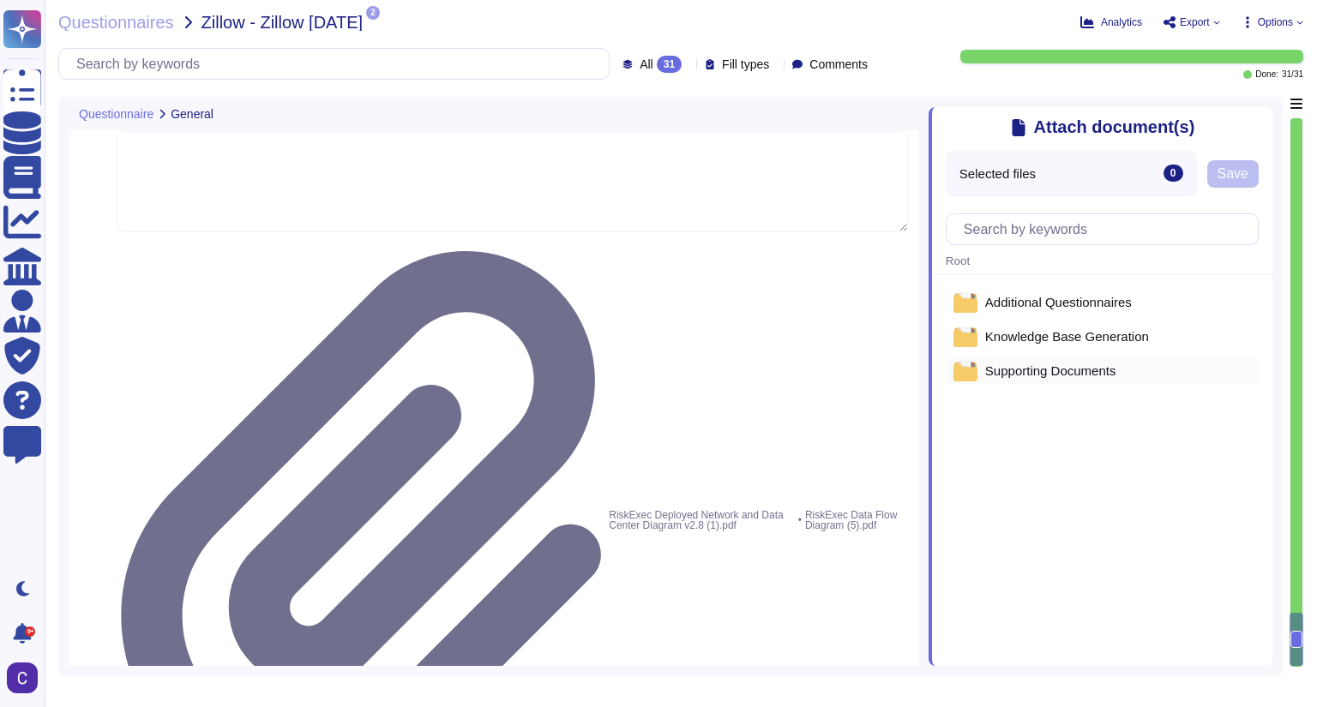
click at [1056, 377] on div "Supporting Documents" at bounding box center [1102, 370] width 313 height 27
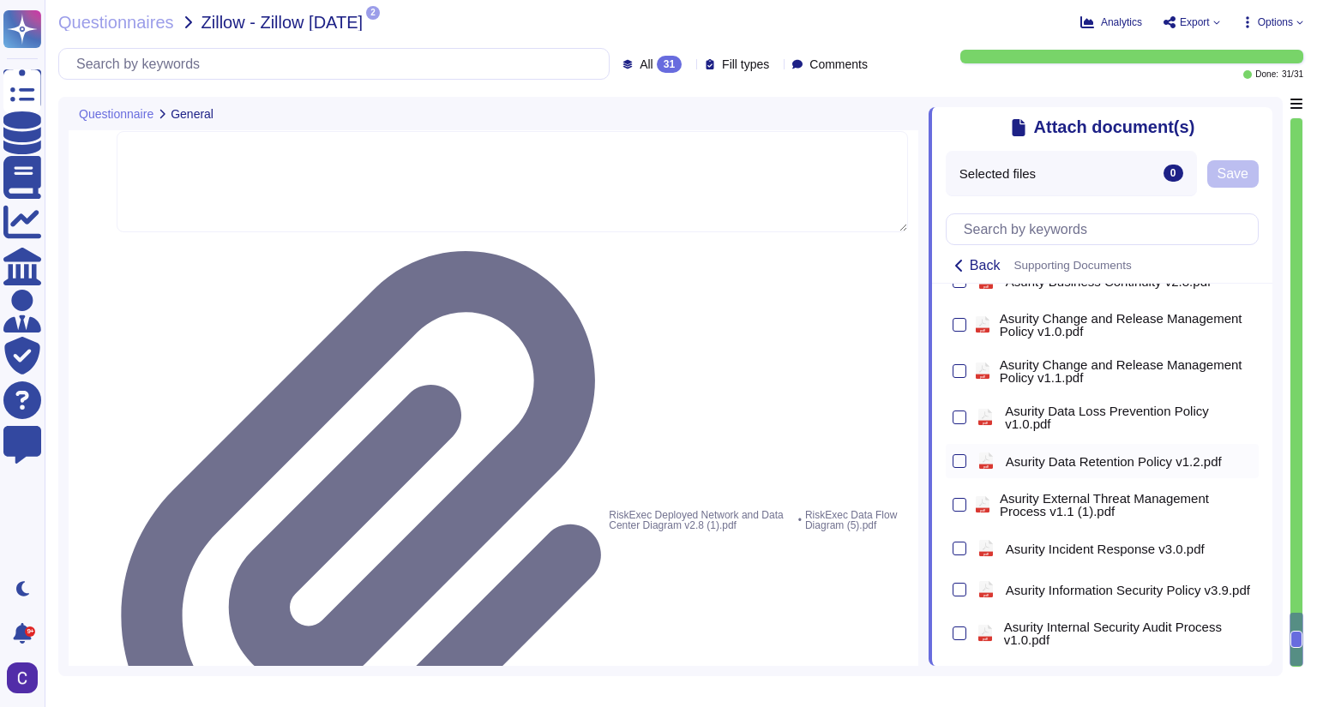
scroll to position [411, 0]
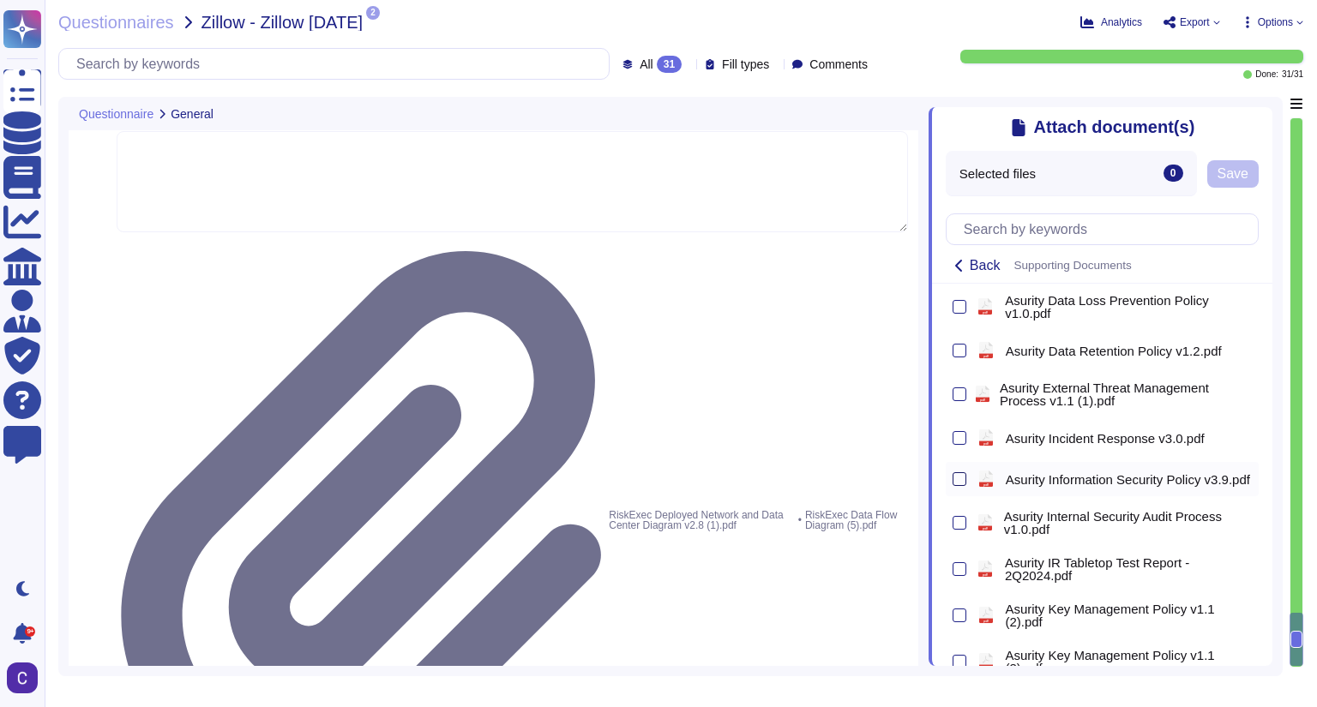
click at [965, 483] on div at bounding box center [959, 479] width 14 height 14
click at [0, 0] on input "checkbox" at bounding box center [0, 0] width 0 height 0
click at [960, 439] on div at bounding box center [959, 438] width 14 height 14
click at [0, 0] on input "checkbox" at bounding box center [0, 0] width 0 height 0
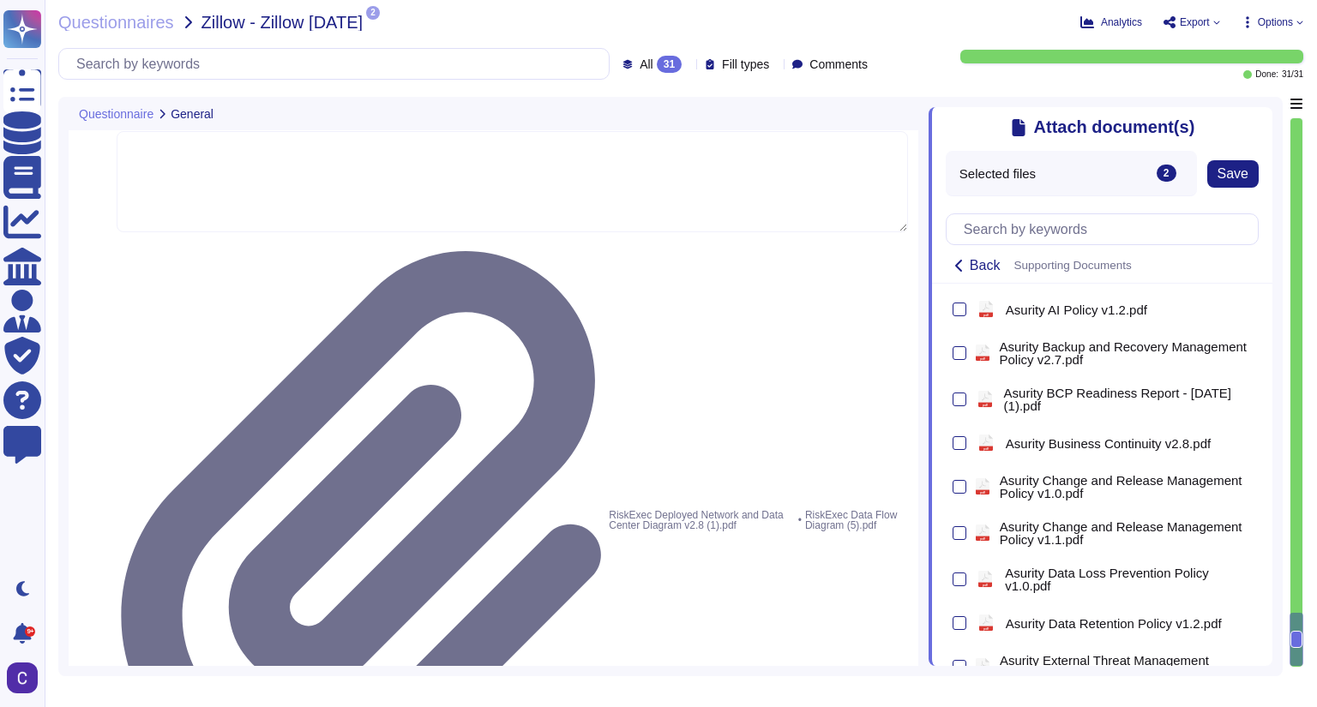
scroll to position [137, 0]
click at [961, 484] on div at bounding box center [959, 489] width 14 height 14
click at [0, 0] on input "checkbox" at bounding box center [0, 0] width 0 height 0
click at [961, 484] on div at bounding box center [959, 489] width 14 height 14
click at [0, 0] on input "checkbox" at bounding box center [0, 0] width 0 height 0
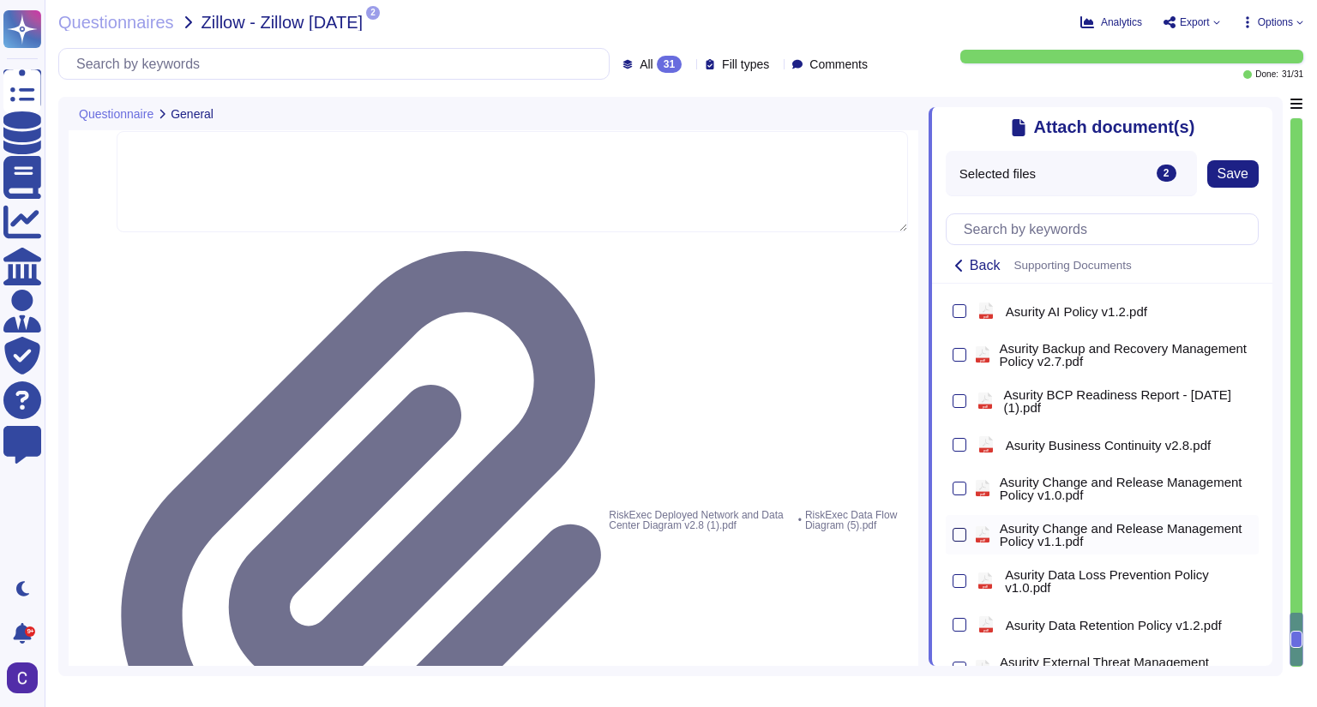
click at [958, 535] on div at bounding box center [959, 535] width 14 height 14
click at [0, 0] on input "checkbox" at bounding box center [0, 0] width 0 height 0
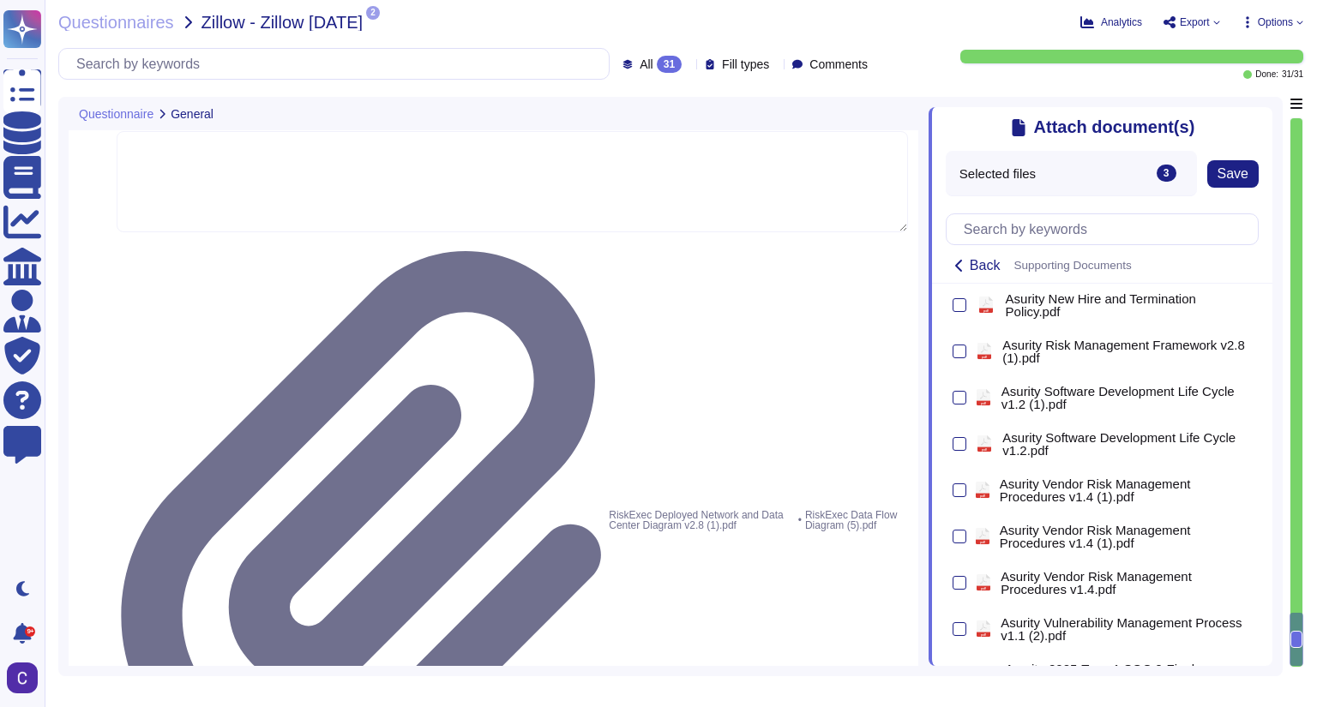
scroll to position [960, 0]
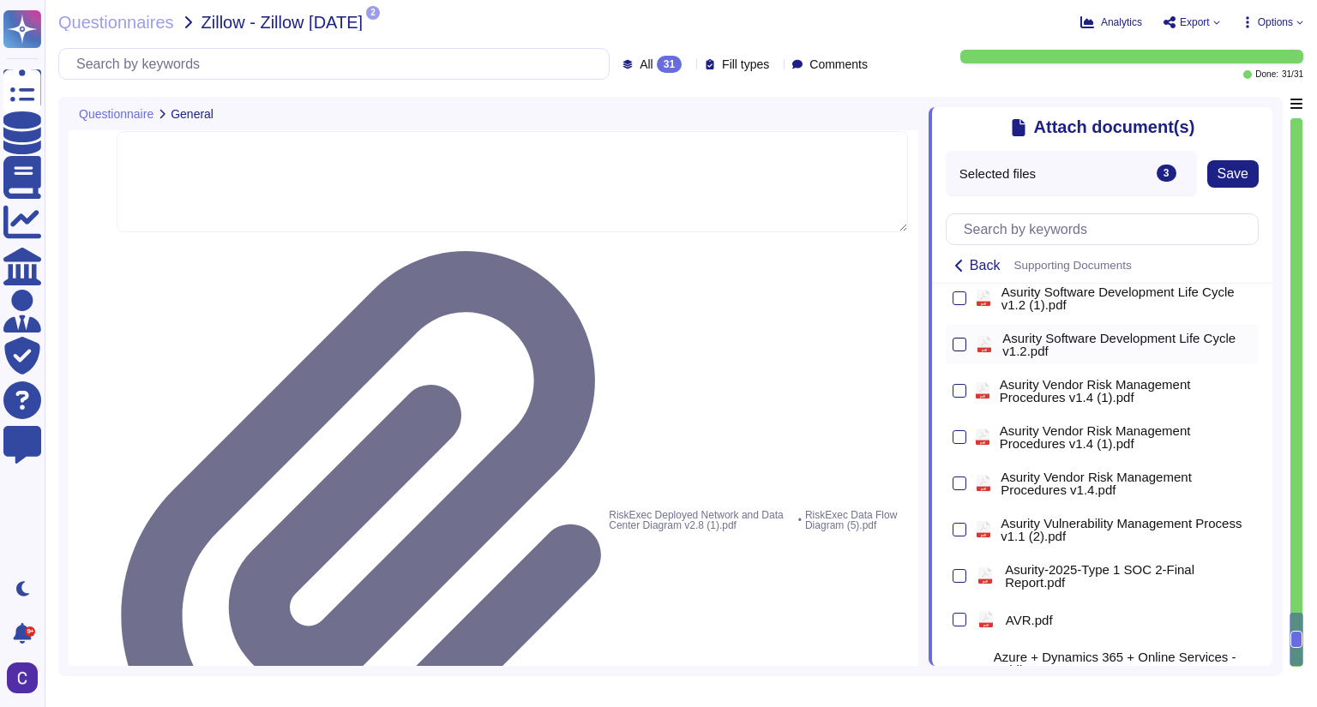
click at [964, 351] on div at bounding box center [959, 345] width 14 height 14
click at [0, 0] on input "checkbox" at bounding box center [0, 0] width 0 height 0
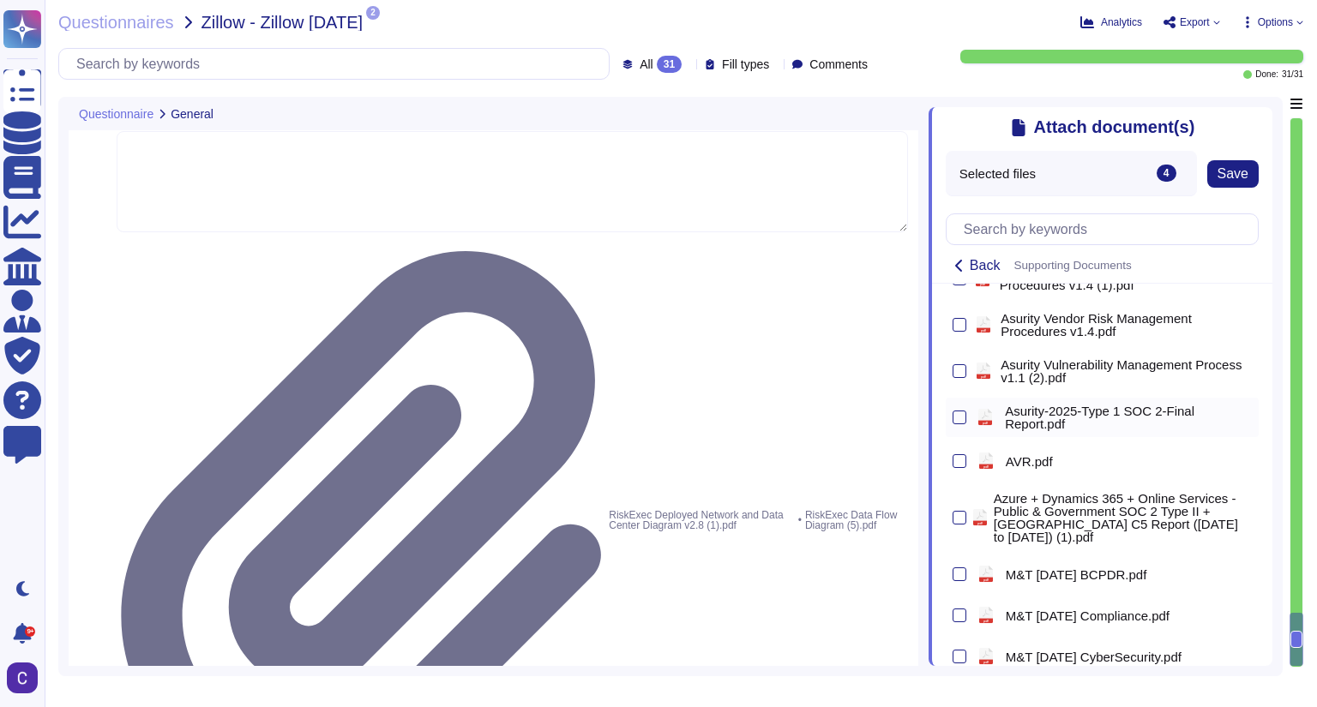
scroll to position [1097, 0]
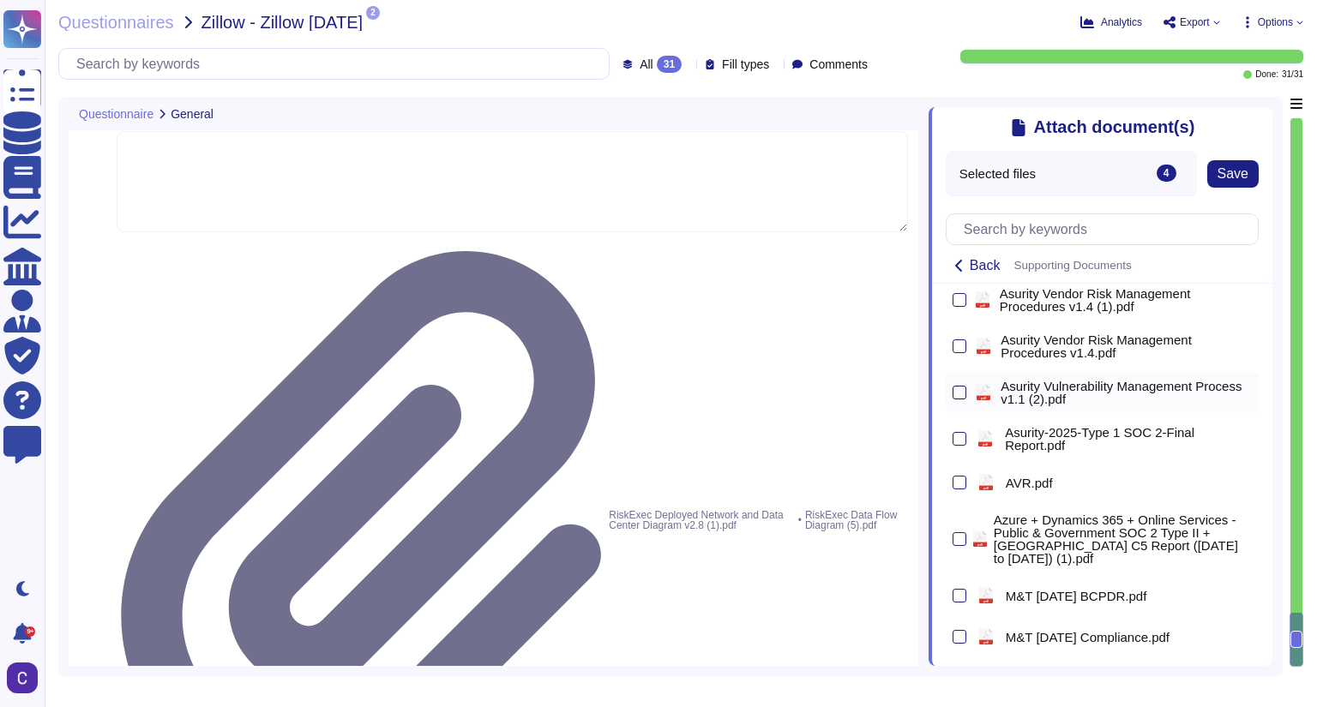
click at [961, 399] on div at bounding box center [959, 393] width 14 height 14
click at [0, 0] on input "checkbox" at bounding box center [0, 0] width 0 height 0
click at [1056, 181] on span "Save" at bounding box center [1232, 174] width 31 height 14
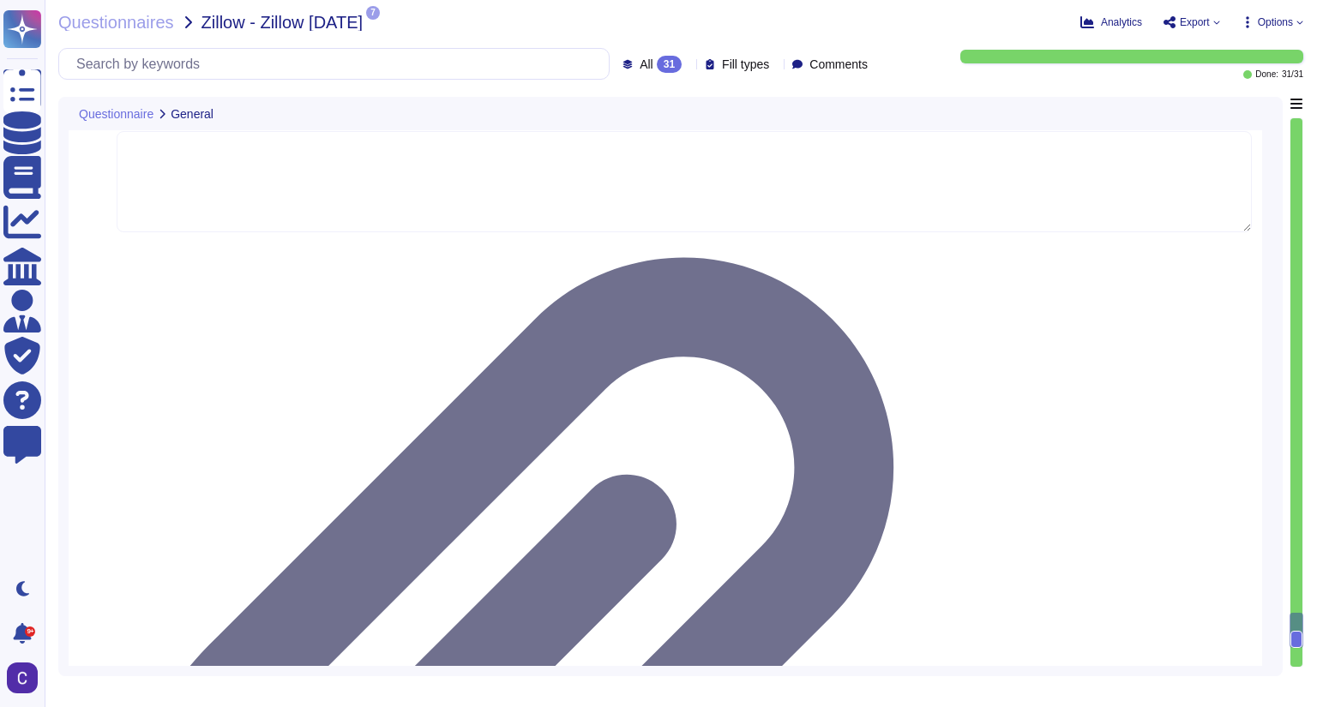
drag, startPoint x: 784, startPoint y: 415, endPoint x: 89, endPoint y: 412, distance: 694.4
drag, startPoint x: 135, startPoint y: 415, endPoint x: 1079, endPoint y: 563, distance: 956.3
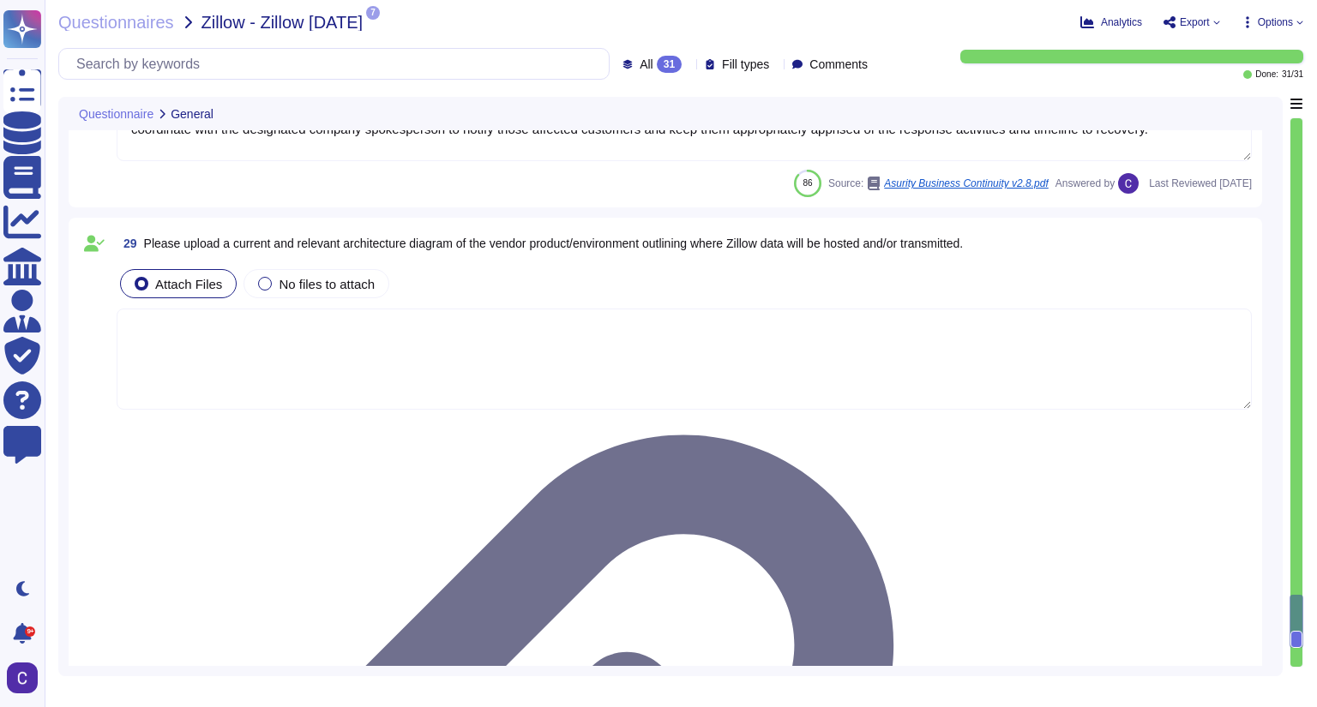
type textarea "Our anti-DDoS solution includes several mechanisms to prevent DoS/DDoS attacks:…"
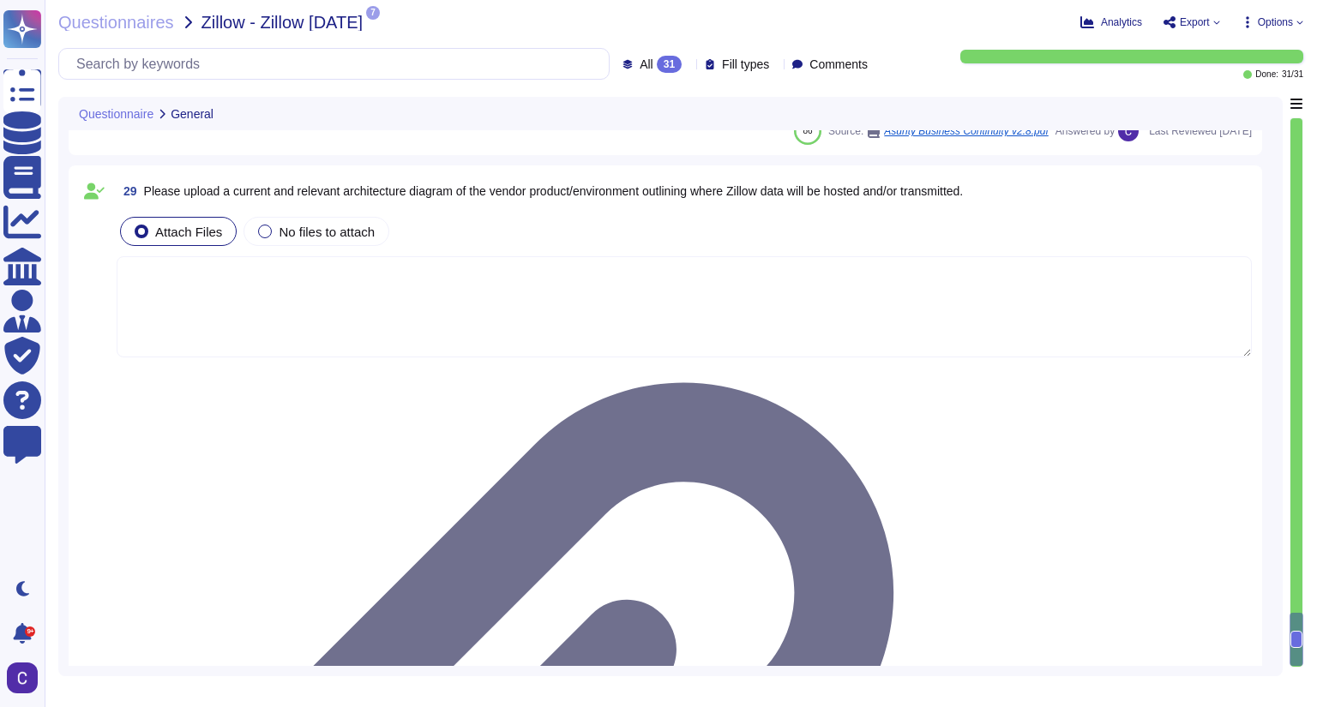
scroll to position [6349, 0]
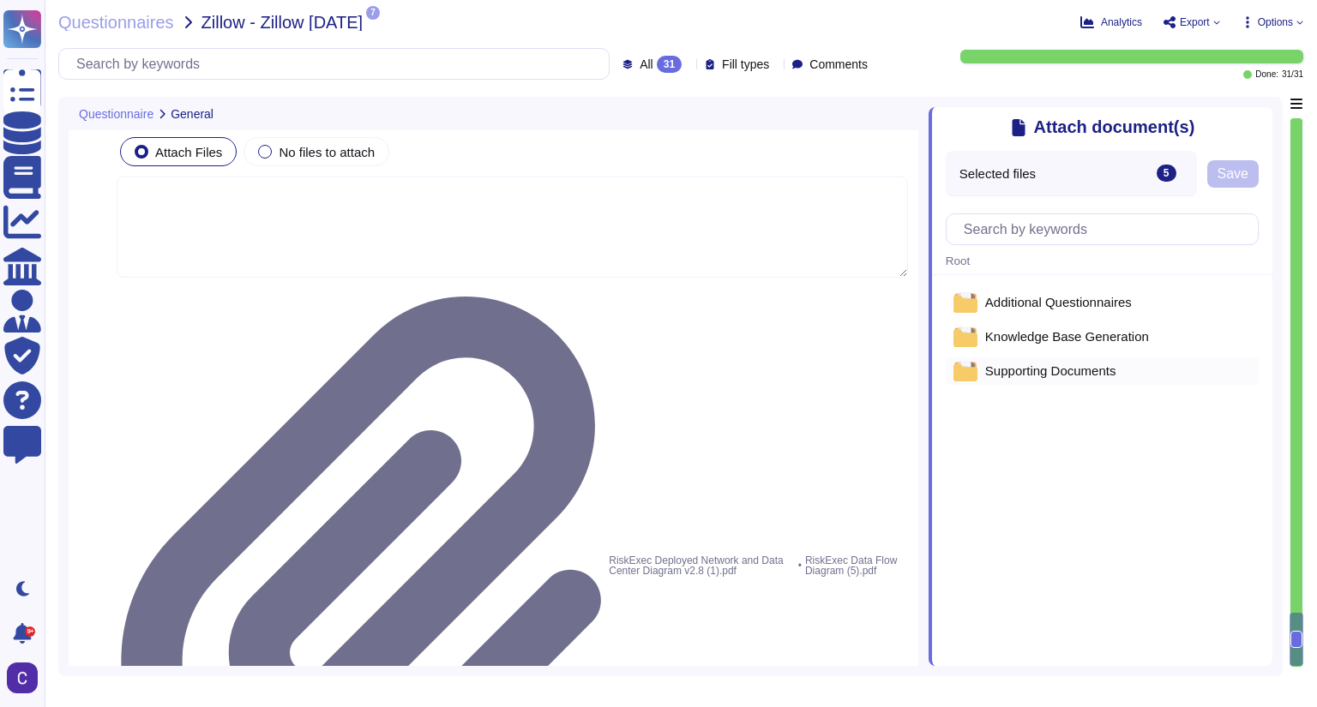
click at [1007, 371] on span "Supporting Documents" at bounding box center [1050, 370] width 131 height 13
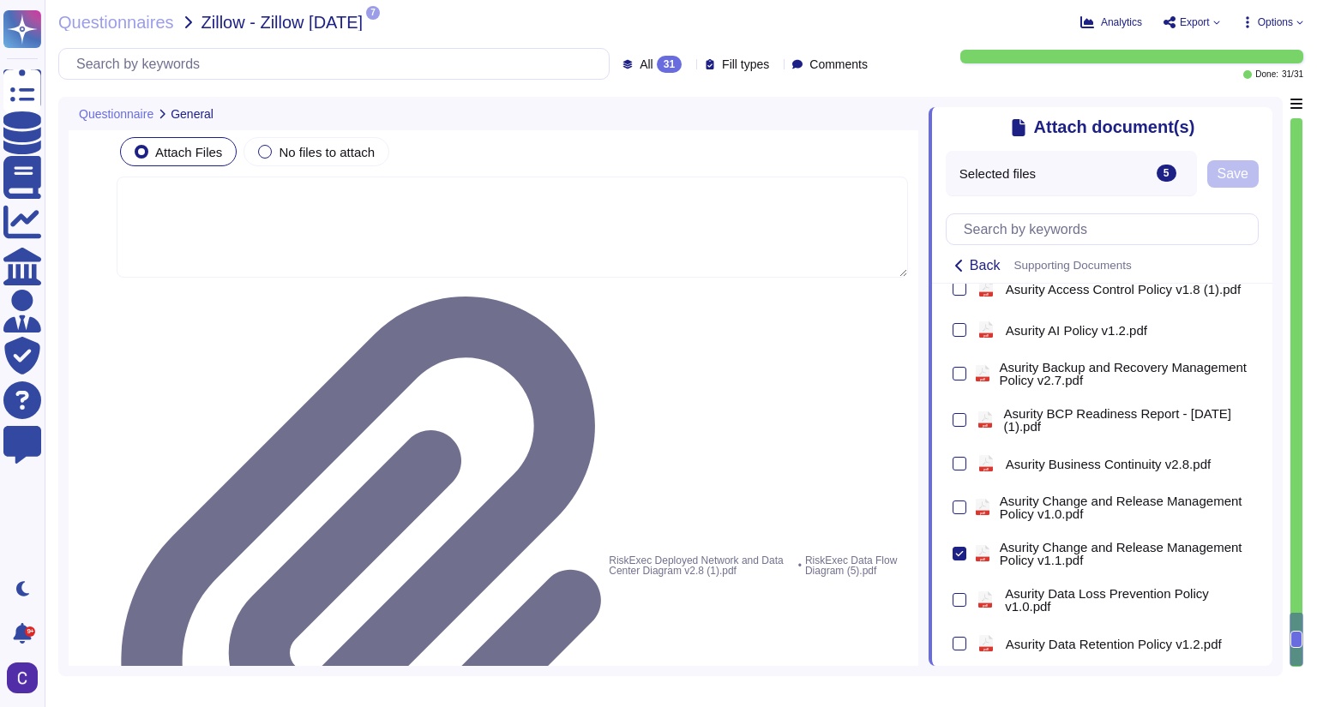
scroll to position [137, 0]
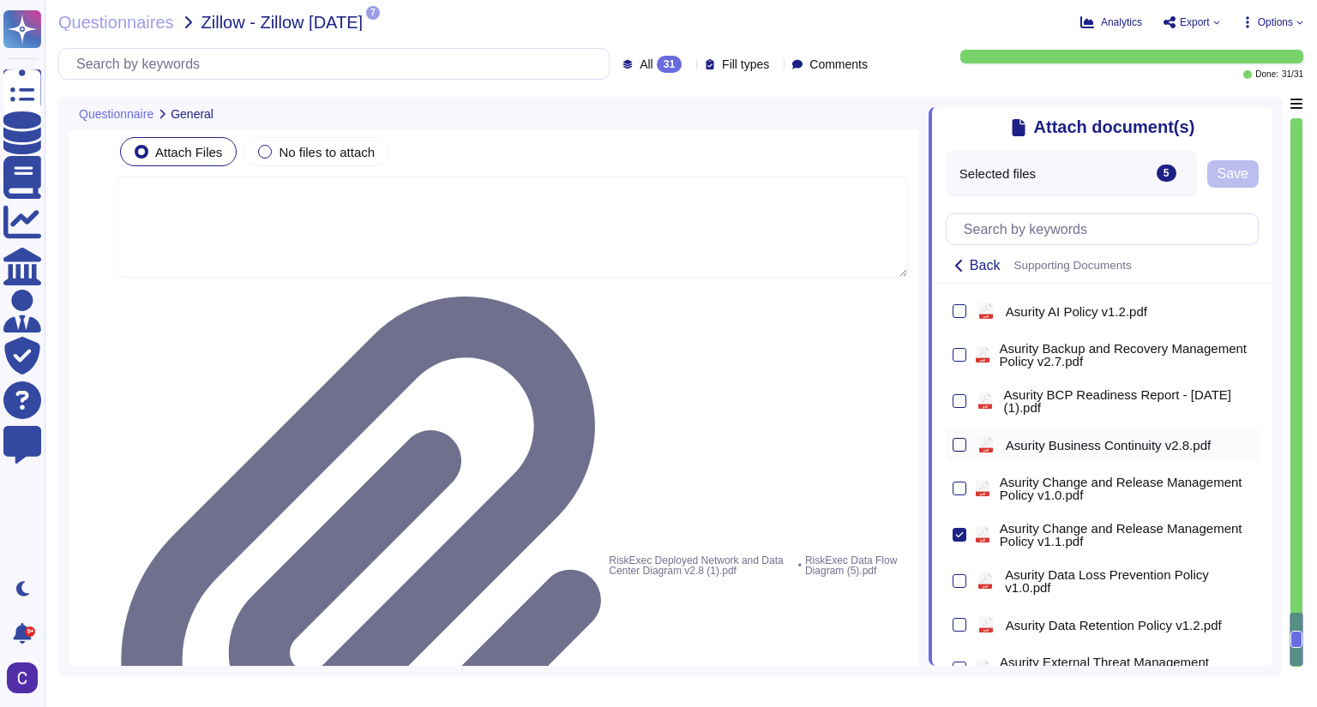
click at [957, 445] on div at bounding box center [959, 445] width 14 height 14
click at [0, 0] on input "checkbox" at bounding box center [0, 0] width 0 height 0
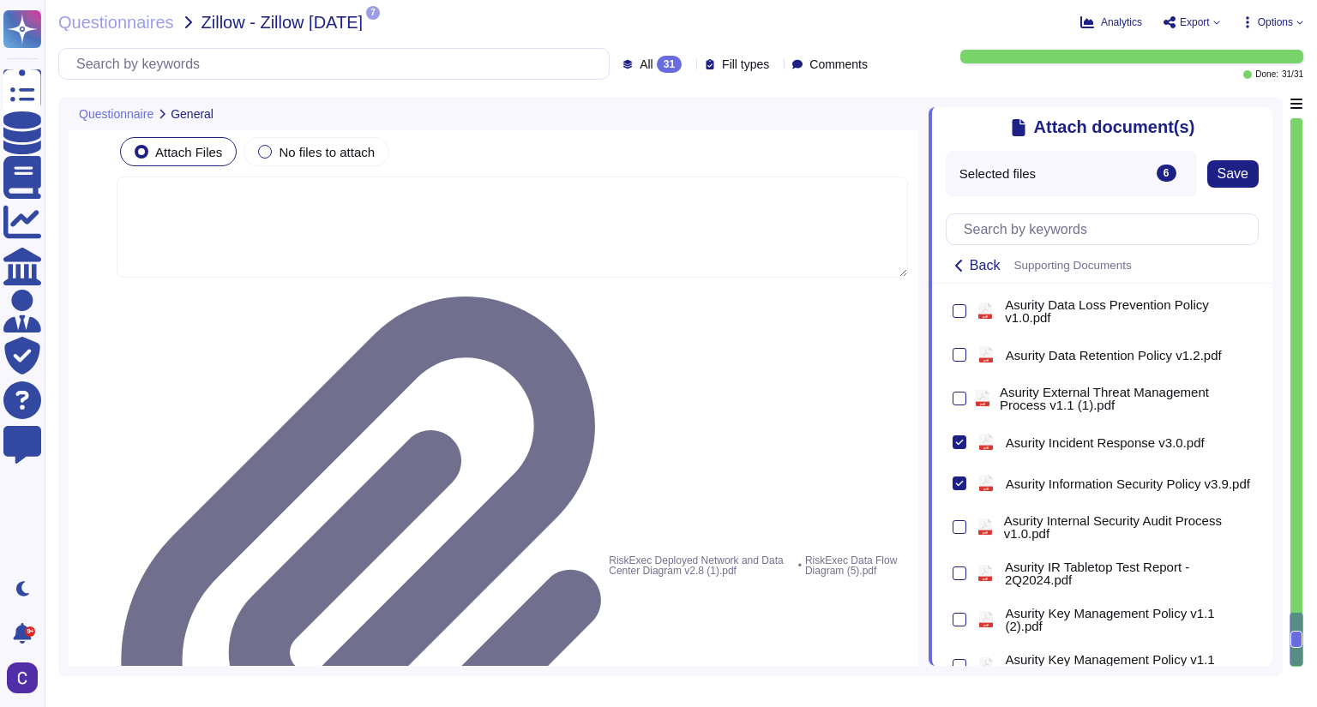
scroll to position [411, 0]
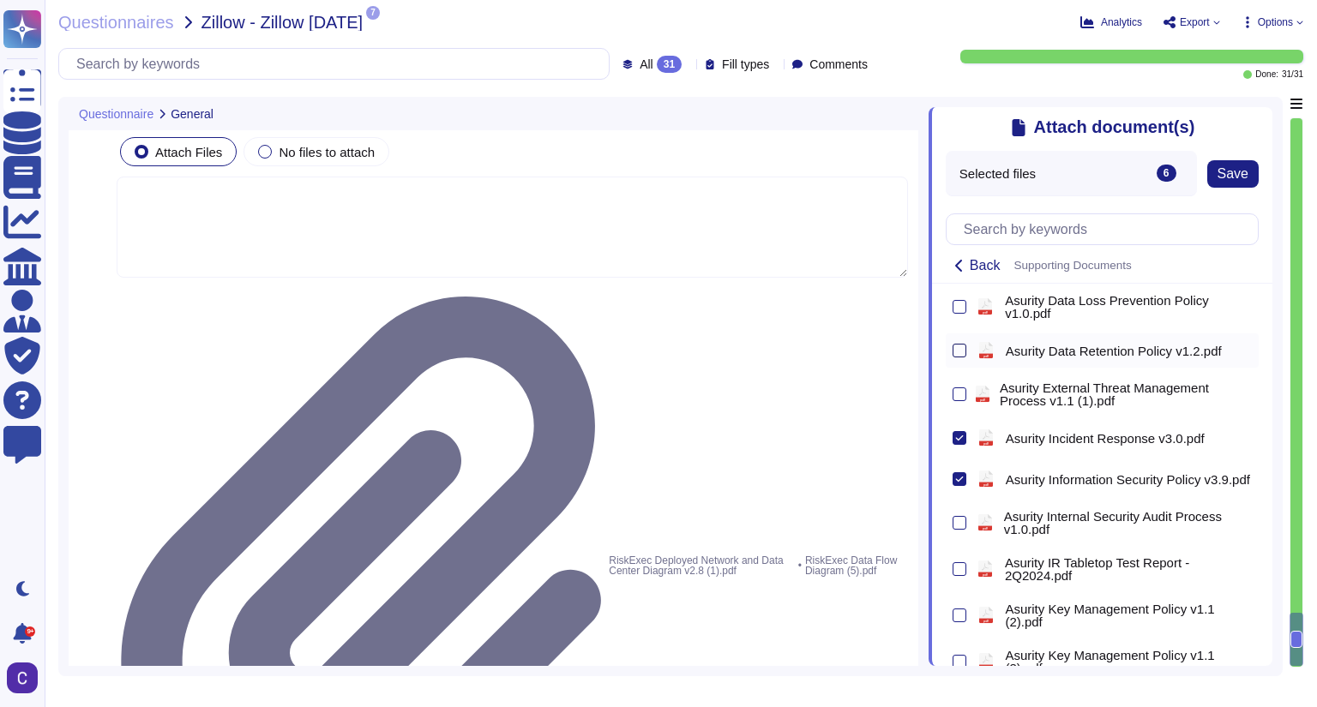
click at [960, 352] on div at bounding box center [959, 351] width 14 height 14
click at [0, 0] on input "checkbox" at bounding box center [0, 0] width 0 height 0
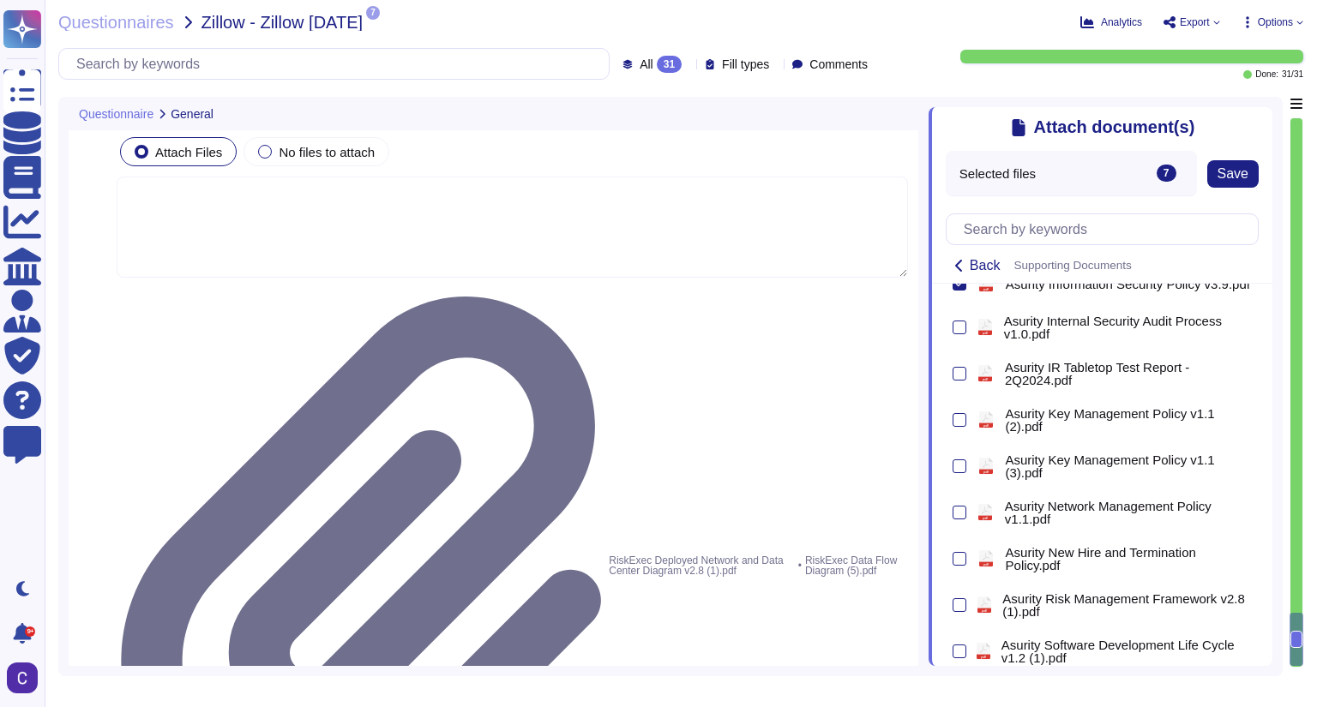
scroll to position [686, 0]
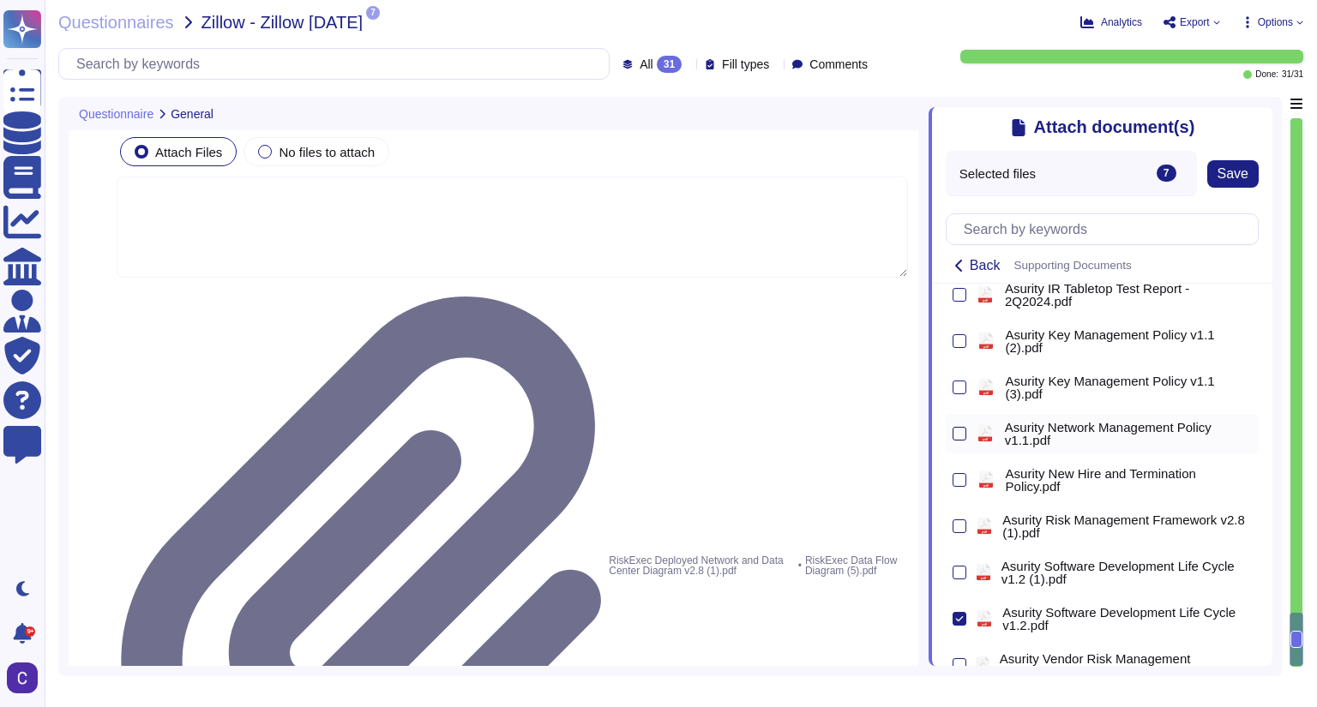
click at [959, 441] on div at bounding box center [959, 434] width 14 height 14
click at [0, 0] on input "checkbox" at bounding box center [0, 0] width 0 height 0
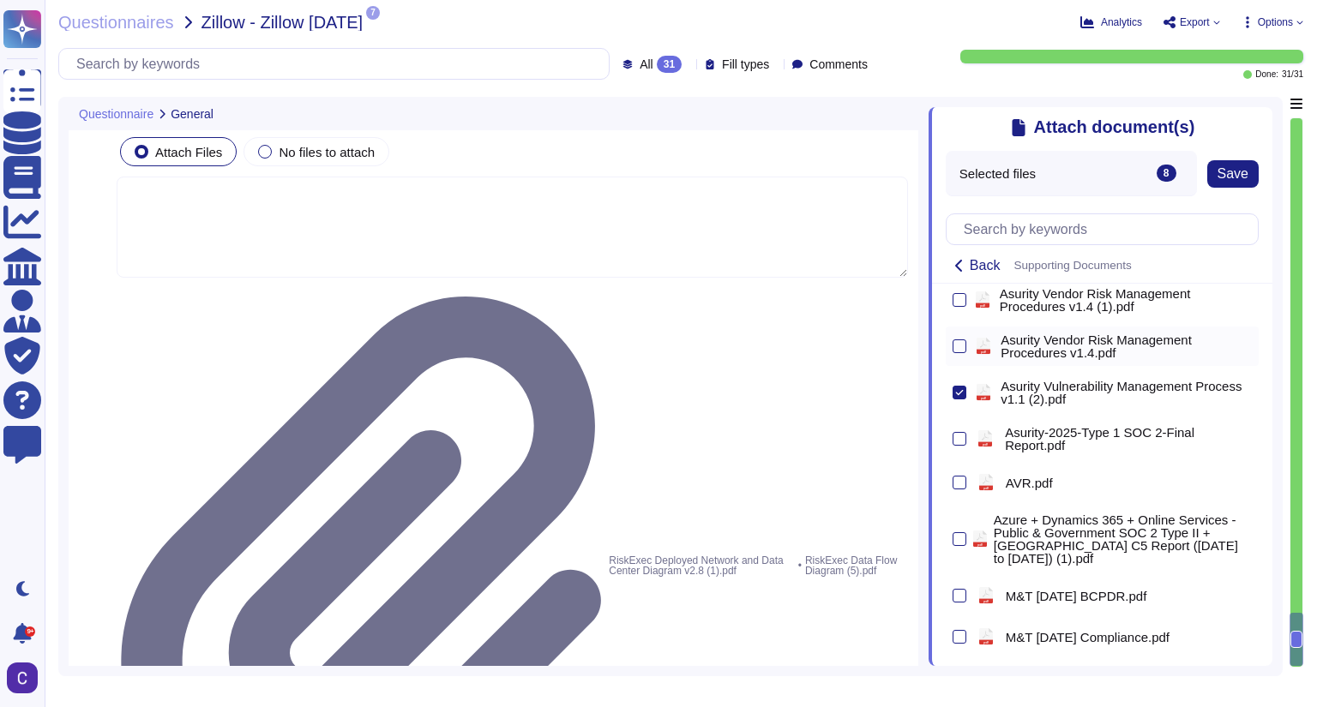
scroll to position [1029, 0]
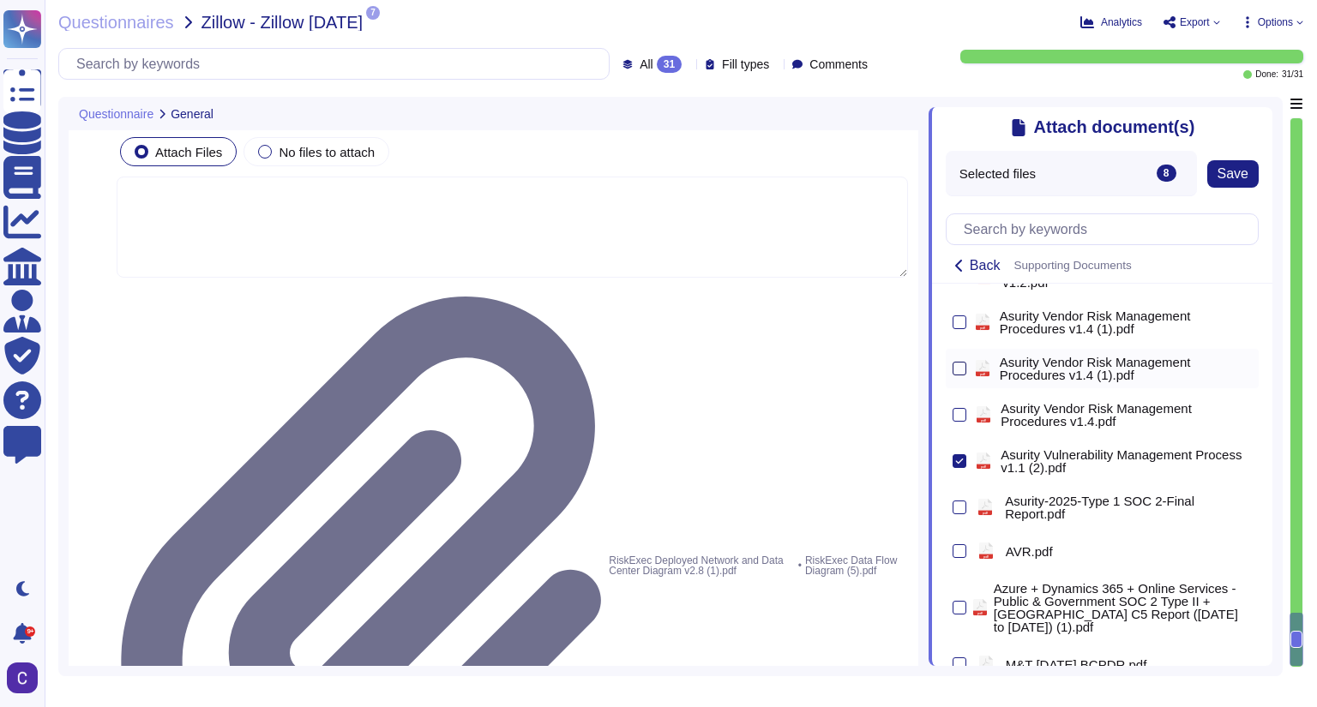
click at [959, 369] on div at bounding box center [959, 369] width 14 height 14
click at [0, 0] on input "checkbox" at bounding box center [0, 0] width 0 height 0
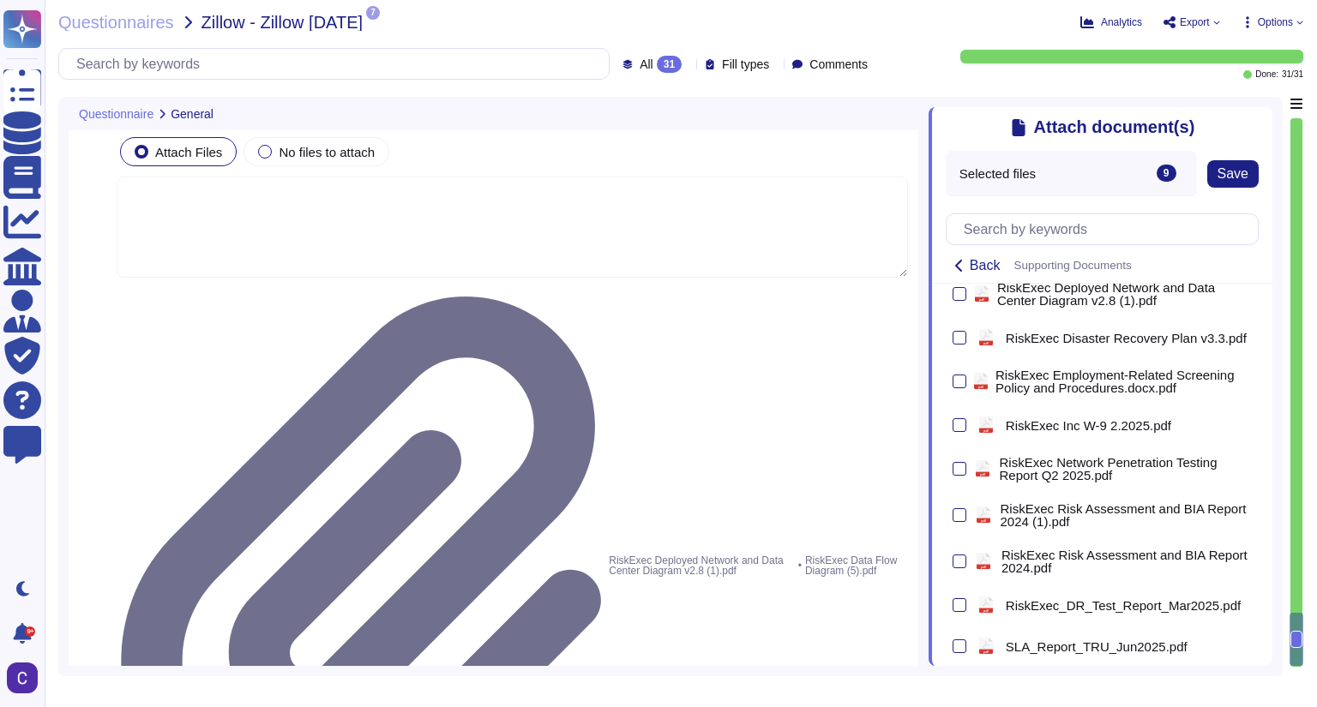
scroll to position [1764, 0]
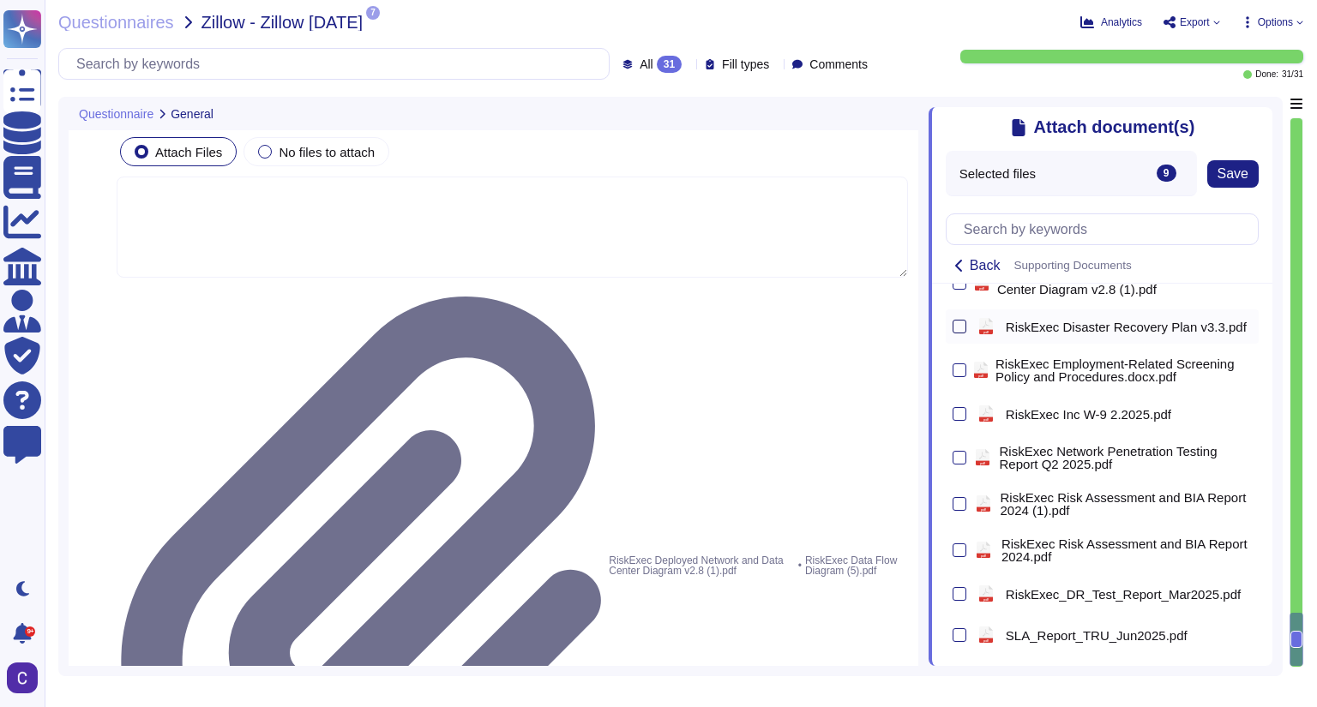
click at [961, 323] on div at bounding box center [959, 327] width 14 height 14
click at [0, 0] on input "checkbox" at bounding box center [0, 0] width 0 height 0
click at [1056, 179] on span "Save" at bounding box center [1232, 174] width 31 height 14
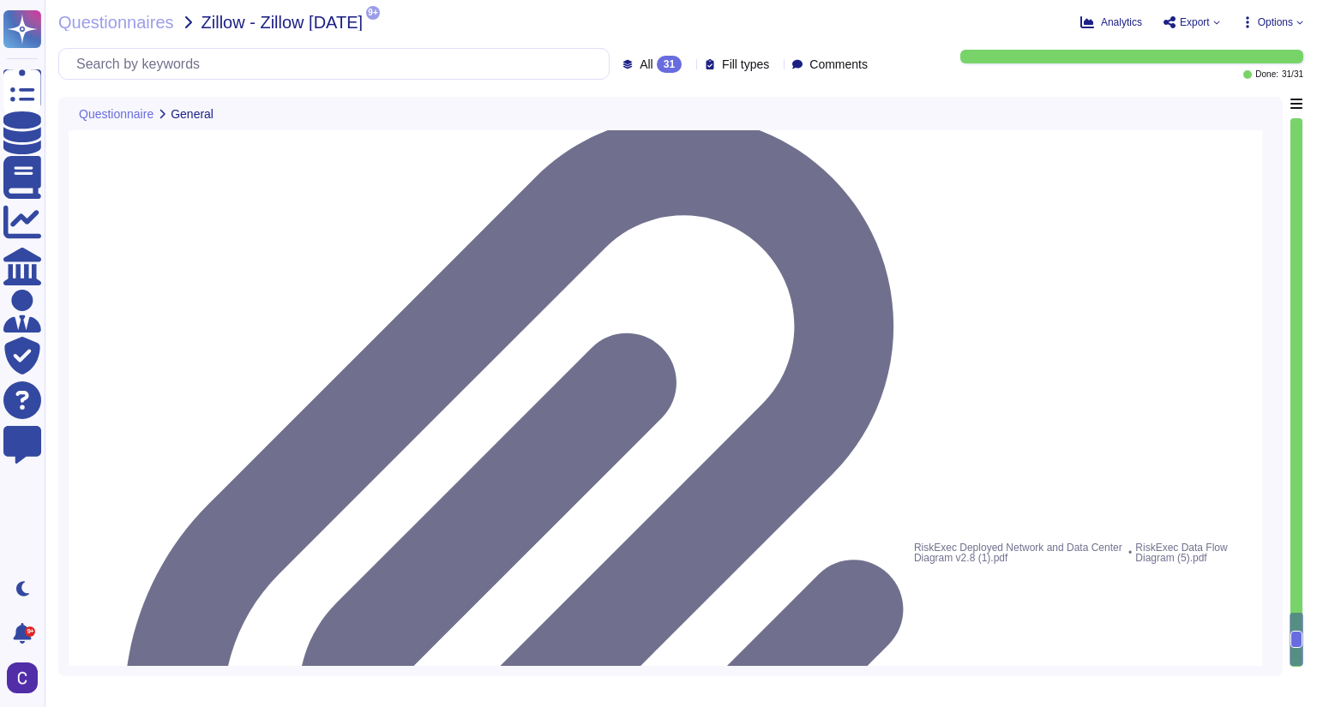
scroll to position [0, 0]
drag, startPoint x: 476, startPoint y: 612, endPoint x: -29, endPoint y: 549, distance: 508.9
click at [0, 549] on html "Questionnaires Knowledge Base Documents Analytics CAIQ / SIG Admin Trust Center…" at bounding box center [658, 353] width 1317 height 707
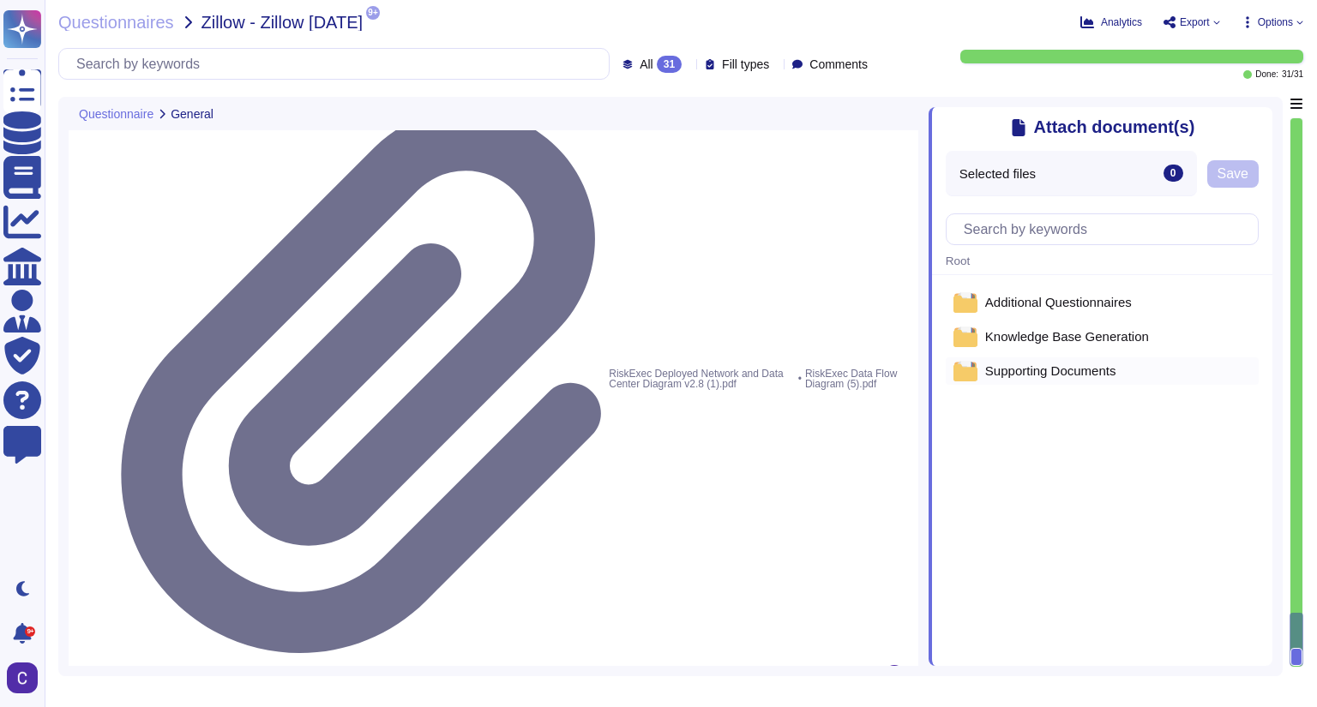
click at [1056, 383] on div "Supporting Documents" at bounding box center [1102, 370] width 313 height 27
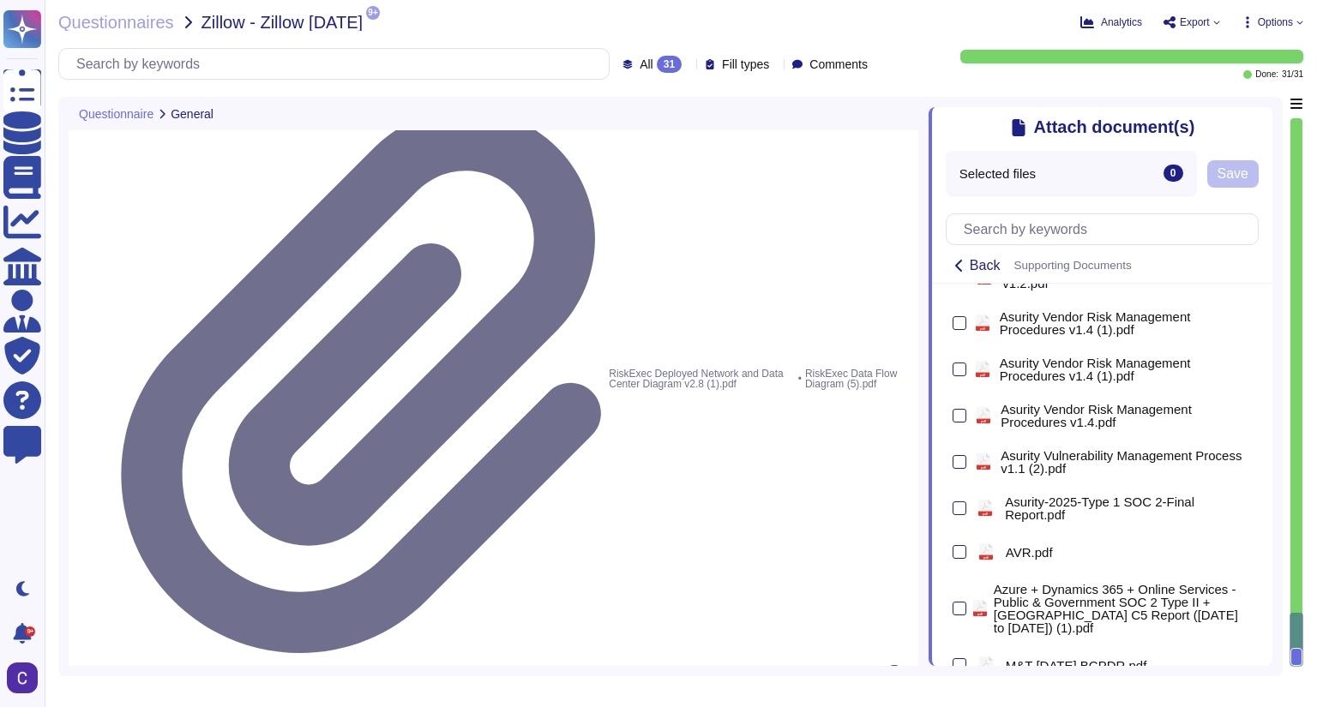
scroll to position [1029, 0]
click at [957, 510] on div at bounding box center [959, 508] width 14 height 14
click at [0, 0] on input "checkbox" at bounding box center [0, 0] width 0 height 0
click at [953, 610] on div at bounding box center [959, 608] width 14 height 14
click at [0, 0] on input "checkbox" at bounding box center [0, 0] width 0 height 0
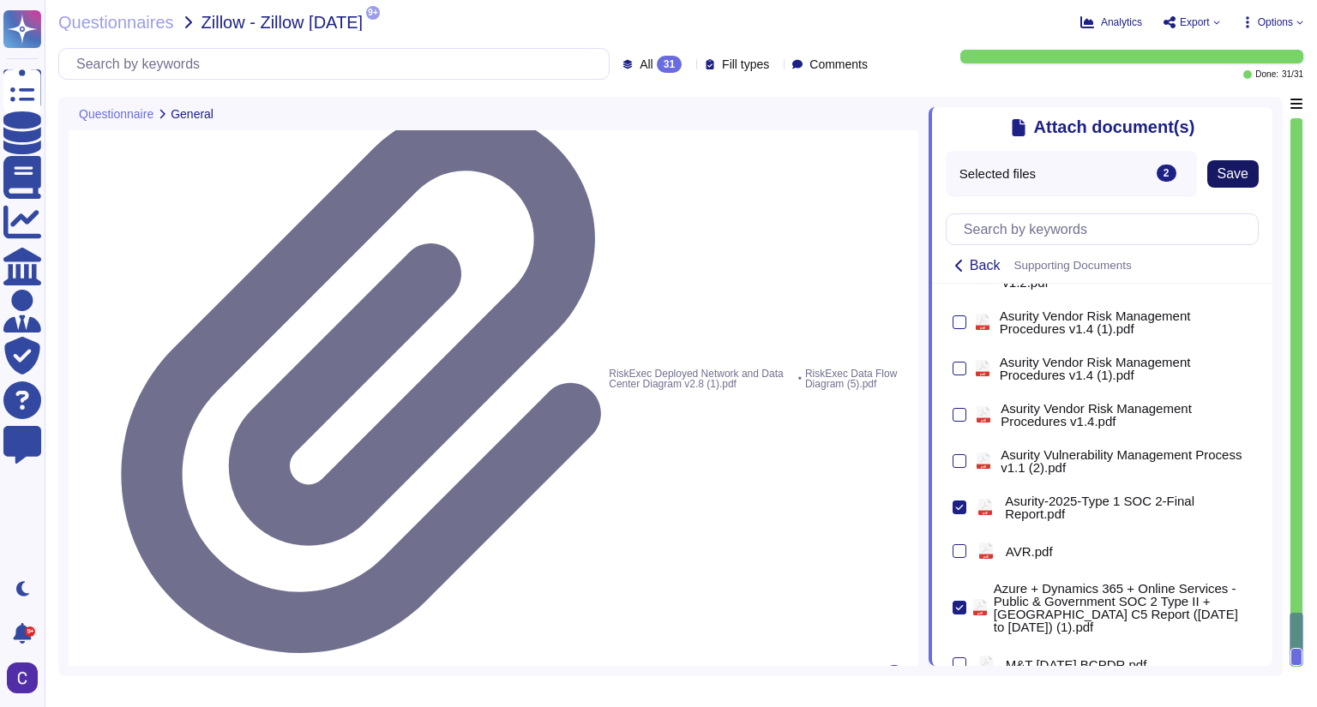
click at [1056, 181] on span "Save" at bounding box center [1232, 174] width 31 height 14
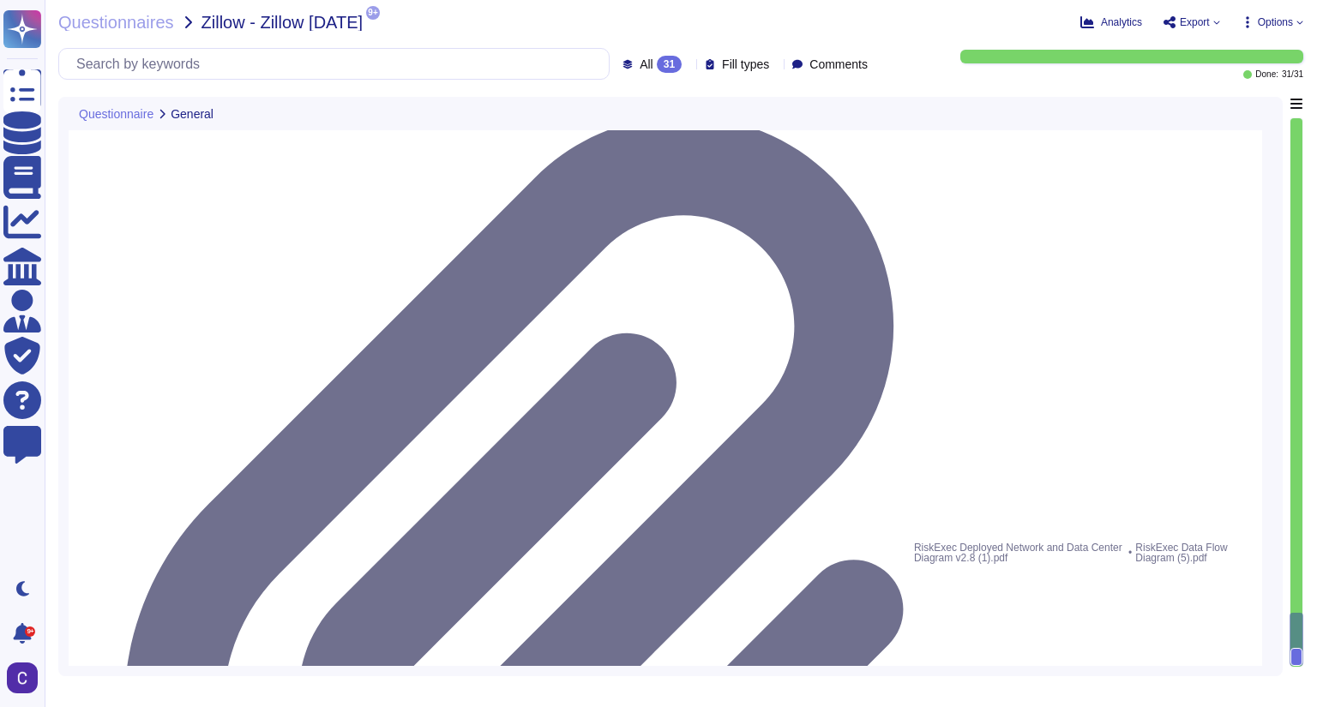
click at [1056, 25] on span "Export" at bounding box center [1190, 22] width 57 height 14
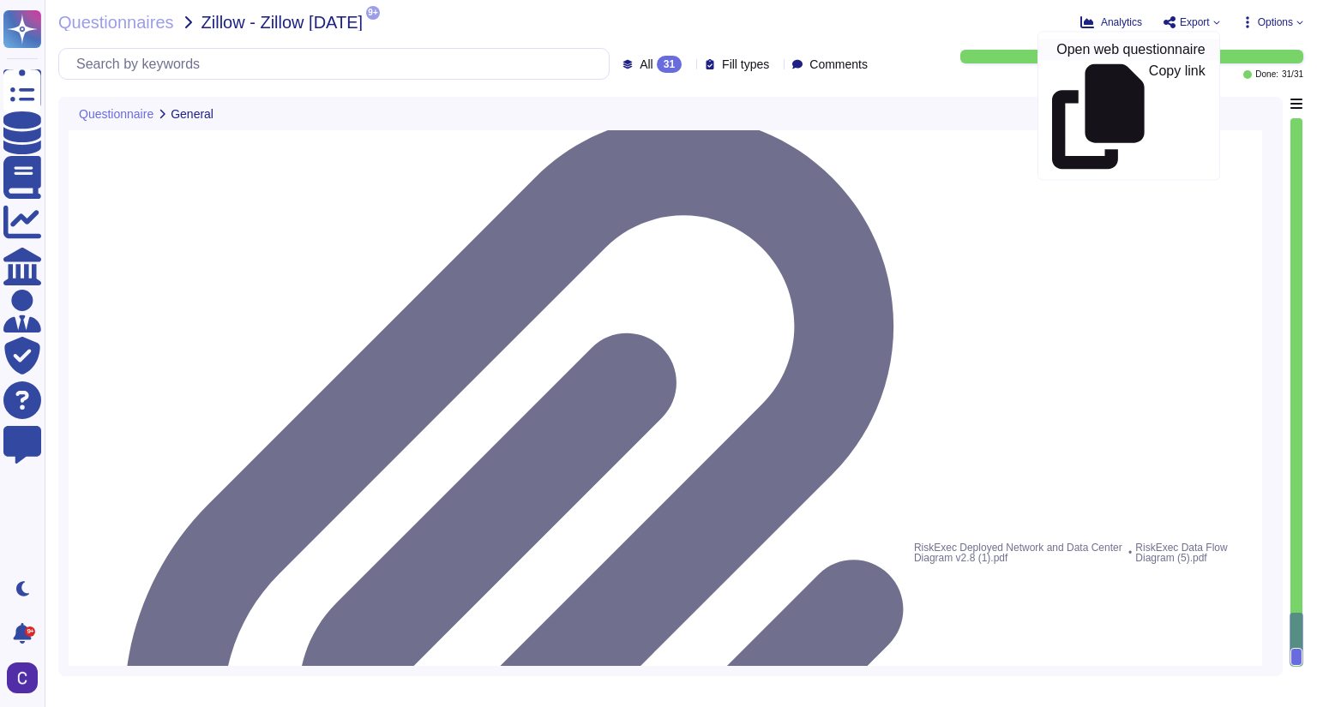
click at [1056, 51] on p "Open web questionnaire" at bounding box center [1130, 50] width 148 height 14
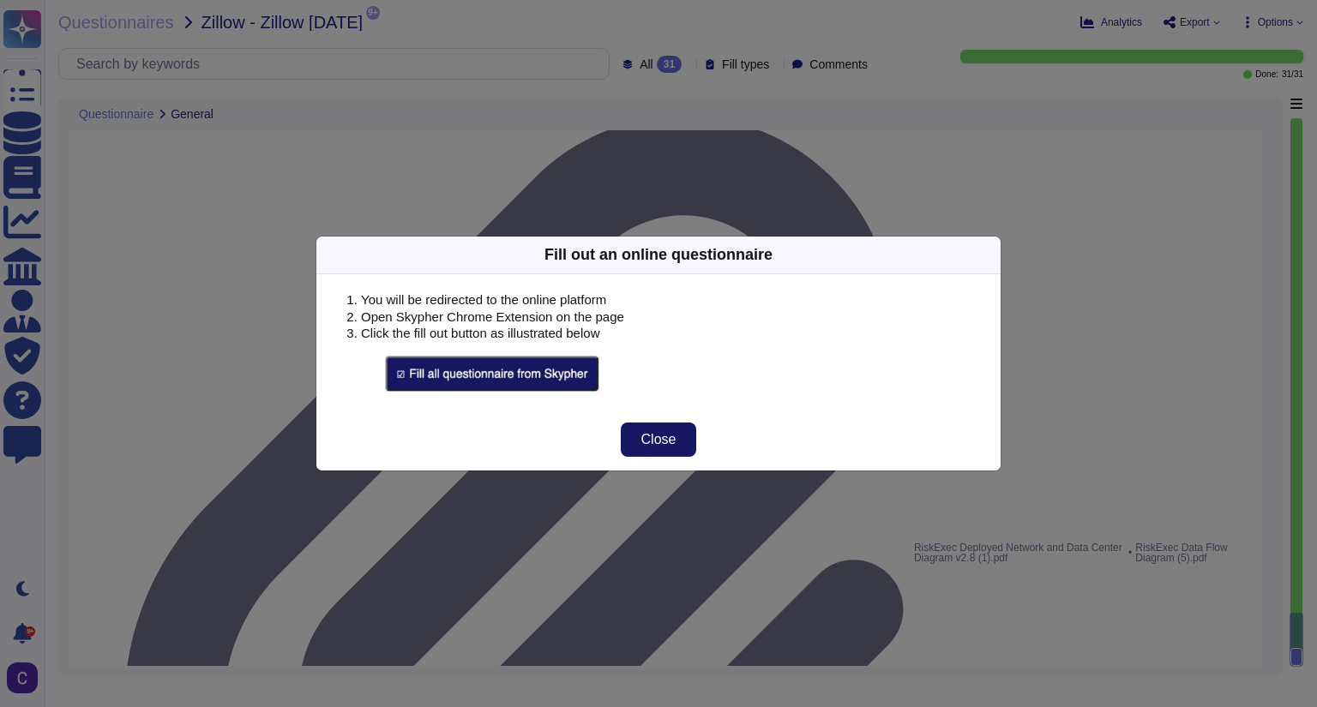
click at [652, 435] on span "Close" at bounding box center [658, 440] width 35 height 14
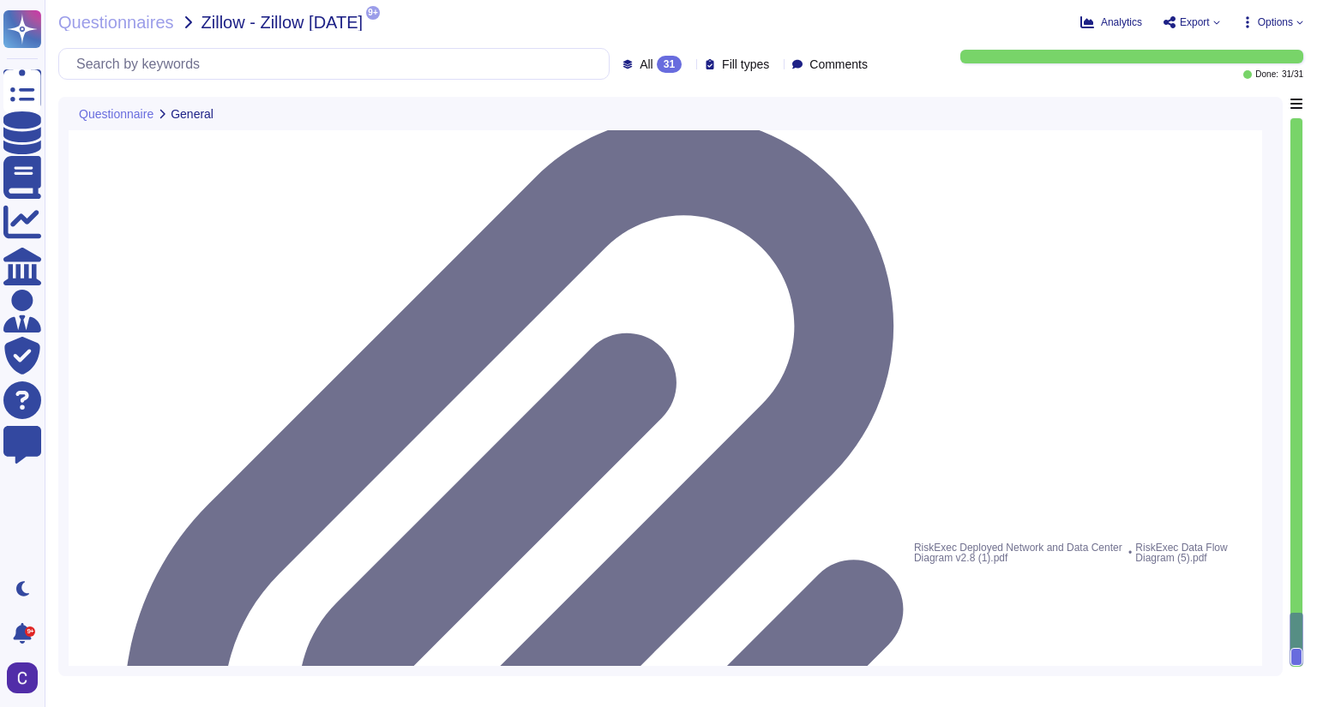
drag, startPoint x: 1290, startPoint y: 641, endPoint x: 1299, endPoint y: 569, distance: 72.5
click at [1056, 569] on div at bounding box center [1296, 392] width 14 height 550
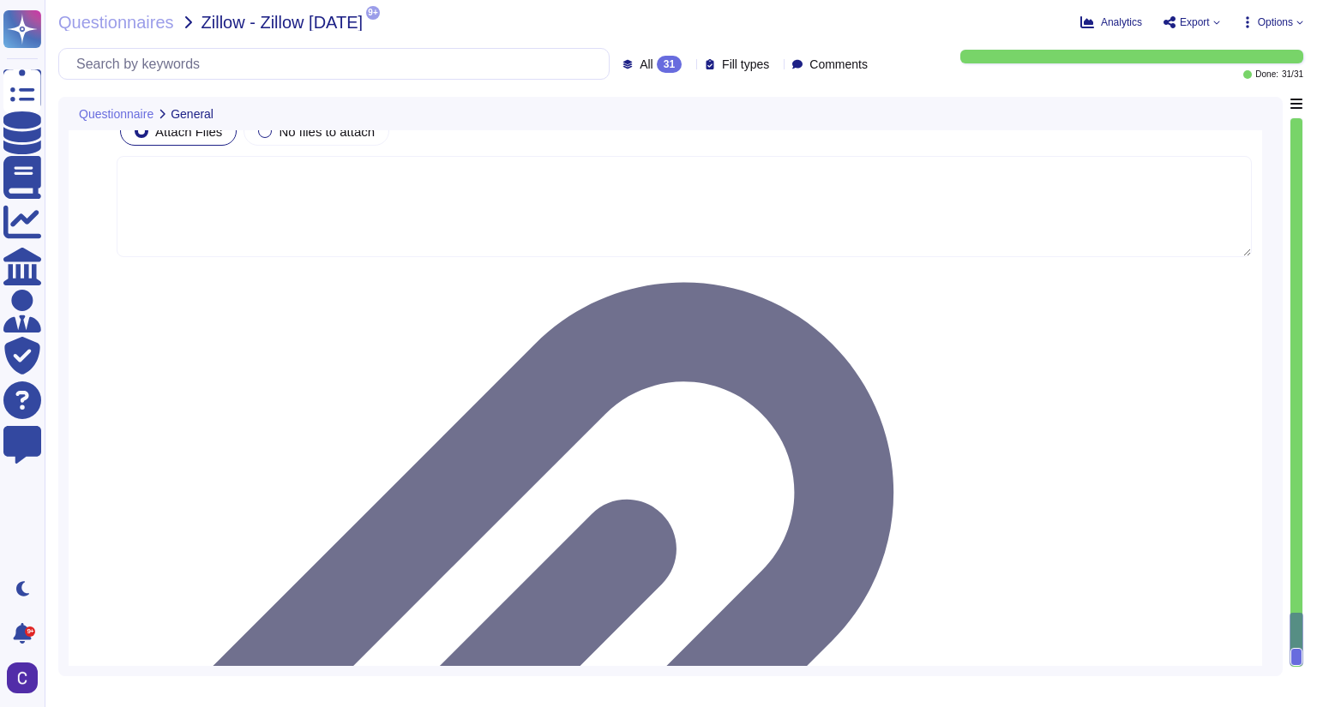
type textarea "Our anti-DDoS solution includes several mechanisms to prevent DoS/DDoS attacks:…"
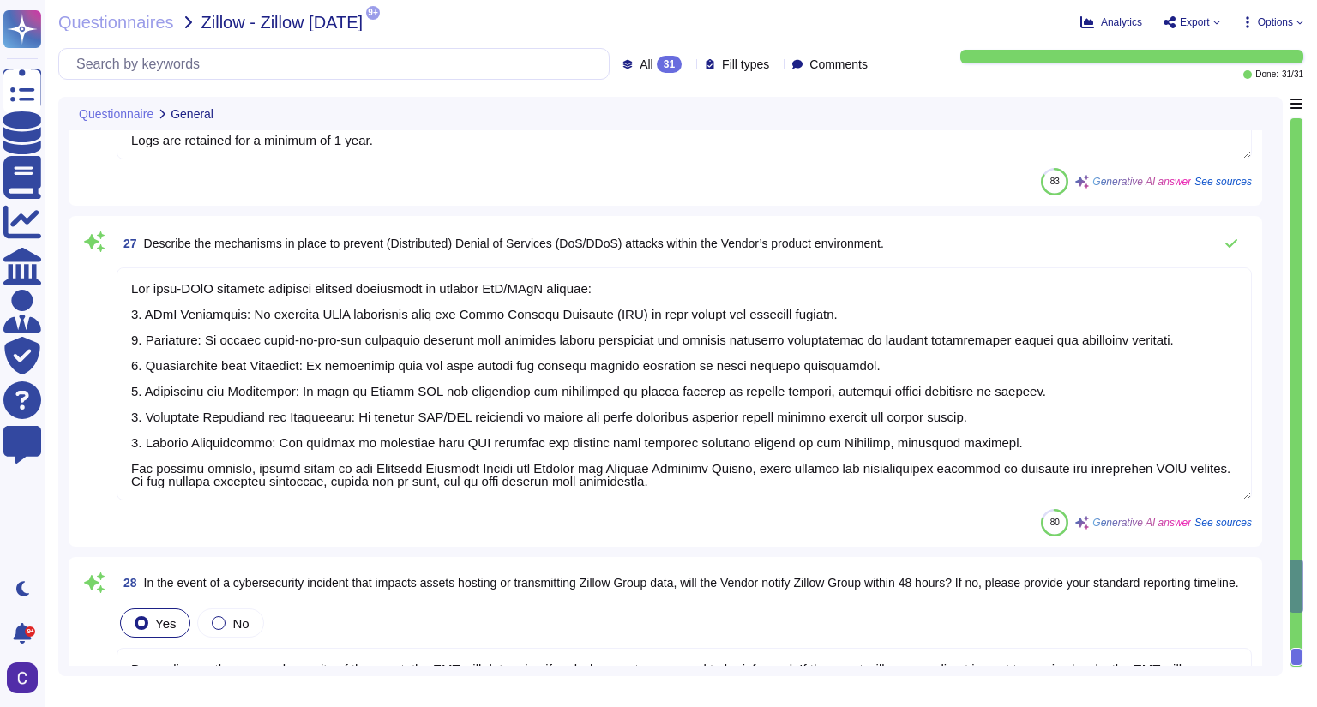
type textarea "Yes, the Vendor’s Business Continuity Plan (BCP) identifies specific Recovery T…"
type textarea "In total, Asurity employs a number of prevention and detection solutions, inclu…"
type textarea "The vendor employs a SIEM solution to consolidate detailed logs that support in…"
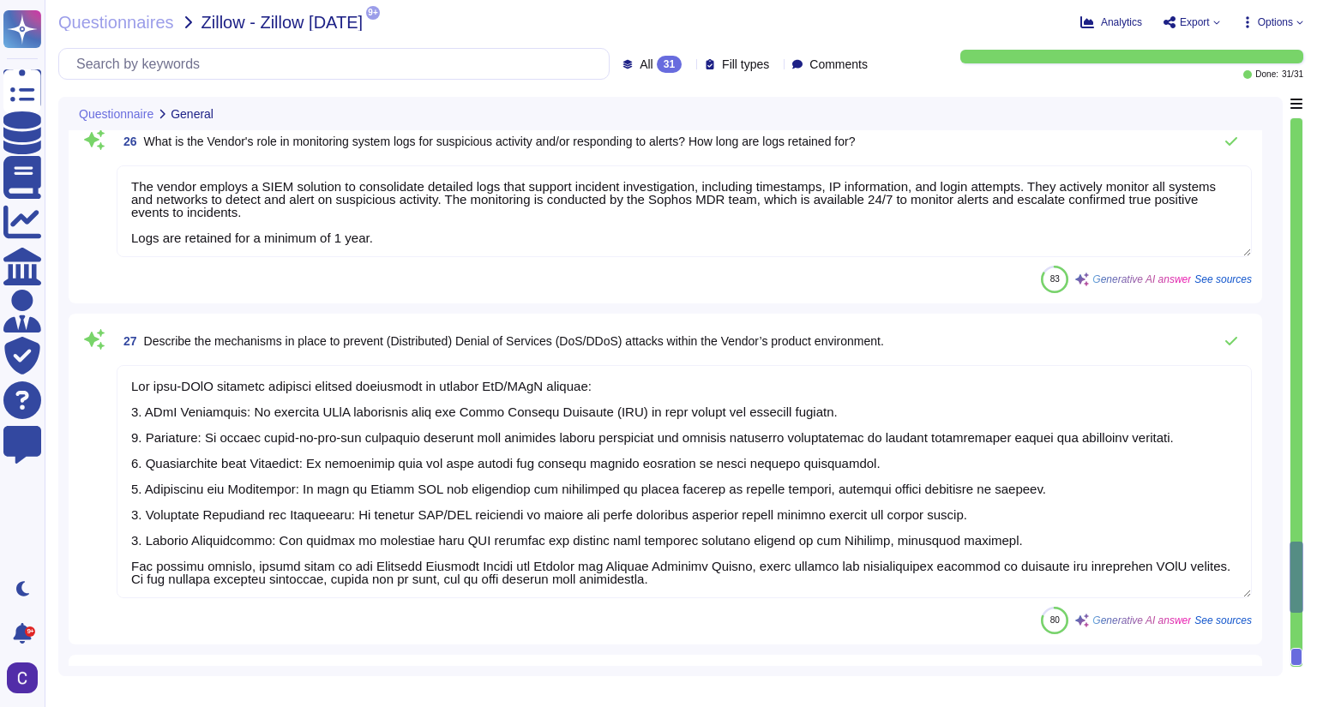
scroll to position [5511, 0]
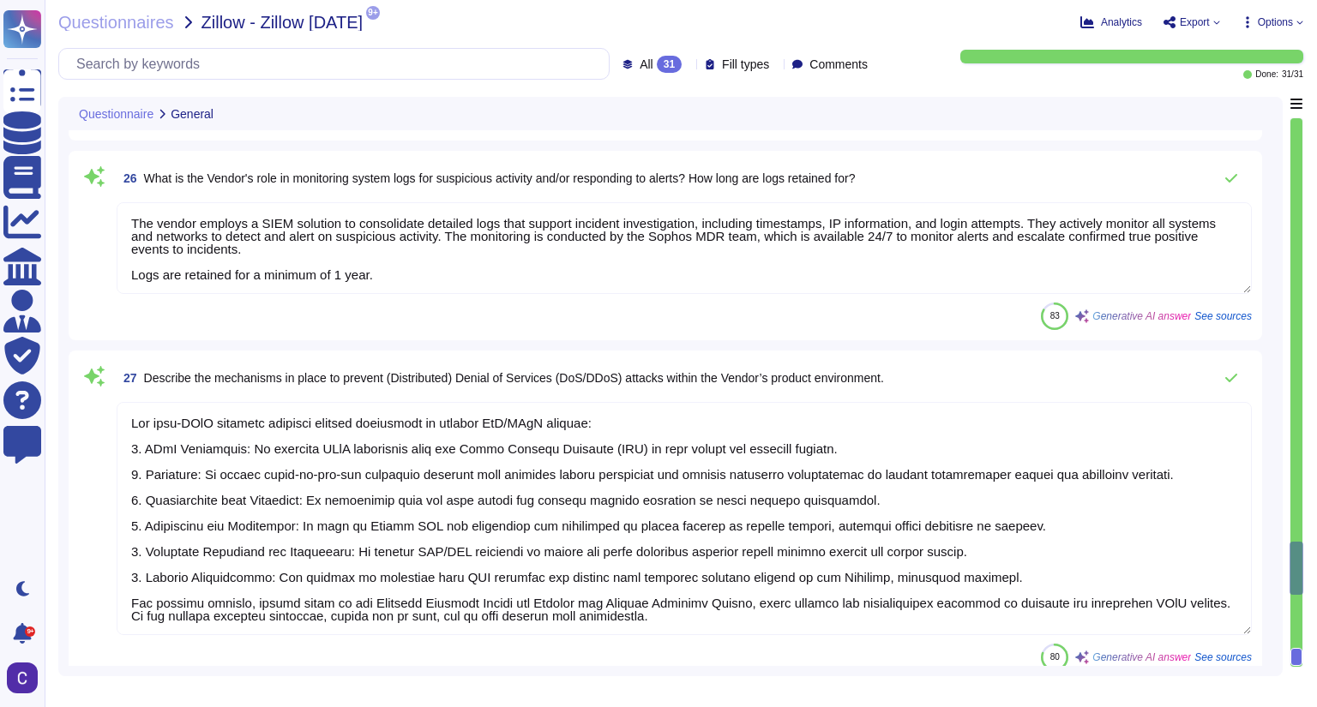
click at [1056, 123] on div at bounding box center [1296, 392] width 12 height 549
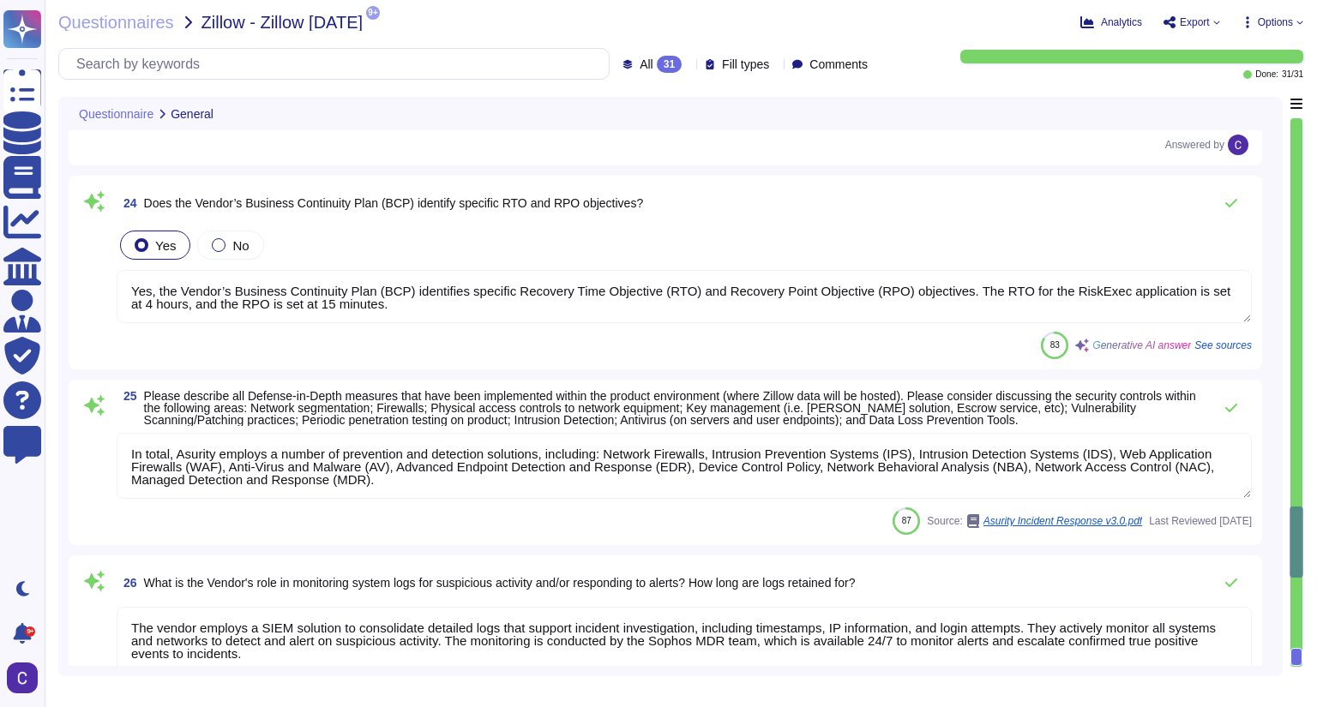
type textarea "RiskExec's Secure Software Development practices include the following key comp…"
type textarea "Yes, the Vendor’s development and test environments are separate from the produ…"
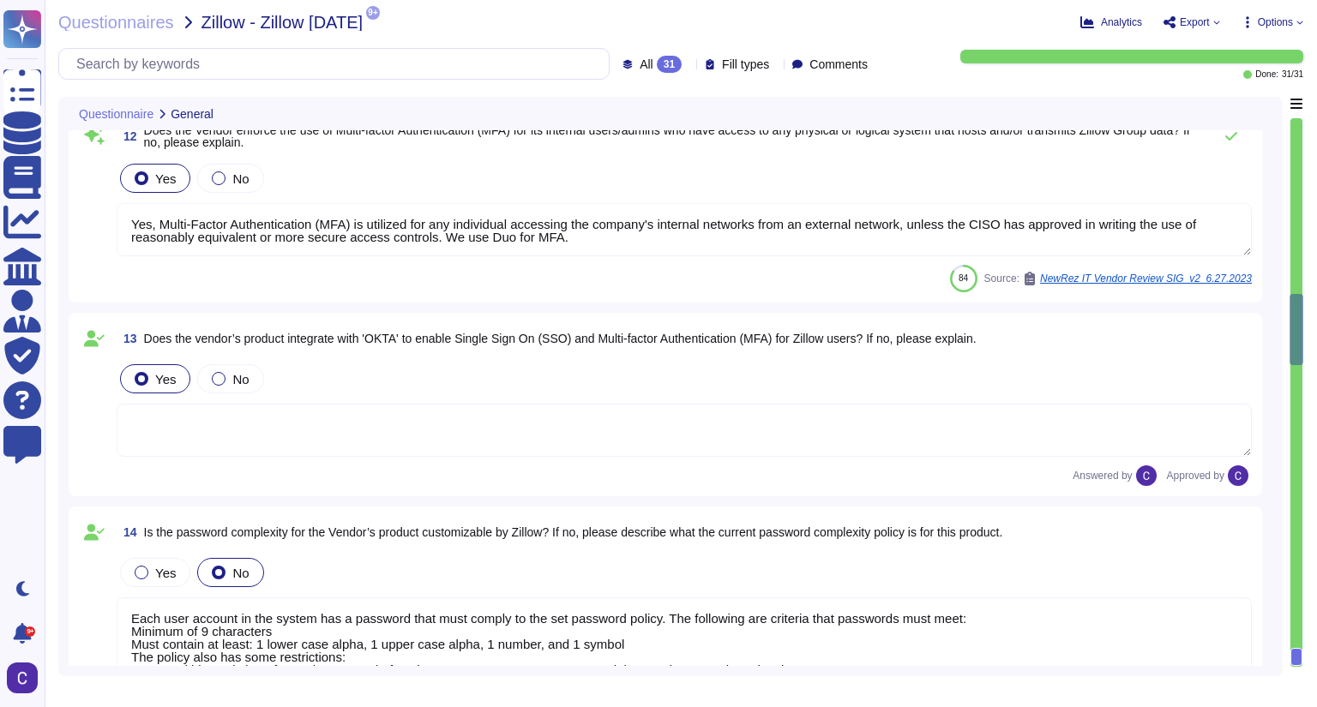
type textarea "Yes, our organization adheres to role-based access standards for controlling ac…"
type textarea "Yes, the Vendor's organization adheres to the concept of "least privilege" by i…"
type textarea "Yes, Multi-Factor Authentication (MFA) is utilized for any individual accessing…"
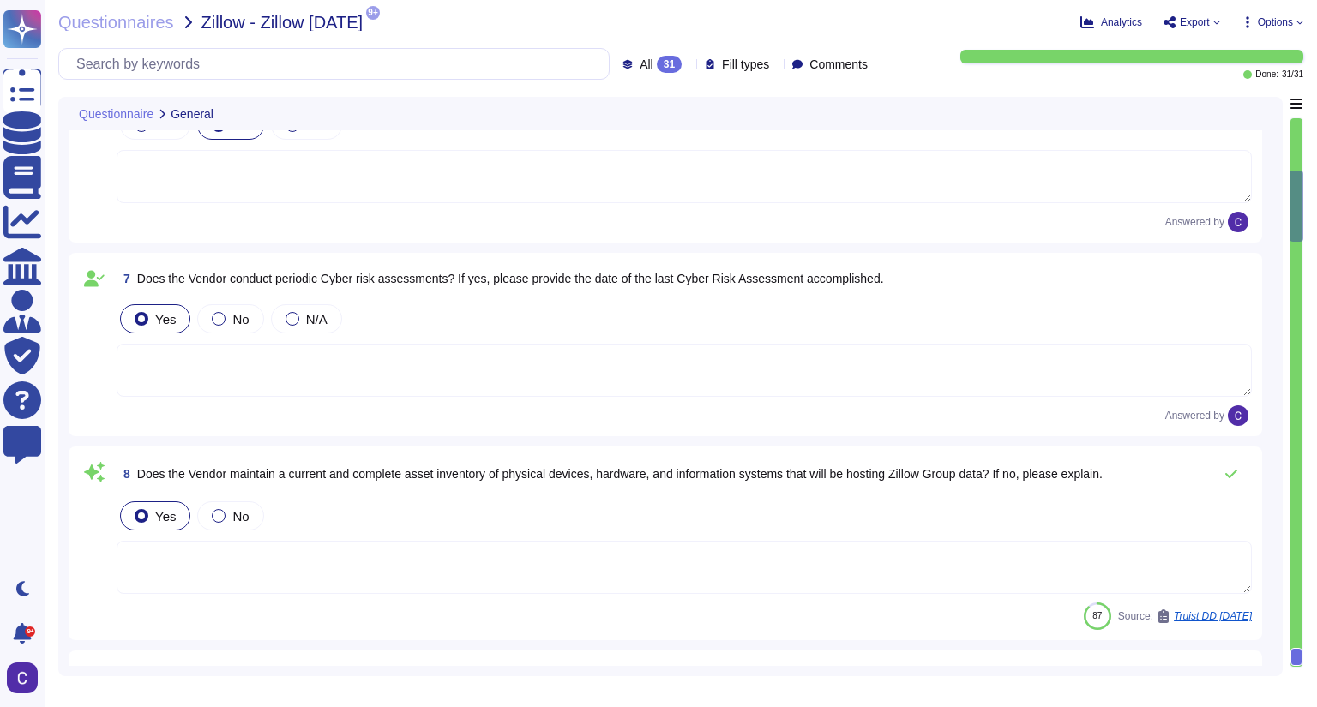
type textarea "The vendor's service/product is hosted on Microsoft Azure."
type textarea "The data hosted, processed, and transmitted within the Vendor's product may inc…"
type textarea "Zillow's data can enter the Vendor's application/product through two methods: m…"
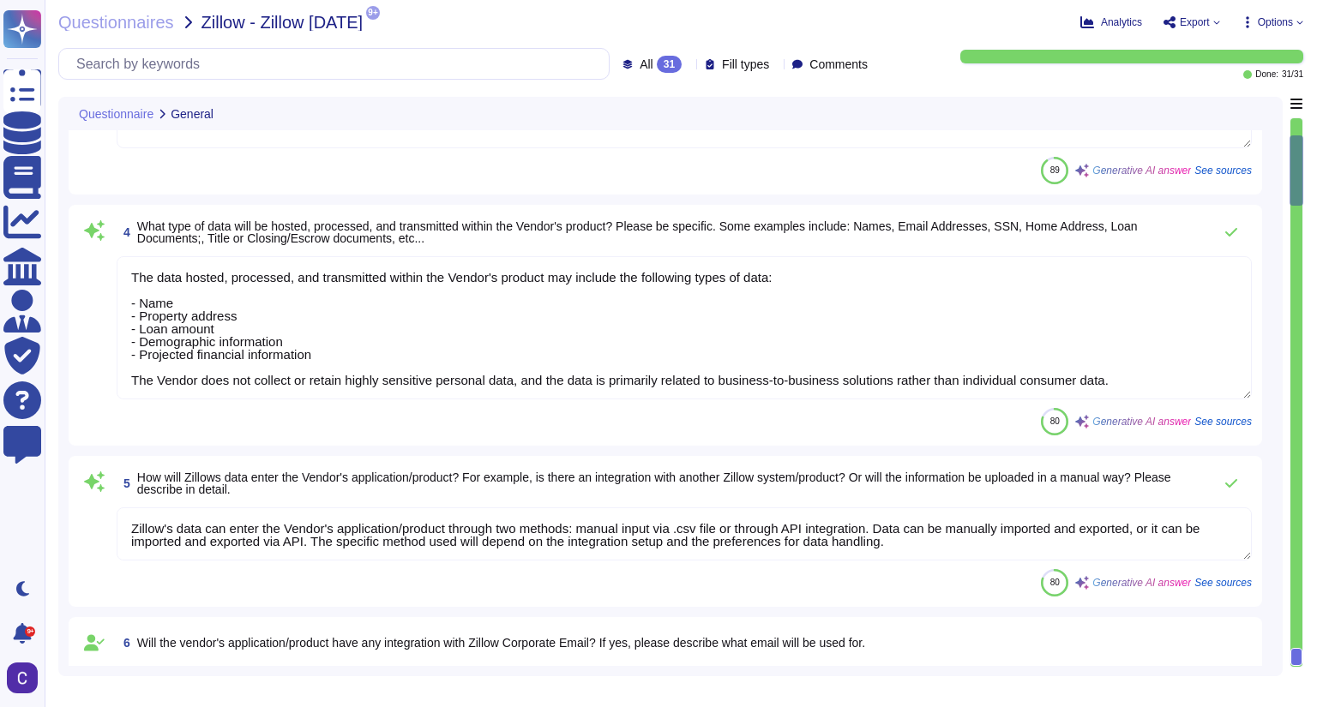
type textarea "Vendor: RiskExec Inc. Service/Product: RiskExec - a reporting and analysis plat…"
type textarea "[EMAIL_ADDRESS][DOMAIN_NAME]"
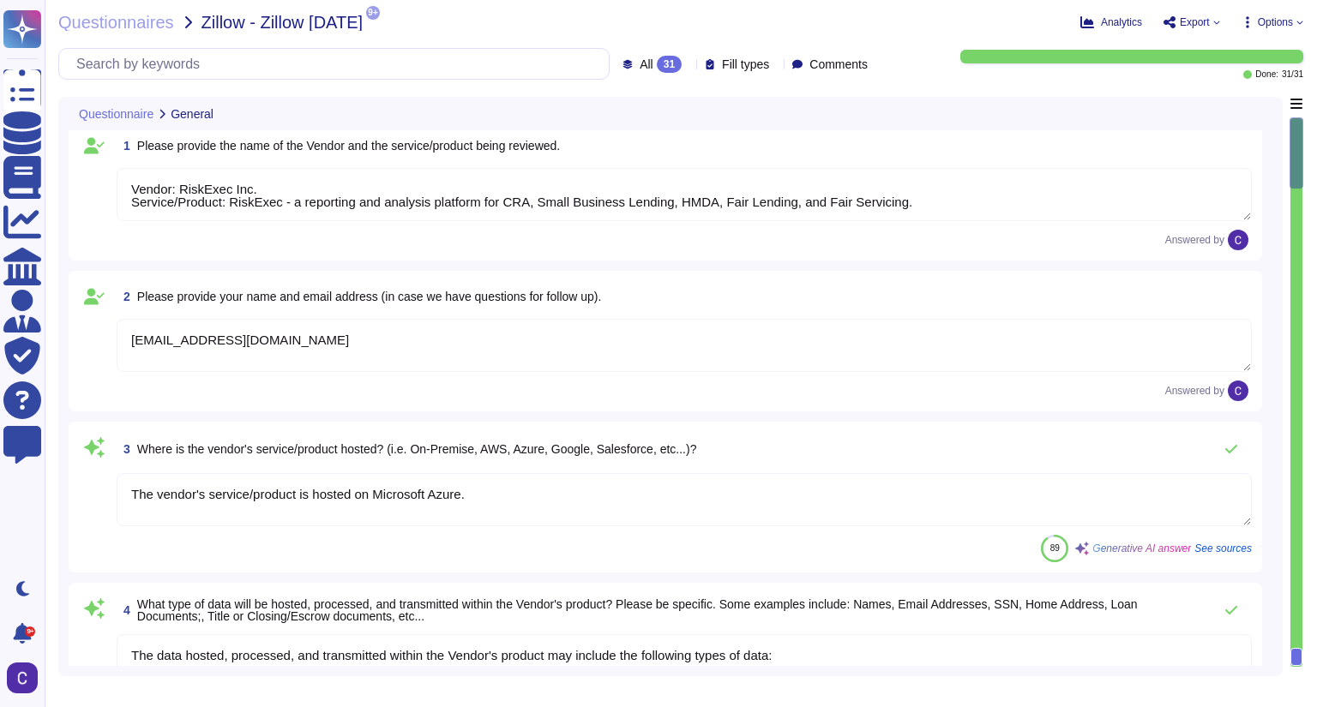
scroll to position [0, 0]
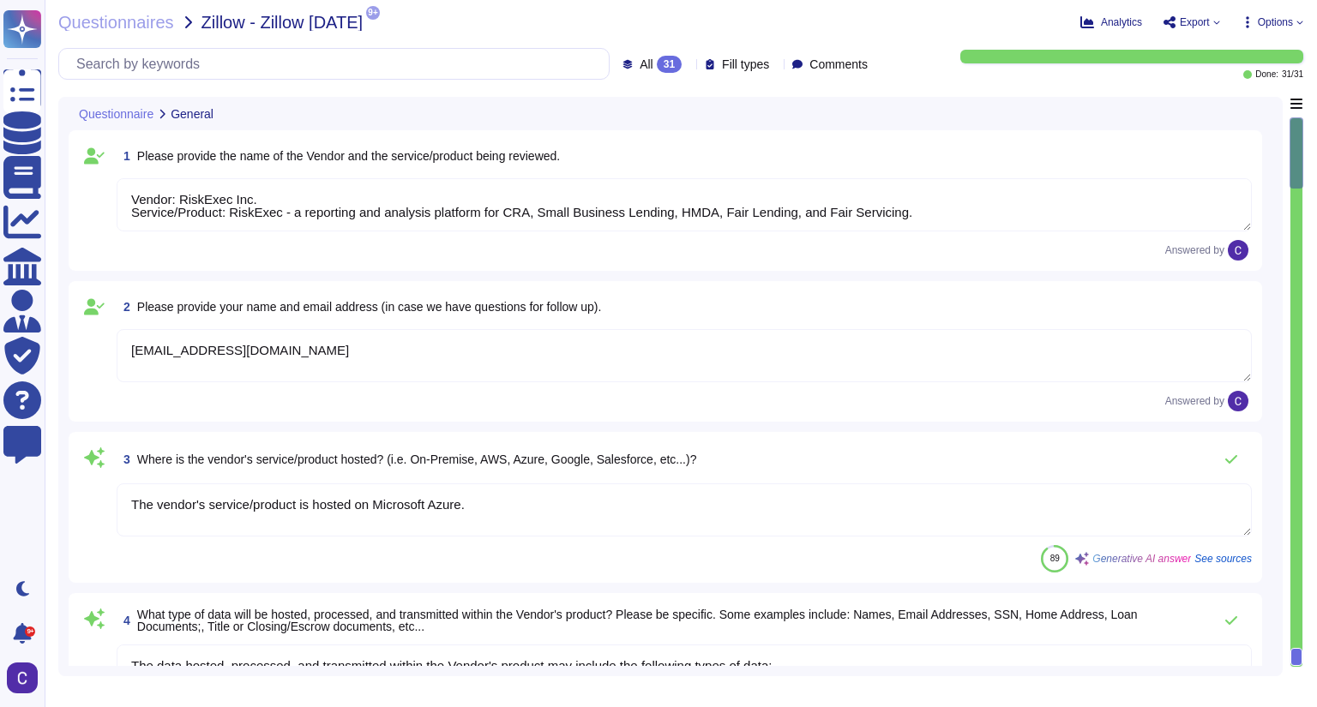
click at [1056, 20] on span "Options" at bounding box center [1275, 22] width 35 height 10
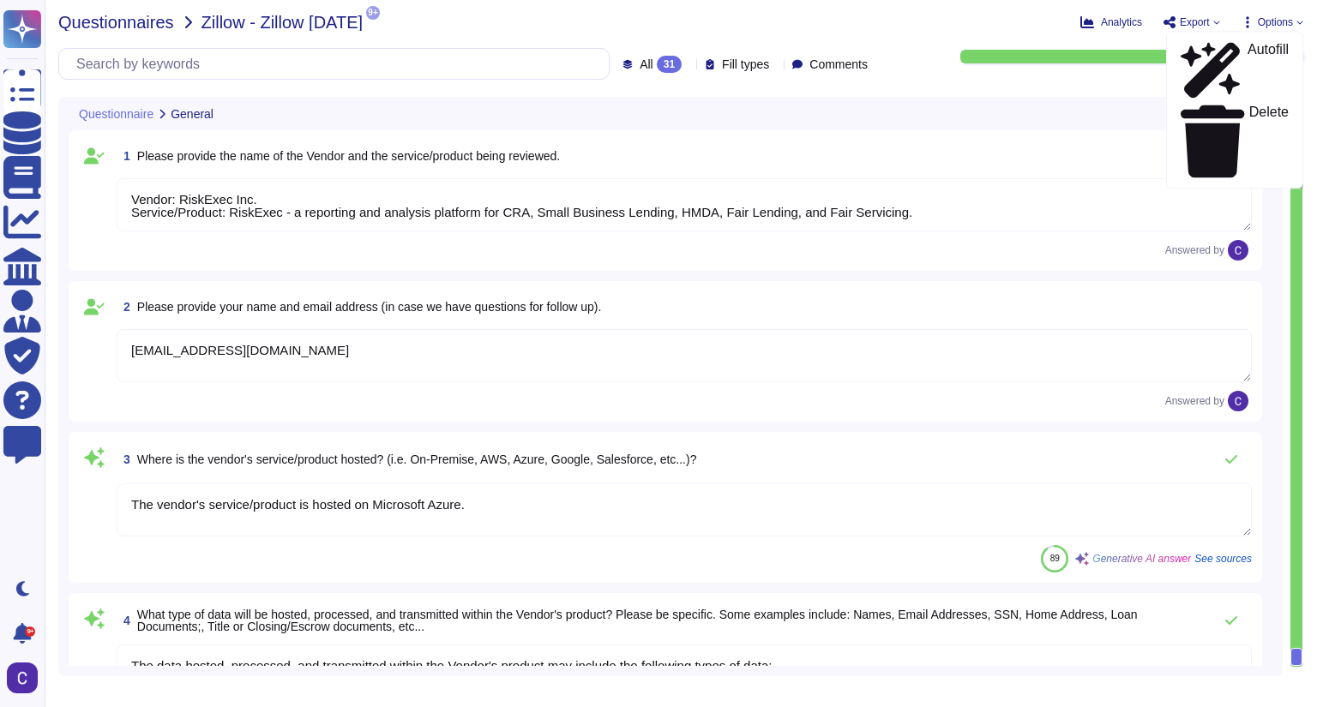
click at [87, 19] on span "Questionnaires" at bounding box center [116, 22] width 116 height 17
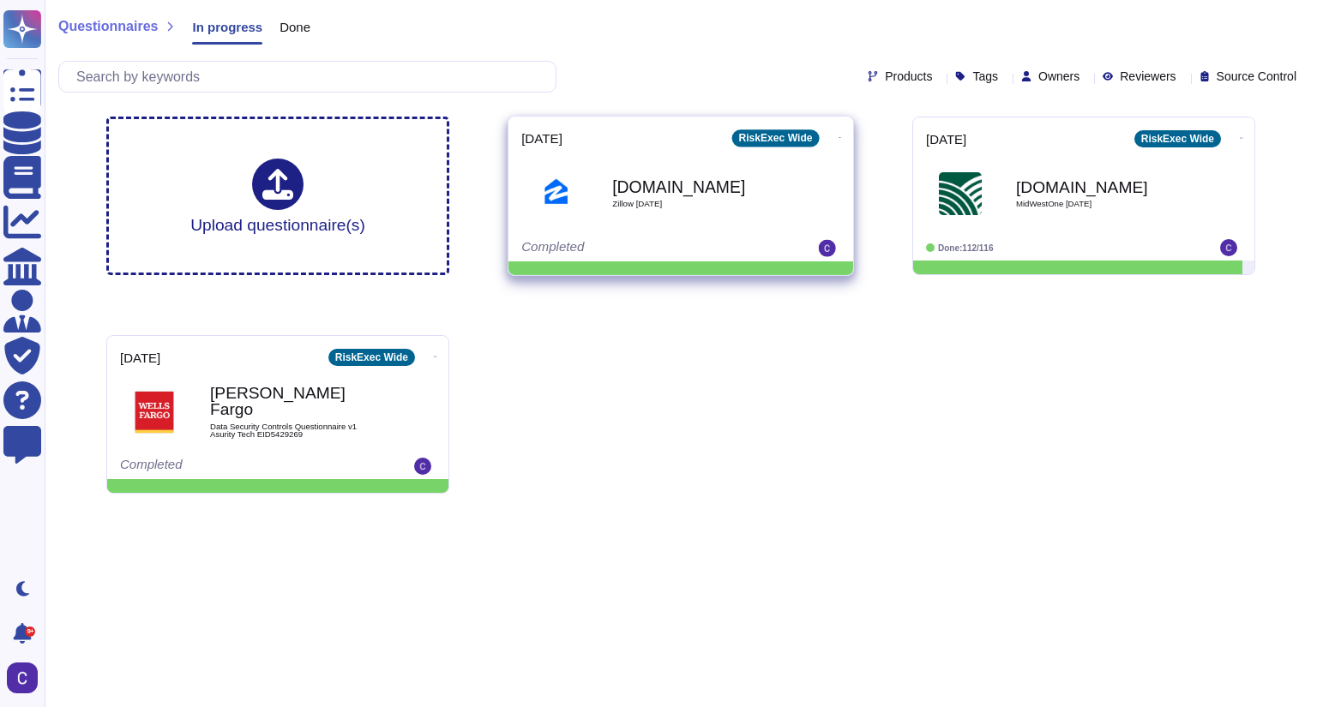
click at [838, 135] on icon at bounding box center [839, 137] width 3 height 4
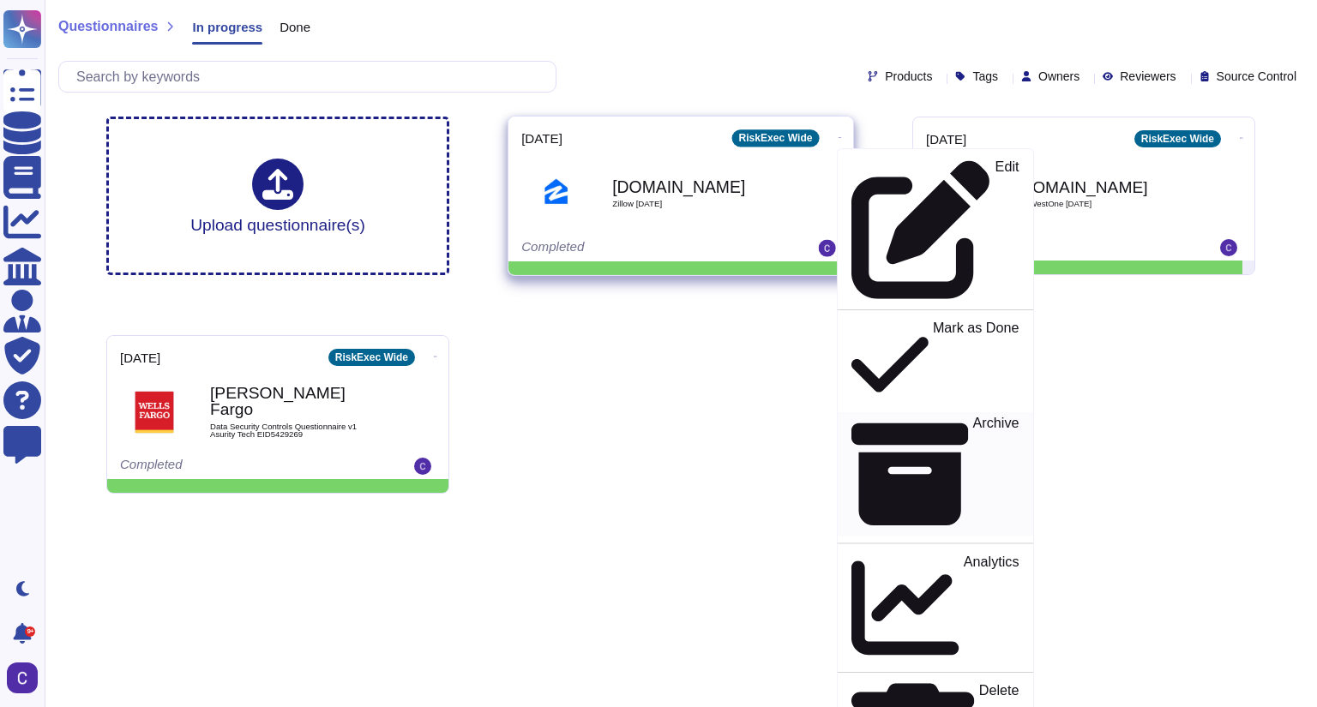
click at [973, 417] on p "Archive" at bounding box center [996, 475] width 46 height 117
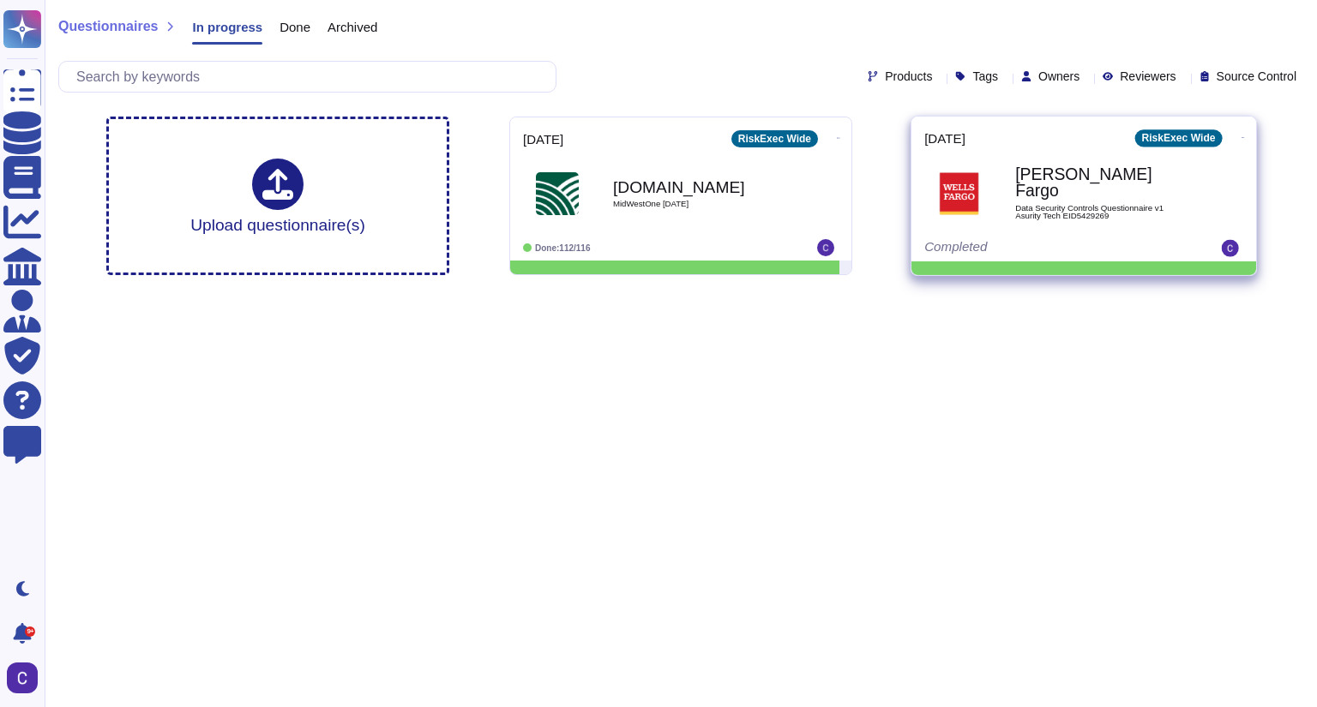
click at [1056, 180] on b "[PERSON_NAME] Fargo" at bounding box center [1101, 182] width 173 height 33
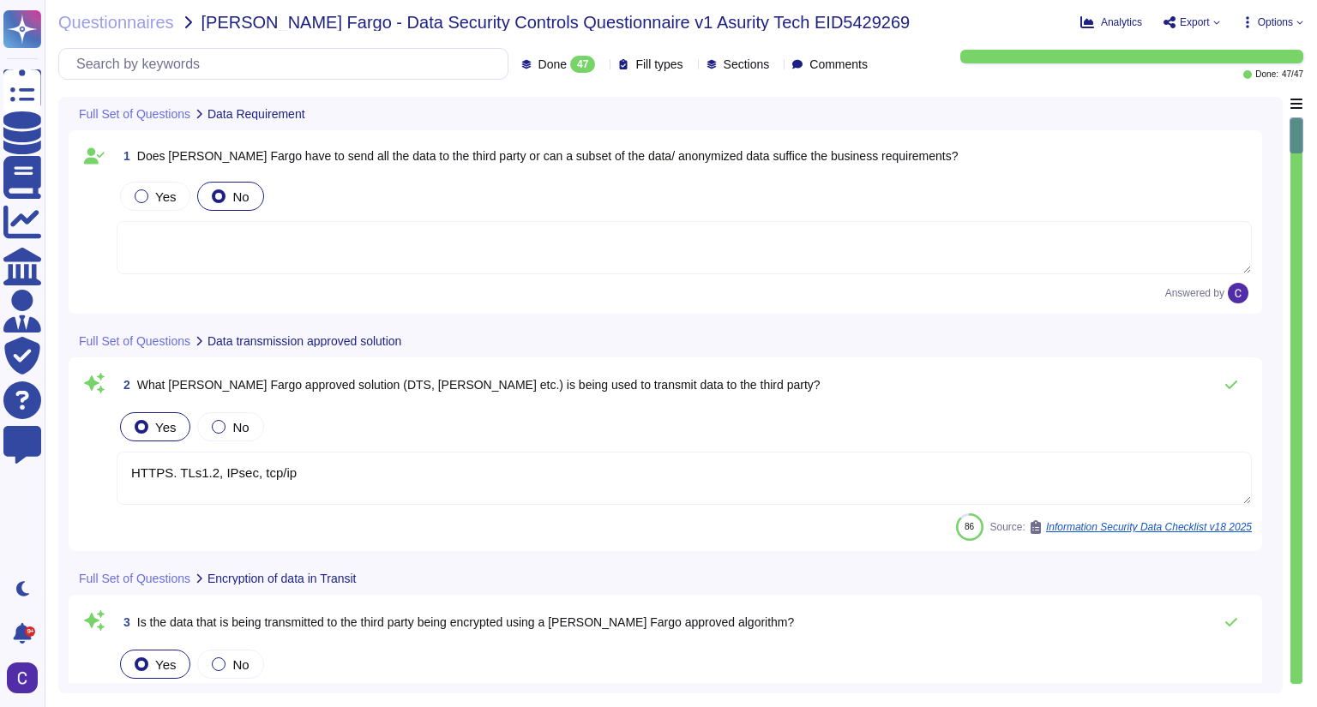
type textarea "HTTPS. TLs1.2, IPsec, tcp/ip"
type textarea "Other methods of secure transmission may be less used."
type textarea "Users are uniquely identified and authenticated before accessing any system res…"
click at [1056, 21] on span "Options" at bounding box center [1271, 22] width 63 height 14
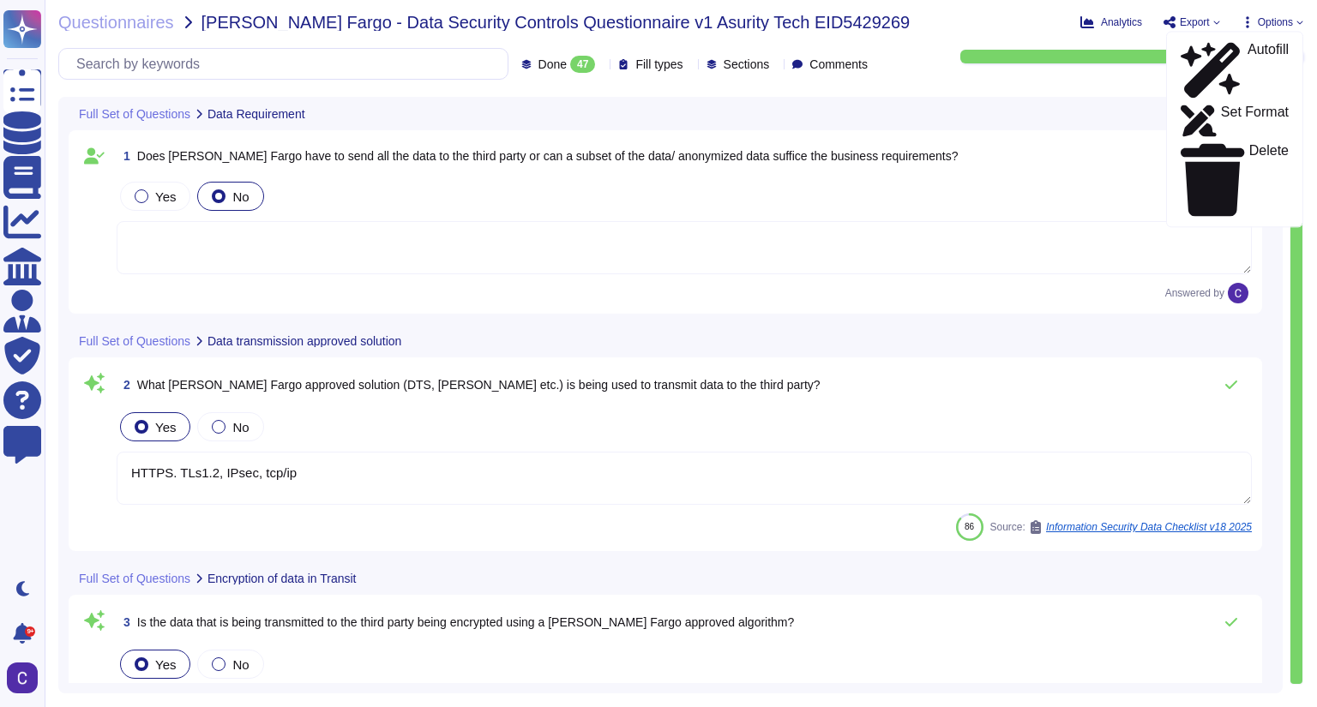
click at [1056, 21] on span "Export" at bounding box center [1195, 22] width 30 height 10
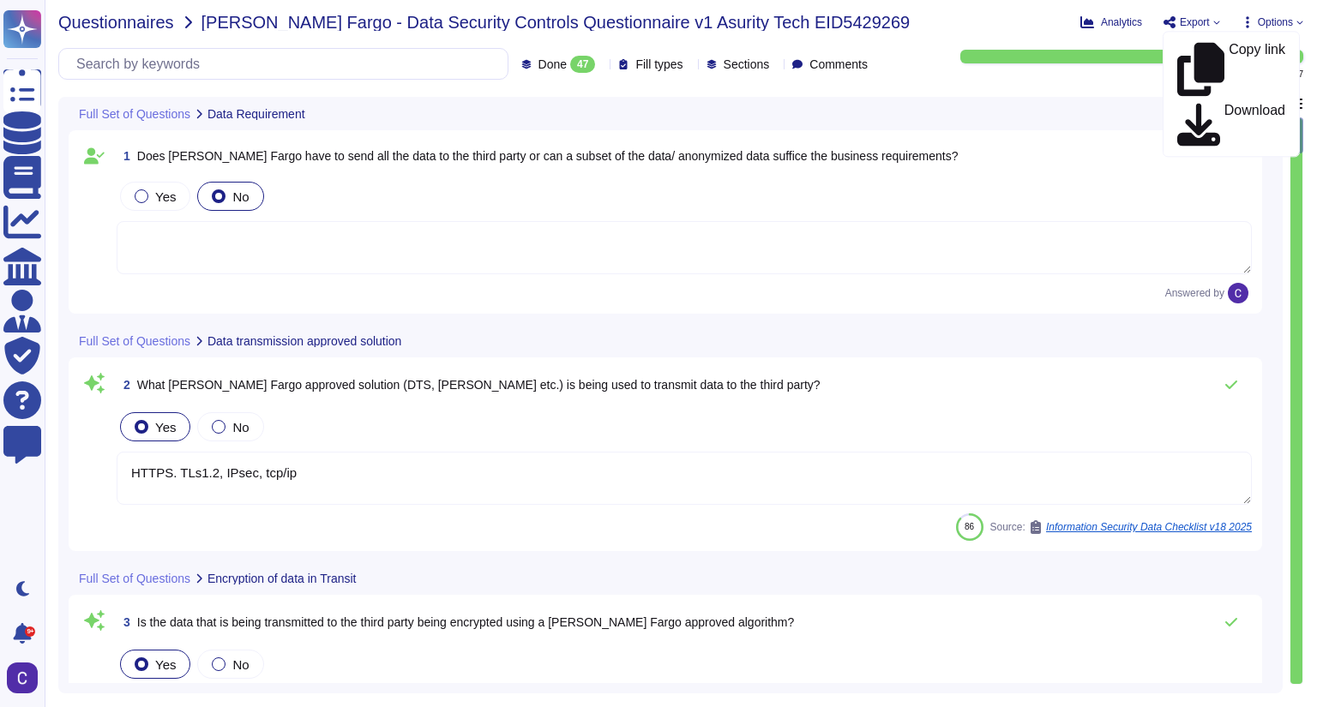
click at [133, 24] on span "Questionnaires" at bounding box center [116, 22] width 116 height 17
